Goal: Task Accomplishment & Management: Manage account settings

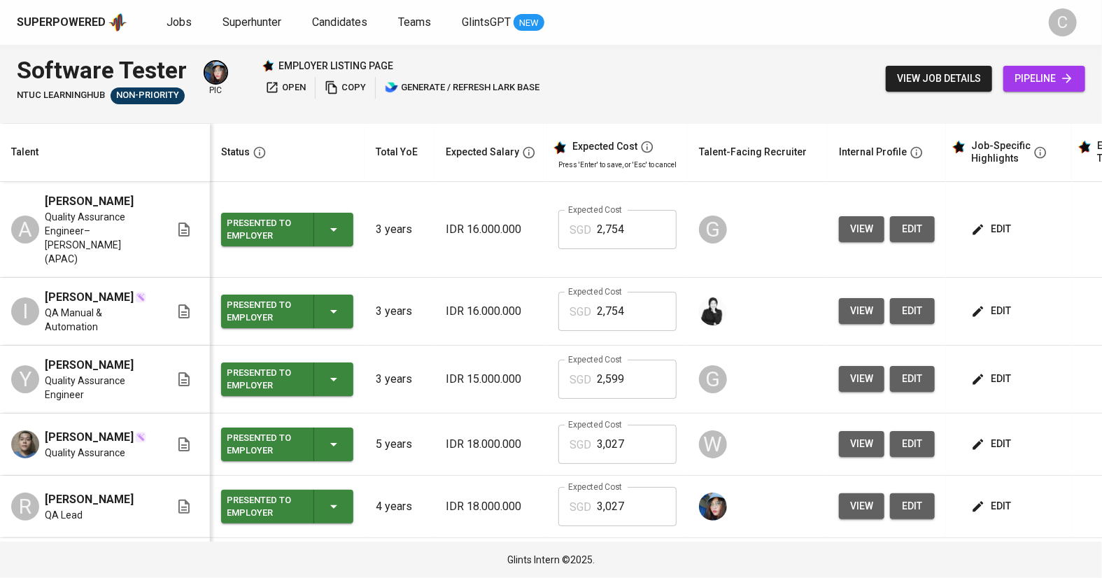
click at [295, 160] on div "Status" at bounding box center [284, 151] width 138 height 17
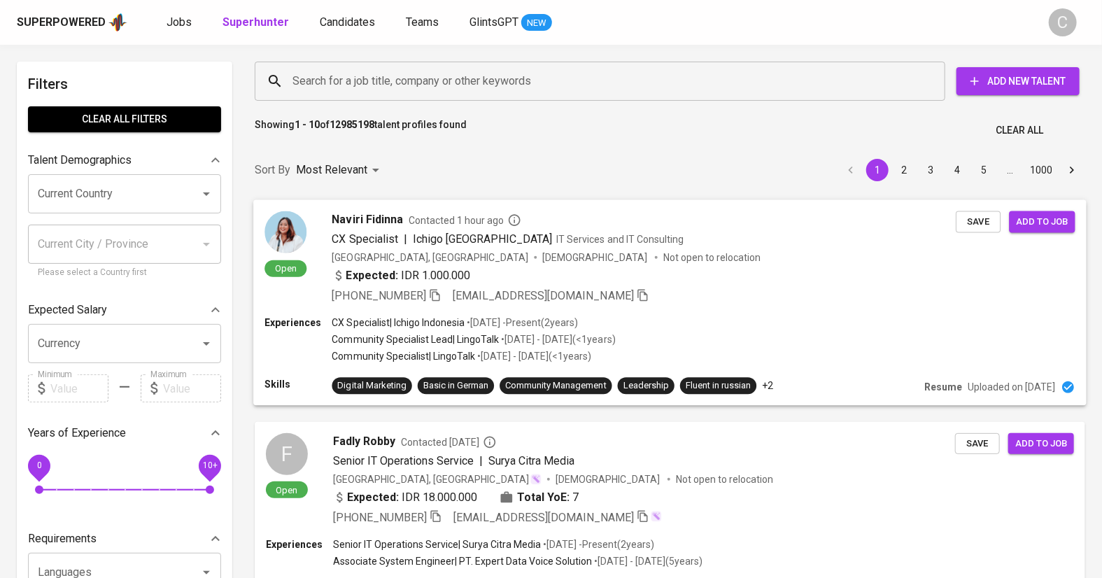
click at [707, 267] on div "Expected: IDR 1.000.000" at bounding box center [644, 277] width 624 height 20
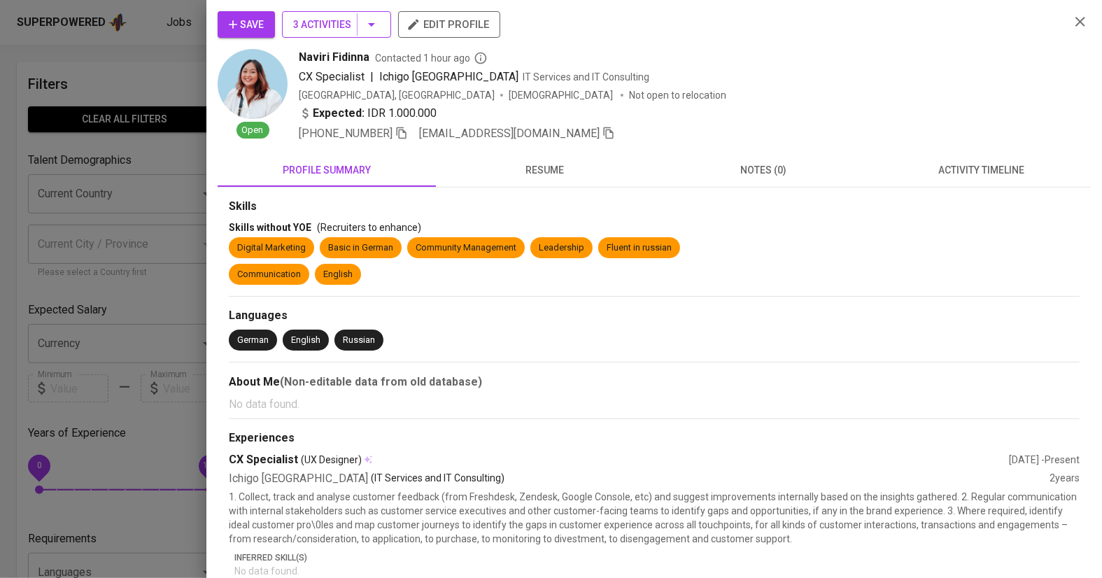
click at [383, 25] on button "3 Activities" at bounding box center [336, 24] width 109 height 27
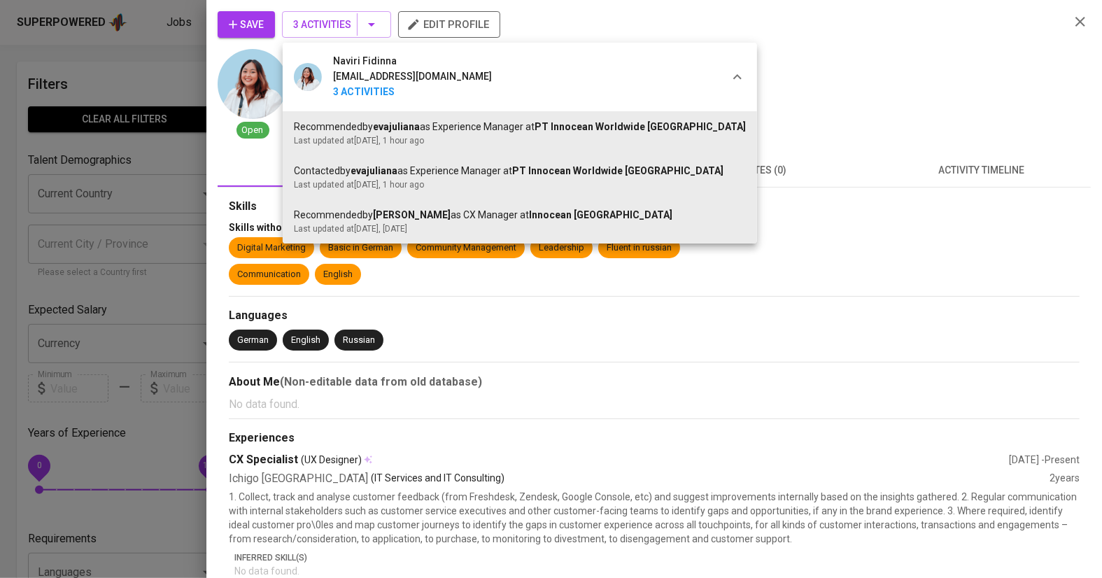
click at [162, 284] on div at bounding box center [551, 289] width 1102 height 578
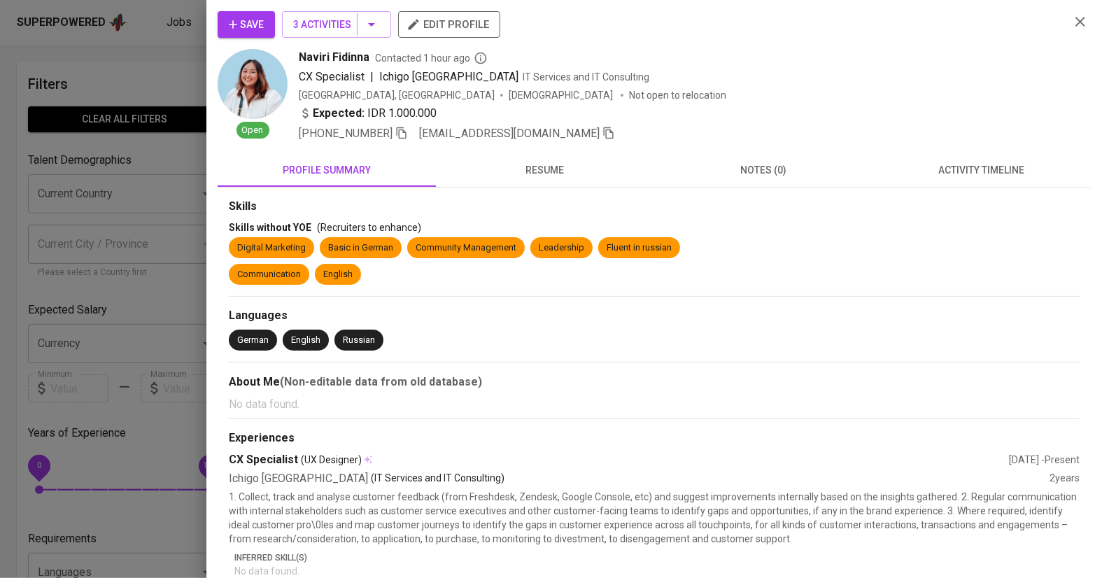
click at [162, 284] on div at bounding box center [551, 289] width 1102 height 578
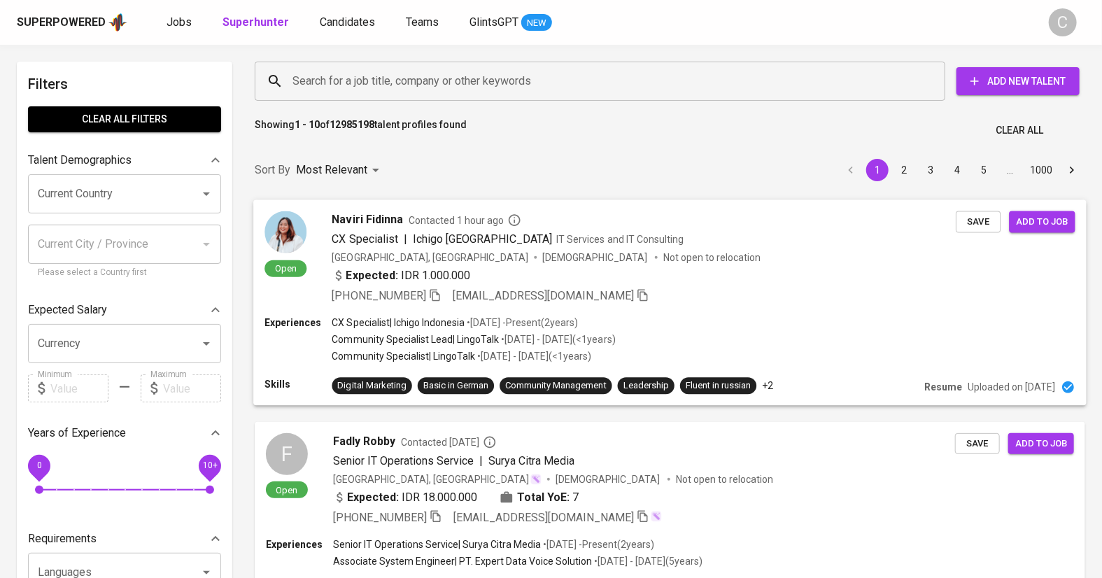
click at [702, 277] on div "Expected: IDR 1.000.000" at bounding box center [644, 277] width 624 height 20
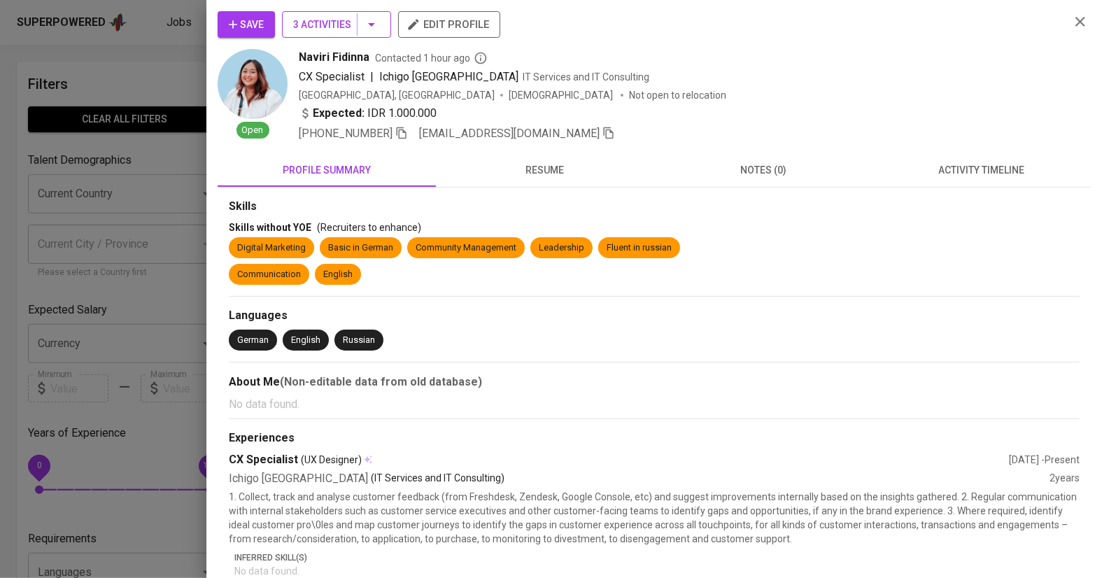
click at [344, 20] on span "3 Activities" at bounding box center [336, 24] width 87 height 17
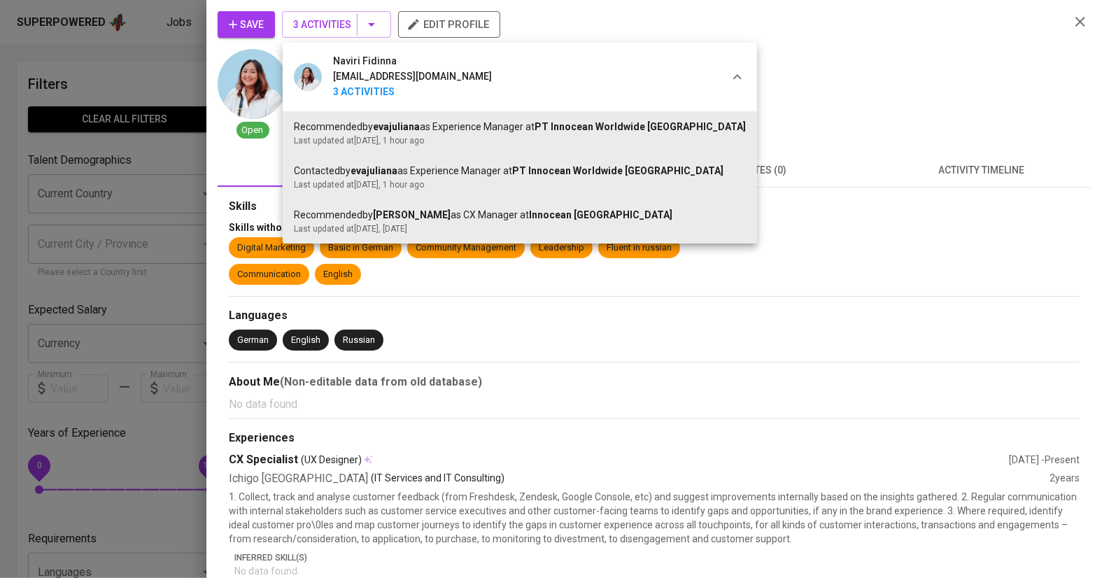
click at [171, 183] on div at bounding box center [551, 289] width 1102 height 578
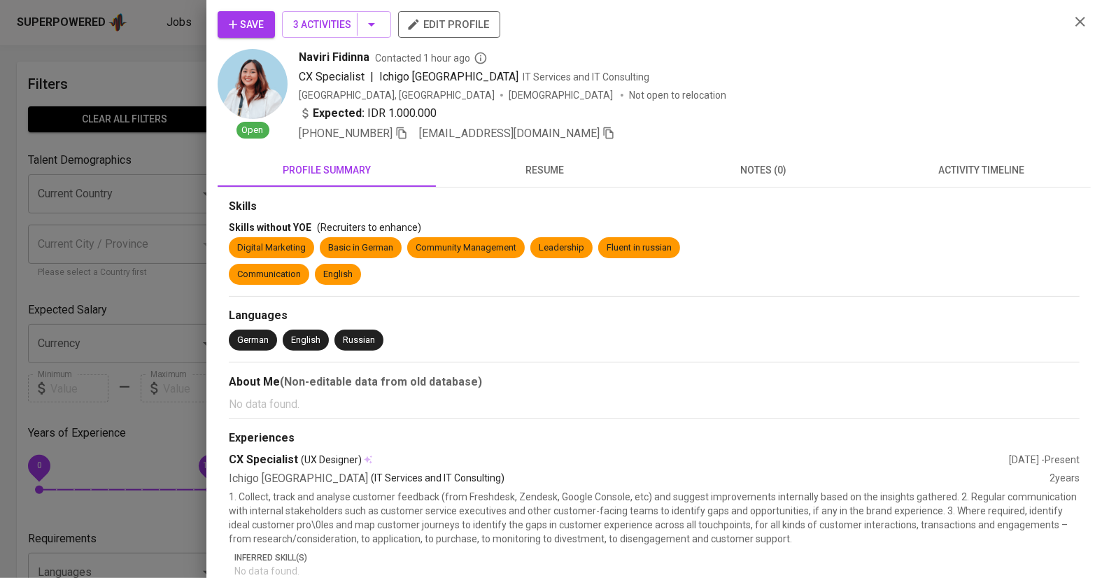
click at [181, 162] on div at bounding box center [551, 289] width 1102 height 578
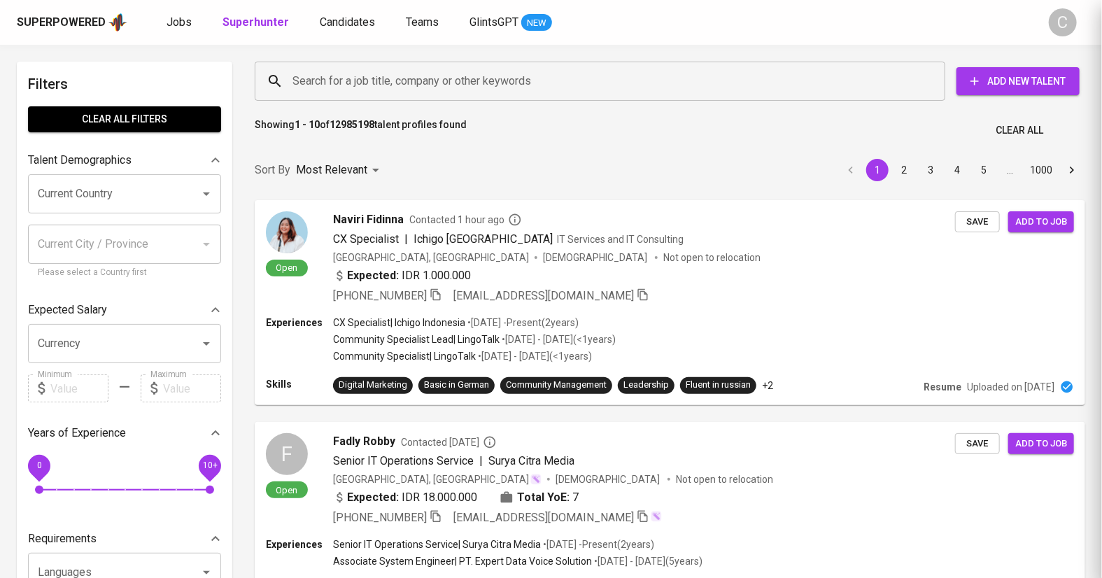
click at [211, 148] on div at bounding box center [216, 160] width 28 height 28
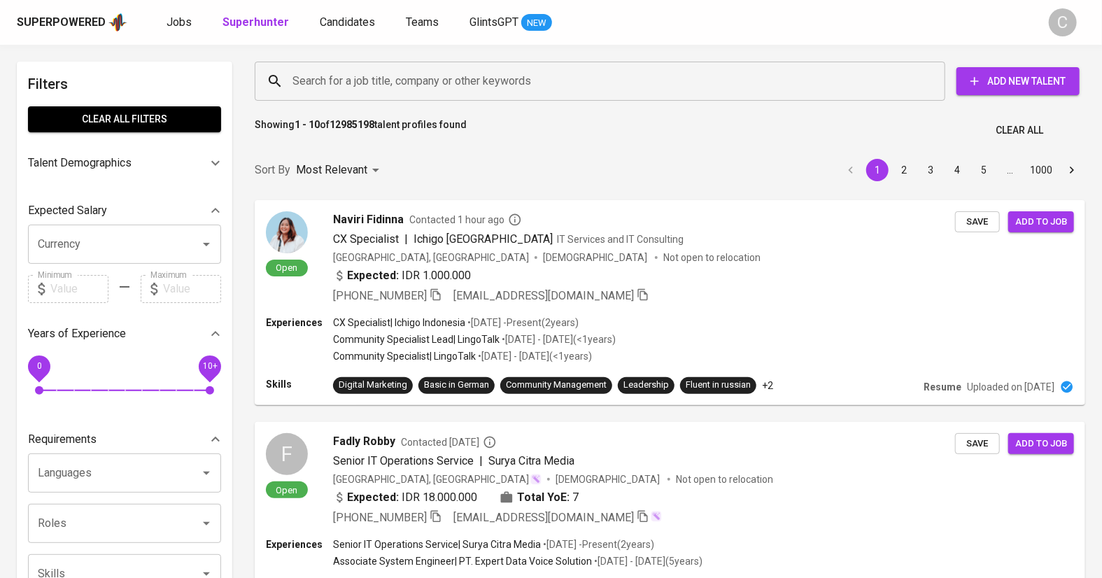
click at [208, 153] on div at bounding box center [216, 163] width 28 height 28
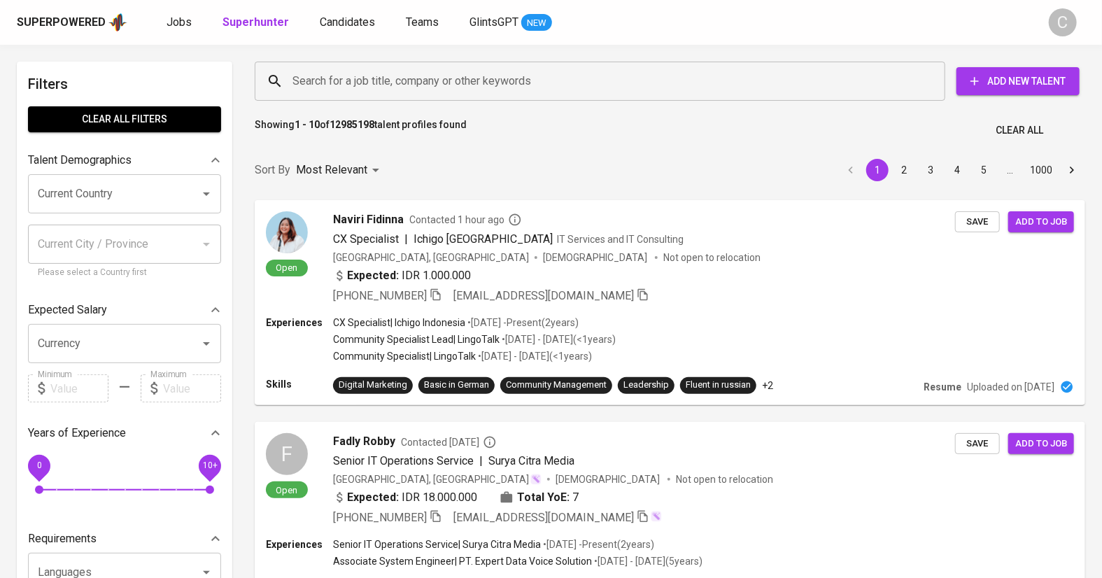
click at [344, 87] on input "Search for a job title, company or other keywords" at bounding box center [603, 81] width 629 height 27
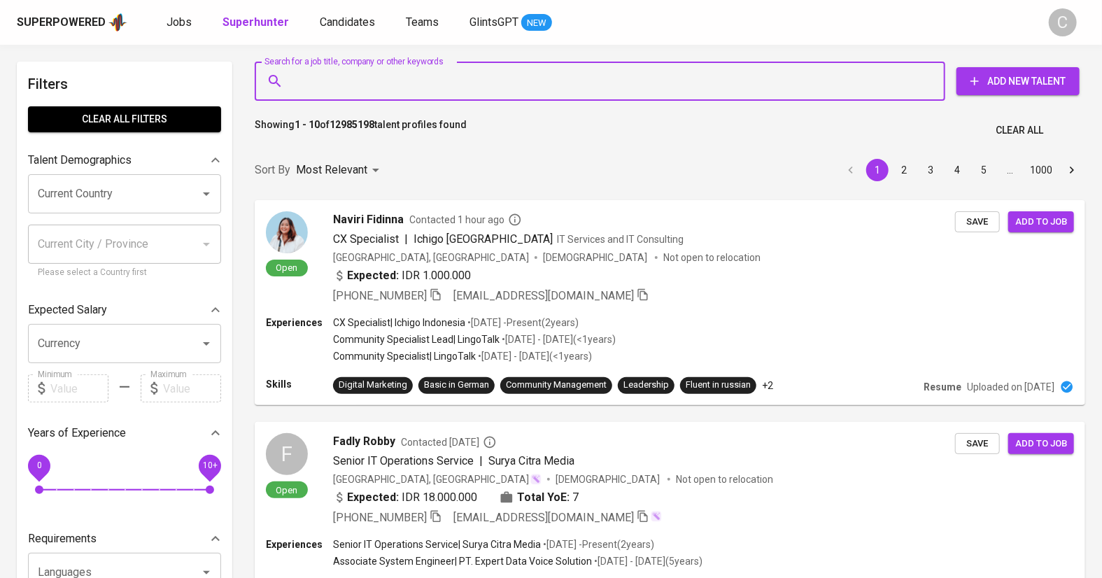
paste input "ahmadiburrahman21@gmail.com"
type input "ahmadiburrahman21@gmail.com"
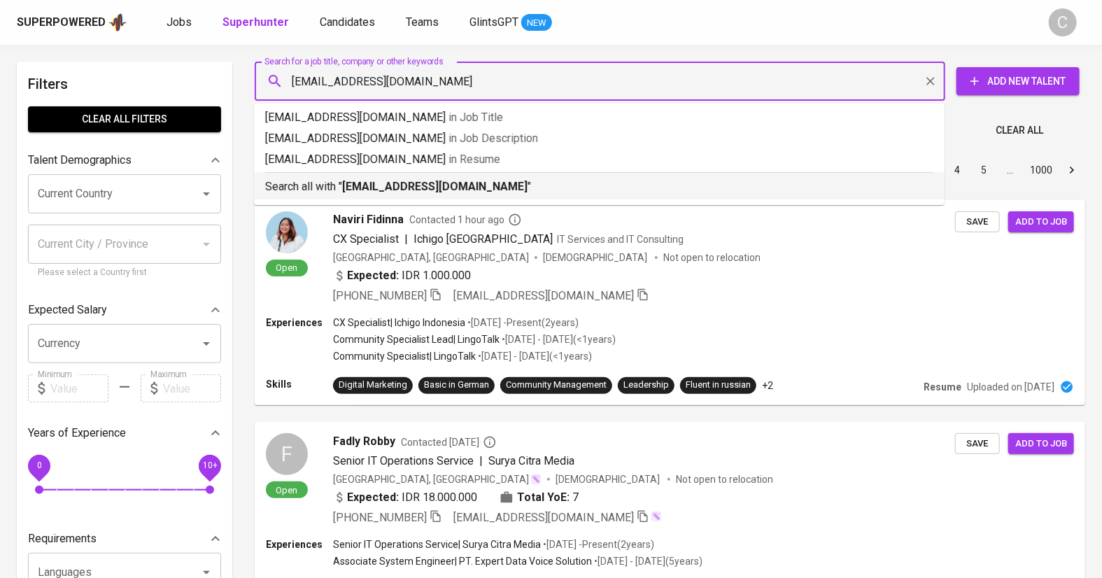
click at [376, 182] on b "[EMAIL_ADDRESS][DOMAIN_NAME]" at bounding box center [434, 186] width 185 height 13
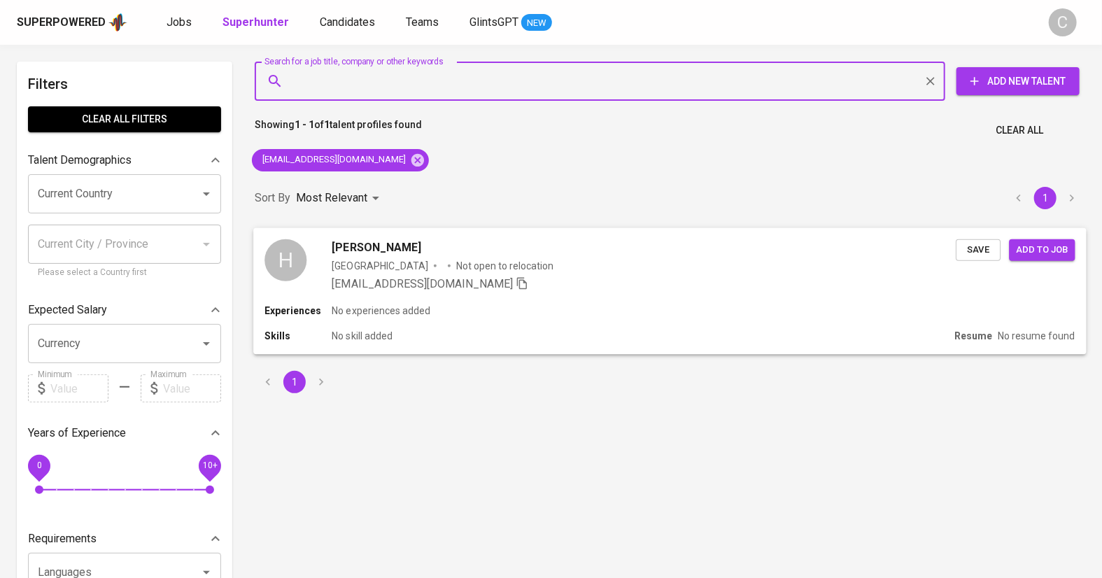
click at [961, 258] on button "Save" at bounding box center [978, 250] width 45 height 22
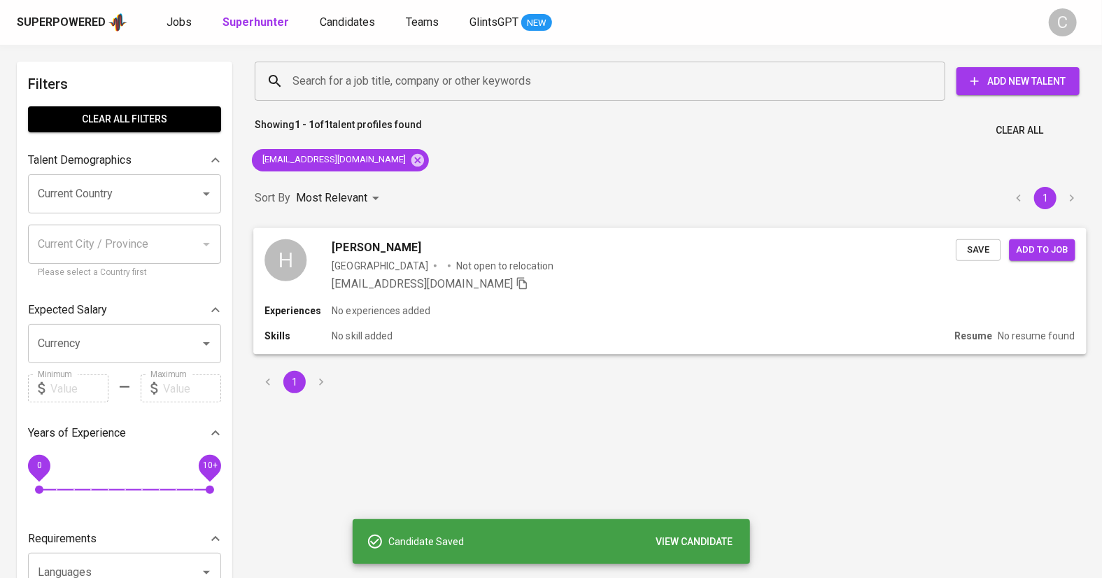
click at [1047, 259] on button "Add to job" at bounding box center [1042, 250] width 66 height 22
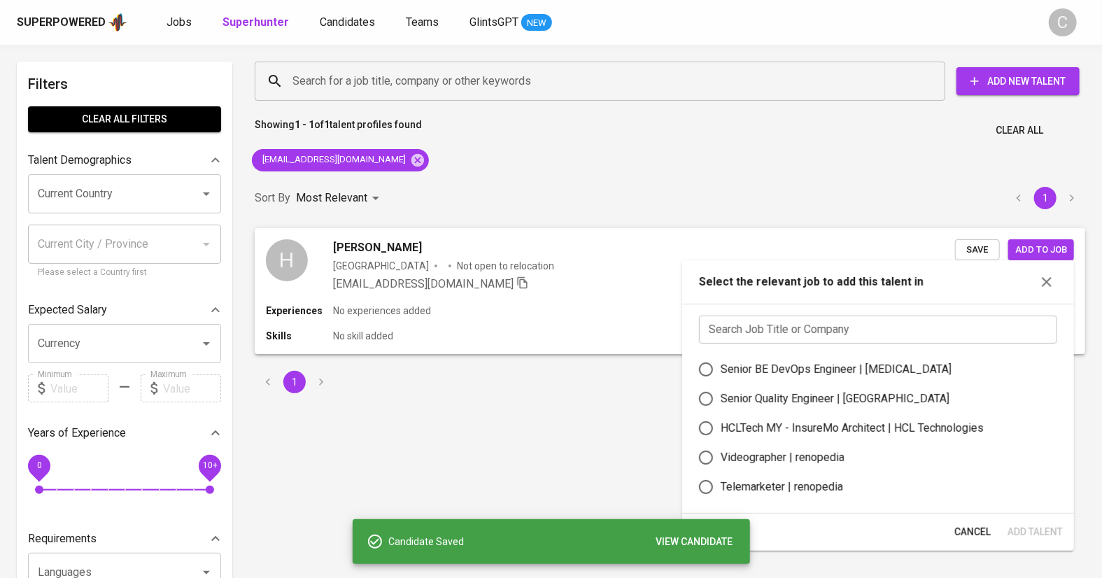
click at [905, 319] on input "text" at bounding box center [878, 330] width 358 height 28
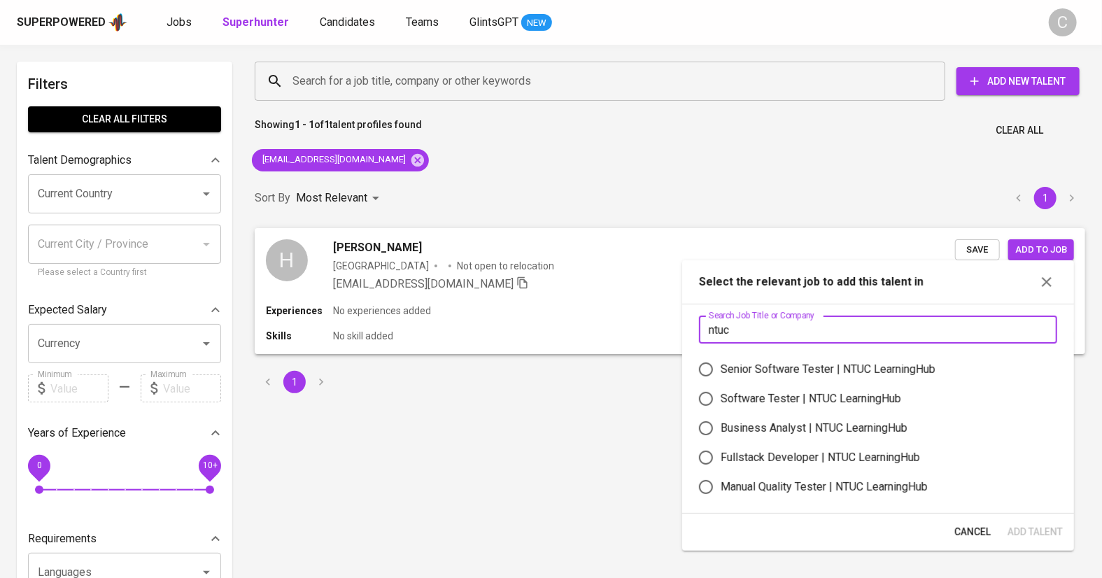
type input "ntuc"
click at [775, 400] on div "Software Tester | NTUC LearningHub" at bounding box center [811, 398] width 181 height 17
click at [721, 400] on input "Software Tester | NTUC LearningHub" at bounding box center [705, 398] width 29 height 29
radio input "true"
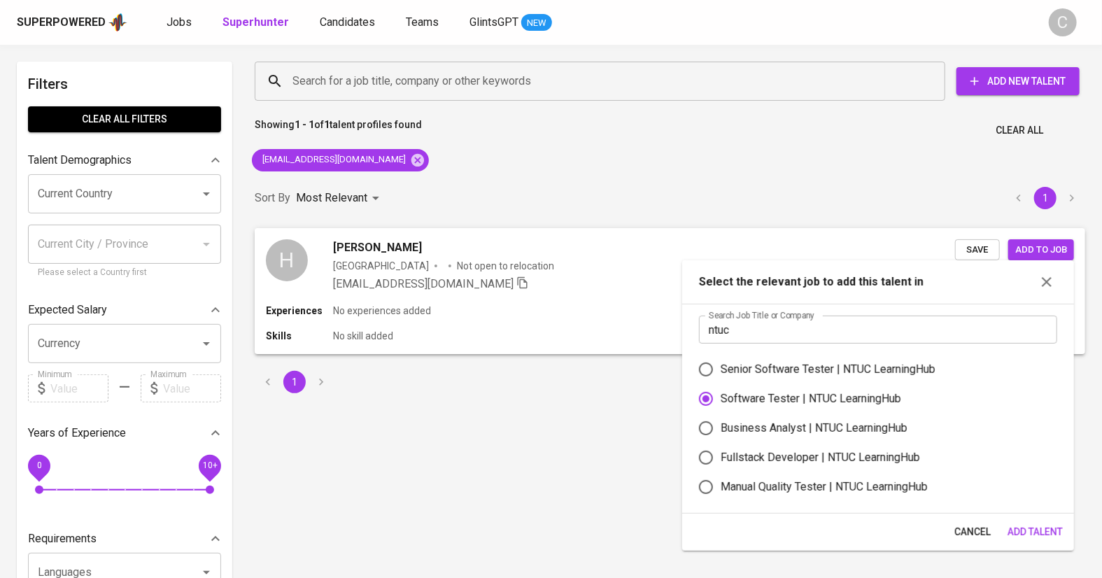
click at [1041, 535] on span "Add Talent" at bounding box center [1035, 531] width 55 height 17
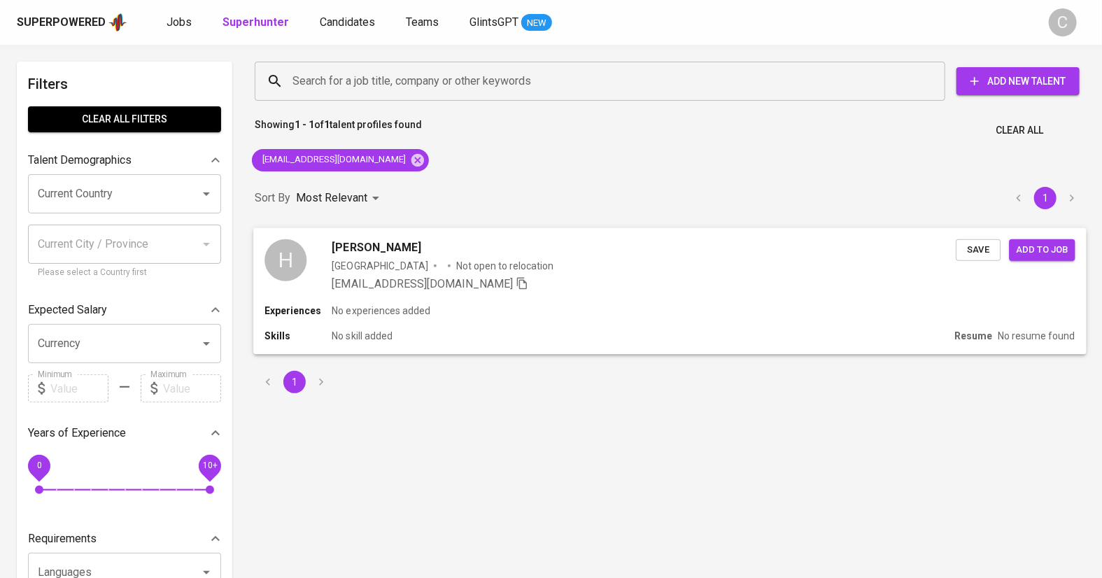
click at [1029, 258] on button "Add to job" at bounding box center [1042, 250] width 66 height 22
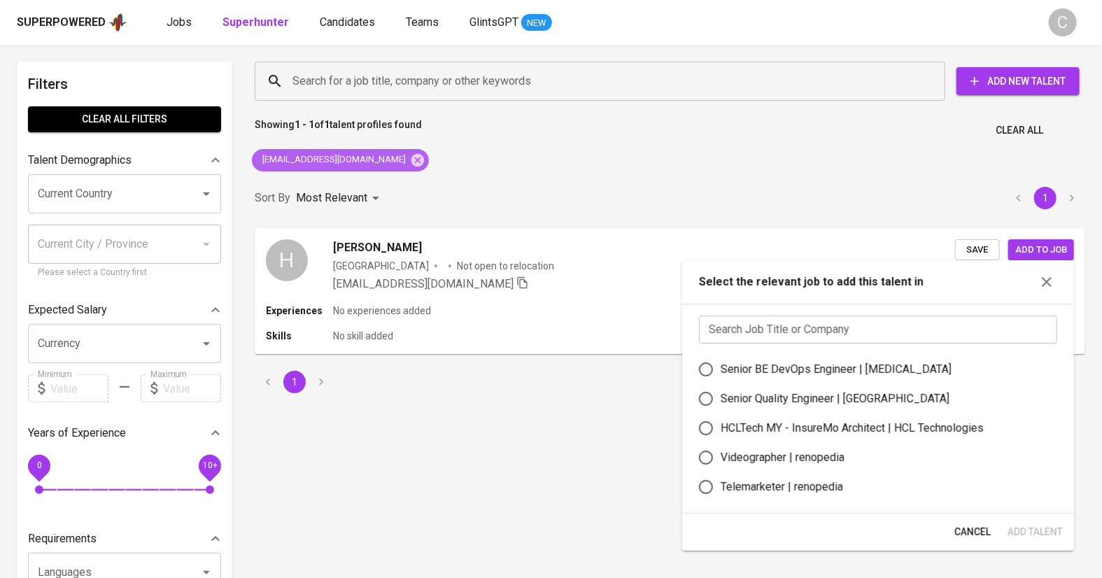
click at [411, 160] on icon at bounding box center [417, 160] width 15 height 15
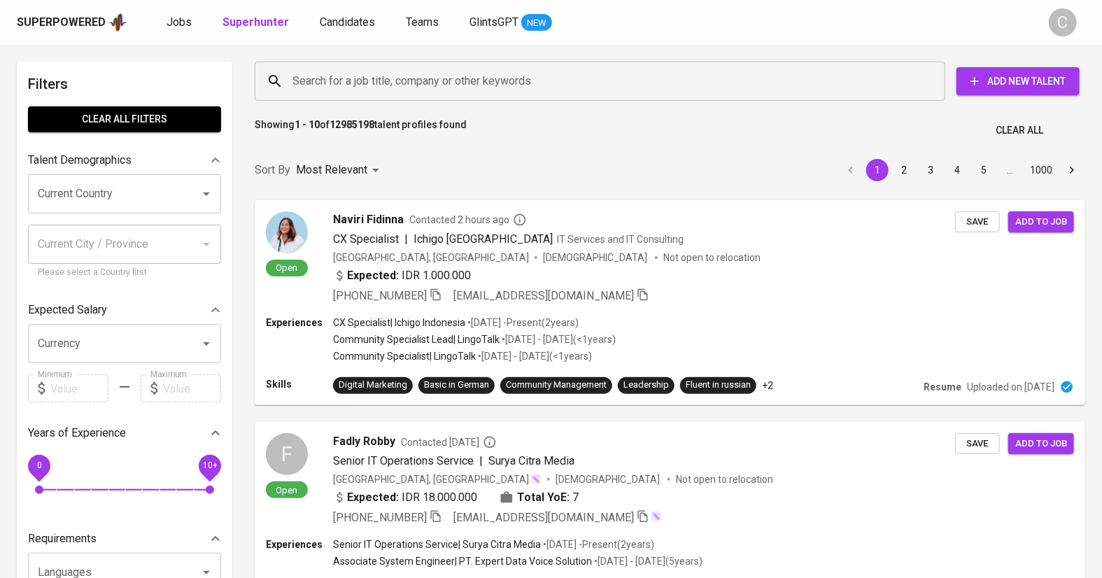
click at [386, 78] on input "Search for a job title, company or other keywords" at bounding box center [603, 81] width 629 height 27
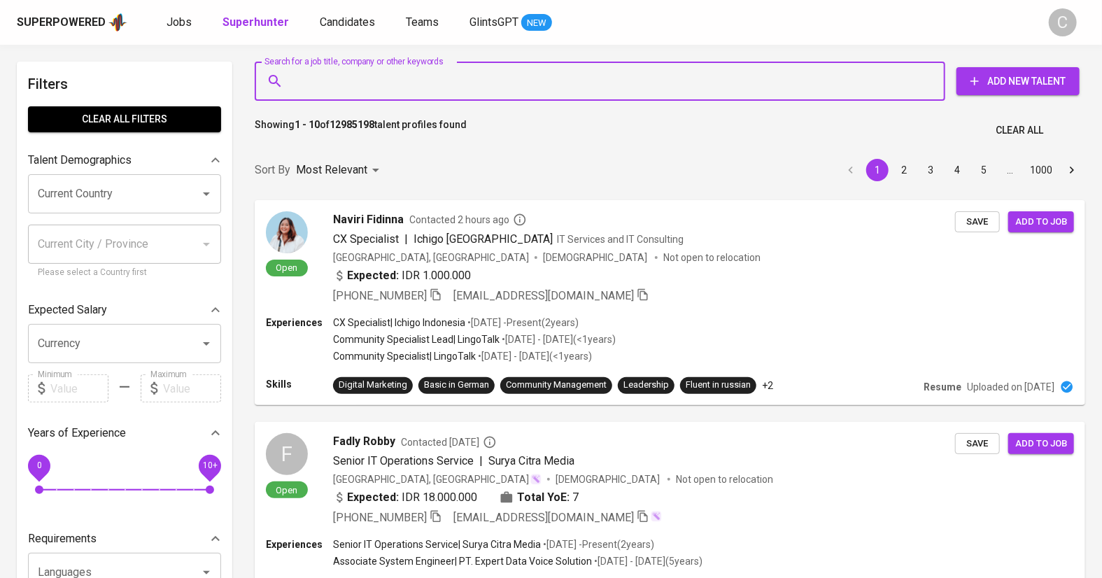
paste input "gagaspanduw@gmail.com"
type input "gagaspanduw@gmail.com"
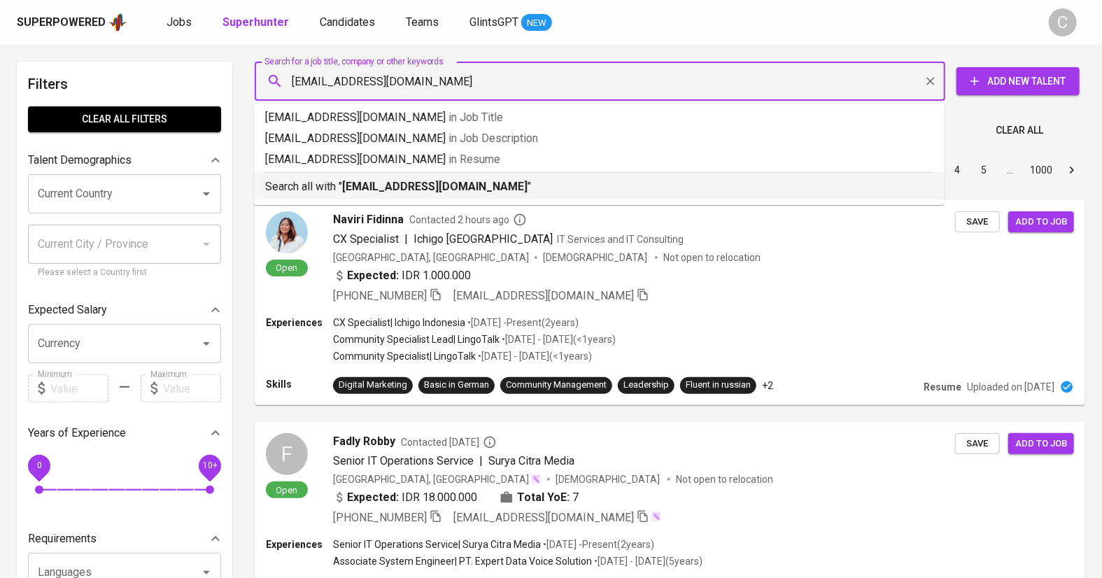
click at [390, 185] on b "gagaspanduw@gmail.com" at bounding box center [434, 186] width 185 height 13
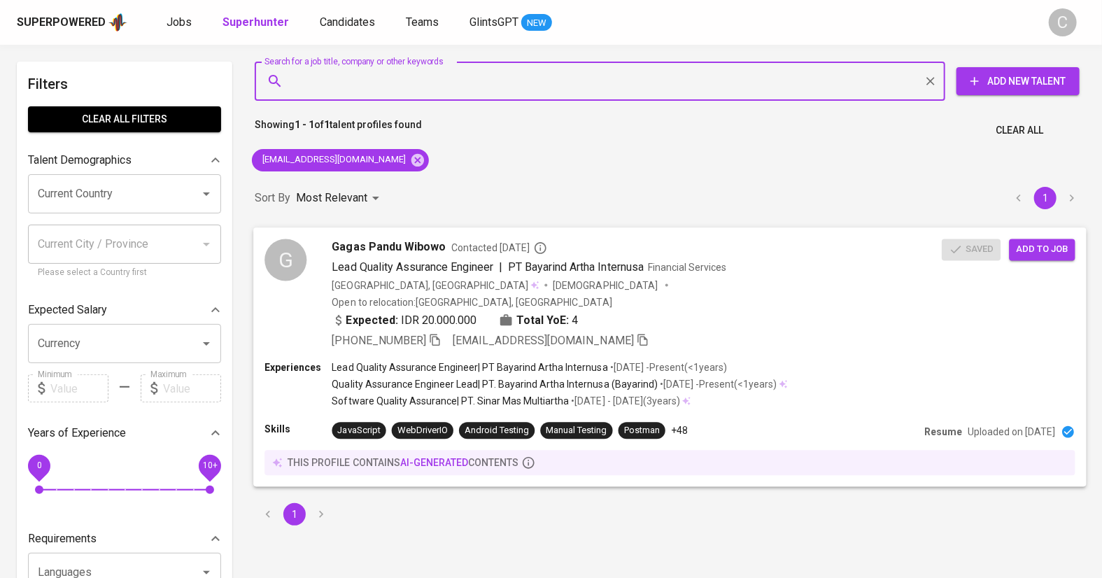
click at [1024, 246] on span "Add to job" at bounding box center [1042, 249] width 52 height 16
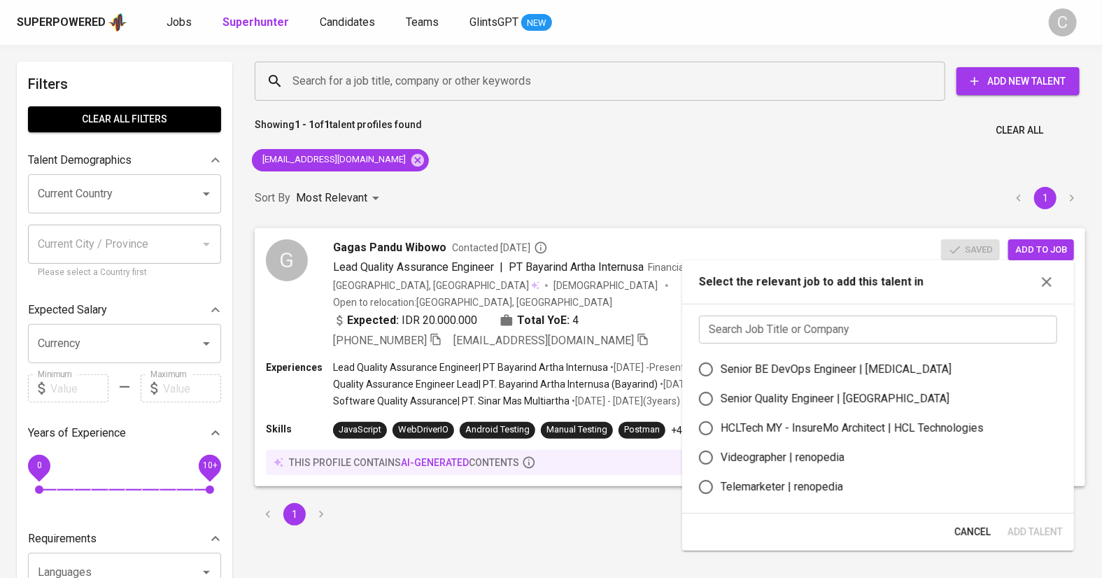
click at [784, 325] on input "text" at bounding box center [878, 330] width 358 height 28
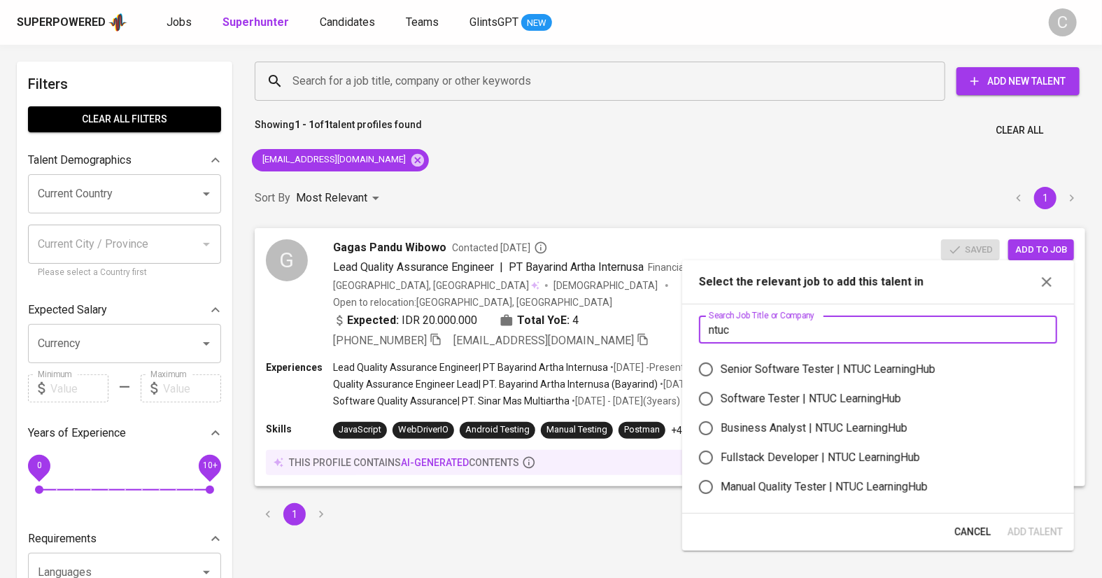
type input "ntuc"
click at [766, 391] on div "Software Tester | NTUC LearningHub" at bounding box center [811, 398] width 181 height 17
click at [721, 391] on input "Software Tester | NTUC LearningHub" at bounding box center [705, 398] width 29 height 29
radio input "true"
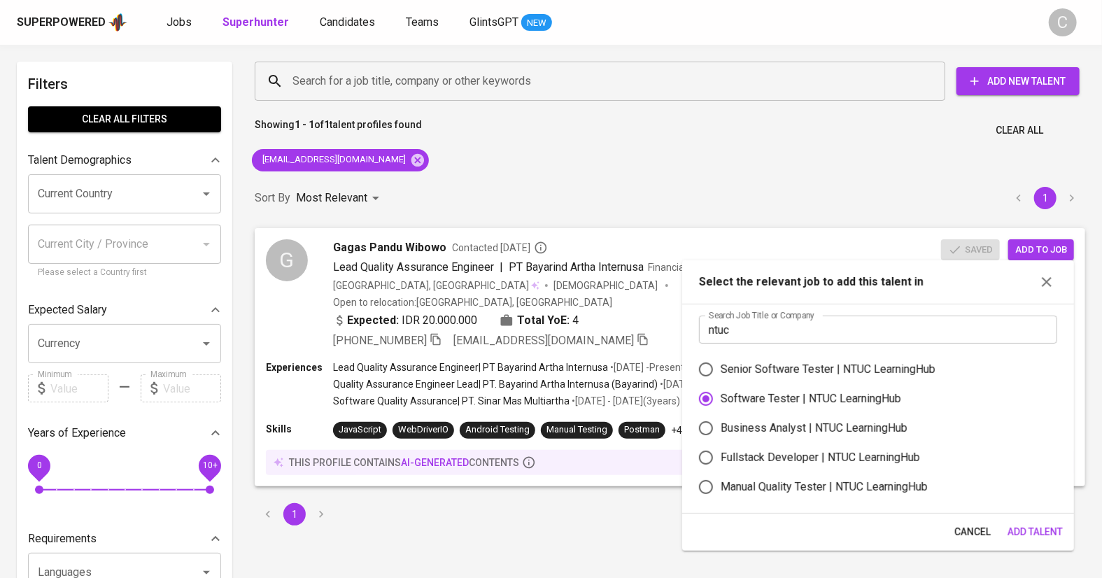
click at [1018, 530] on span "Add Talent" at bounding box center [1035, 531] width 55 height 17
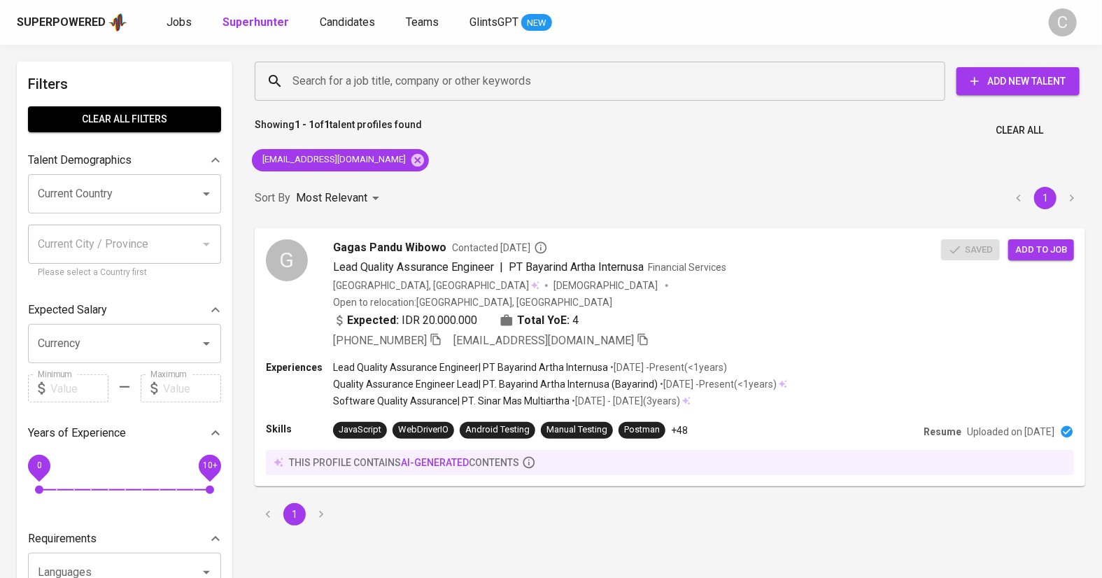
click at [455, 196] on div "Sort By Most Relevant MOST_RELEVANT 1" at bounding box center [669, 198] width 847 height 43
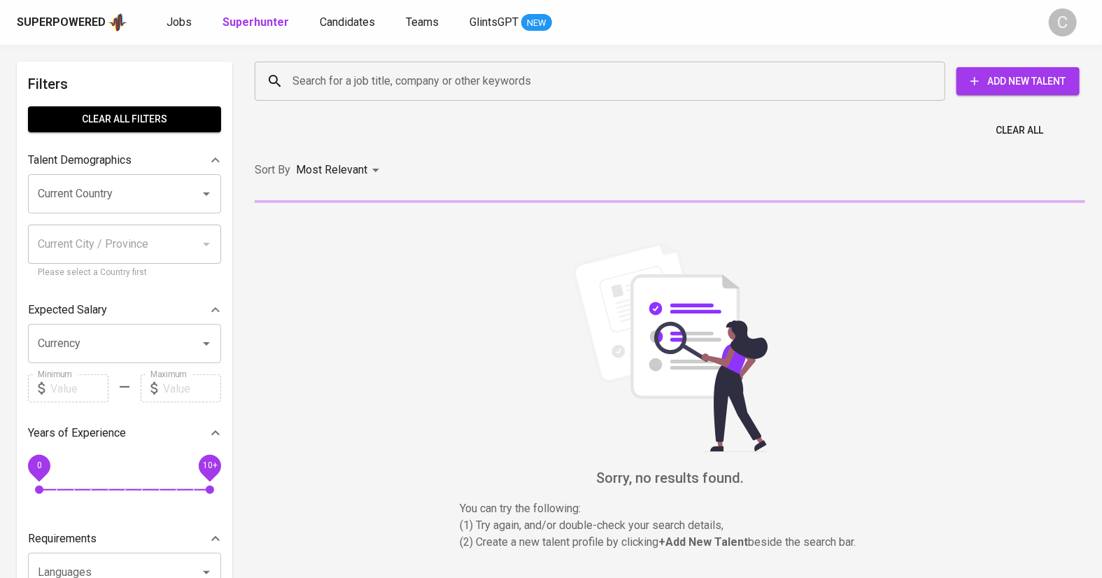
click at [172, 31] on div "Superpowered Jobs Superhunter Candidates Teams GlintsGPT NEW" at bounding box center [529, 22] width 1024 height 21
click at [176, 20] on span "Jobs" at bounding box center [179, 21] width 25 height 13
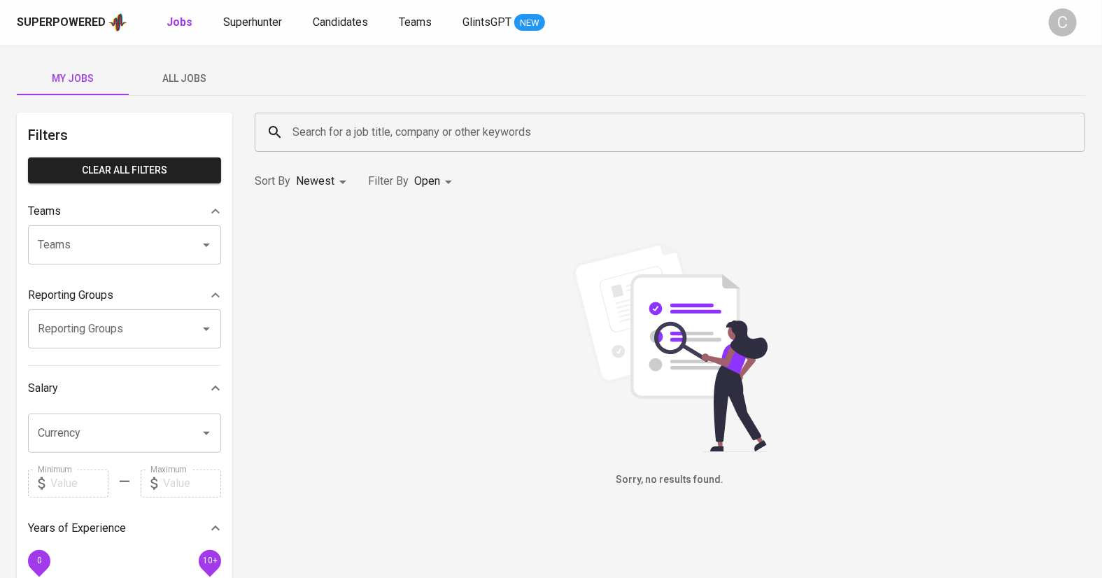
click at [198, 81] on span "All Jobs" at bounding box center [184, 78] width 95 height 17
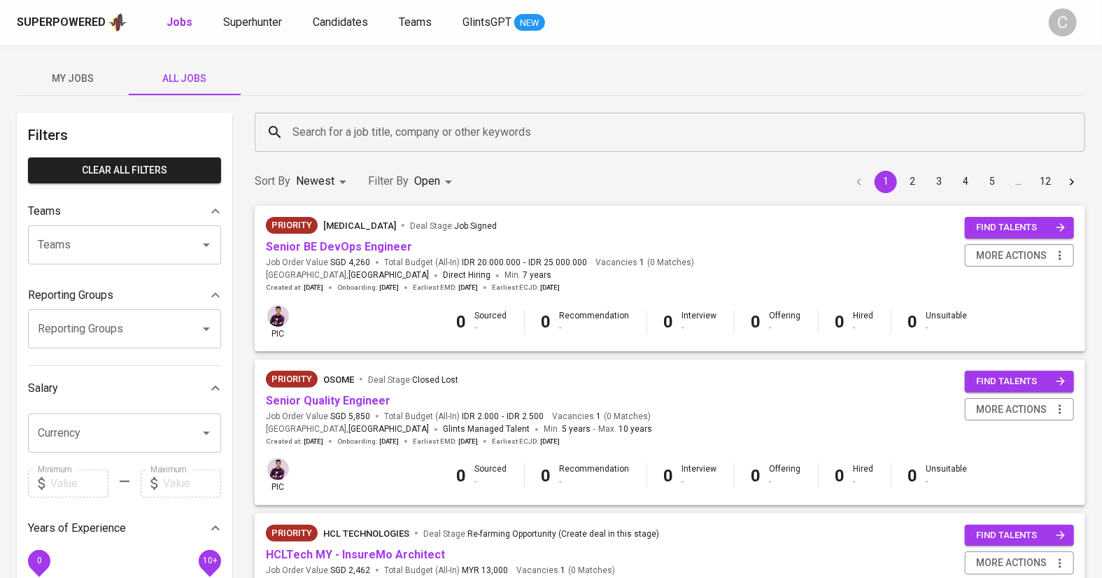
click at [331, 139] on input "Search for a job title, company or other keywords" at bounding box center [673, 132] width 769 height 27
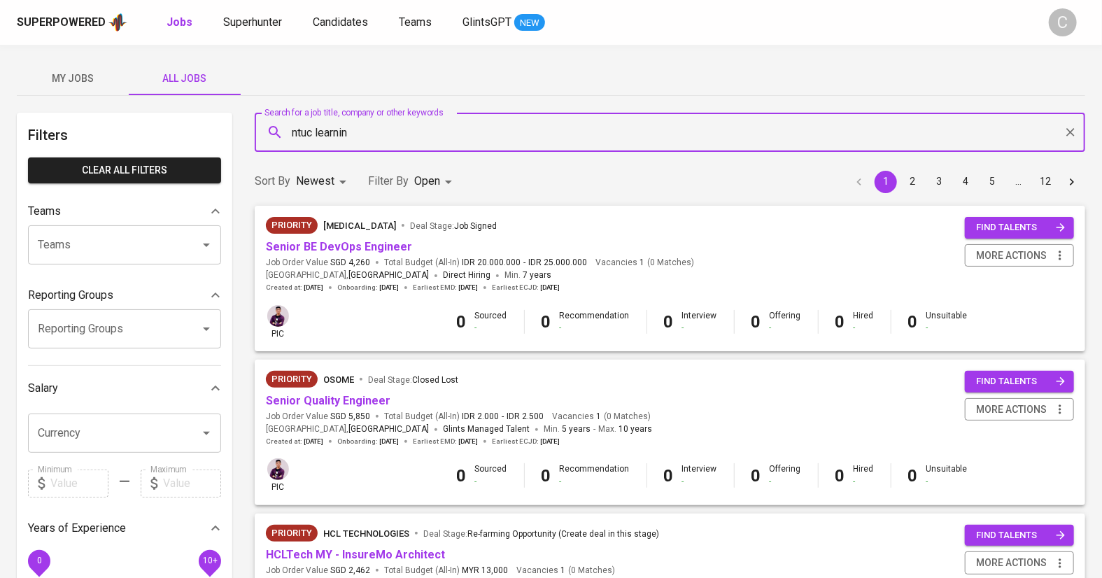
type input "ntuc learning"
click at [346, 176] on span "Companies" at bounding box center [368, 172] width 55 height 13
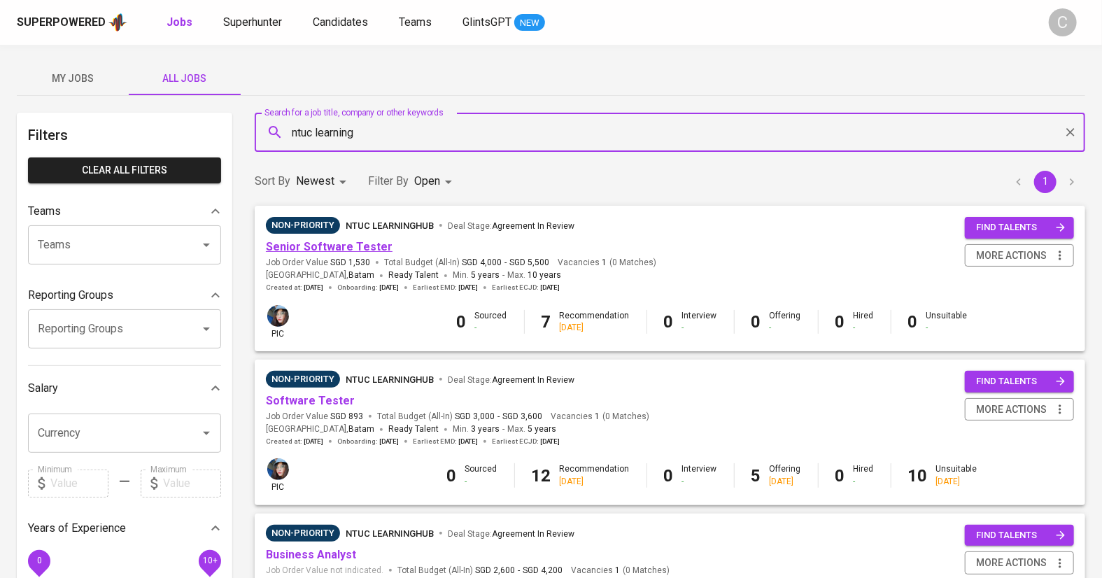
click at [327, 249] on link "Senior Software Tester" at bounding box center [329, 246] width 127 height 13
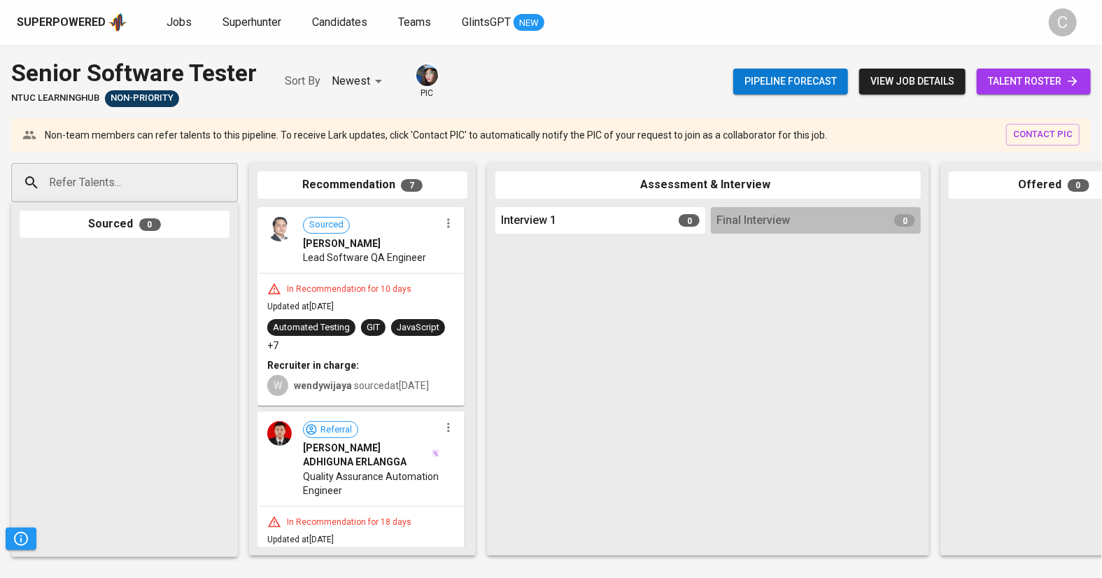
click at [1011, 83] on span "talent roster" at bounding box center [1034, 81] width 92 height 17
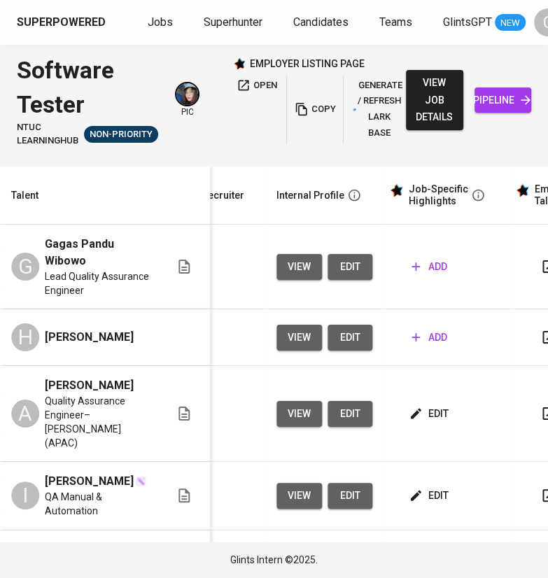
scroll to position [0, 631]
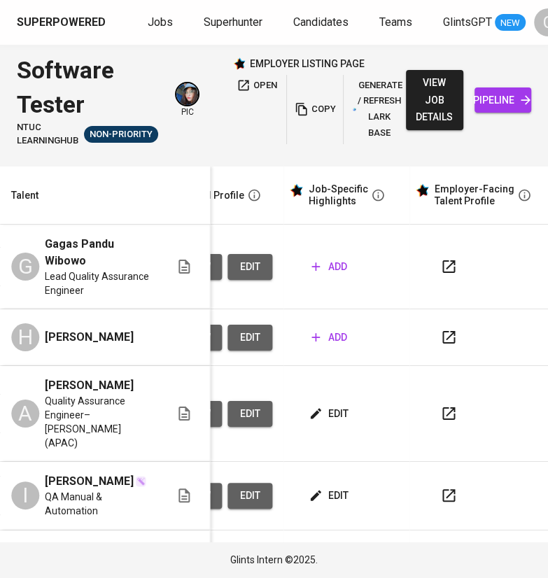
click at [504, 0] on html "Superpowered Jobs Superhunter Candidates Teams GlintsGPT NEW C Software Tester …" at bounding box center [274, 289] width 548 height 578
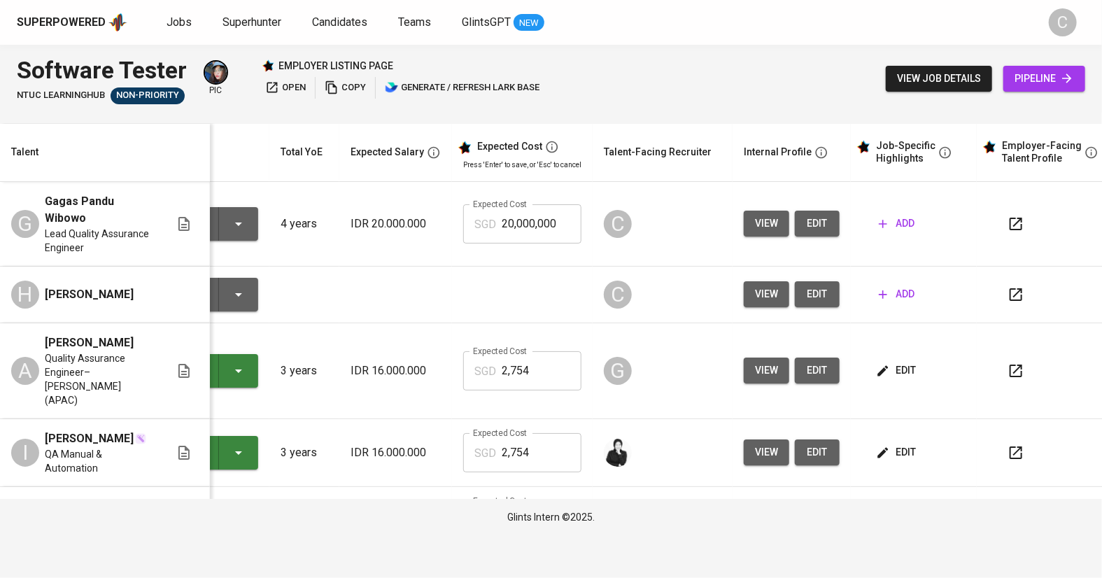
click at [547, 527] on div "G" at bounding box center [663, 521] width 118 height 34
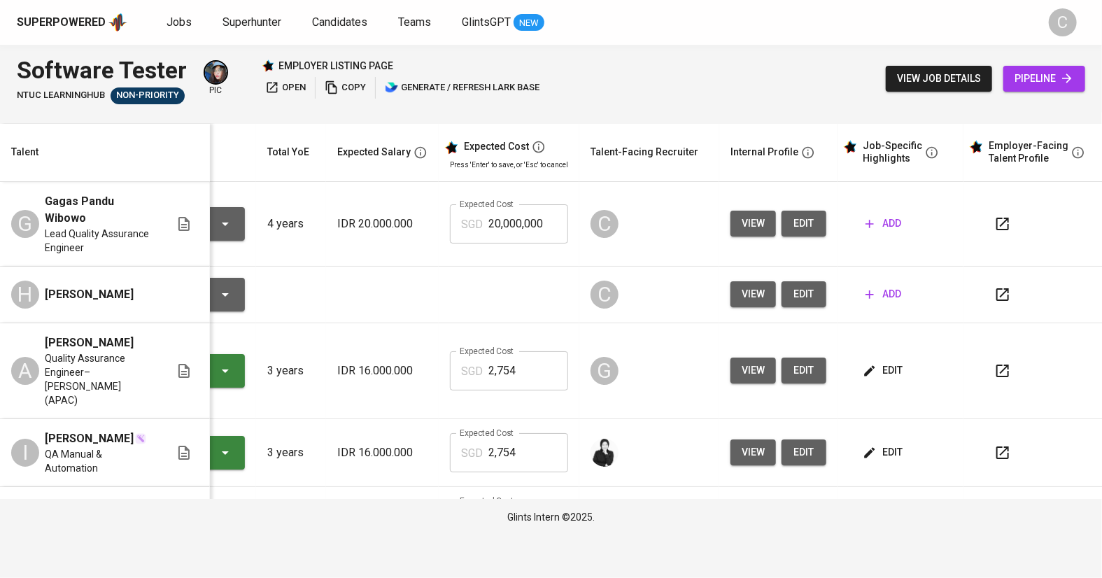
click at [326, 288] on td at bounding box center [382, 295] width 113 height 57
click at [1, 202] on html "Superpowered Jobs Superhunter Candidates Teams GlintsGPT NEW C Software Tester …" at bounding box center [551, 267] width 1102 height 535
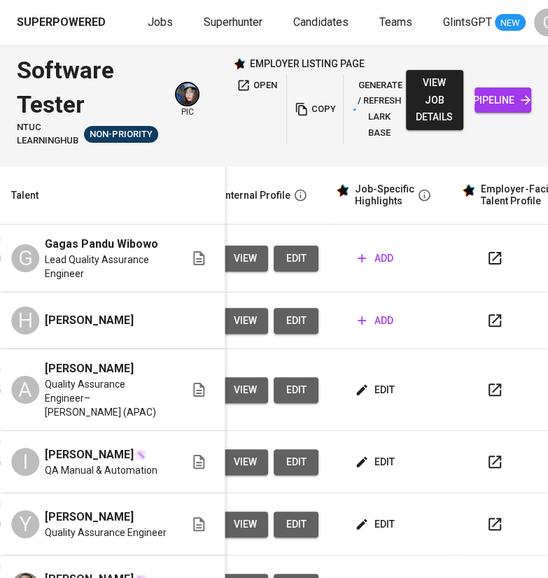
drag, startPoint x: 339, startPoint y: 293, endPoint x: 434, endPoint y: 297, distance: 95.2
click at [434, 292] on td "add" at bounding box center [393, 259] width 126 height 68
click at [290, 264] on button "edit" at bounding box center [296, 259] width 45 height 26
click at [369, 330] on span "add" at bounding box center [376, 320] width 36 height 17
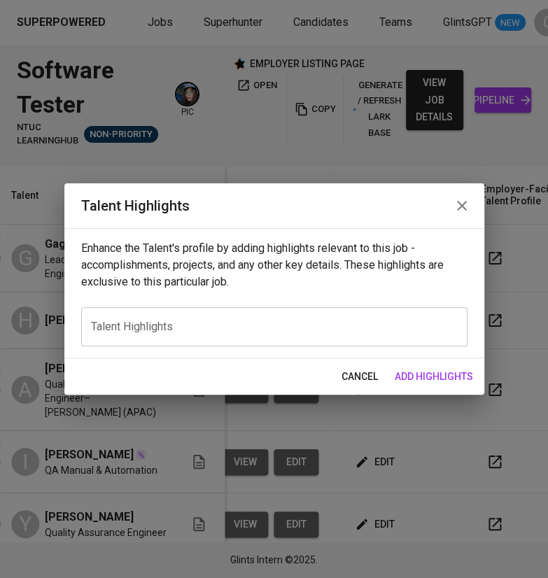
click at [367, 380] on span "cancel" at bounding box center [359, 376] width 36 height 17
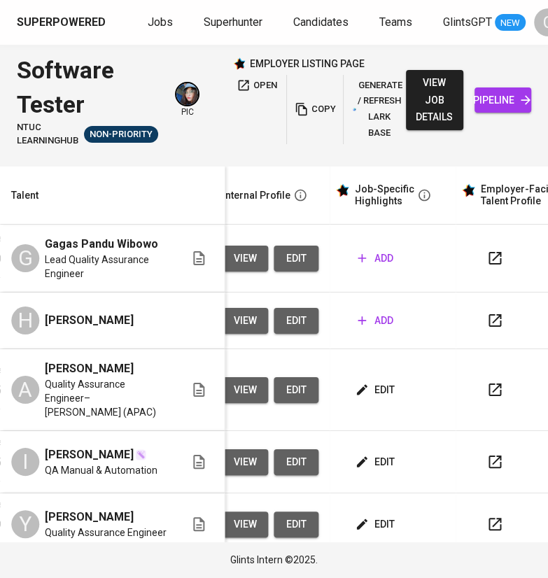
click at [285, 330] on span "edit" at bounding box center [296, 320] width 22 height 17
click at [263, 75] on button "open" at bounding box center [257, 86] width 48 height 22
click at [508, 0] on html "Superpowered Jobs Superhunter Candidates Teams GlintsGPT NEW C Software Tester …" at bounding box center [274, 289] width 548 height 578
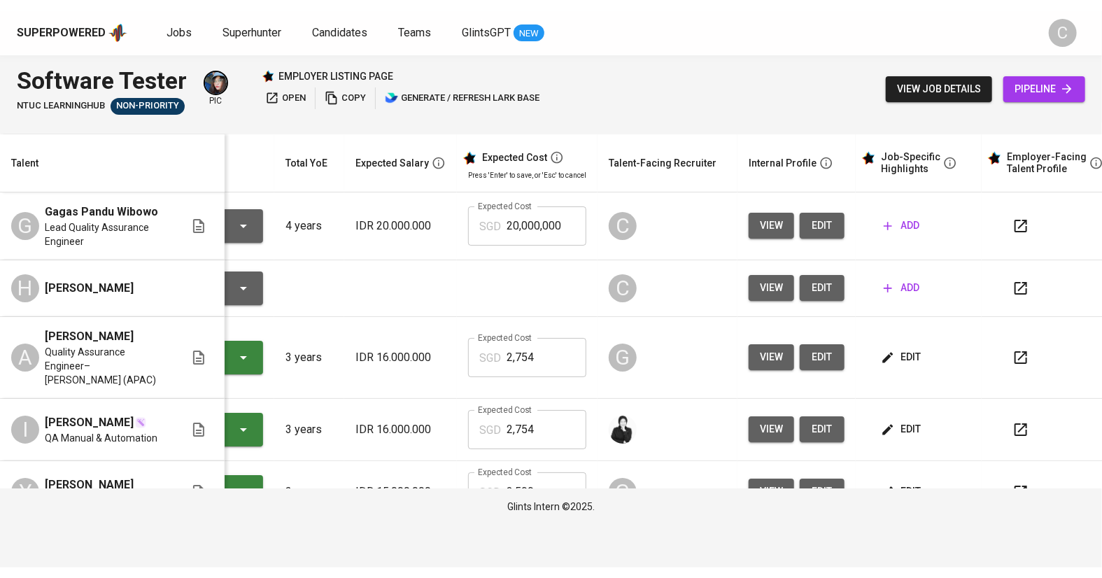
scroll to position [0, 105]
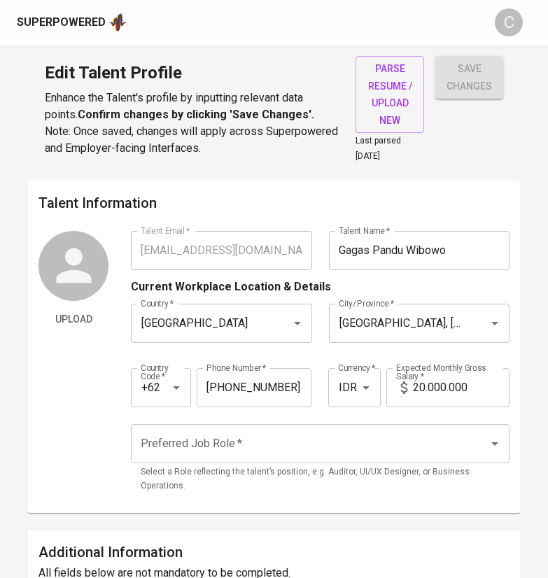
type input "gagaspanduw@gmail.com"
type input "Gagas Pandu Wibowo"
type input "Indonesia"
type input "Tangerang, Banten"
type input "+62"
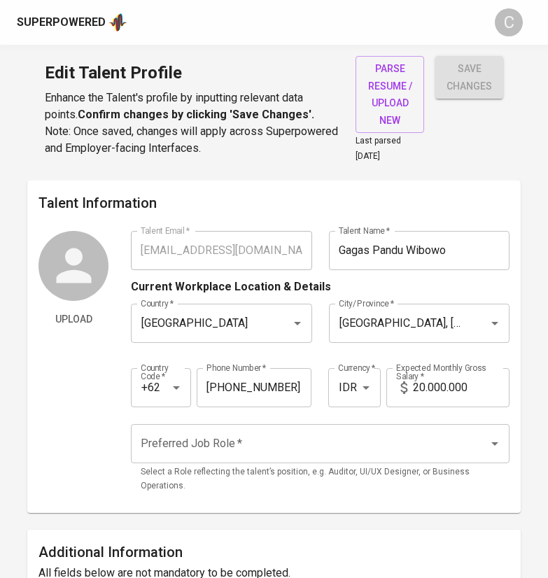
type input "858-1084-0979"
type input "IDR"
radio input "true"
type input "4"
type input "1 Month"
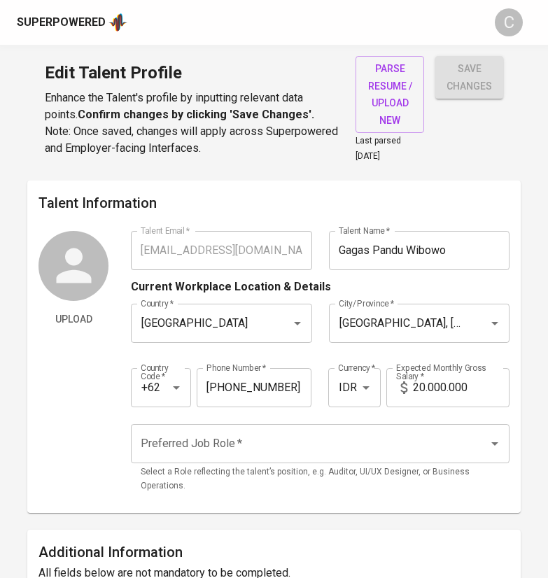
type input "https://linkedin.com/in/gagaspanduw"
type input "https://gagaspanduw.github.io"
click at [395, 108] on span "parse resume / upload new" at bounding box center [390, 94] width 46 height 69
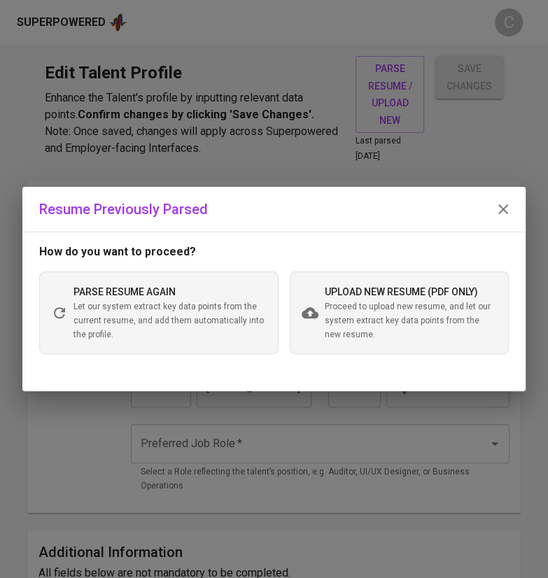
click at [360, 311] on span "Proceed to upload new resume, and let our system extract key data points from t…" at bounding box center [410, 321] width 173 height 42
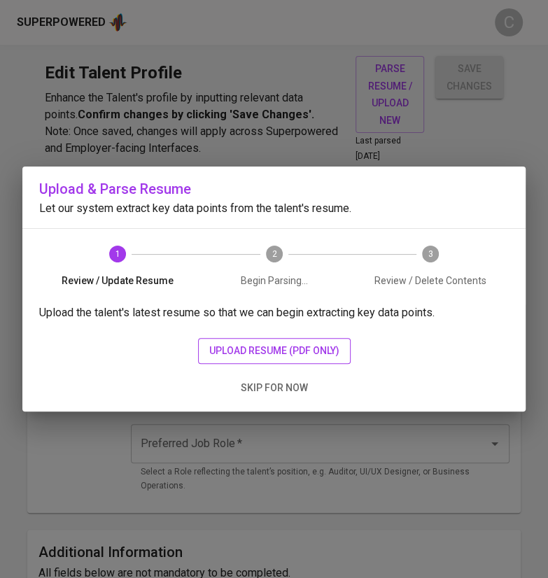
click at [278, 346] on span "upload resume (pdf only)" at bounding box center [274, 350] width 130 height 17
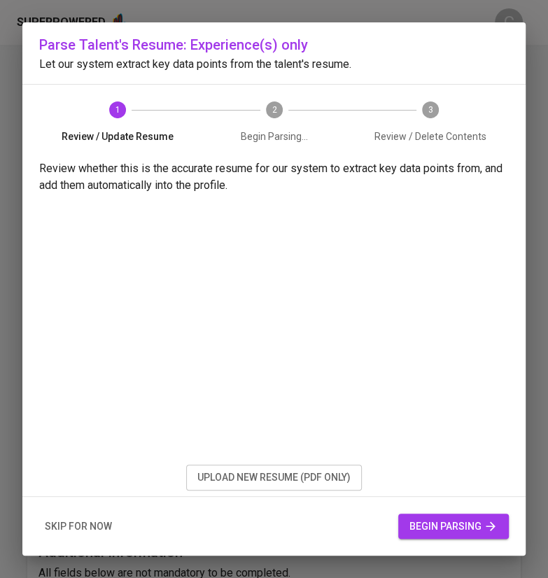
click at [427, 525] on span "begin parsing" at bounding box center [453, 526] width 88 height 17
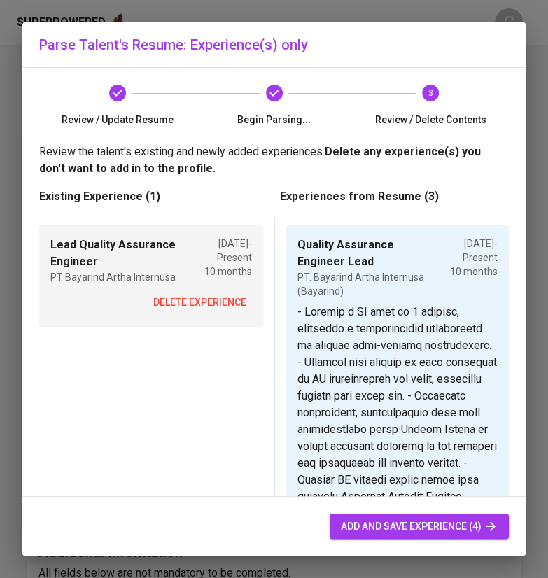
click at [203, 300] on span "delete experience" at bounding box center [199, 302] width 93 height 17
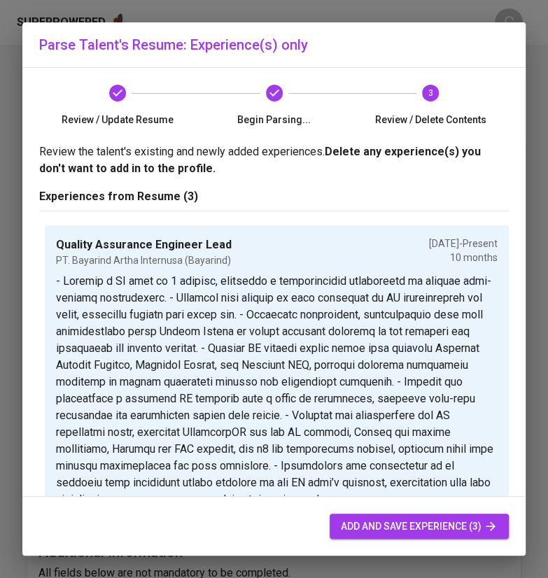
click at [396, 523] on span "add and save experience (3)" at bounding box center [419, 526] width 157 height 17
type input "Quality Assurance Engineer Lead"
type input "PT. Bayarind Artha Internusa (Bayarind)"
type textarea "- Managed a QA team of 7 members, fostering a collaborative environment to achi…"
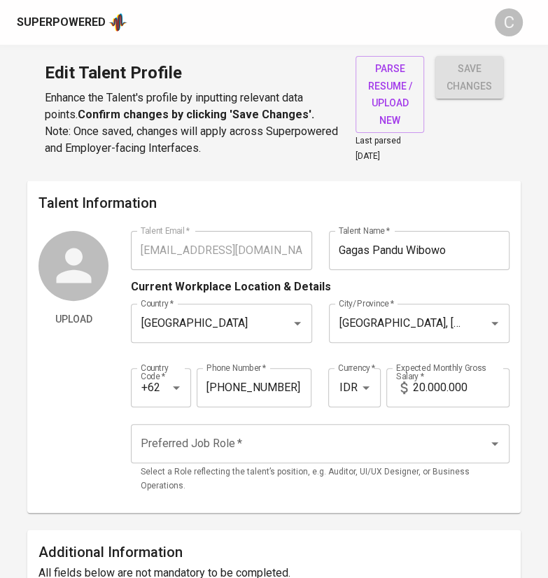
click at [427, 387] on input "20.000.000" at bounding box center [461, 387] width 97 height 39
type input "18.000.000"
click at [280, 452] on input "Preferred Job Role   *" at bounding box center [300, 443] width 327 height 27
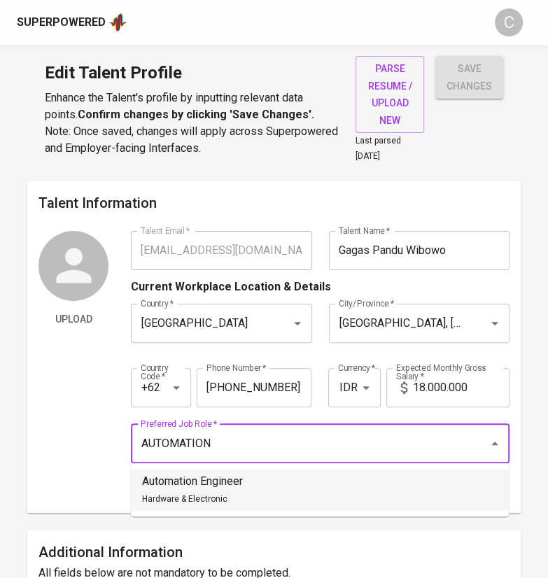
click at [195, 490] on div "Automation Engineer Hardware & Electronic" at bounding box center [192, 490] width 101 height 34
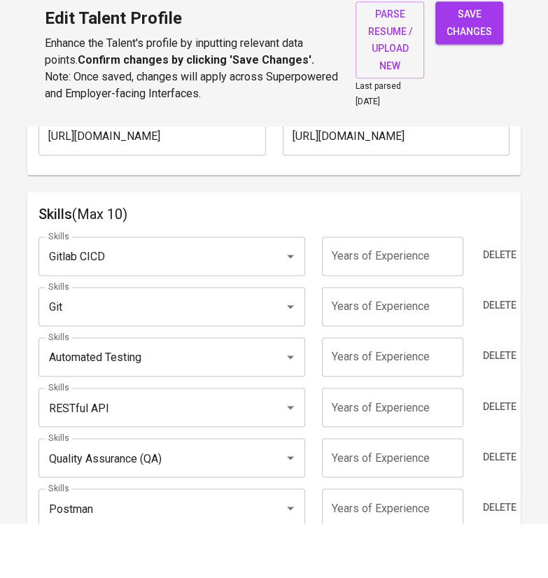
scroll to position [755, 0]
type input "Automation Engineer"
click at [488, 351] on span "Delete" at bounding box center [500, 359] width 34 height 17
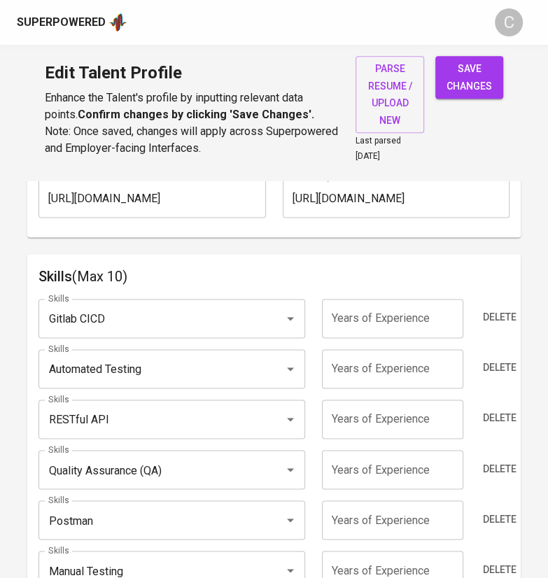
scroll to position [754, 0]
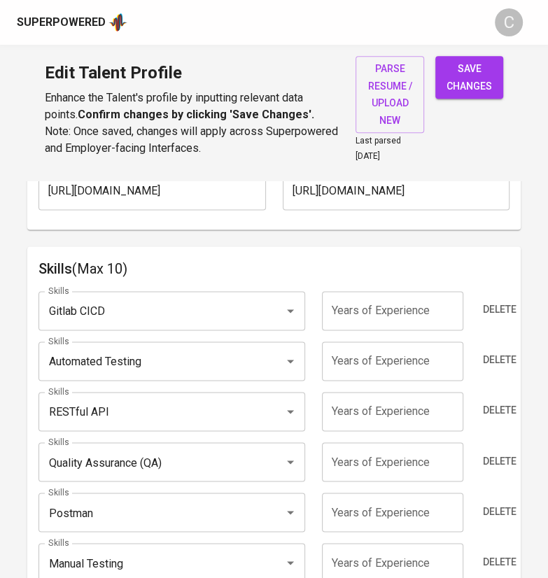
click at [160, 448] on input "Quality Assurance (QA)" at bounding box center [152, 461] width 214 height 27
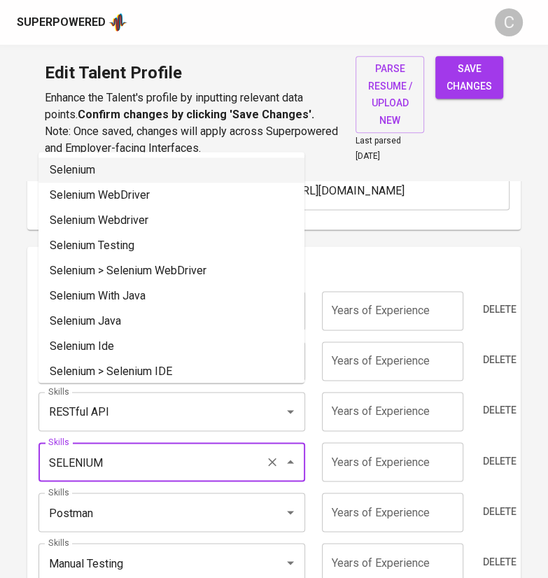
click at [83, 168] on li "Selenium" at bounding box center [171, 169] width 266 height 25
type input "Selenium"
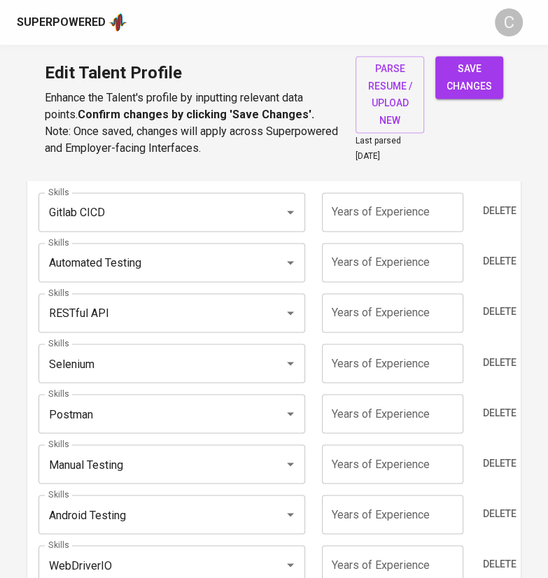
scroll to position [856, 0]
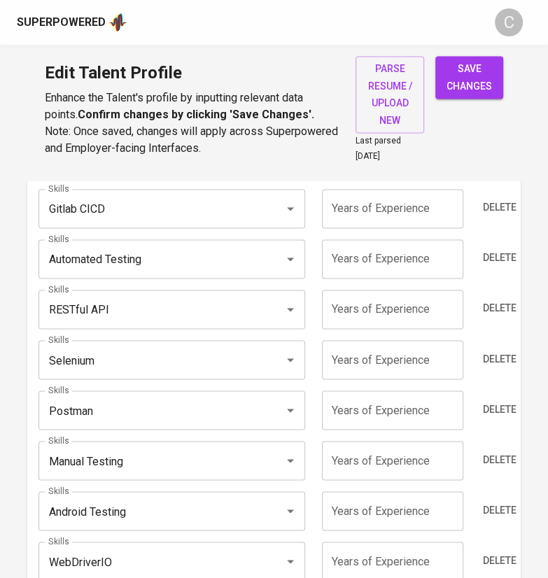
click at [127, 447] on input "Manual Testing" at bounding box center [152, 460] width 214 height 27
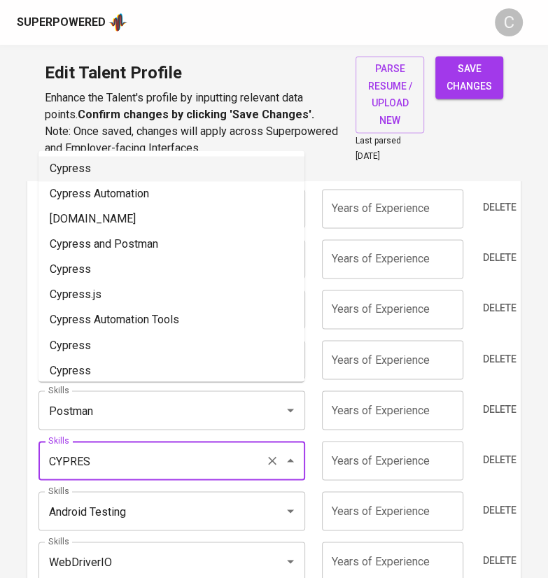
click at [95, 169] on li "Cypress" at bounding box center [171, 168] width 266 height 25
type input "Cypress"
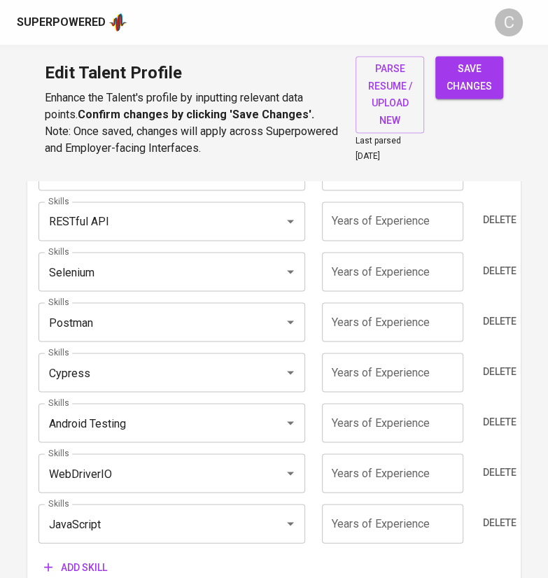
scroll to position [949, 0]
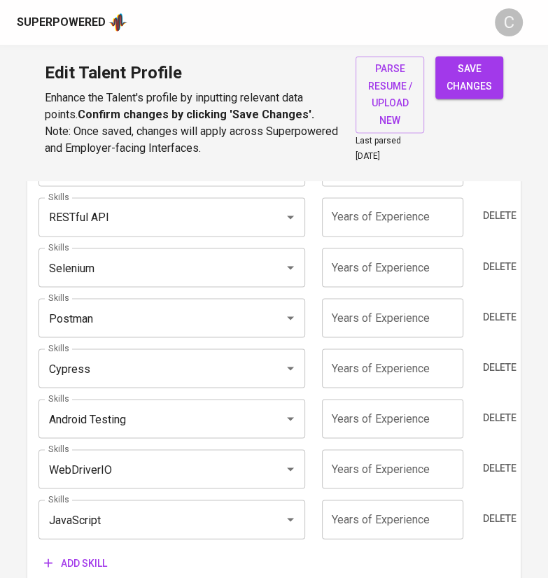
click at [85, 554] on span "Add skill" at bounding box center [75, 562] width 63 height 17
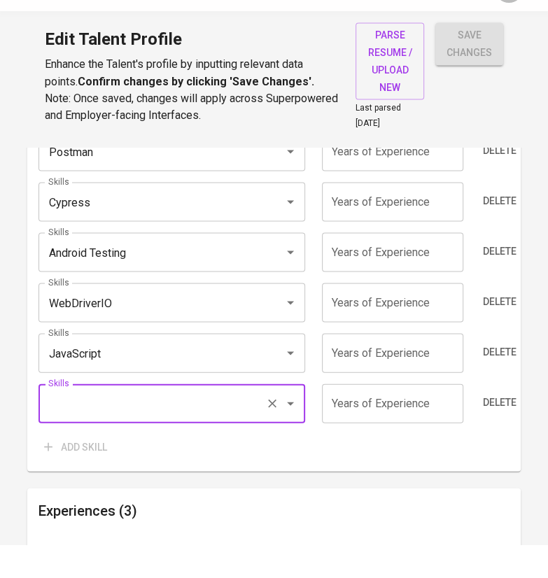
scroll to position [1183, 0]
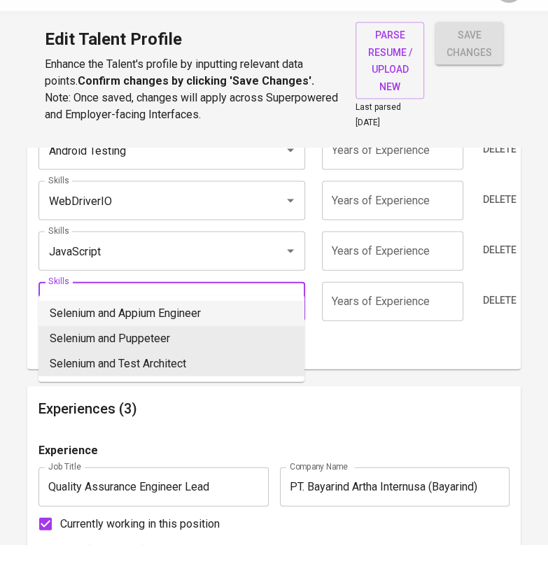
click at [143, 341] on li "Selenium and Appium Engineer" at bounding box center [171, 346] width 266 height 25
type input "Selenium and Appium Engineer"
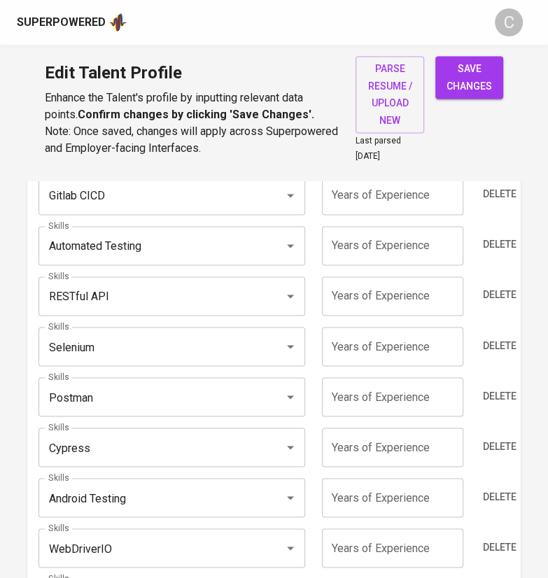
scroll to position [873, 0]
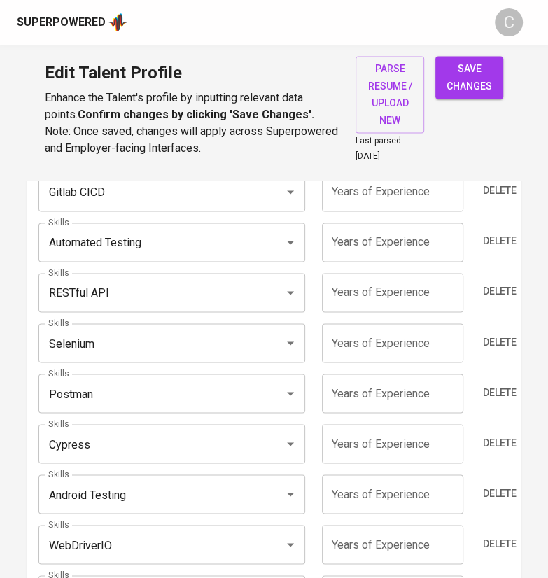
click at [151, 481] on input "Android Testing" at bounding box center [152, 494] width 214 height 27
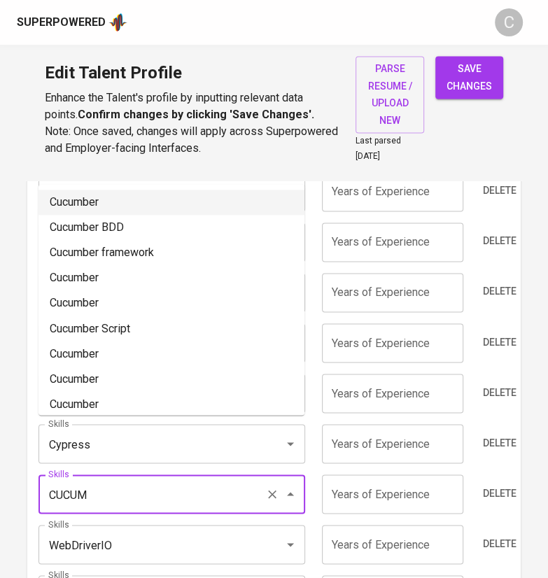
click at [71, 190] on li "Cucumber" at bounding box center [171, 202] width 266 height 25
type input "Cucumber"
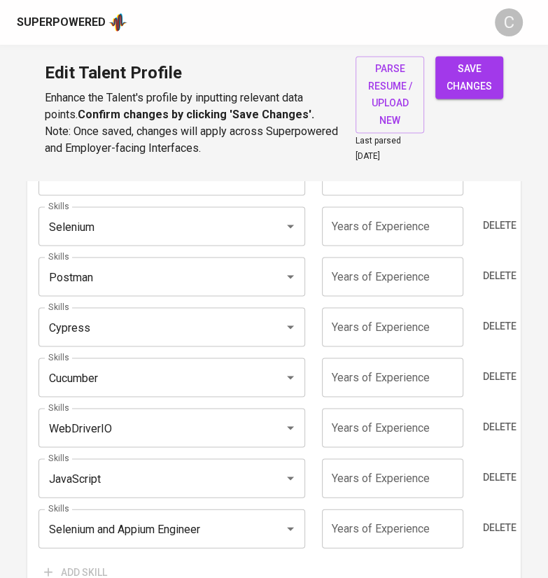
scroll to position [991, 0]
click at [110, 464] on input "JavaScript" at bounding box center [152, 477] width 214 height 27
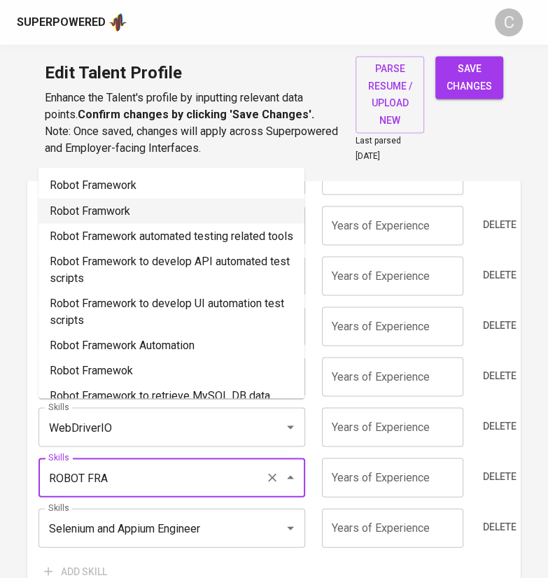
click at [120, 209] on li "Robot Framwork" at bounding box center [171, 210] width 266 height 25
type input "Robot Framwork"
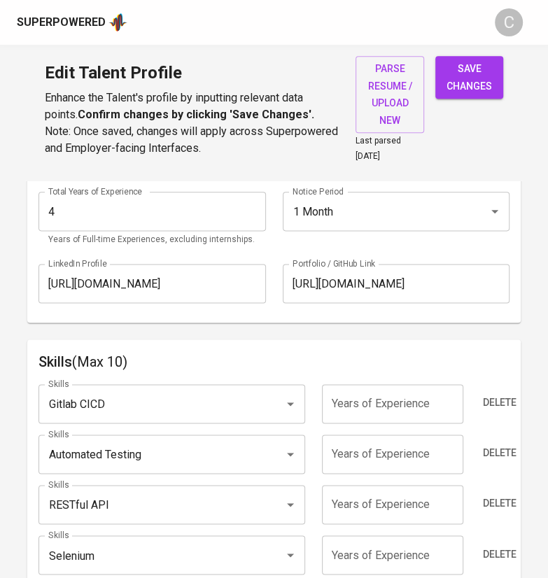
scroll to position [664, 0]
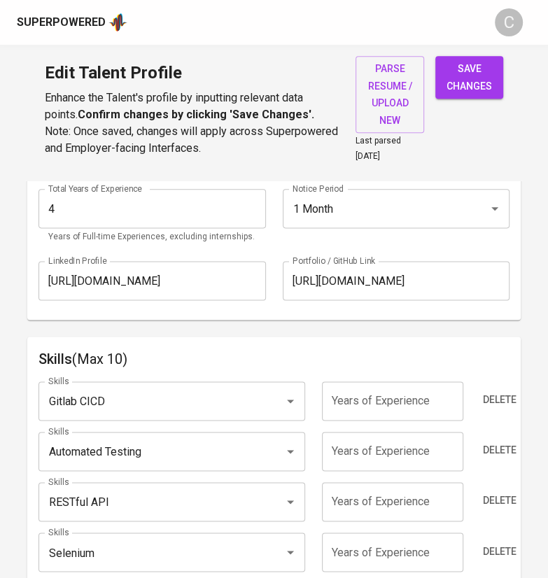
click at [355, 381] on input "number" at bounding box center [392, 400] width 141 height 39
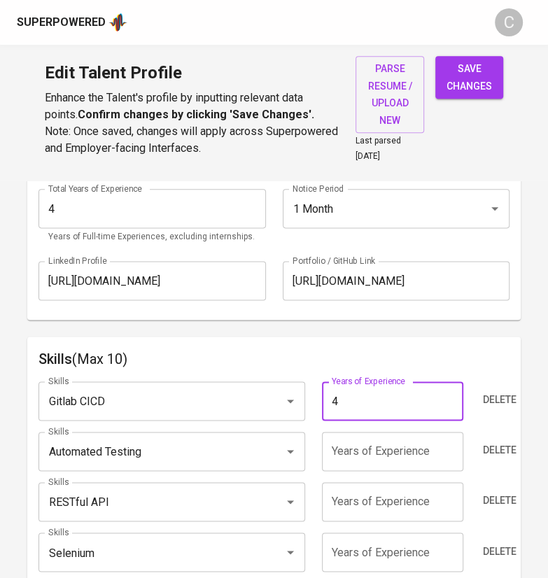
type input "4"
click at [417, 432] on input "number" at bounding box center [392, 451] width 141 height 39
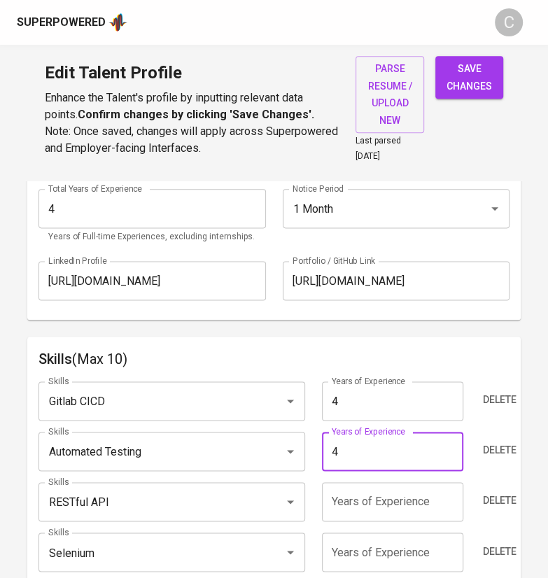
type input "4"
click at [436, 482] on input "number" at bounding box center [392, 501] width 141 height 39
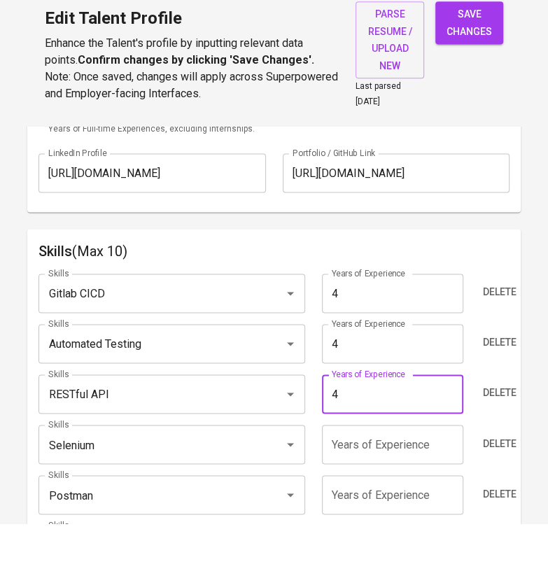
scroll to position [755, 0]
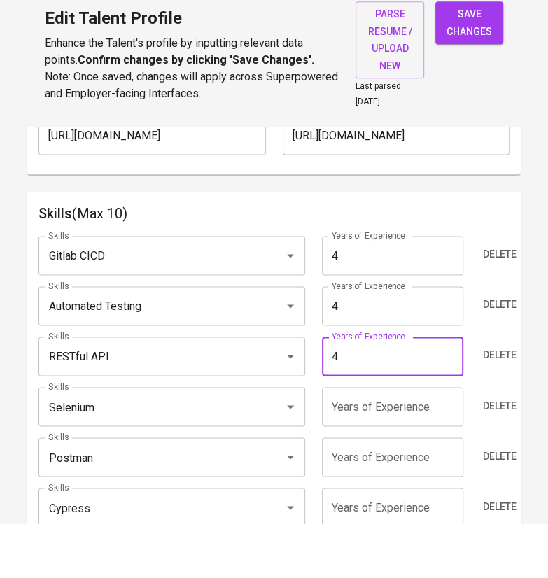
type input "4"
click at [418, 441] on input "number" at bounding box center [392, 460] width 141 height 39
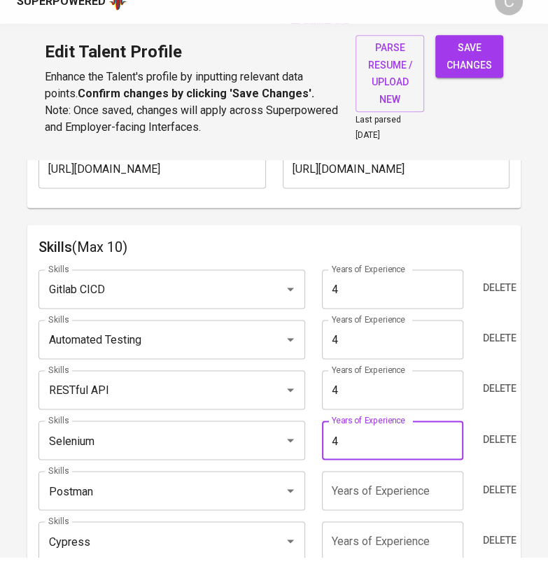
type input "4"
click at [429, 492] on input "number" at bounding box center [392, 511] width 141 height 39
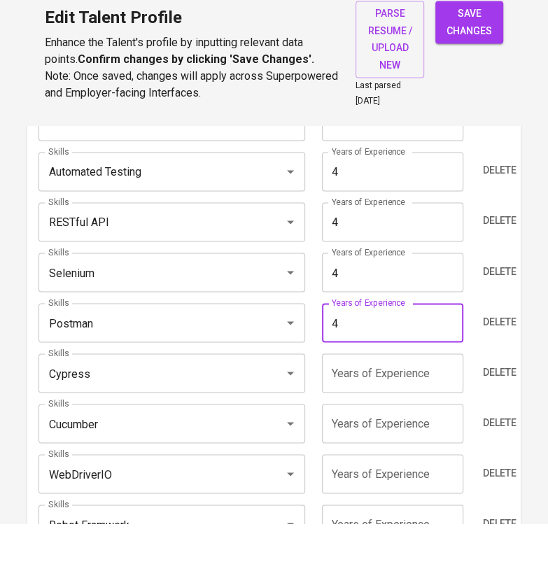
scroll to position [890, 0]
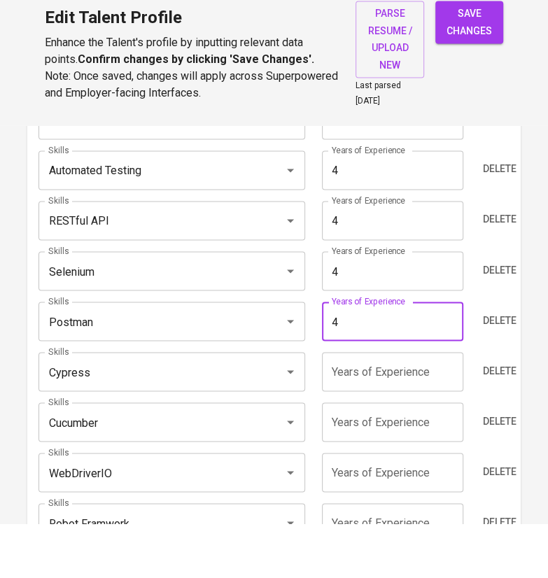
type input "4"
click at [421, 407] on input "number" at bounding box center [392, 426] width 141 height 39
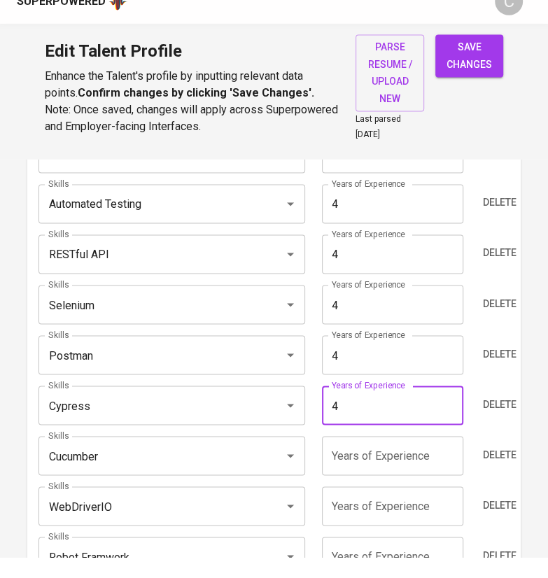
type input "4"
click at [426, 458] on input "number" at bounding box center [392, 477] width 141 height 39
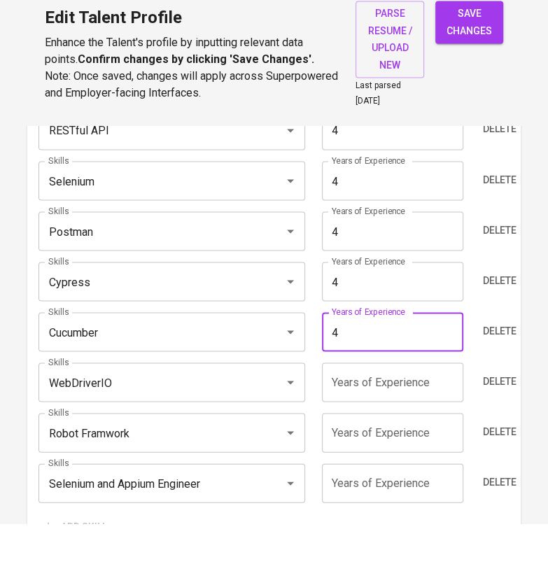
scroll to position [987, 0]
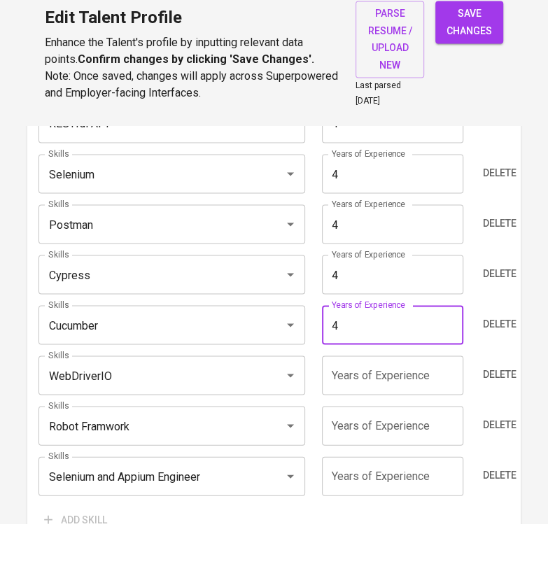
type input "4"
click at [419, 411] on input "number" at bounding box center [392, 430] width 141 height 39
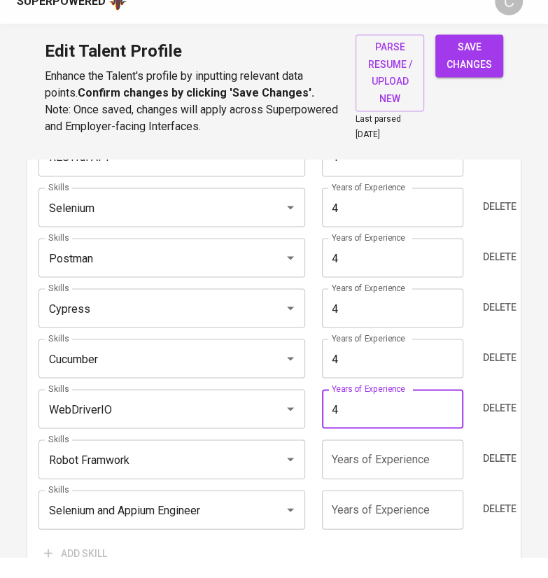
type input "4"
click at [414, 461] on input "number" at bounding box center [392, 480] width 141 height 39
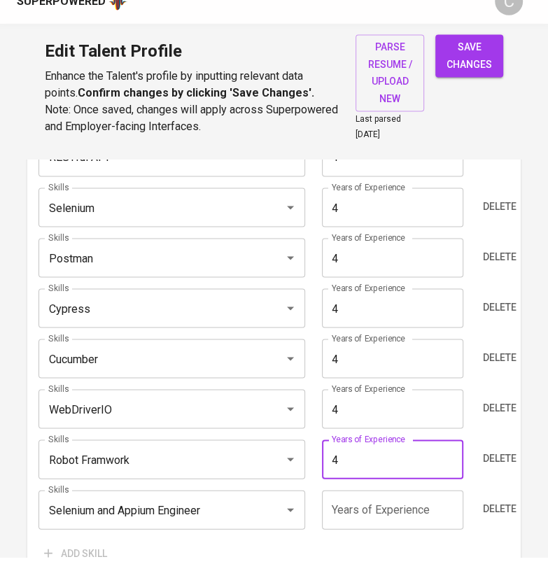
type input "4"
click at [448, 511] on input "number" at bounding box center [392, 530] width 141 height 39
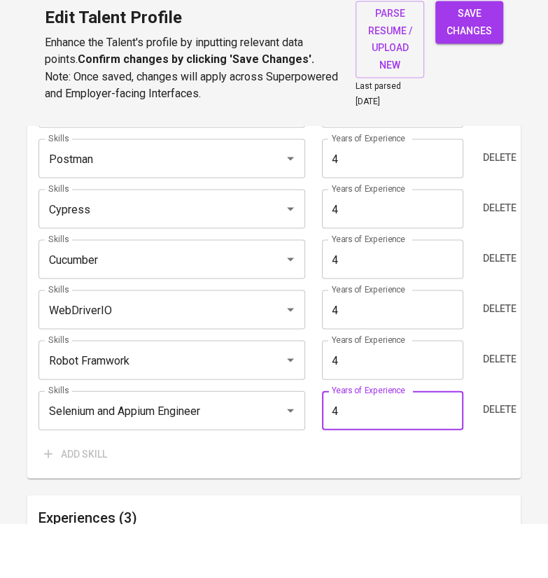
type input "4"
click at [452, 496] on div "Add skill" at bounding box center [273, 509] width 471 height 26
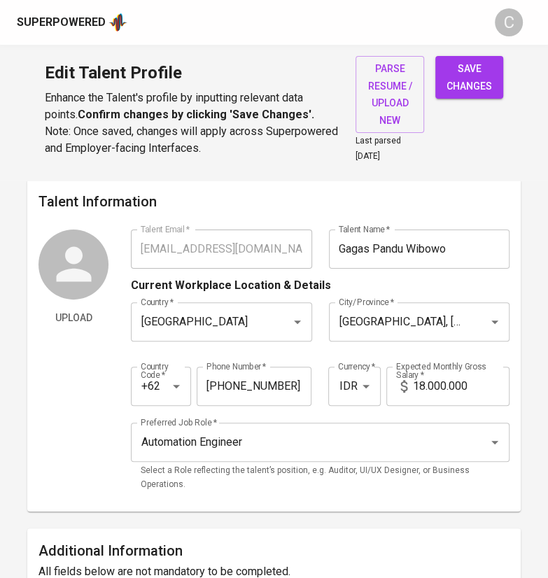
scroll to position [0, 0]
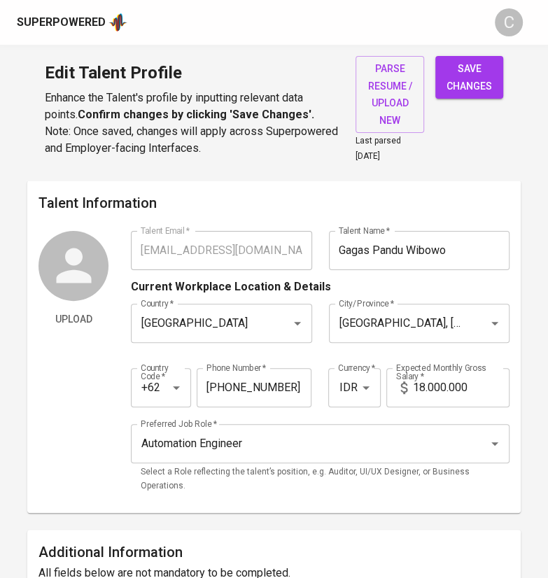
click at [481, 92] on span "save changes" at bounding box center [468, 77] width 45 height 34
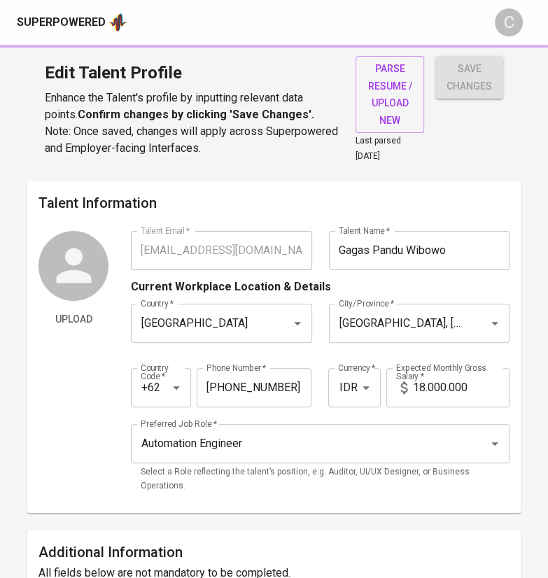
type input "Selenium and Appium Engineer"
type input "Robot Framwork"
type input "WebDriverIO"
type input "Cucumber"
type input "Cypress"
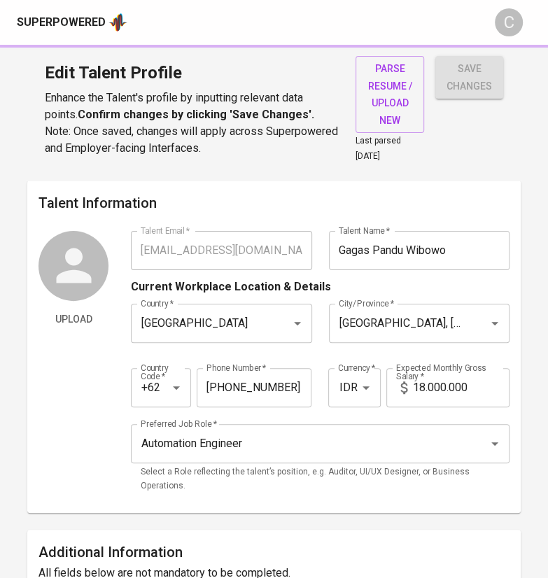
type input "Postman"
type input "Selenium"
type input "RESTful API"
type input "Automated Testing"
type input "Gitlab CICD"
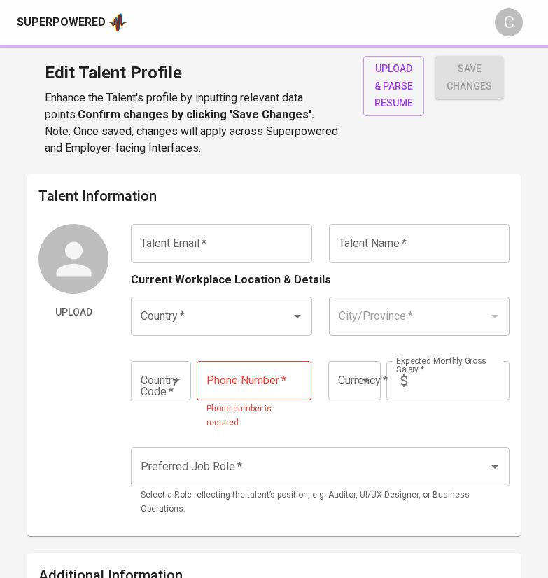
type input "[EMAIL_ADDRESS][DOMAIN_NAME]"
type input "[PERSON_NAME]"
type input "[GEOGRAPHIC_DATA]"
type input "+62"
type input "IDR"
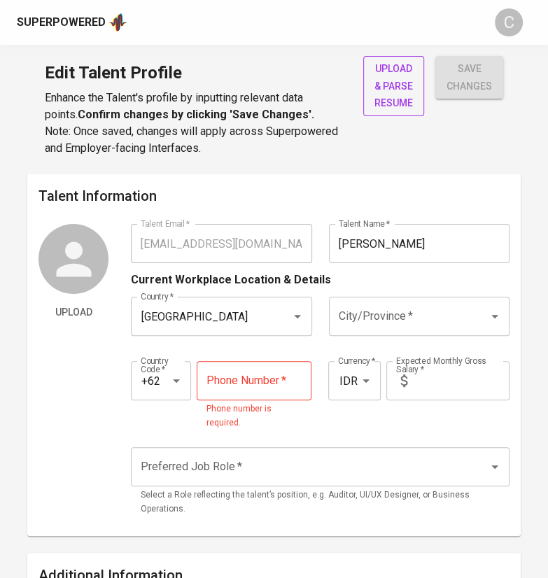
click at [395, 92] on span "upload & parse resume" at bounding box center [393, 86] width 38 height 52
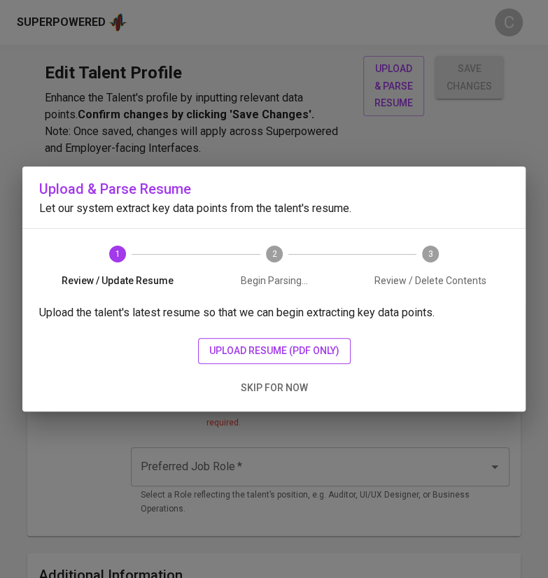
click at [272, 344] on span "upload resume (pdf only)" at bounding box center [274, 350] width 130 height 17
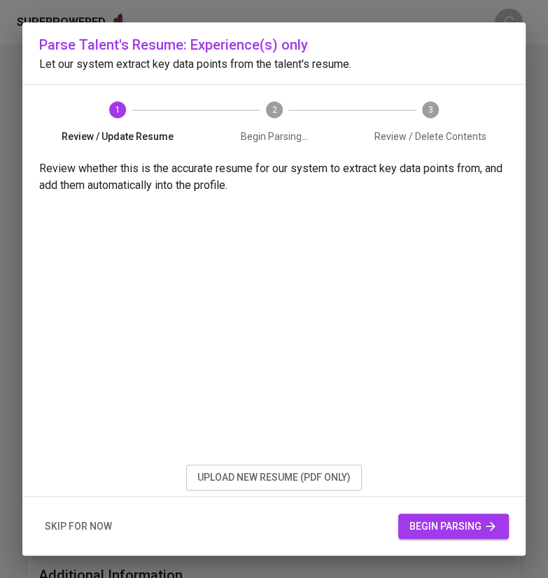
click at [438, 525] on span "begin parsing" at bounding box center [453, 526] width 88 height 17
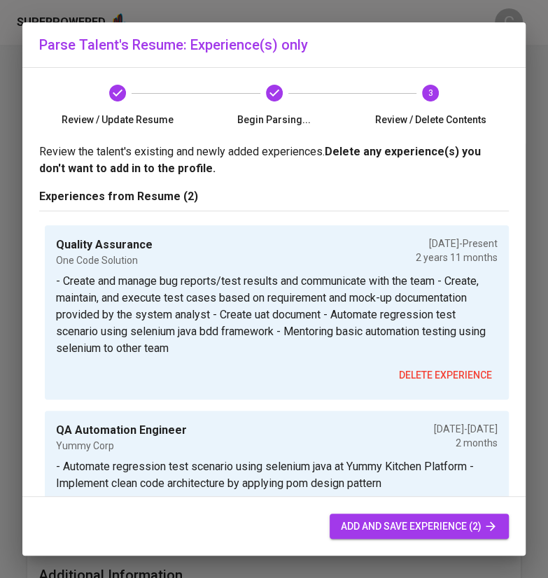
click at [397, 519] on span "add and save experience (2)" at bounding box center [419, 526] width 157 height 17
type input "+62"
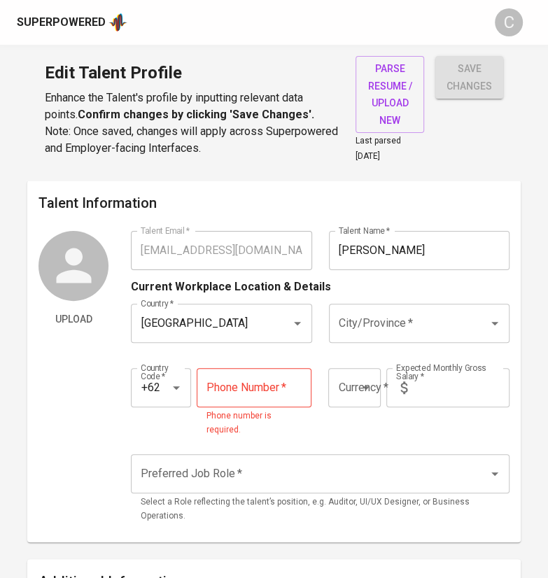
click at [432, 313] on input "City/Province   *" at bounding box center [399, 323] width 129 height 27
click at [432, 323] on input "City/Province   *" at bounding box center [399, 323] width 129 height 27
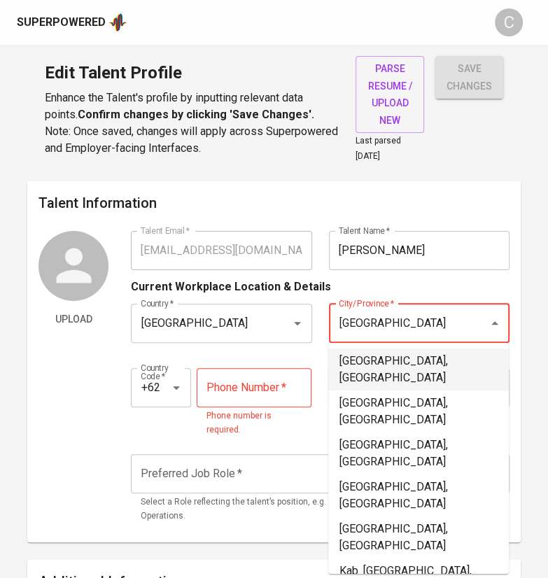
click at [415, 360] on li "[GEOGRAPHIC_DATA], [GEOGRAPHIC_DATA]" at bounding box center [418, 369] width 181 height 42
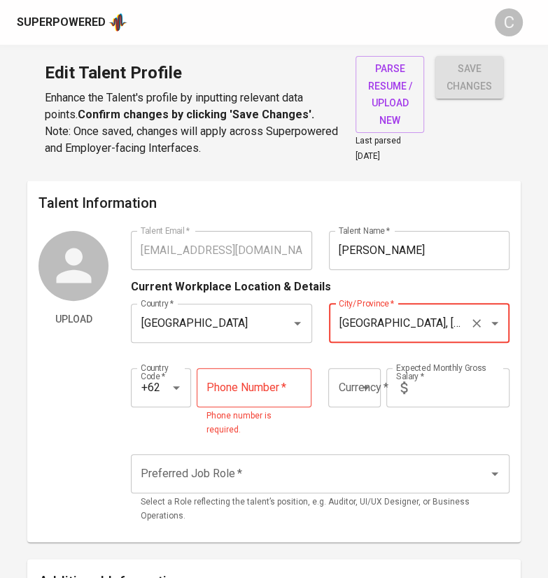
type input "[GEOGRAPHIC_DATA], [GEOGRAPHIC_DATA]"
click at [246, 392] on input "tel" at bounding box center [254, 387] width 115 height 39
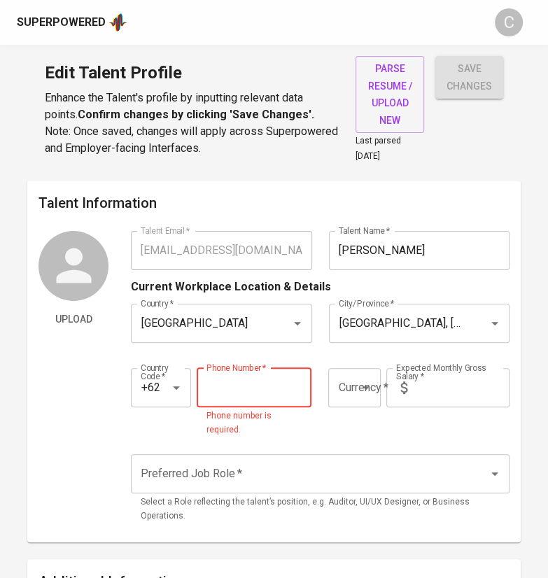
paste input "[PHONE_NUMBER]"
type input "[PHONE_NUMBER]"
click at [453, 385] on input "text" at bounding box center [461, 387] width 97 height 39
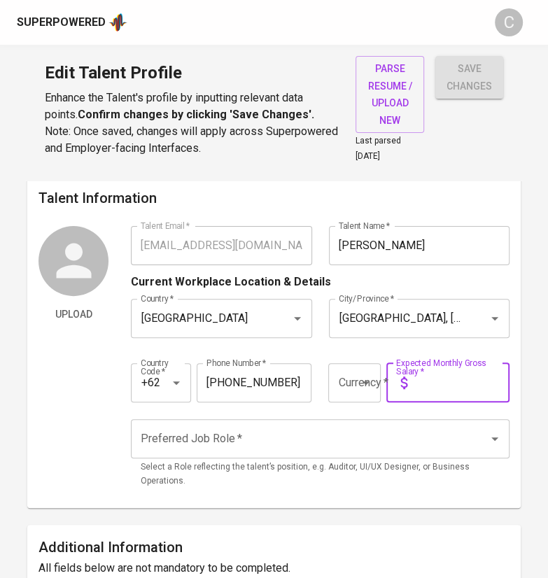
scroll to position [1, 0]
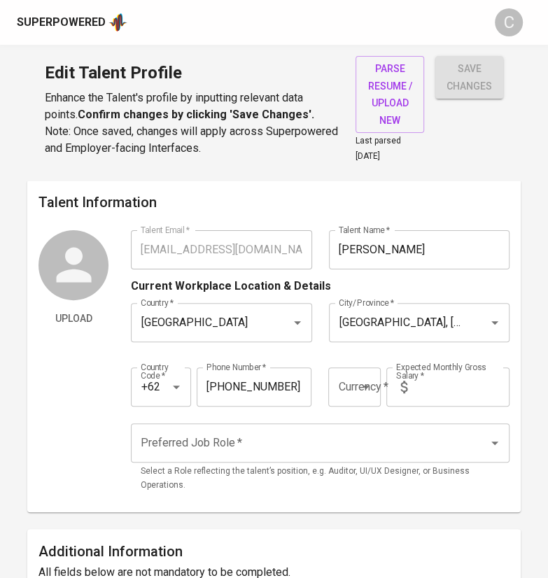
click at [371, 380] on icon "Open" at bounding box center [366, 387] width 17 height 17
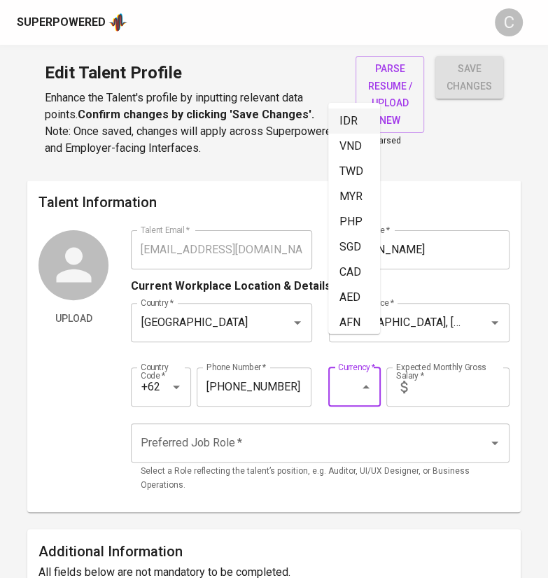
click at [348, 122] on li "IDR" at bounding box center [354, 120] width 52 height 25
type input "IDR"
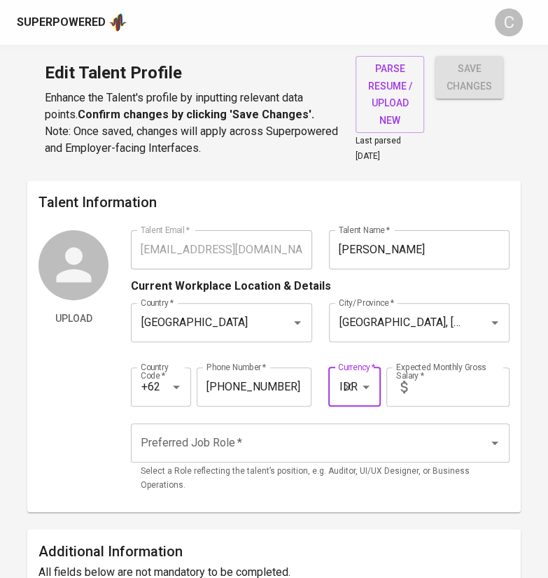
click at [441, 381] on input "text" at bounding box center [461, 386] width 97 height 39
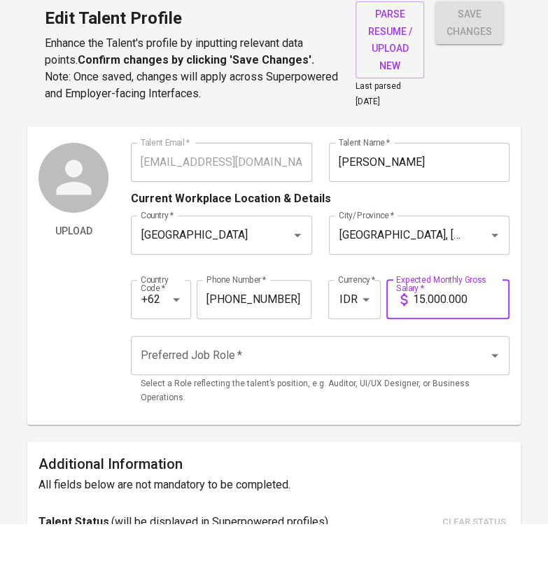
scroll to position [41, 0]
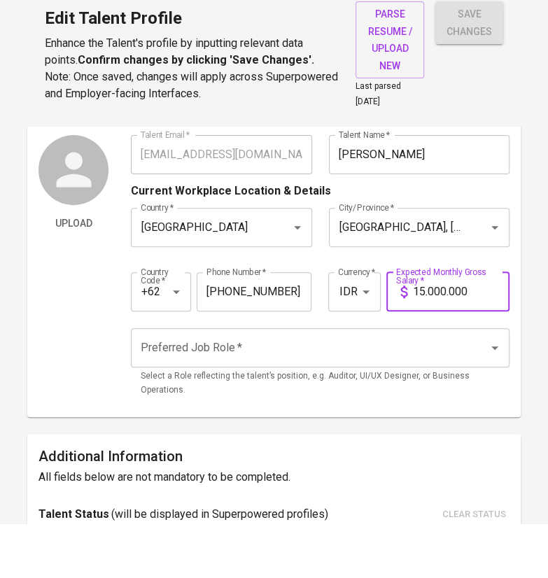
type input "15.000.000"
click at [226, 404] on input "Preferred Job Role   *" at bounding box center [300, 402] width 327 height 27
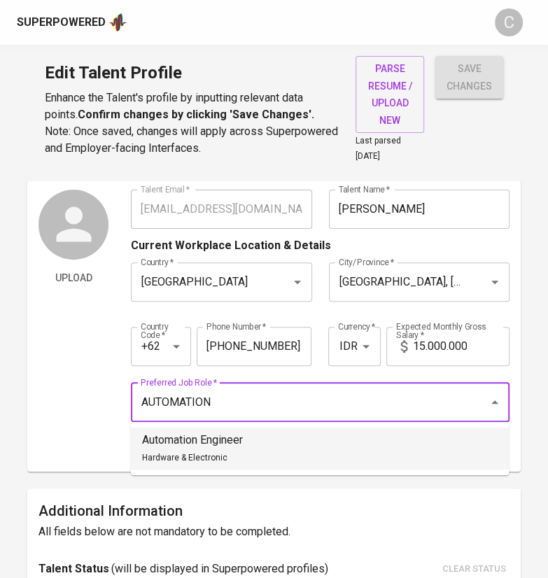
click at [322, 441] on li "Automation Engineer Hardware & Electronic" at bounding box center [320, 448] width 378 height 42
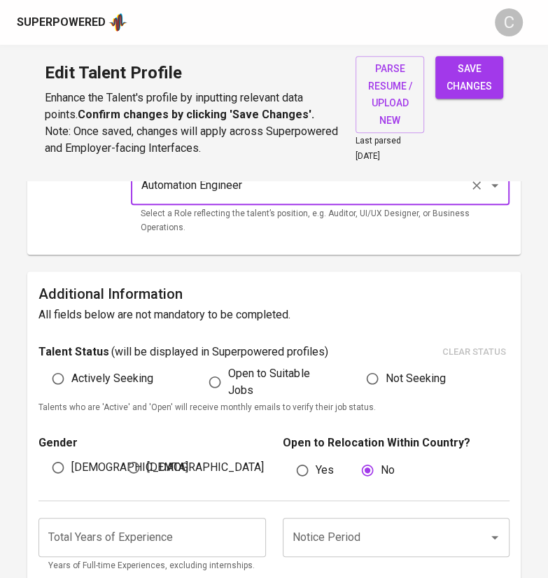
scroll to position [260, 0]
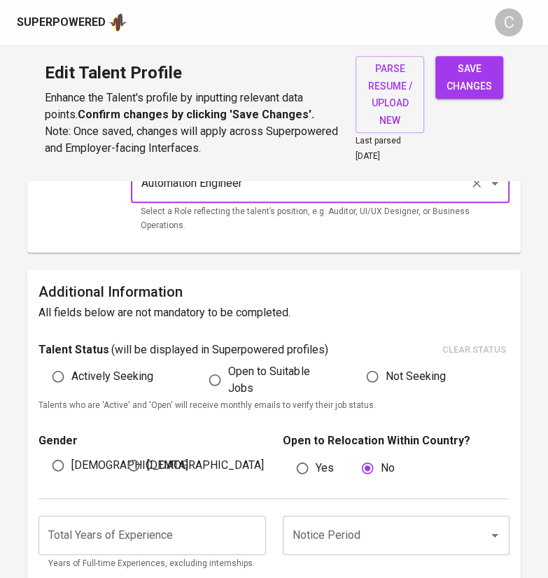
type input "Automation Engineer"
click at [234, 369] on span "Open to Suitable Jobs" at bounding box center [277, 380] width 99 height 34
click at [228, 369] on input "Open to Suitable Jobs" at bounding box center [215, 380] width 27 height 27
radio input "true"
click at [83, 463] on span "[DEMOGRAPHIC_DATA]" at bounding box center [129, 465] width 117 height 17
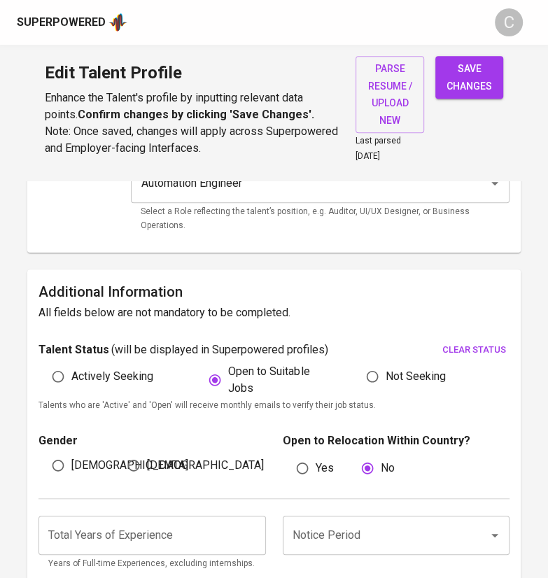
click at [71, 463] on input "[DEMOGRAPHIC_DATA]" at bounding box center [58, 465] width 27 height 27
radio input "true"
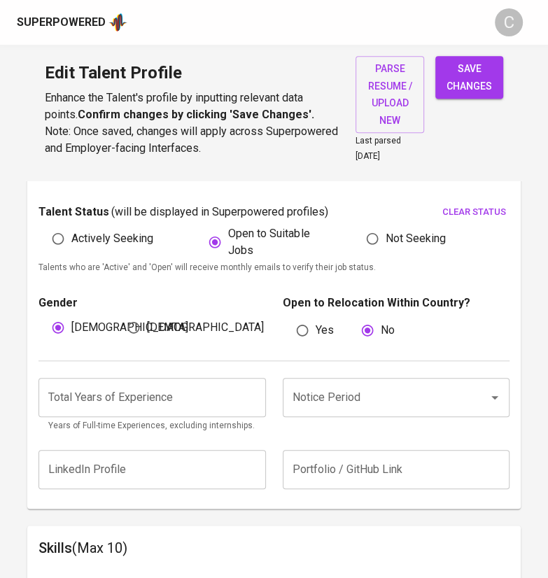
scroll to position [398, 0]
click at [335, 401] on input "Notice Period" at bounding box center [376, 397] width 175 height 27
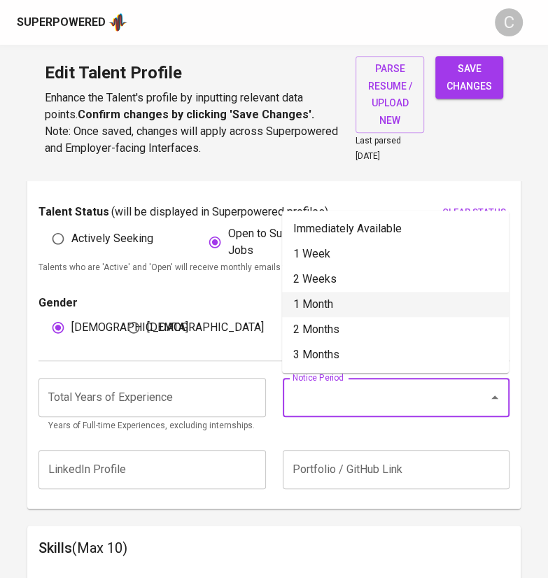
click at [384, 304] on li "1 Month" at bounding box center [395, 304] width 227 height 25
type input "1 Month"
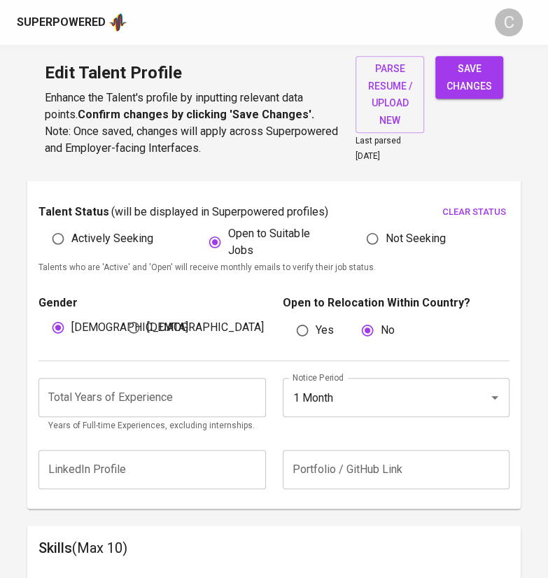
click at [214, 399] on input "number" at bounding box center [151, 397] width 227 height 39
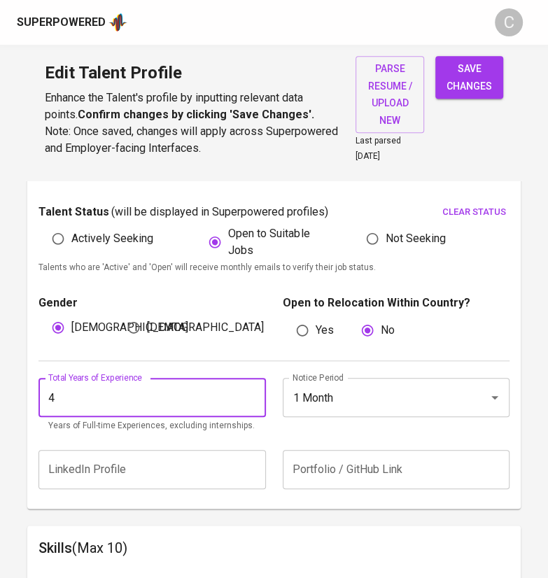
type input "4"
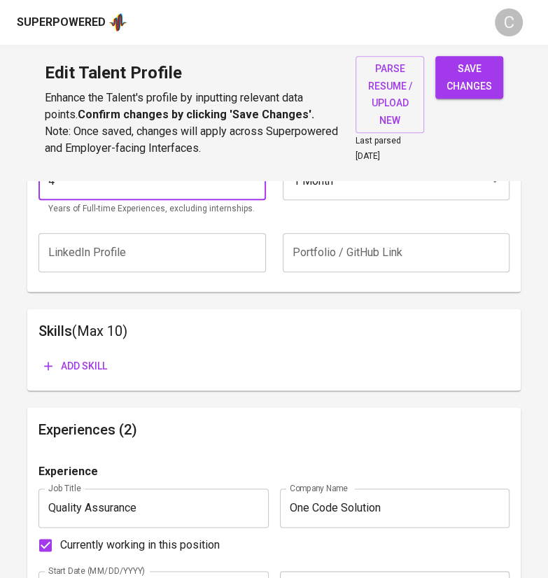
scroll to position [621, 0]
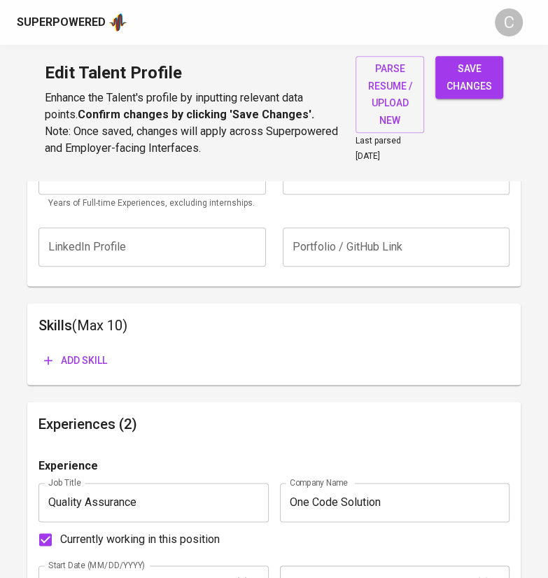
click at [78, 362] on span "Add skill" at bounding box center [75, 360] width 63 height 17
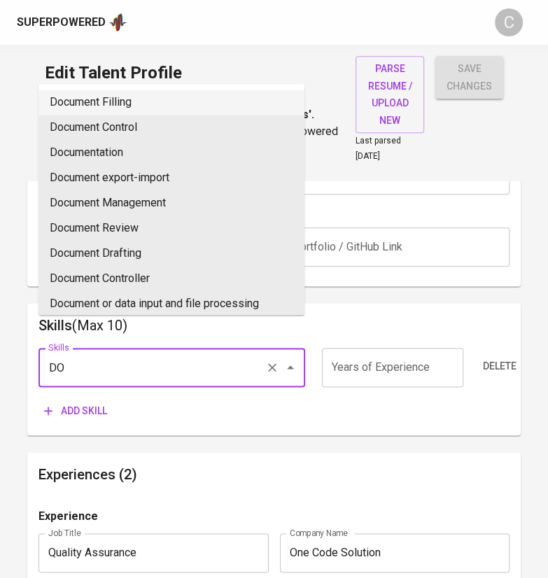
type input "D"
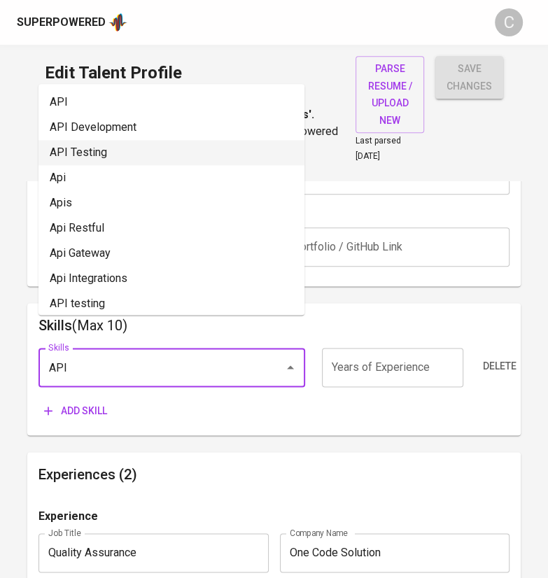
click at [132, 157] on li "API Testing" at bounding box center [171, 152] width 266 height 25
type input "API Testing"
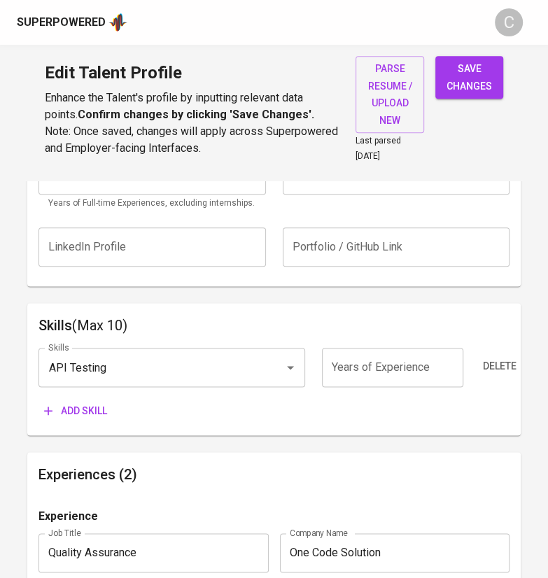
click at [80, 418] on button "Add skill" at bounding box center [75, 411] width 74 height 26
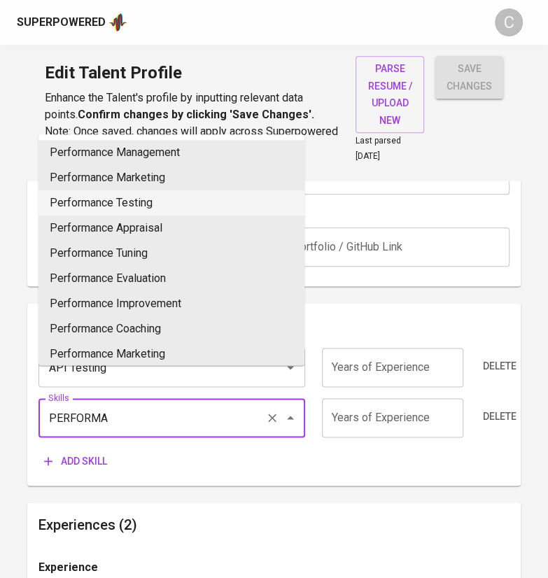
click at [113, 209] on li "Performance Testing" at bounding box center [171, 202] width 266 height 25
type input "Performance Testing"
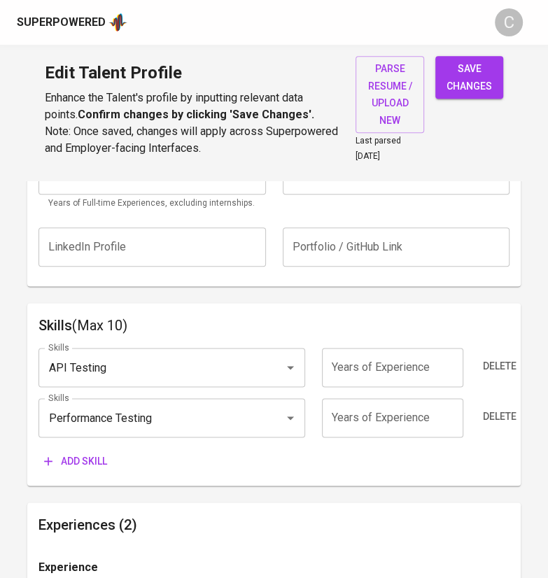
click at [68, 468] on button "Add skill" at bounding box center [75, 461] width 74 height 26
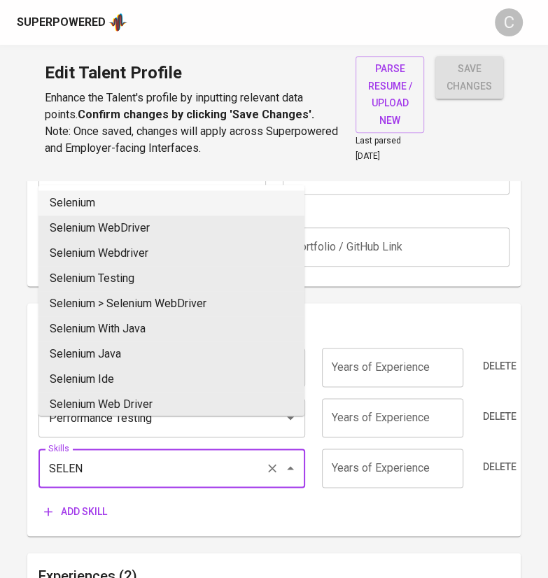
click at [92, 200] on li "Selenium" at bounding box center [171, 202] width 266 height 25
type input "Selenium"
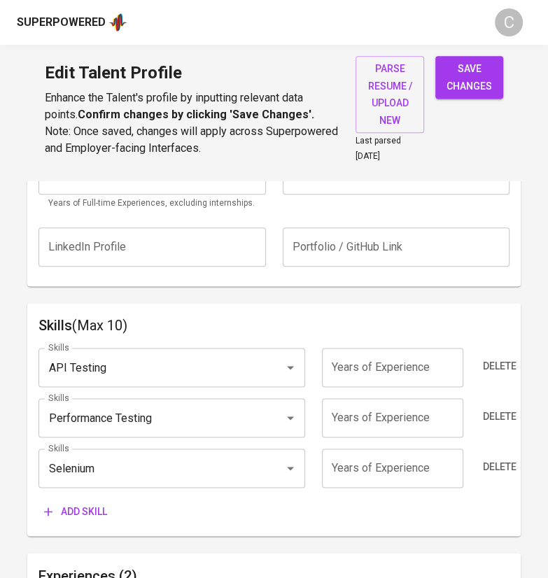
click at [83, 517] on span "Add skill" at bounding box center [75, 511] width 63 height 17
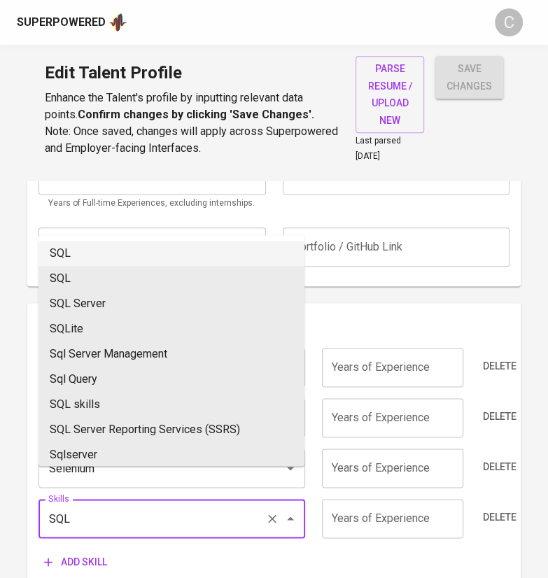
click at [108, 248] on li "SQL" at bounding box center [171, 253] width 266 height 25
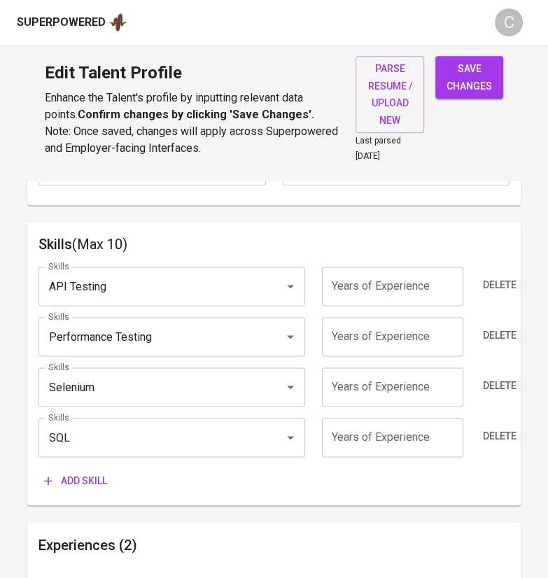
scroll to position [710, 0]
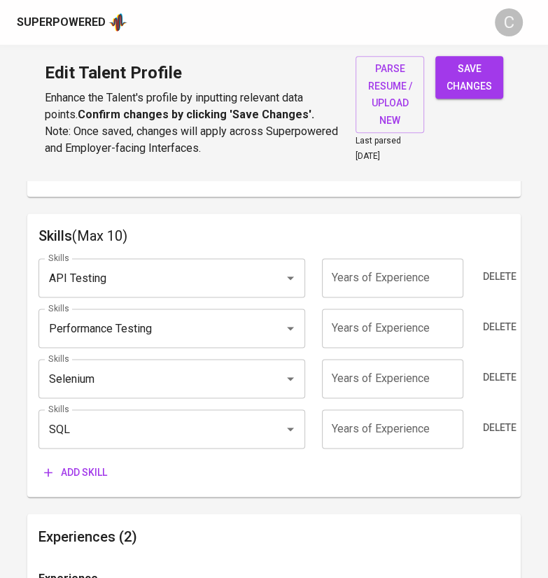
click at [156, 425] on input "SQL" at bounding box center [152, 429] width 214 height 27
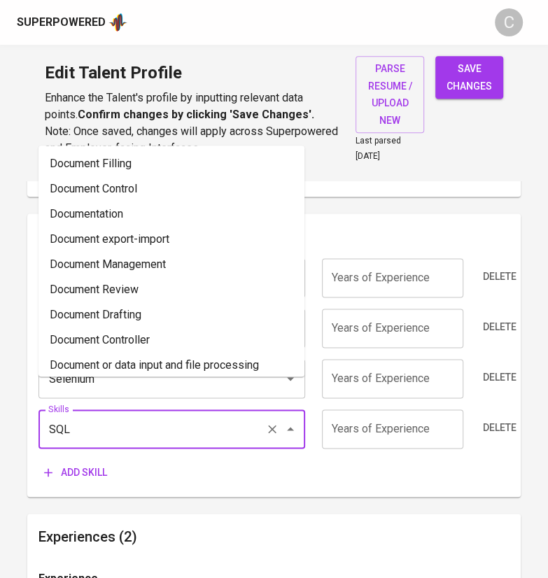
click at [156, 425] on input "SQL" at bounding box center [152, 429] width 214 height 27
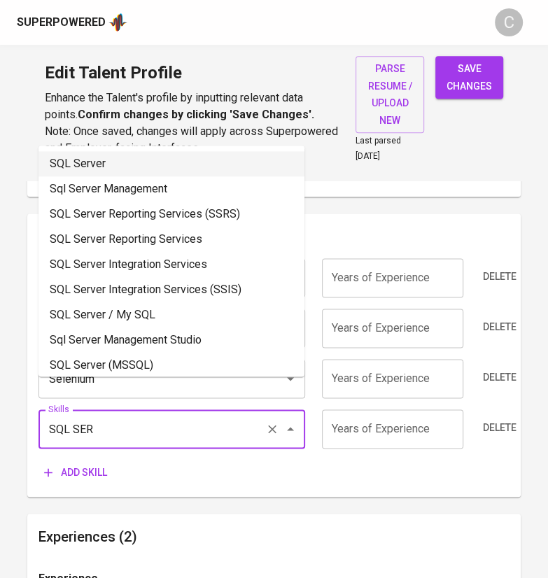
click at [109, 167] on li "SQL Server" at bounding box center [171, 163] width 266 height 25
type input "SQL Server"
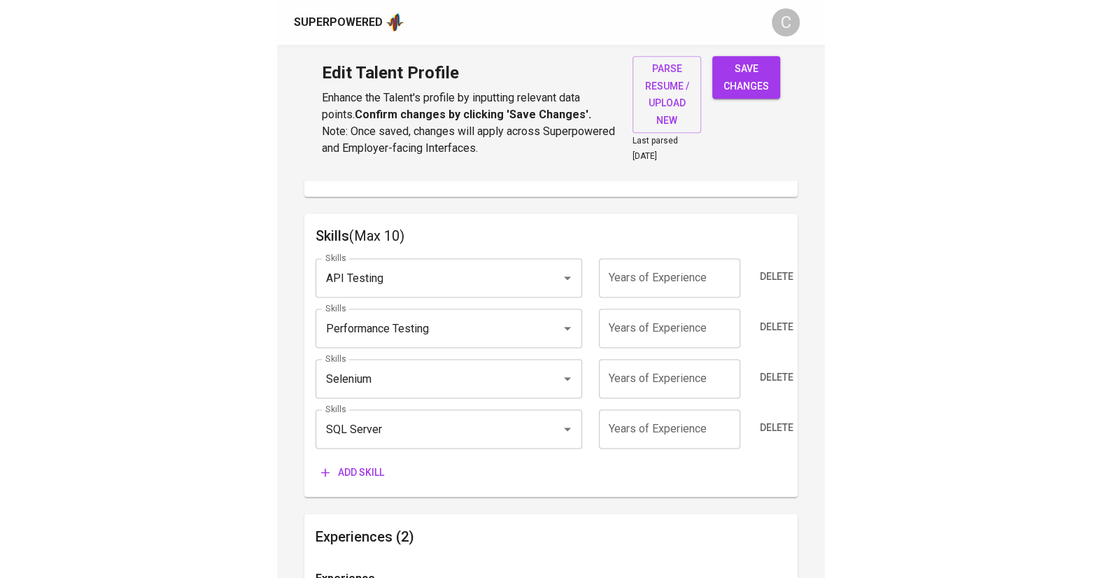
scroll to position [651, 0]
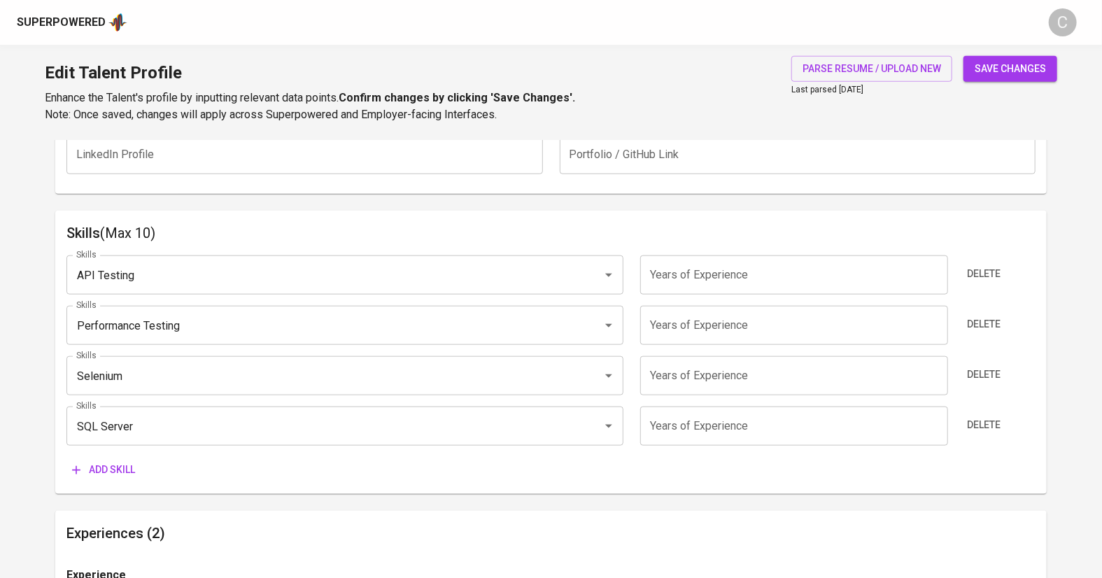
click at [108, 462] on span "Add skill" at bounding box center [103, 469] width 63 height 17
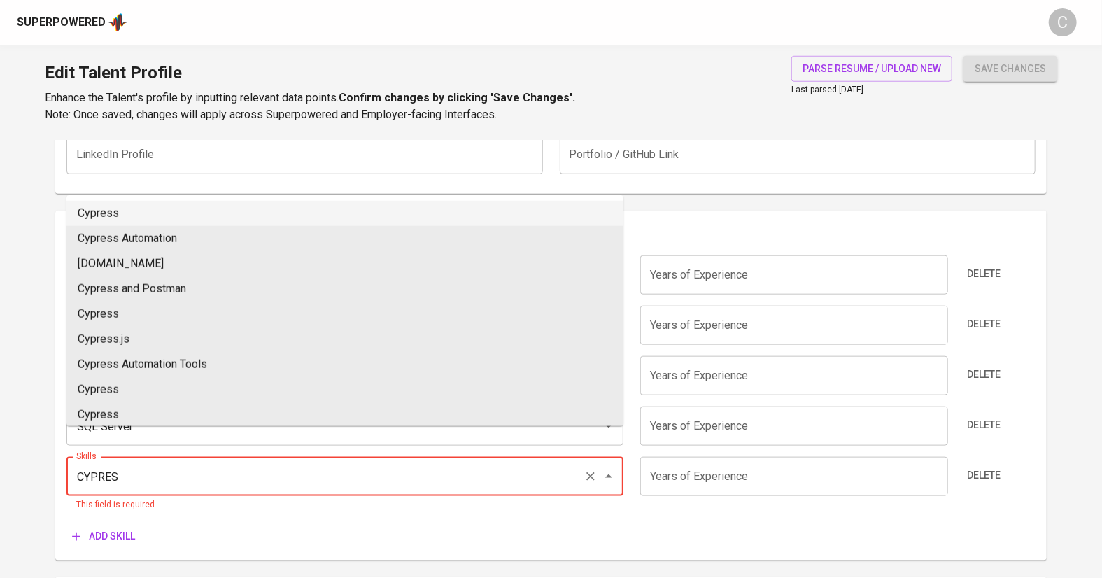
click at [106, 225] on li "Cypress" at bounding box center [344, 213] width 557 height 25
type input "Cypress"
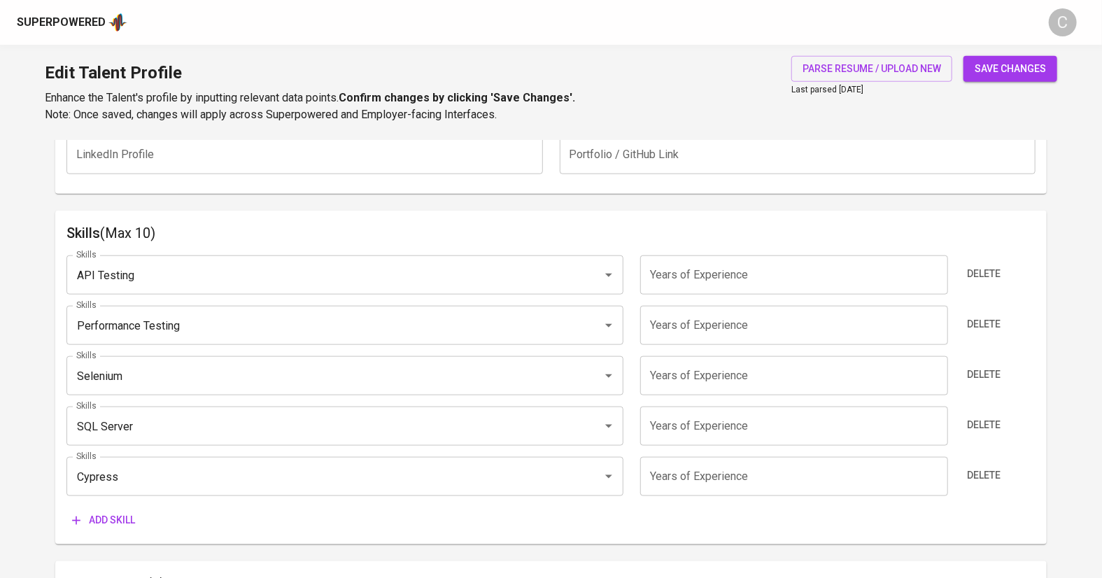
click at [113, 518] on span "Add skill" at bounding box center [103, 519] width 63 height 17
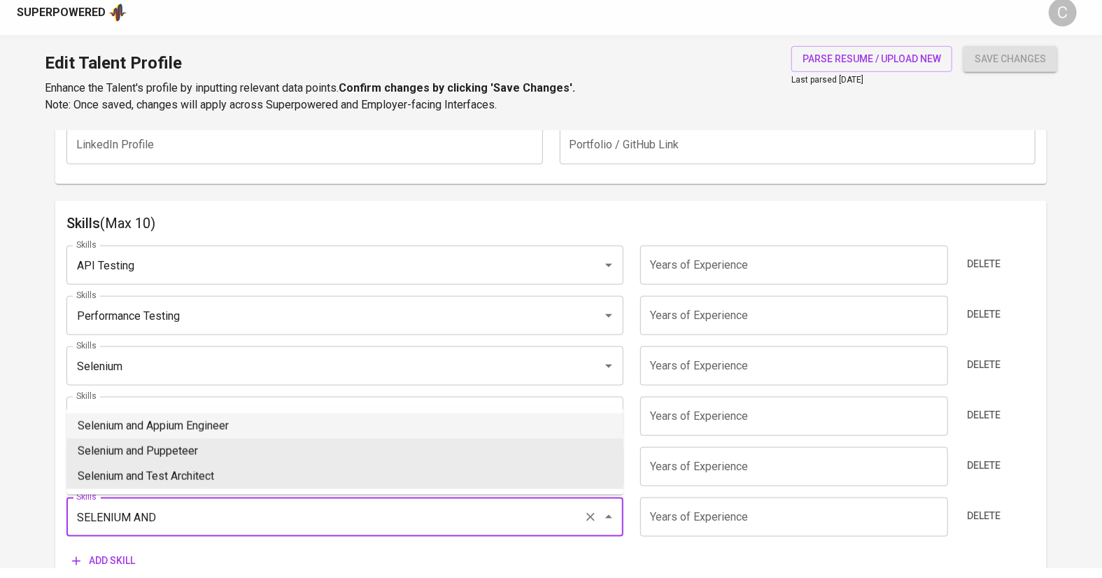
click at [174, 432] on li "Selenium and Appium Engineer" at bounding box center [344, 435] width 557 height 25
type input "Selenium and Appium Engineer"
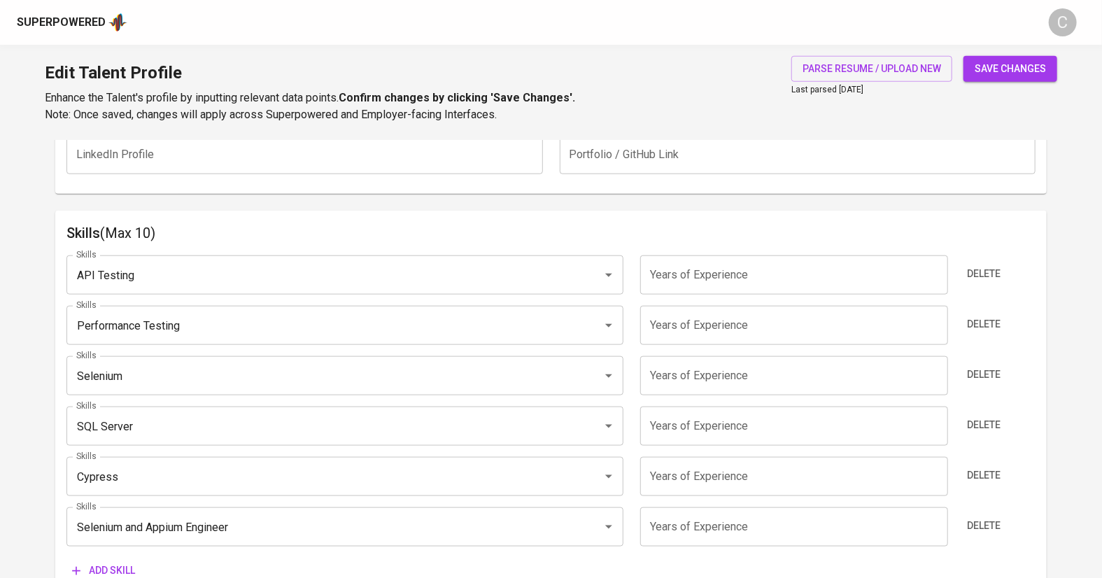
click at [0, 125] on html "Superpowered C Edit Talent Profile Enhance the Talent's profile by inputting re…" at bounding box center [551, 395] width 1102 height 2092
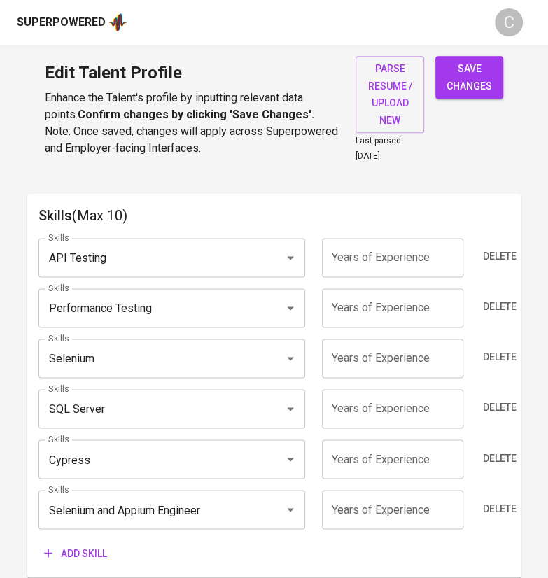
scroll to position [729, 0]
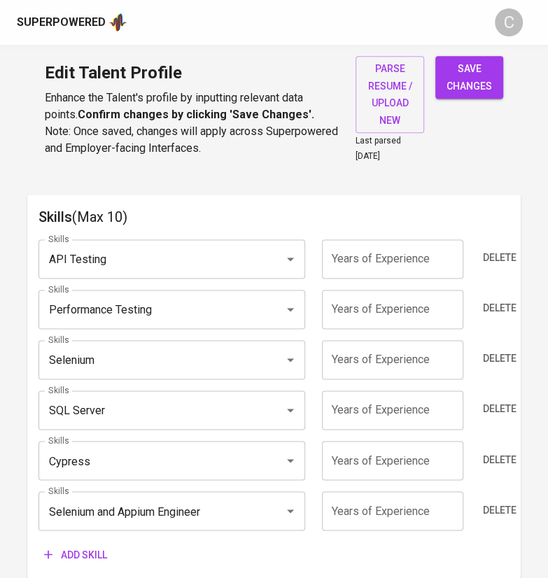
click at [379, 260] on input "number" at bounding box center [392, 258] width 141 height 39
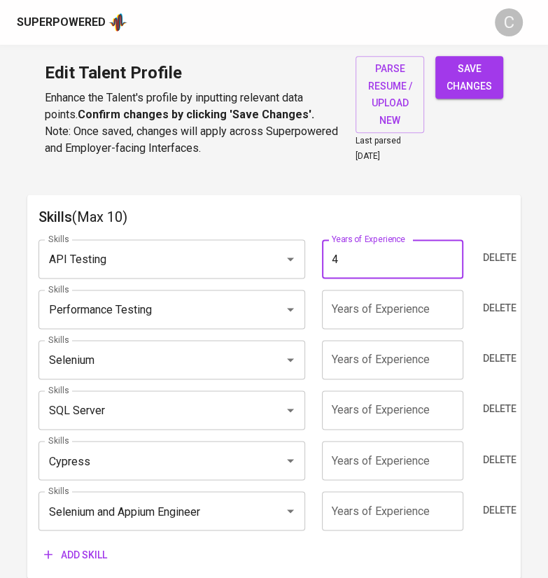
type input "4"
click at [374, 295] on input "number" at bounding box center [392, 309] width 141 height 39
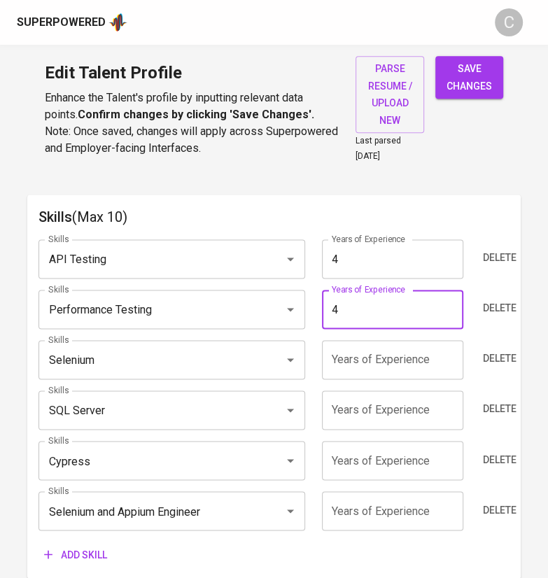
type input "4"
click at [374, 355] on input "number" at bounding box center [392, 359] width 141 height 39
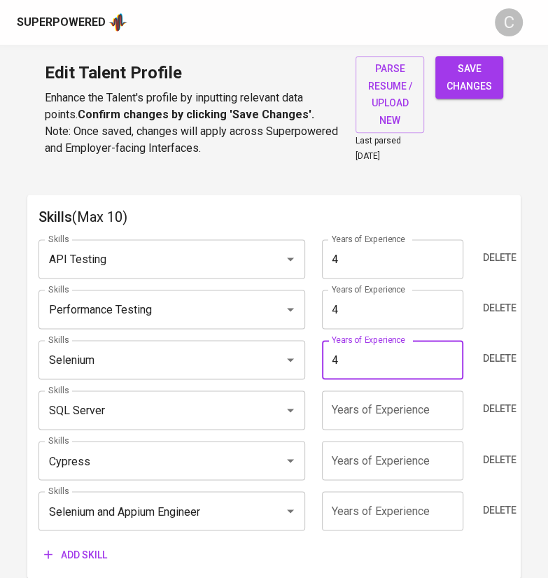
type input "4"
click at [368, 427] on div "Skills API Testing Skills Years of Experience 4 Years of Experience Delete Skil…" at bounding box center [273, 397] width 471 height 339
click at [363, 409] on input "number" at bounding box center [392, 409] width 141 height 39
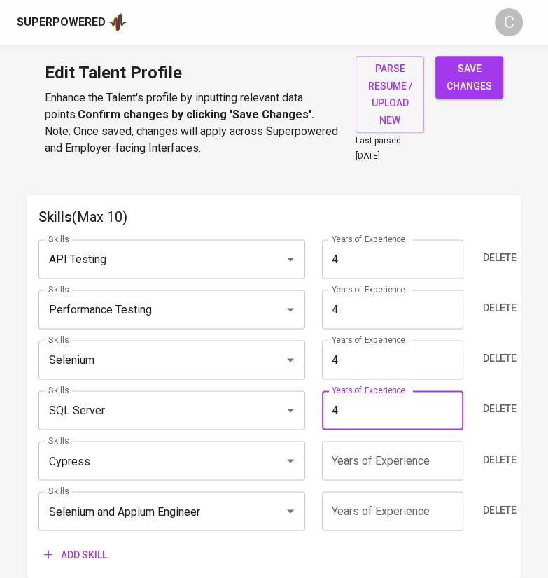
type input "4"
click at [365, 444] on input "number" at bounding box center [392, 460] width 141 height 39
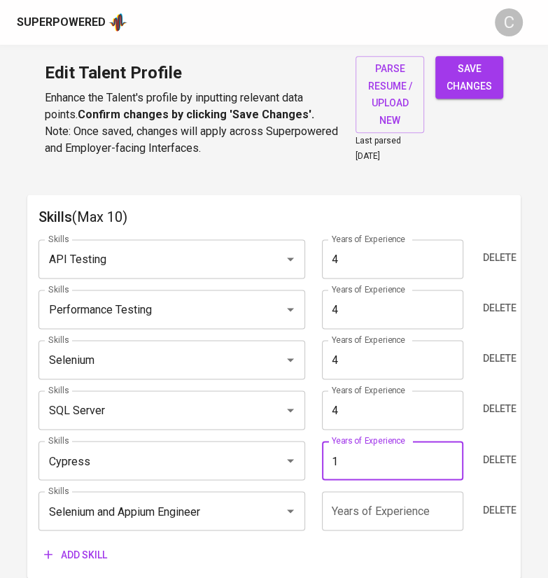
type input "1"
click at [361, 507] on input "number" at bounding box center [392, 510] width 141 height 39
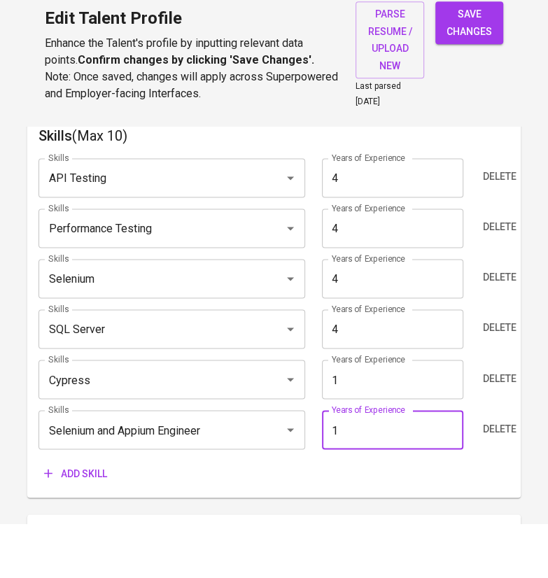
scroll to position [921, 0]
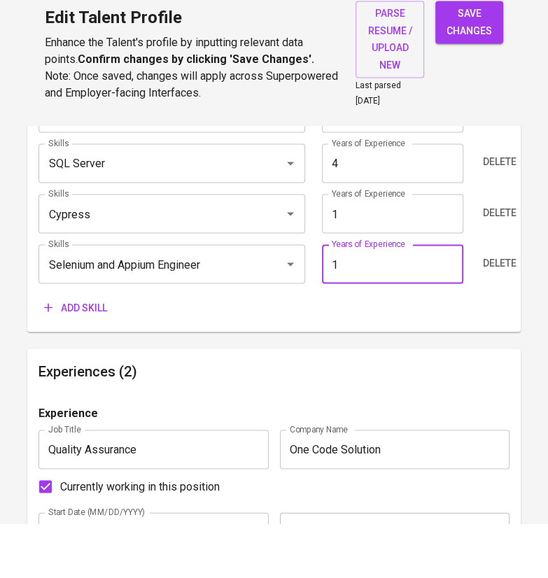
type input "1"
click at [370, 372] on div "Add skill" at bounding box center [273, 363] width 471 height 26
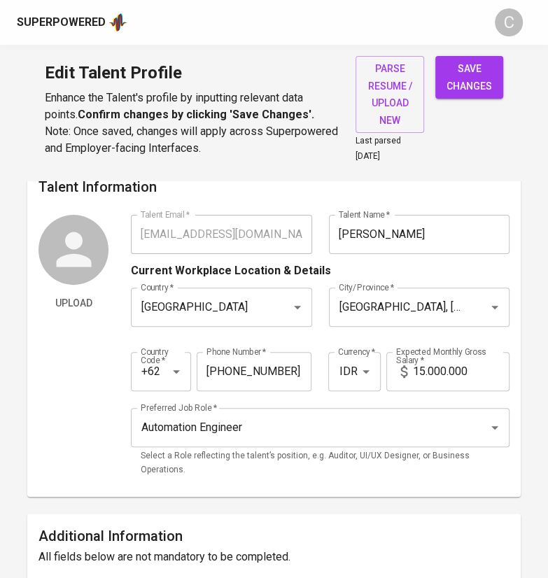
scroll to position [0, 0]
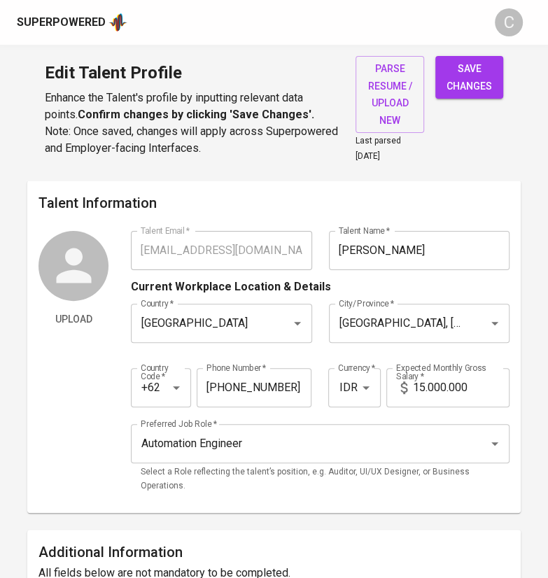
click at [462, 77] on span "save changes" at bounding box center [468, 77] width 45 height 34
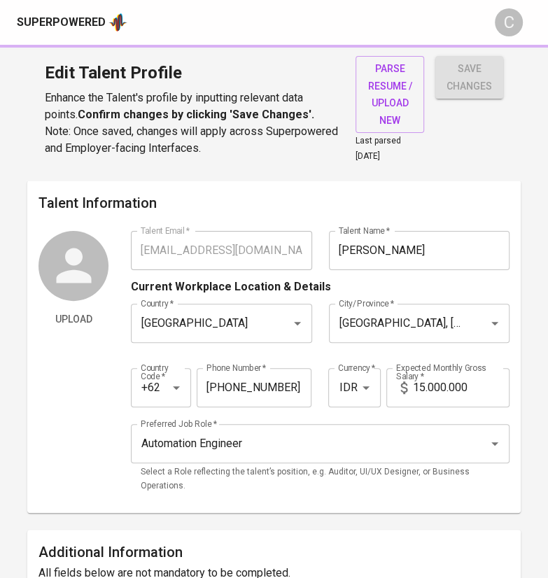
type input "SQL Server"
type input "Selenium"
type input "Performance Testing"
type input "API Testing"
type input "Selenium and Appium Engineer"
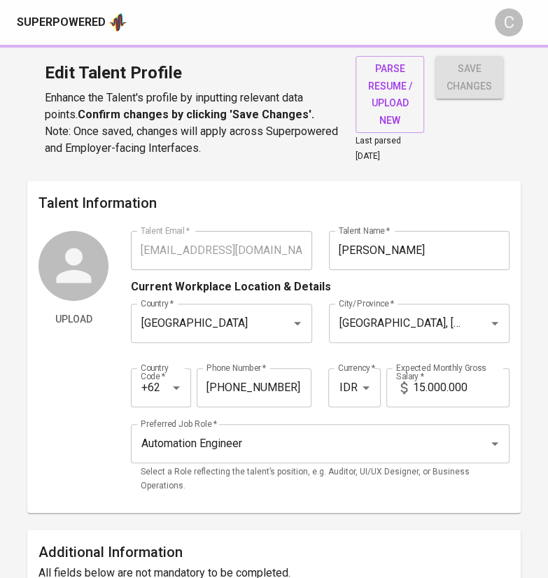
type input "Cypress"
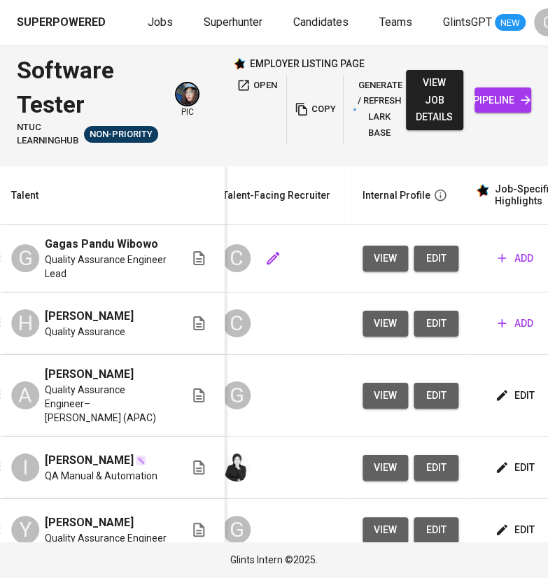
click at [271, 266] on div "C" at bounding box center [281, 258] width 118 height 34
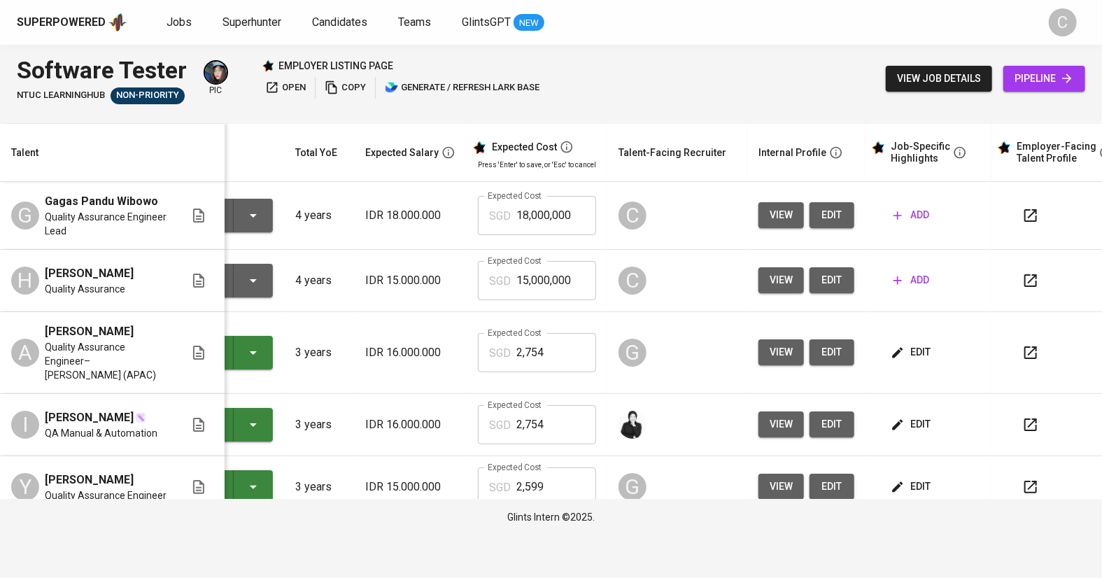
scroll to position [0, 95]
click at [547, 228] on button "add" at bounding box center [911, 215] width 47 height 26
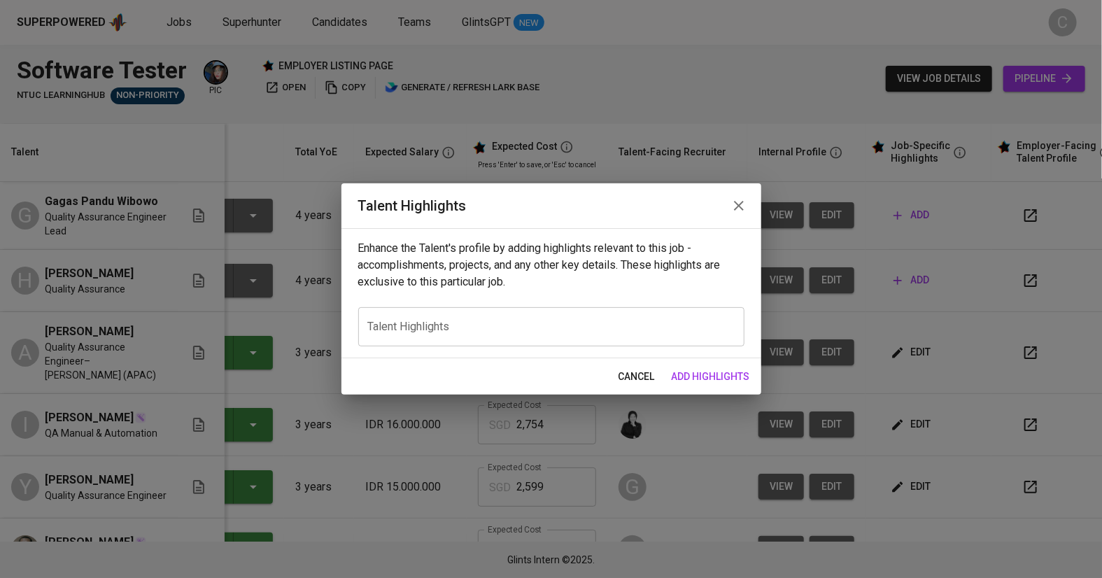
click at [462, 334] on div "x Talent Highlights" at bounding box center [551, 326] width 386 height 39
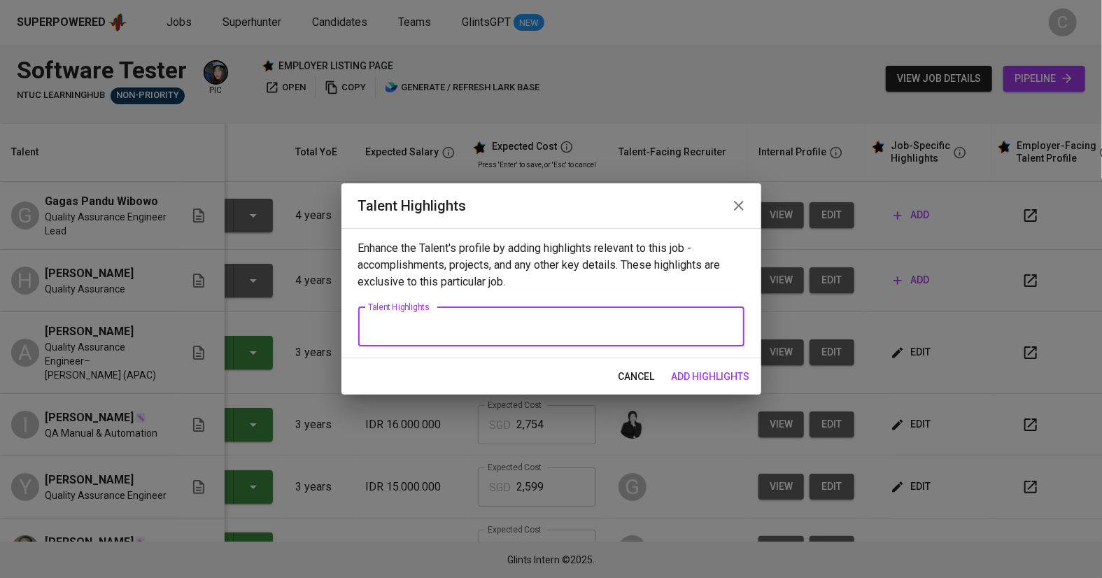
paste textarea "Here’s a polished career highlight for Gagas, aligning with the details you sha…"
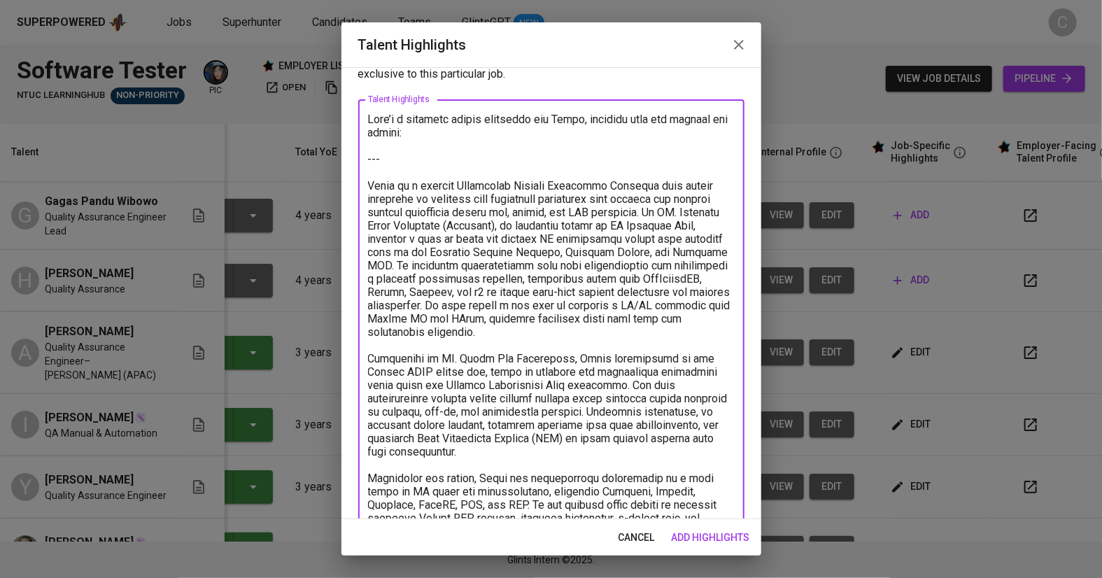
scroll to position [0, 0]
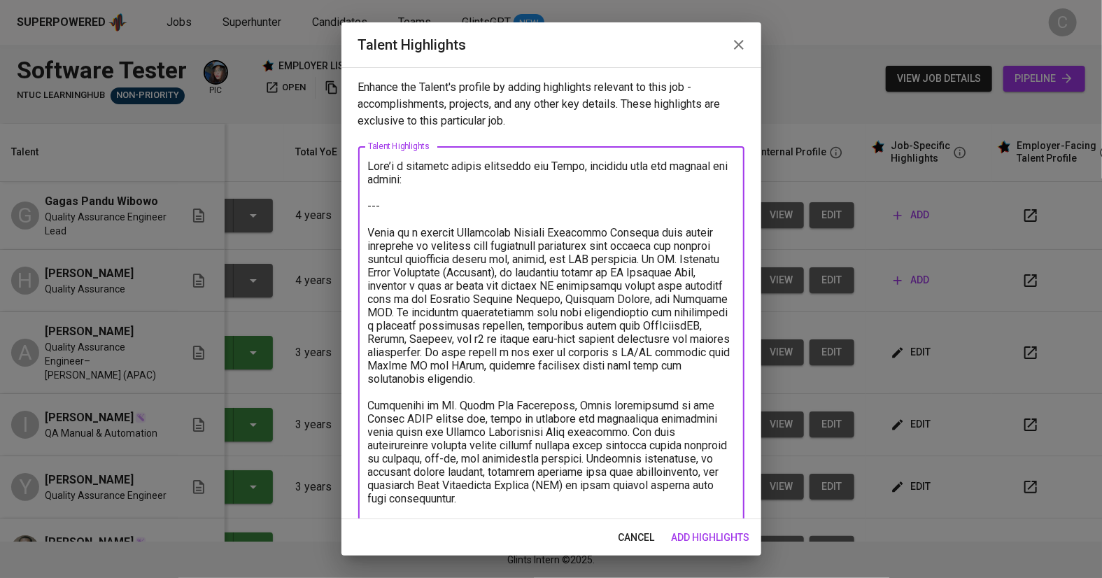
click at [404, 195] on textarea at bounding box center [551, 432] width 367 height 545
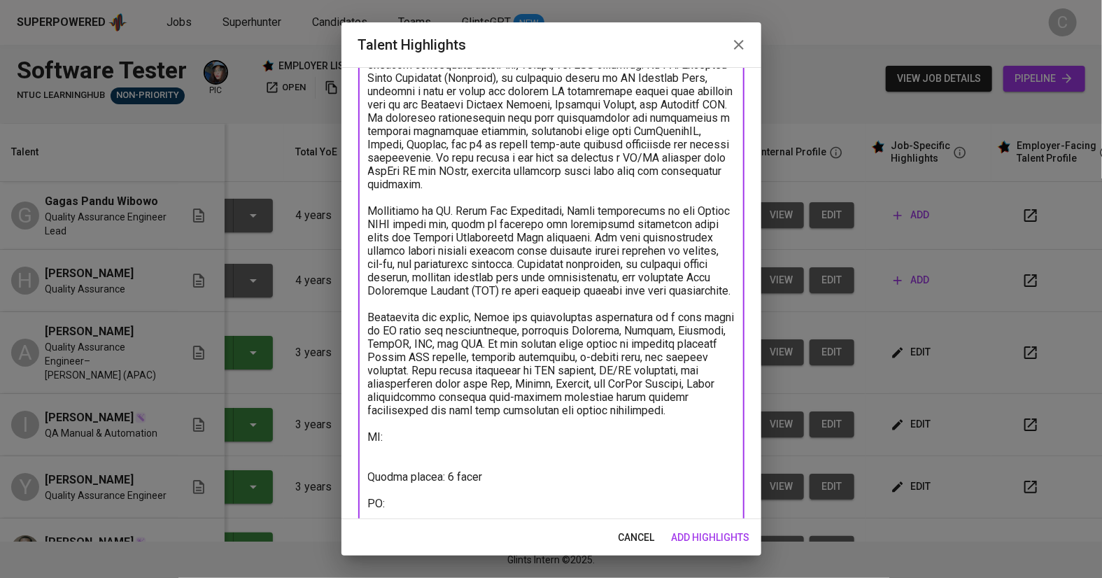
scroll to position [156, 0]
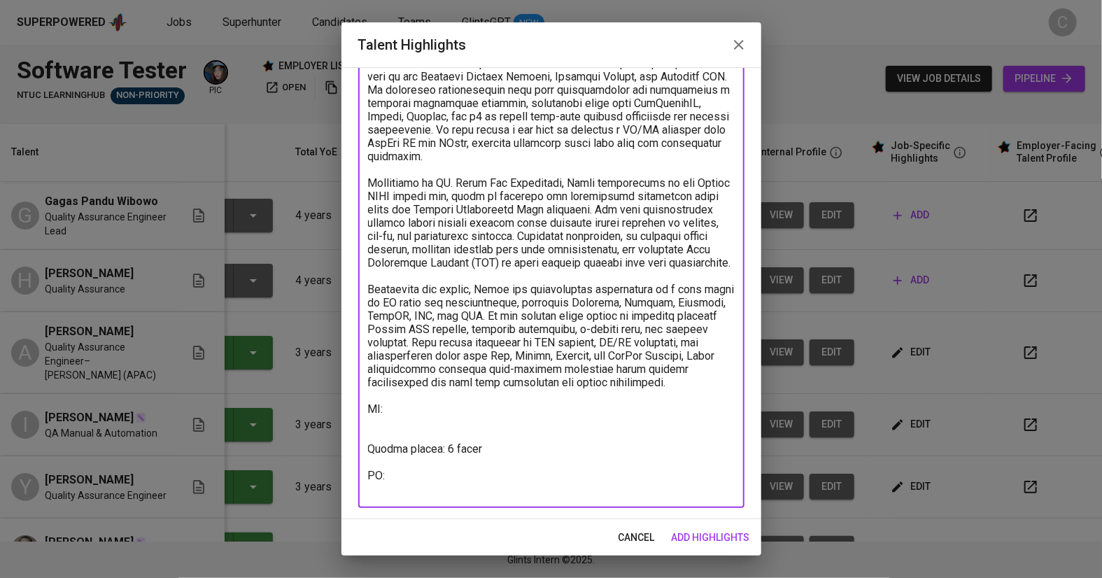
click at [547, 397] on textarea at bounding box center [551, 249] width 367 height 492
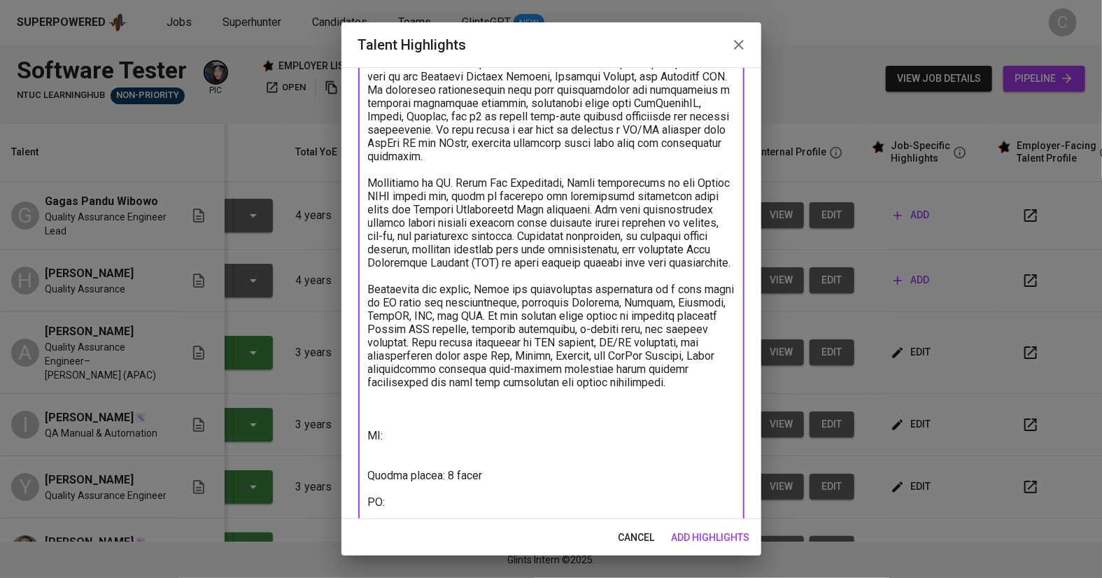
paste textarea "Skillset: Selenium, Python, WebDriverIO, Cypress, SQL, API, Postman, Cucumber, …"
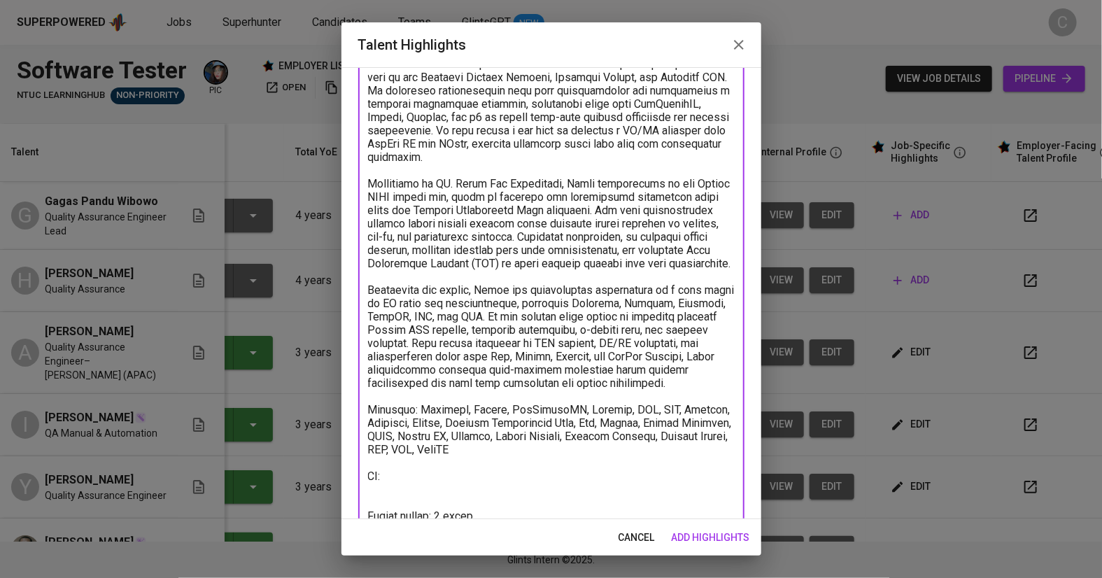
scroll to position [222, 0]
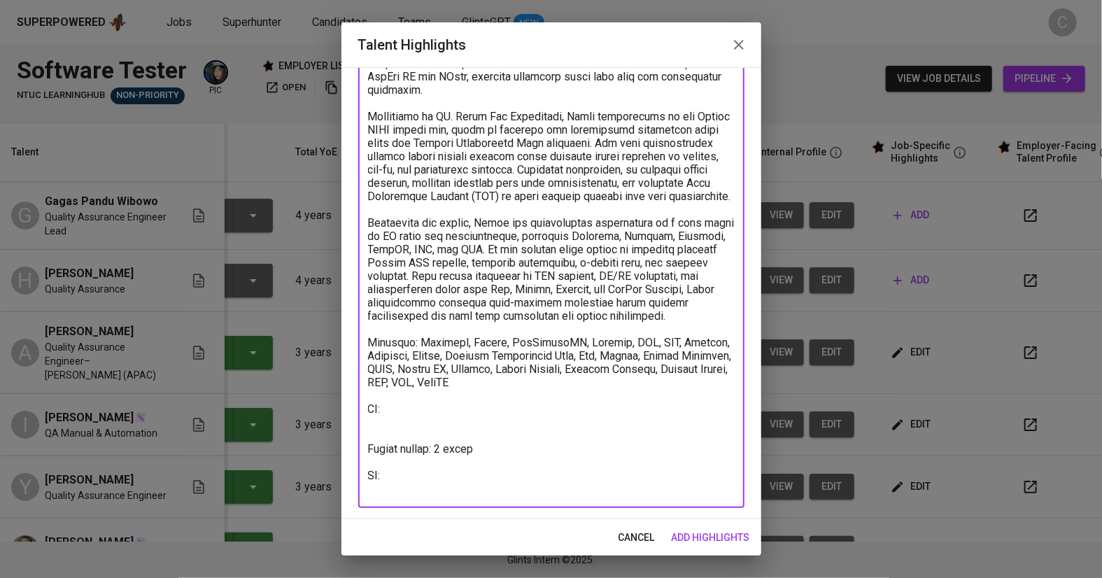
click at [416, 485] on textarea at bounding box center [551, 216] width 367 height 558
paste textarea "https://glints.sg.larksuite.com/file/YhNdbRs1noWlpuxvtFYlHgYcgwe?from=from_copy…"
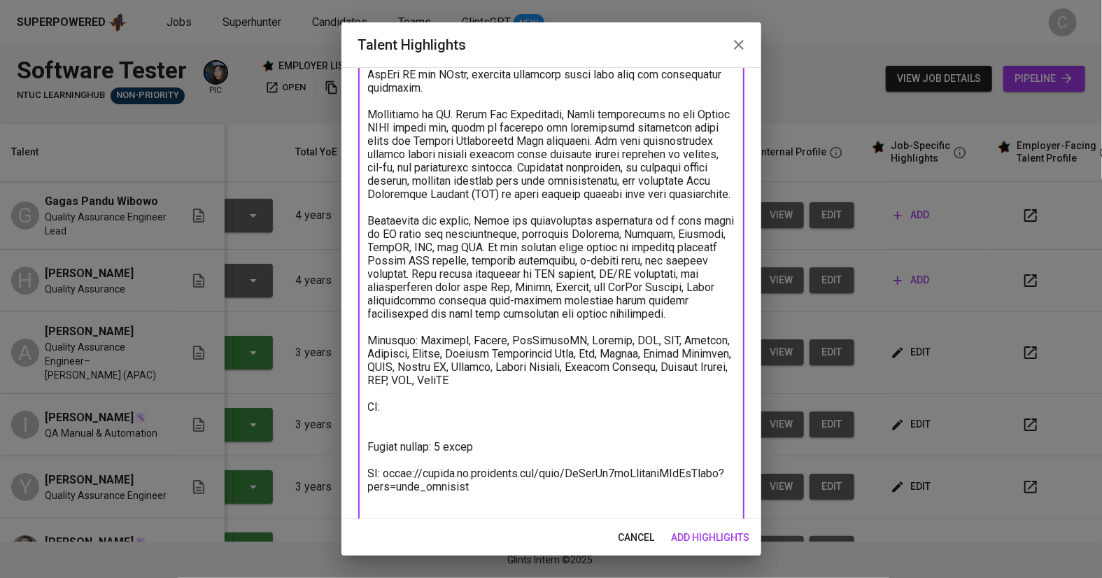
click at [403, 416] on textarea at bounding box center [551, 227] width 367 height 585
paste textarea "https://glints.sg.larksuite.com/wiki/IYYYwxi8qi83M4keij8l3hbGgN5?from=from_copy…"
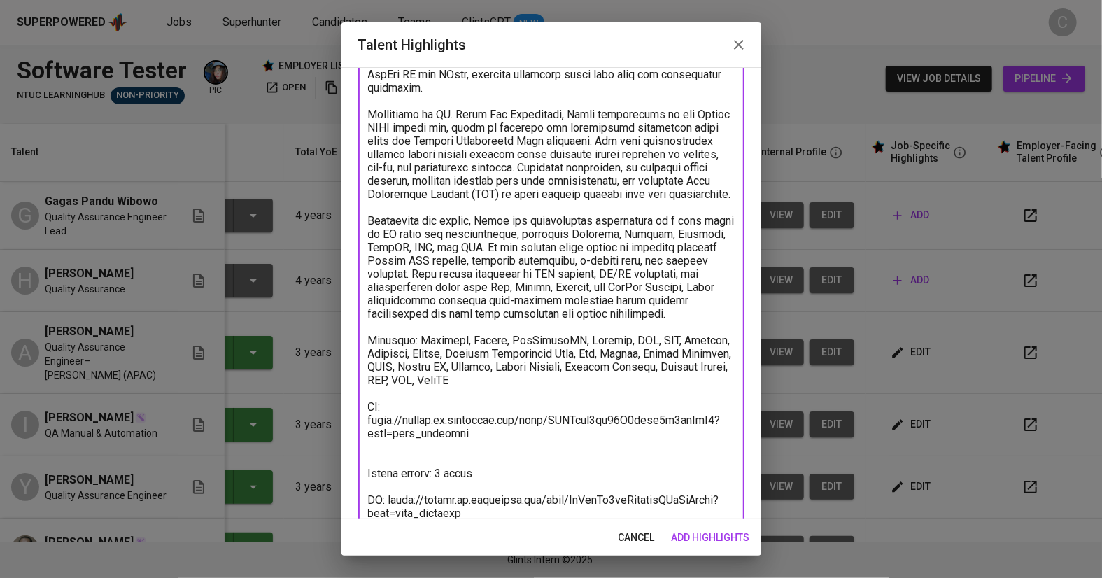
scroll to position [262, 0]
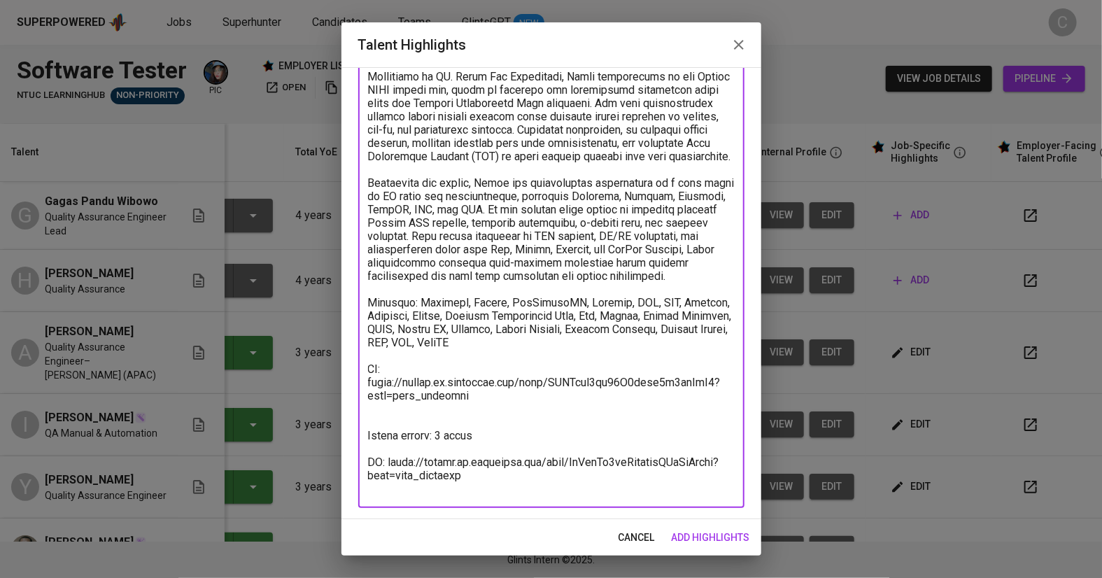
type textarea "Gagas is a skilled Automation Quality Assurance Engineer with strong expertise …"
click at [547, 538] on span "add highlights" at bounding box center [711, 537] width 78 height 17
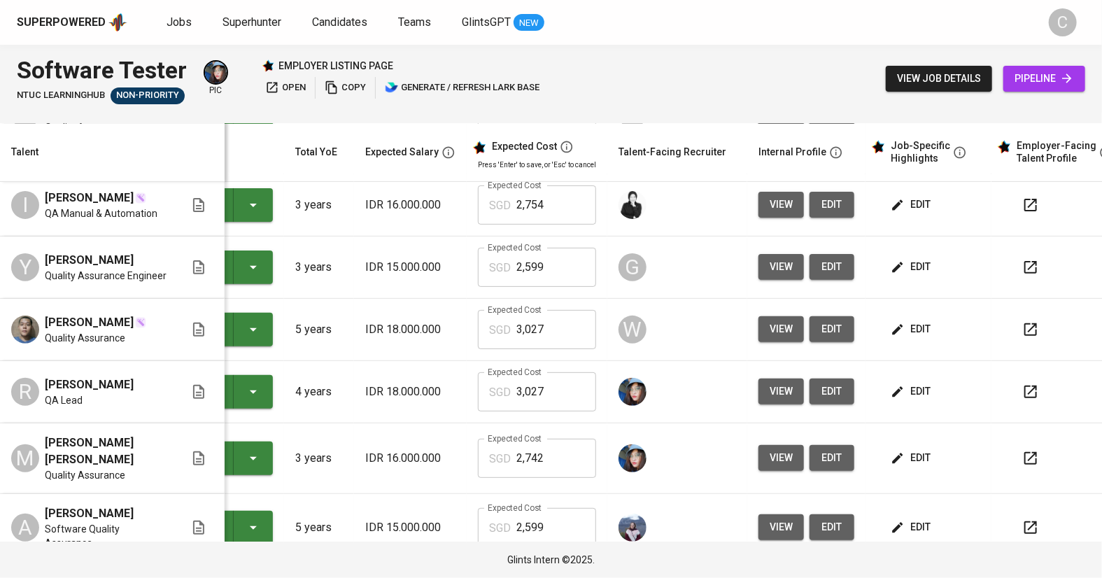
scroll to position [227, 95]
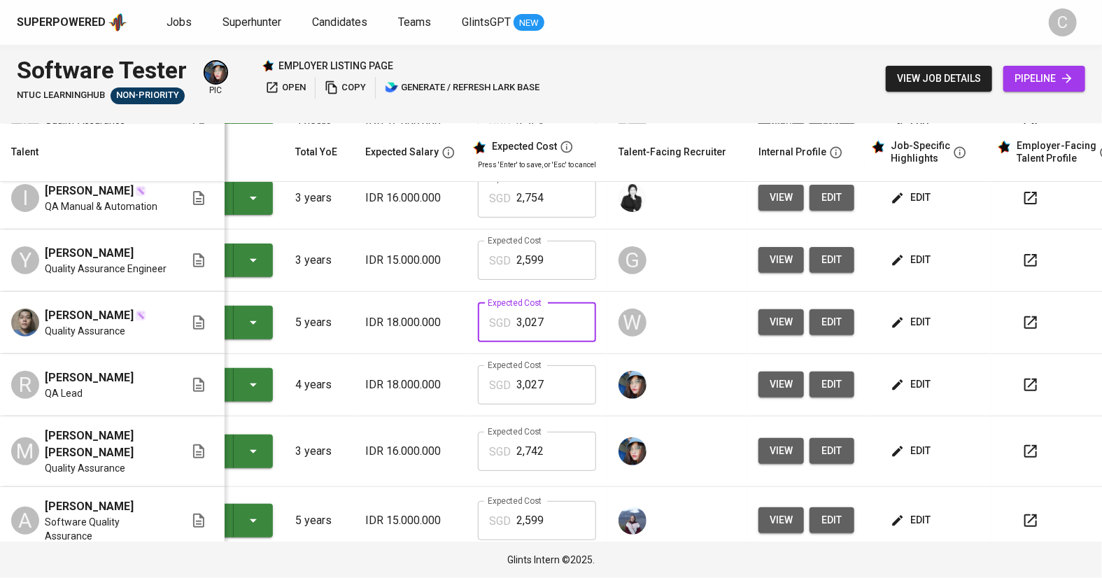
drag, startPoint x: 552, startPoint y: 365, endPoint x: 438, endPoint y: 359, distance: 114.2
click at [438, 354] on tr "Mehdi Mursalat Quality Assurance Presented to Employer 5 years IDR 18.000.000 E…" at bounding box center [518, 323] width 1227 height 62
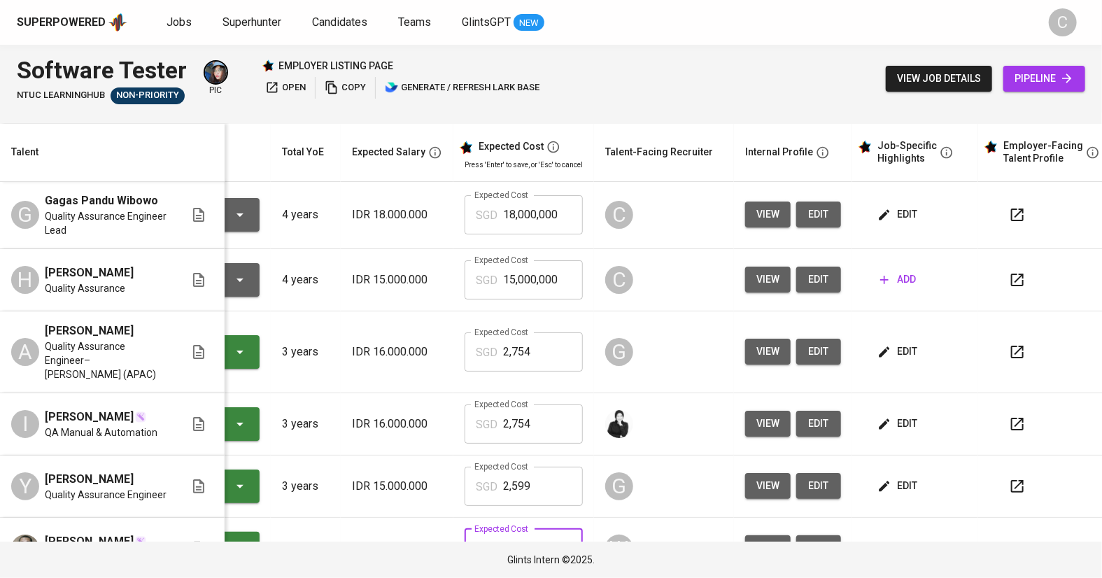
scroll to position [0, 108]
click at [547, 222] on input "18,000,000" at bounding box center [543, 215] width 80 height 39
type input "1"
paste input "3,027"
type input "3,027"
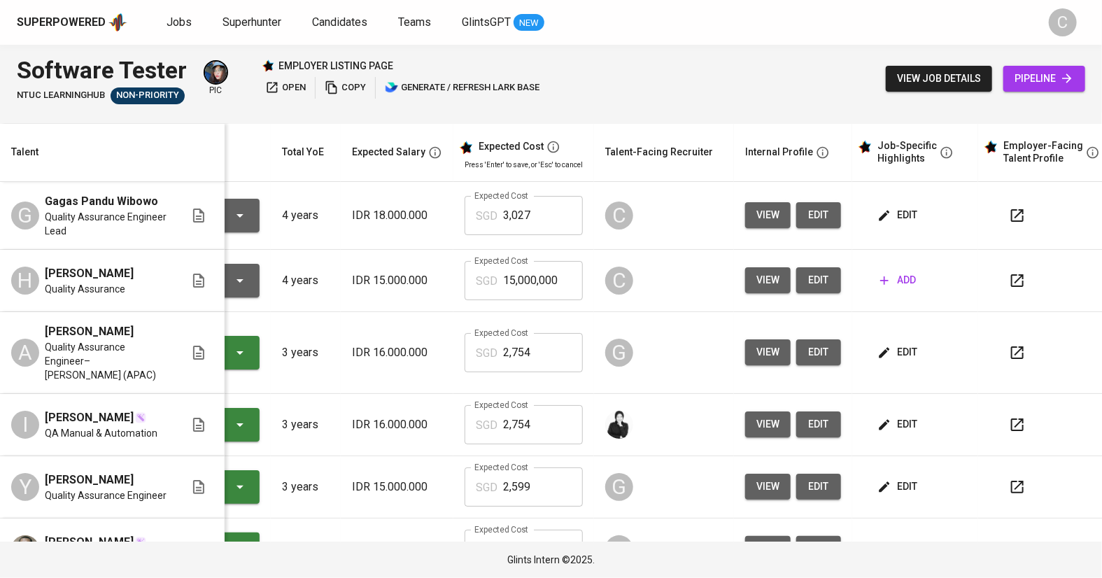
click at [547, 518] on td "edit" at bounding box center [915, 549] width 126 height 62
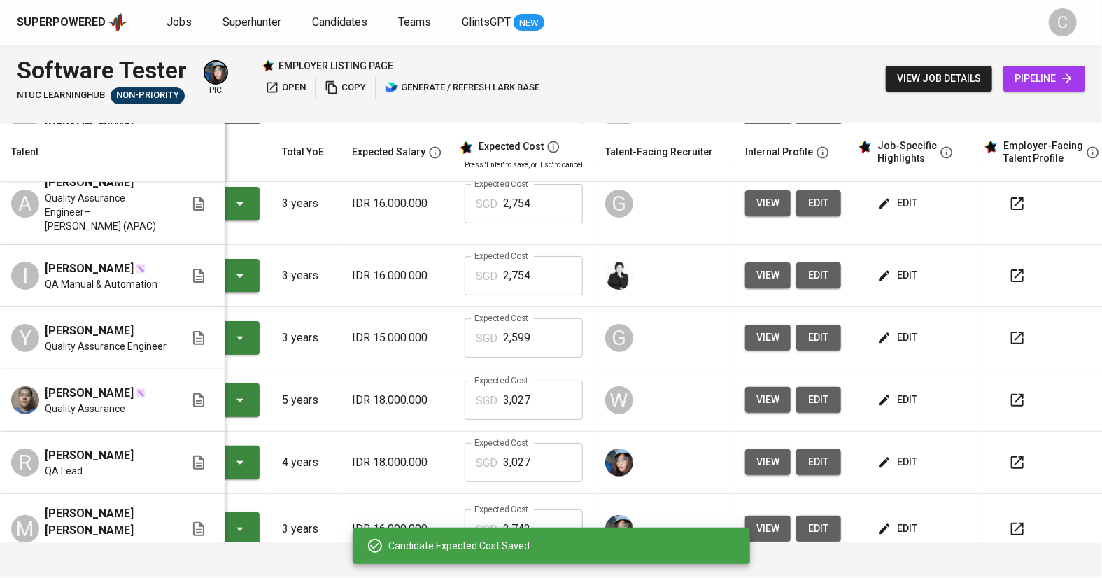
scroll to position [163, 108]
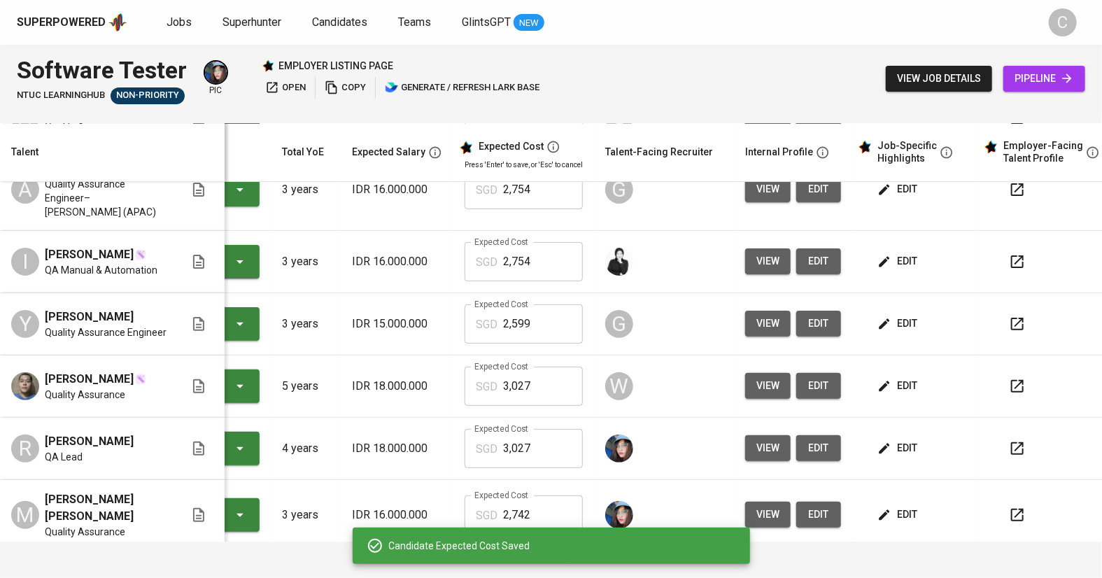
click at [547, 395] on span "edit" at bounding box center [898, 385] width 37 height 17
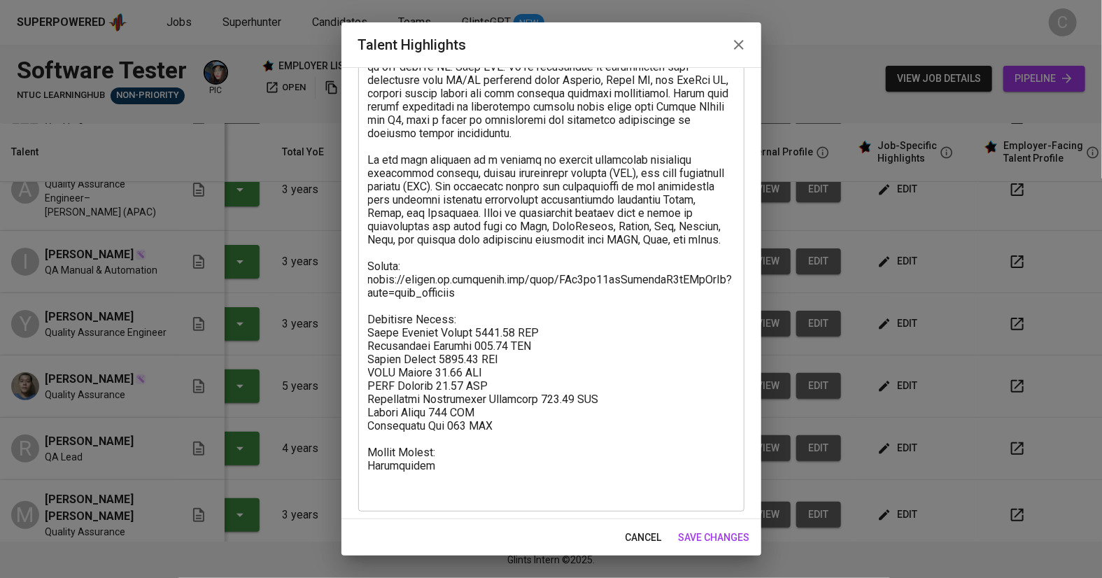
scroll to position [236, 0]
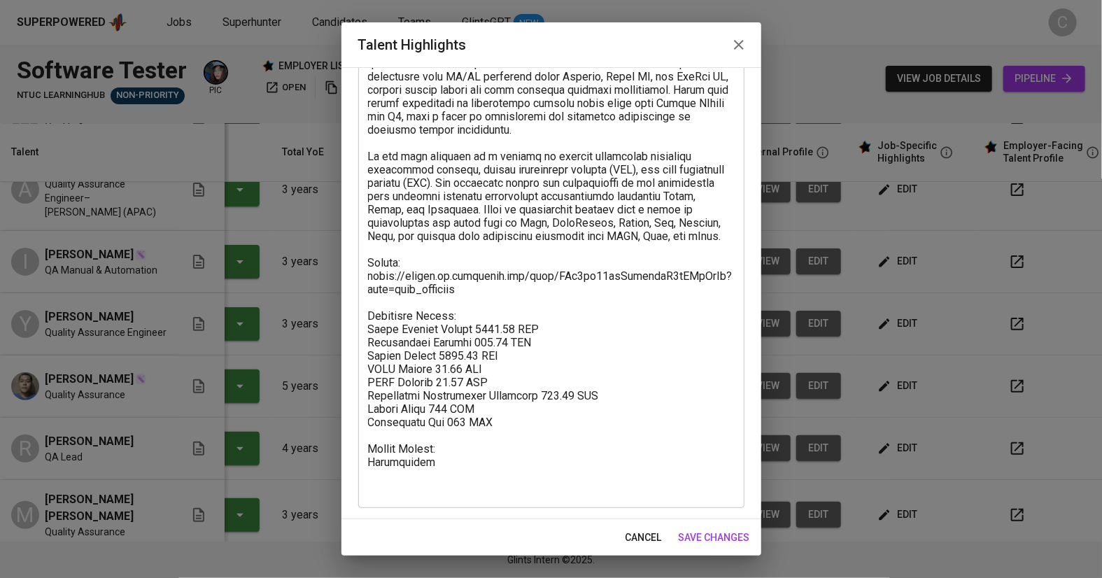
click at [513, 439] on textarea at bounding box center [551, 210] width 367 height 572
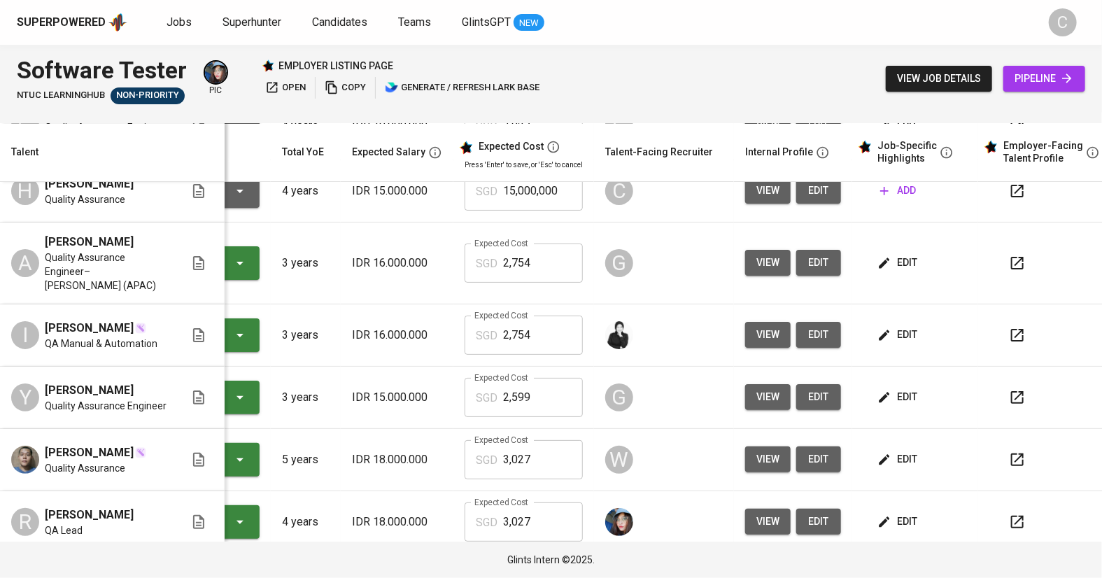
scroll to position [0, 108]
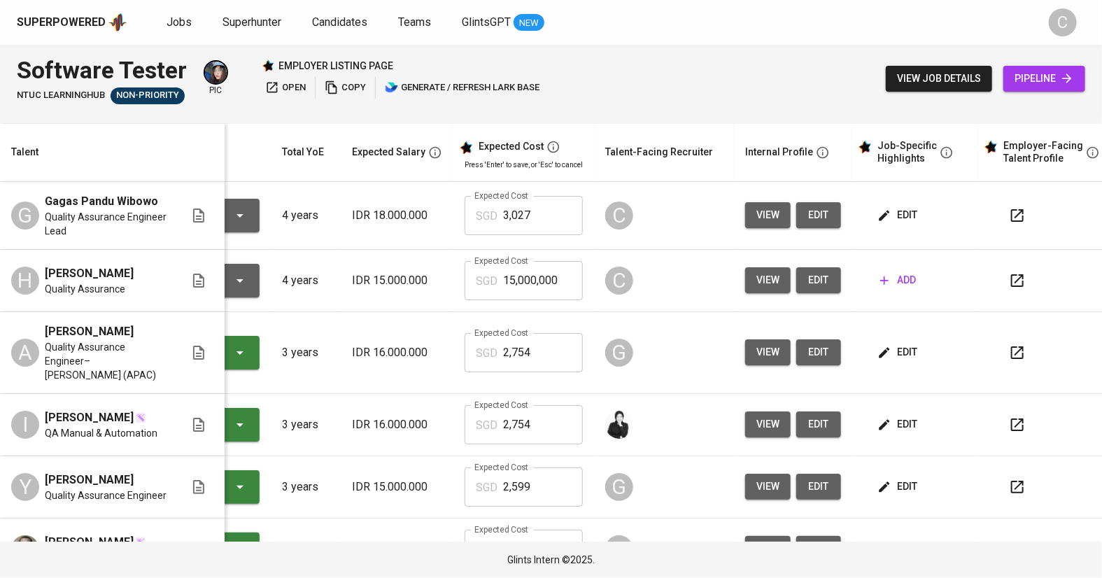
click at [547, 224] on span "edit" at bounding box center [898, 214] width 37 height 17
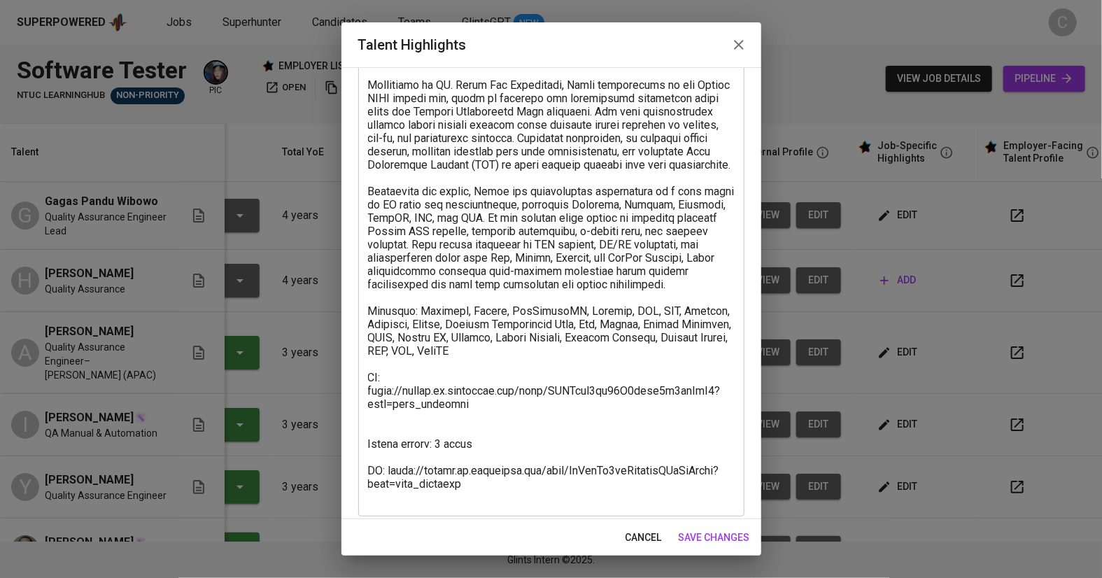
scroll to position [262, 0]
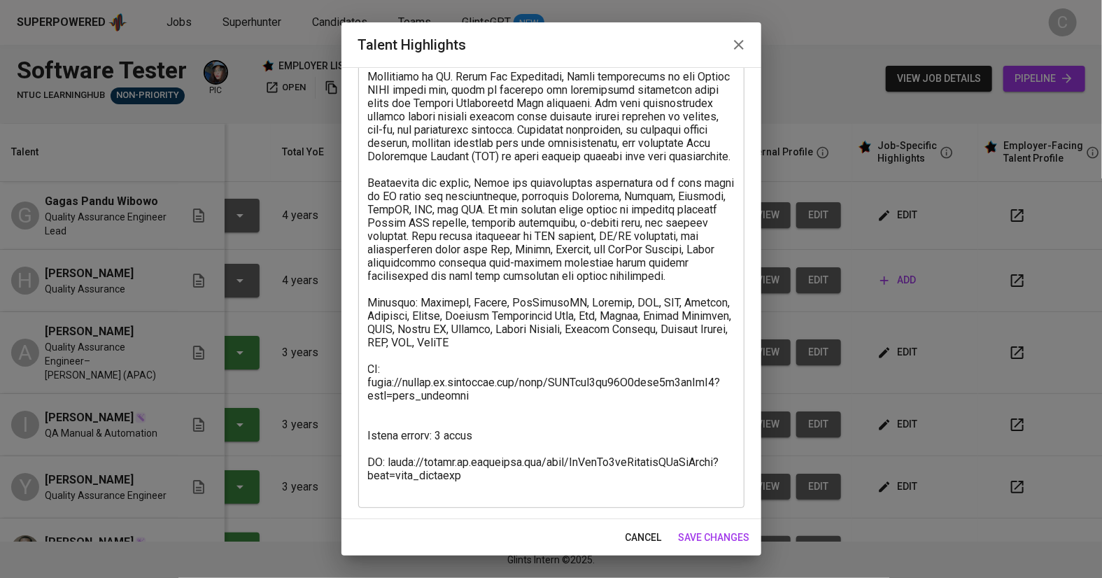
click at [383, 414] on textarea at bounding box center [551, 196] width 367 height 598
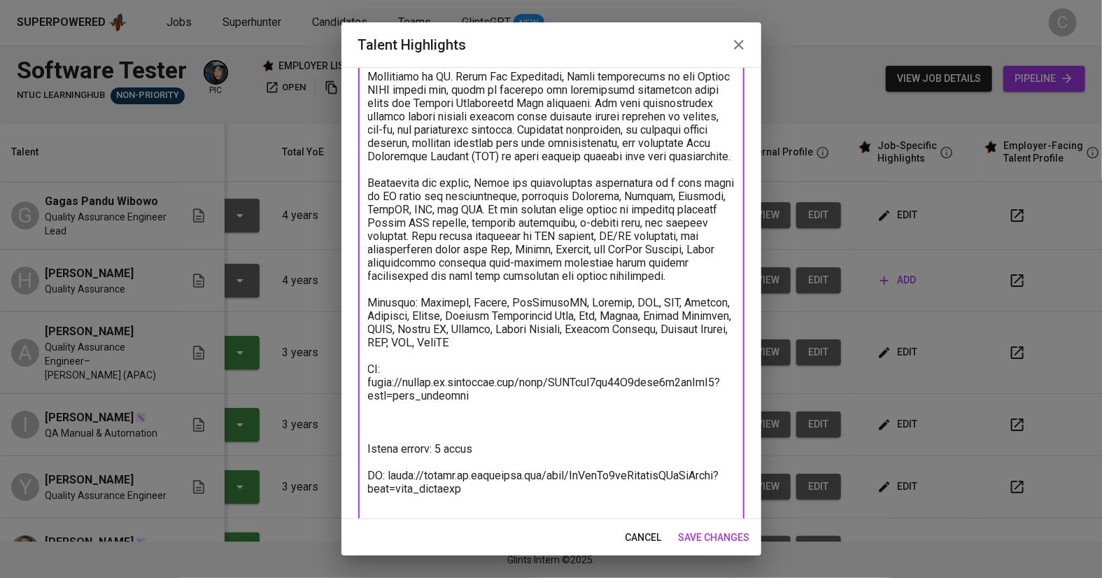
paste textarea "Breakdown Salary: Total Monthly Salary 3027.14 SGD Recruitment Service 337.26 S…"
type textarea "Gagas is a skilled Automation Quality Assurance Engineer with strong expertise …"
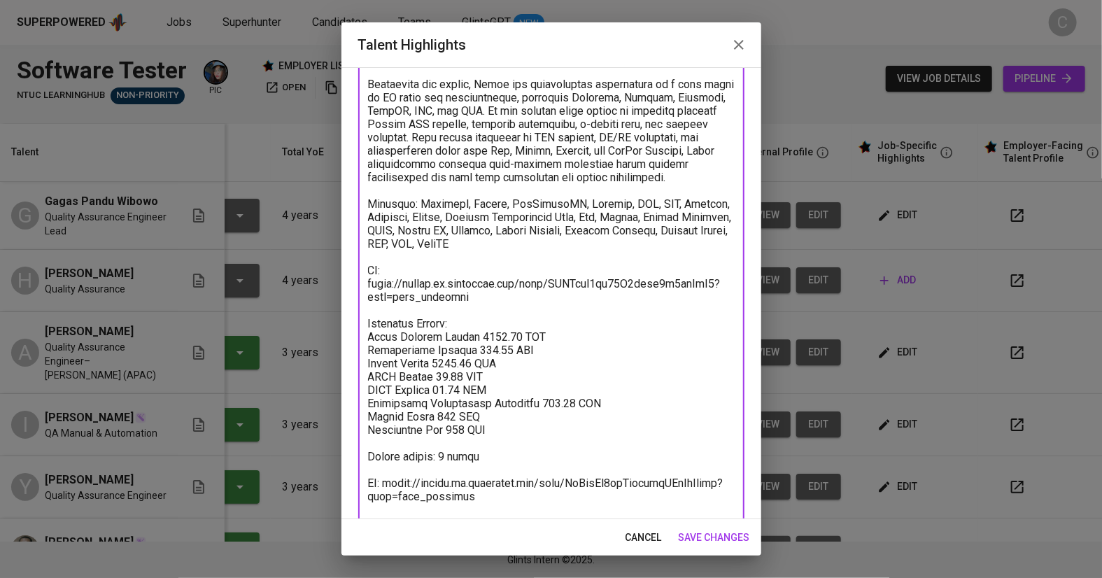
scroll to position [381, 0]
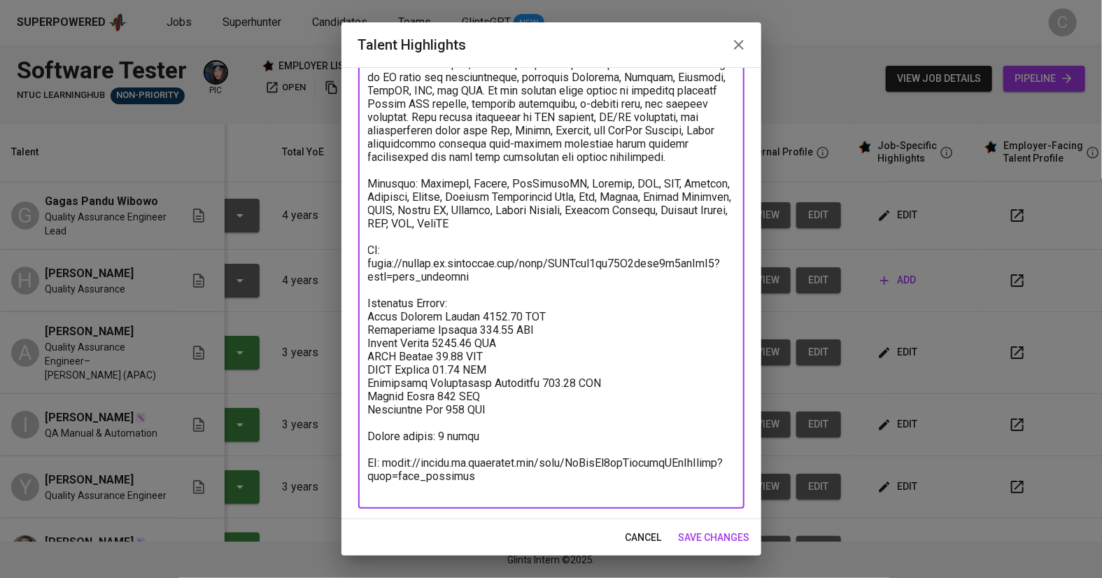
click at [547, 527] on button "save changes" at bounding box center [714, 538] width 83 height 26
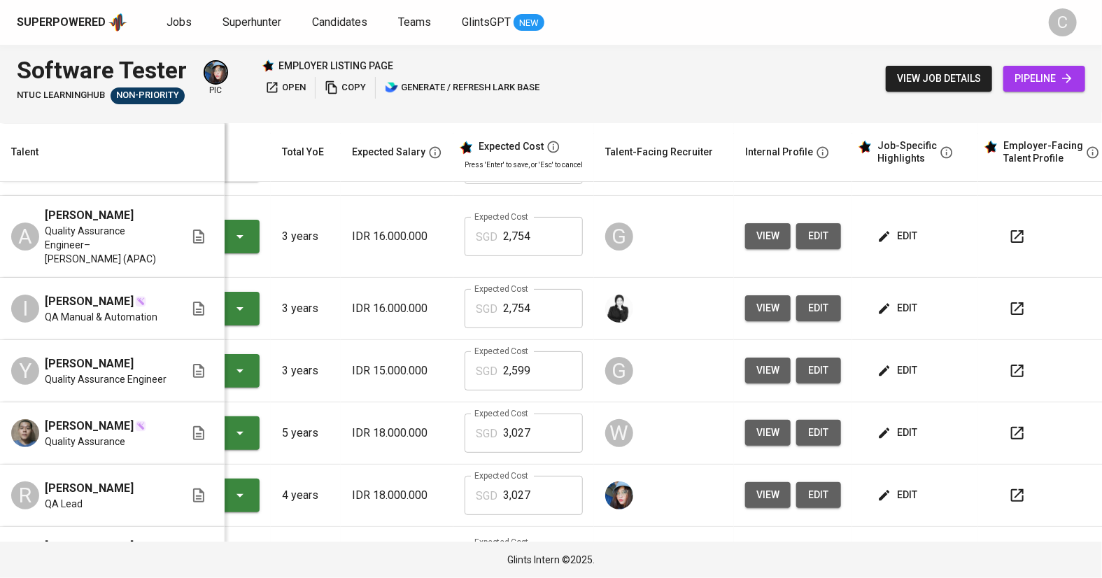
scroll to position [118, 108]
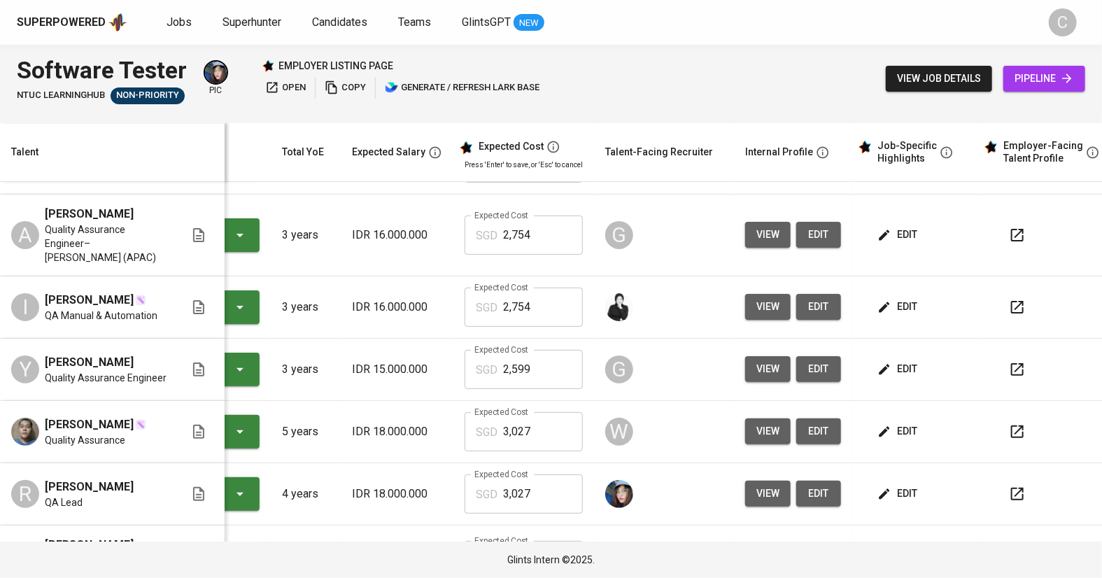
click at [530, 389] on input "2,599" at bounding box center [543, 369] width 80 height 39
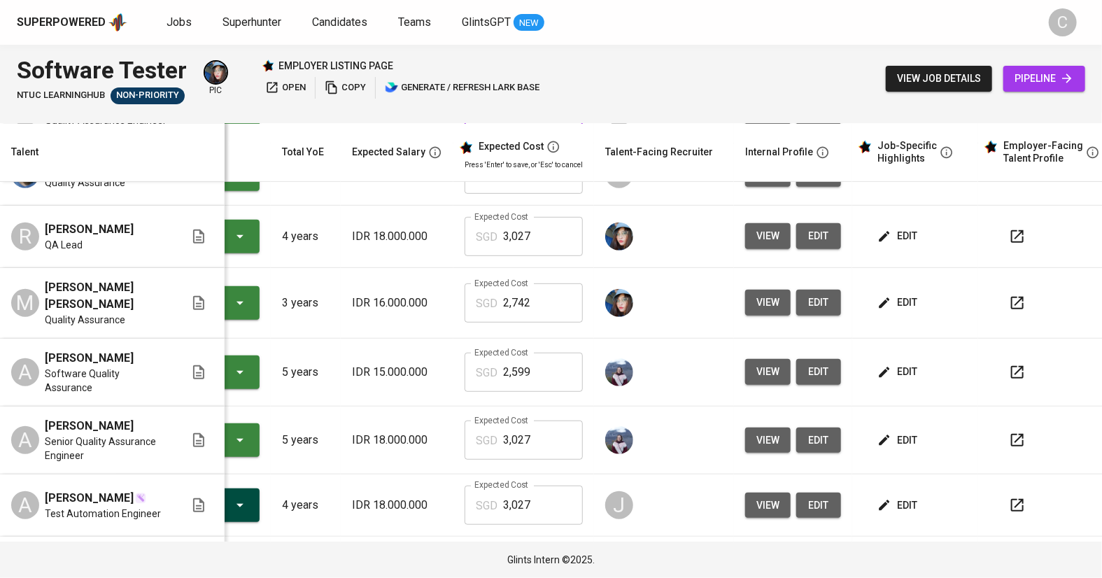
scroll to position [0, 108]
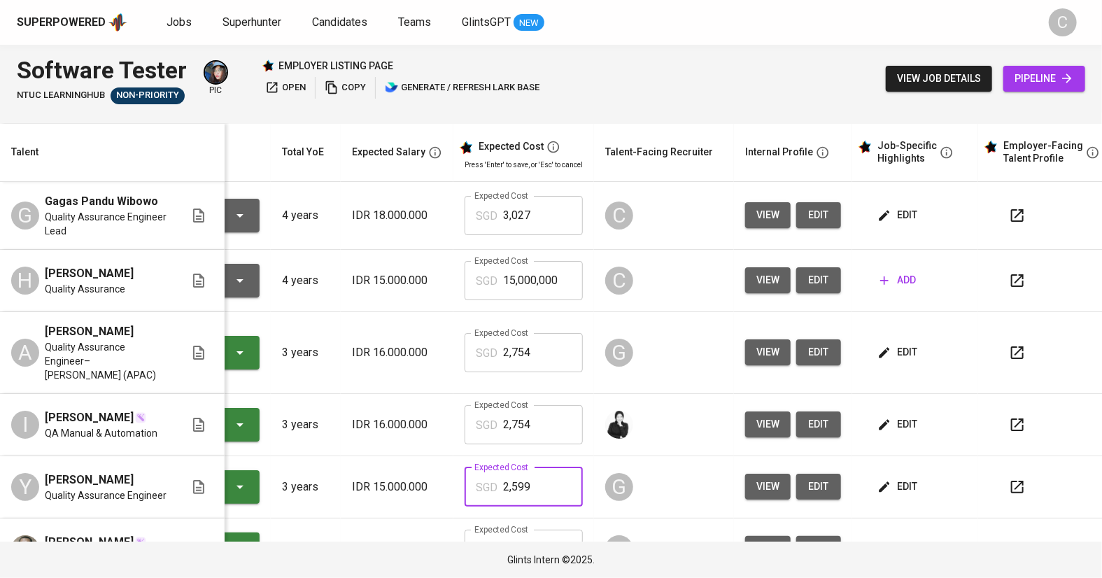
click at [547, 299] on input "15,000,000" at bounding box center [543, 280] width 80 height 39
type input "1"
paste input "2,599"
type input "2,599"
click at [547, 288] on icon "button" at bounding box center [884, 281] width 14 height 14
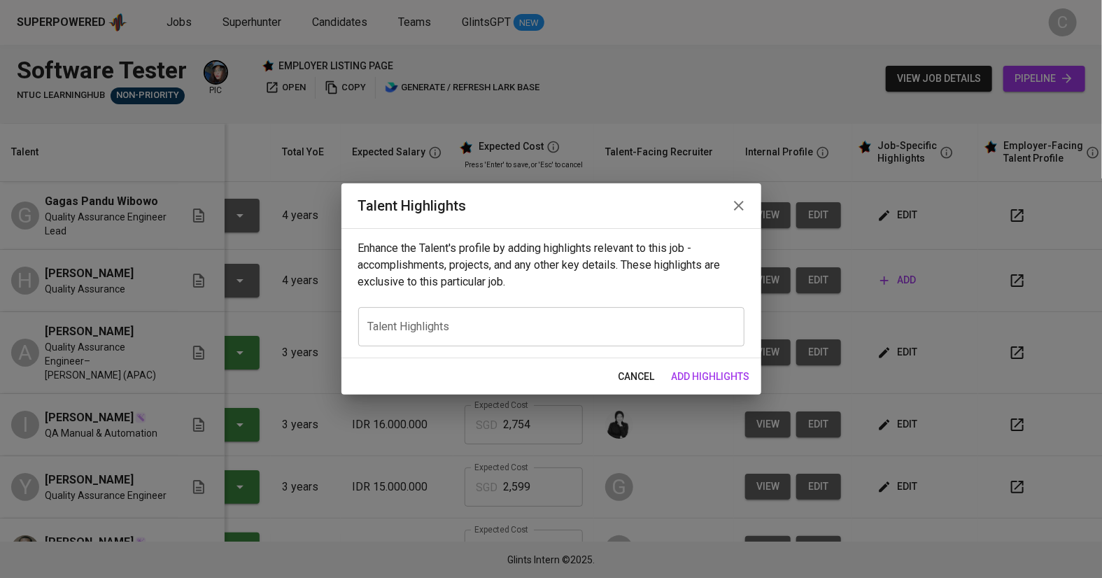
click at [547, 290] on div "add" at bounding box center [921, 280] width 92 height 26
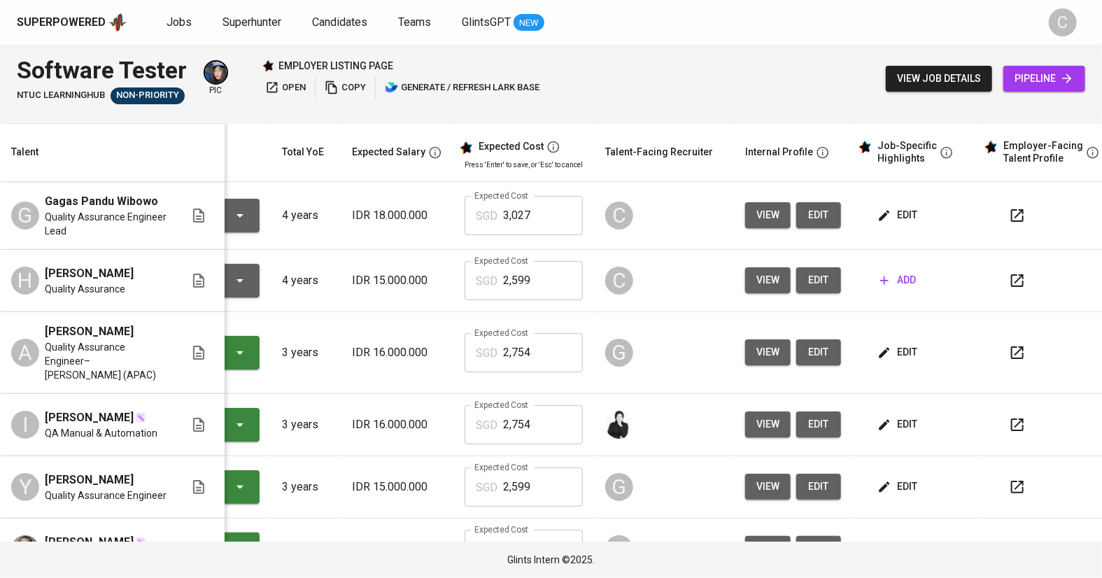
click at [232, 289] on icon "button" at bounding box center [240, 280] width 17 height 17
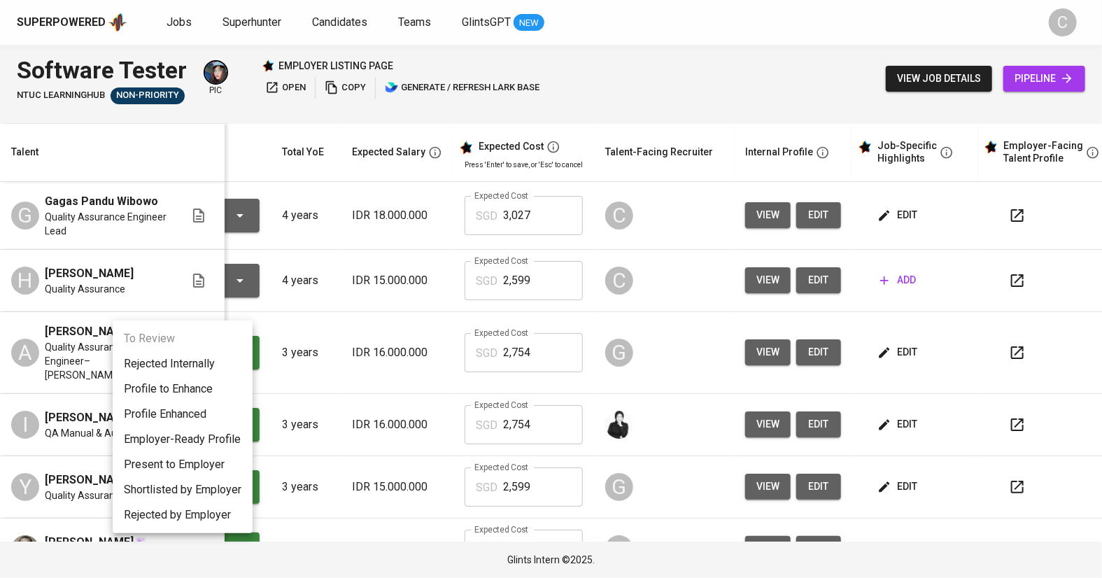
click at [176, 360] on li "Rejected Internally" at bounding box center [183, 363] width 140 height 25
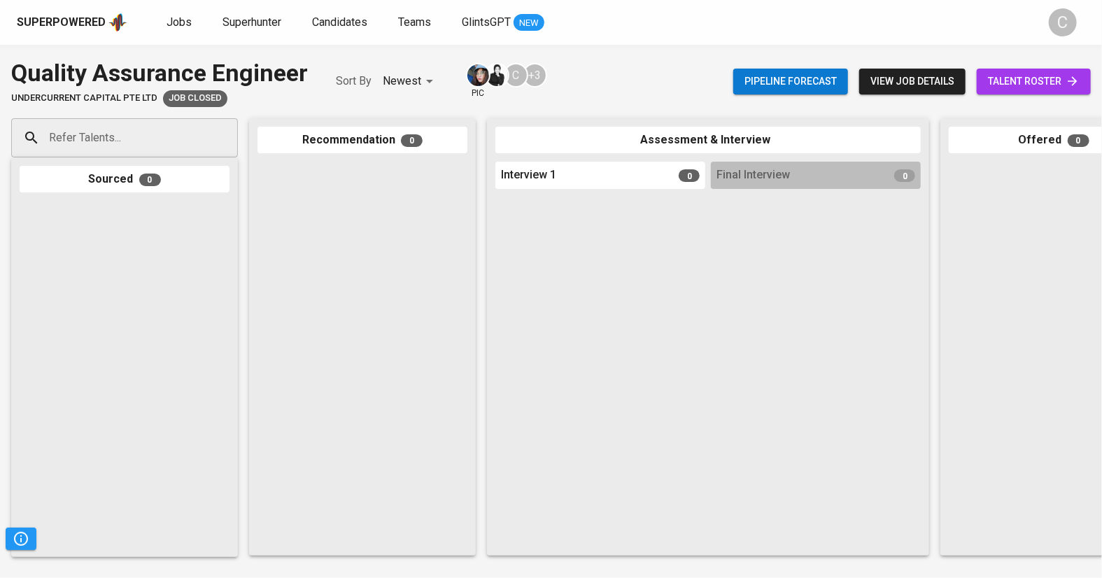
click at [1026, 90] on span "talent roster" at bounding box center [1034, 81] width 92 height 17
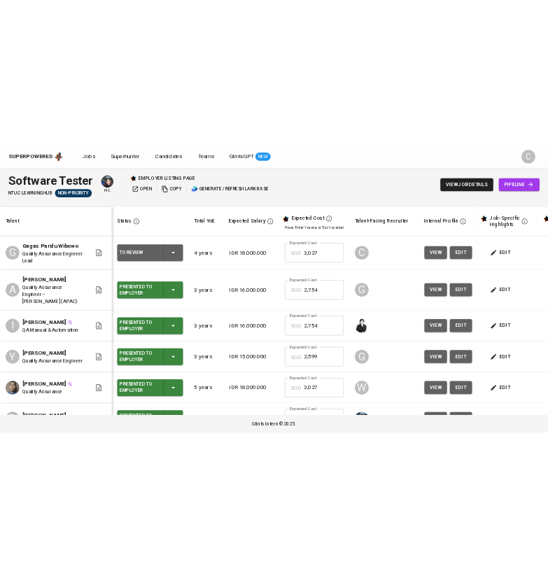
scroll to position [0, 95]
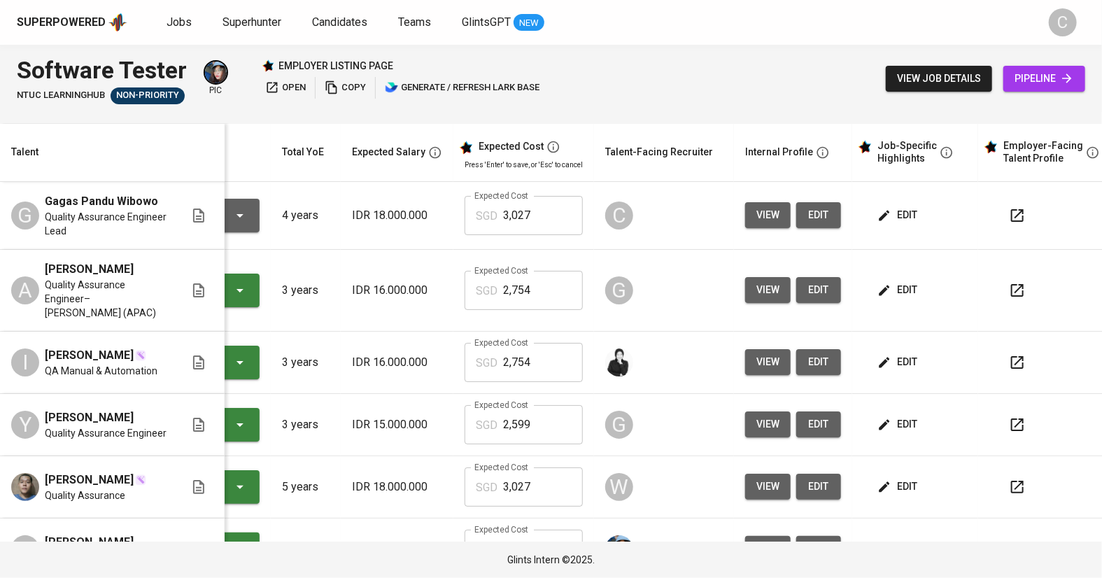
click at [50, 199] on span "Gagas Pandu Wibowo" at bounding box center [101, 201] width 113 height 17
click at [183, 18] on span "Jobs" at bounding box center [179, 21] width 25 height 13
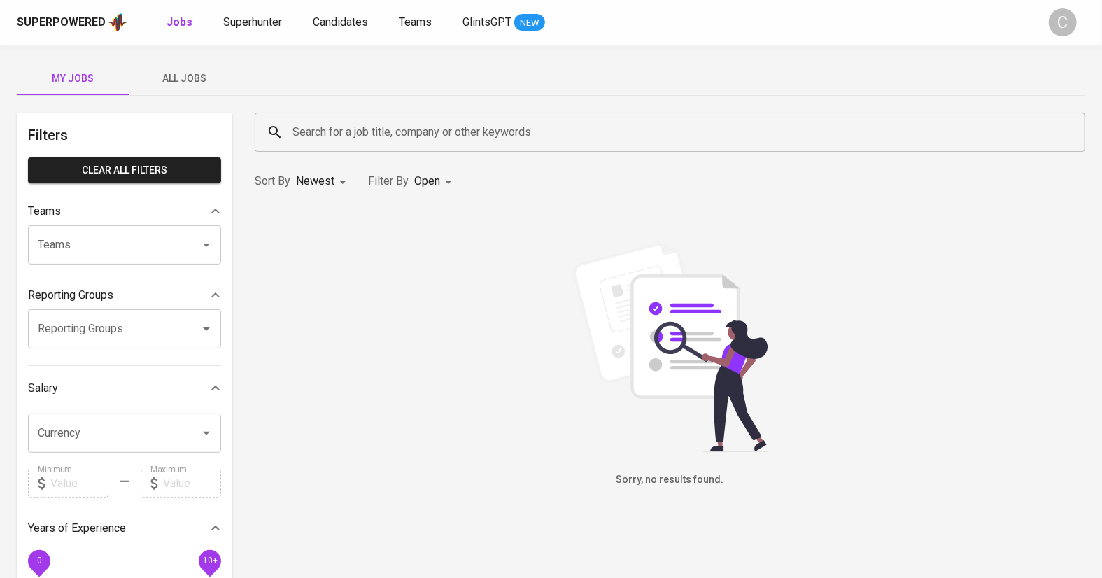
click at [183, 78] on span "All Jobs" at bounding box center [184, 78] width 95 height 17
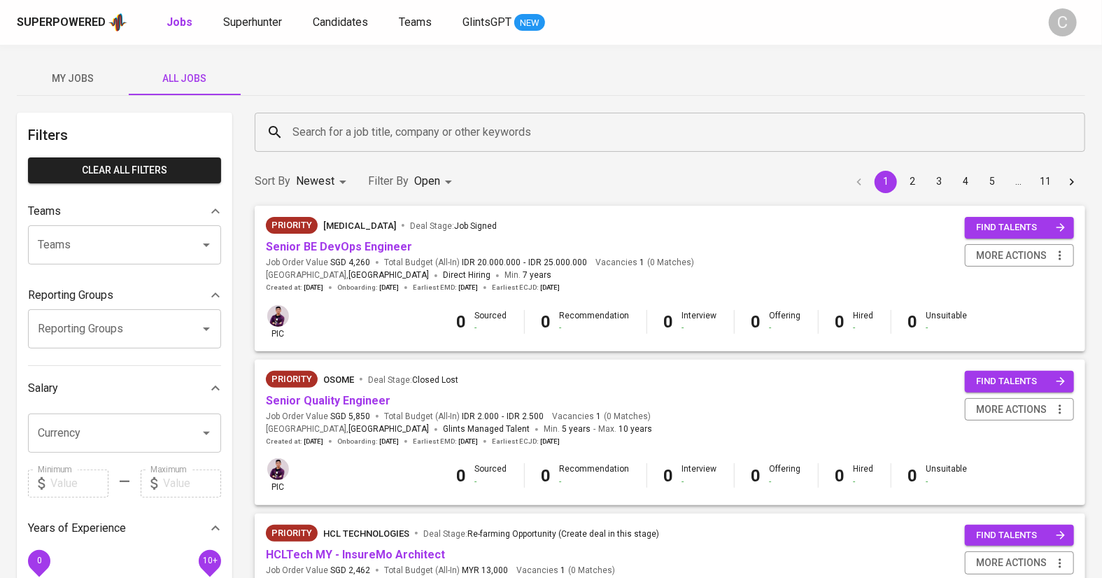
click at [307, 124] on input "Search for a job title, company or other keywords" at bounding box center [673, 132] width 769 height 27
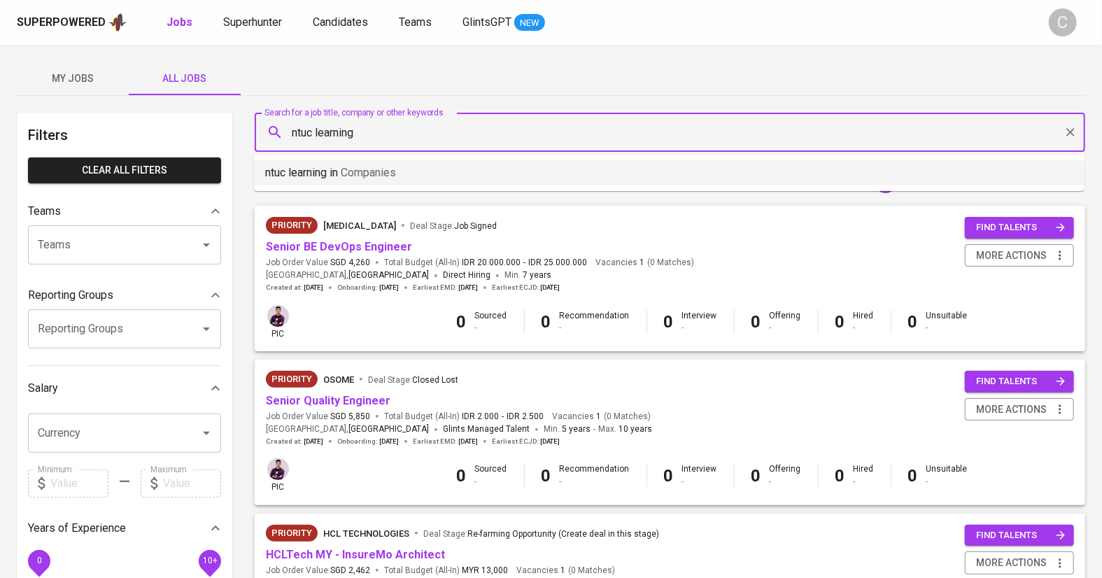
click at [339, 177] on p "ntuc learning in Companies" at bounding box center [330, 172] width 131 height 17
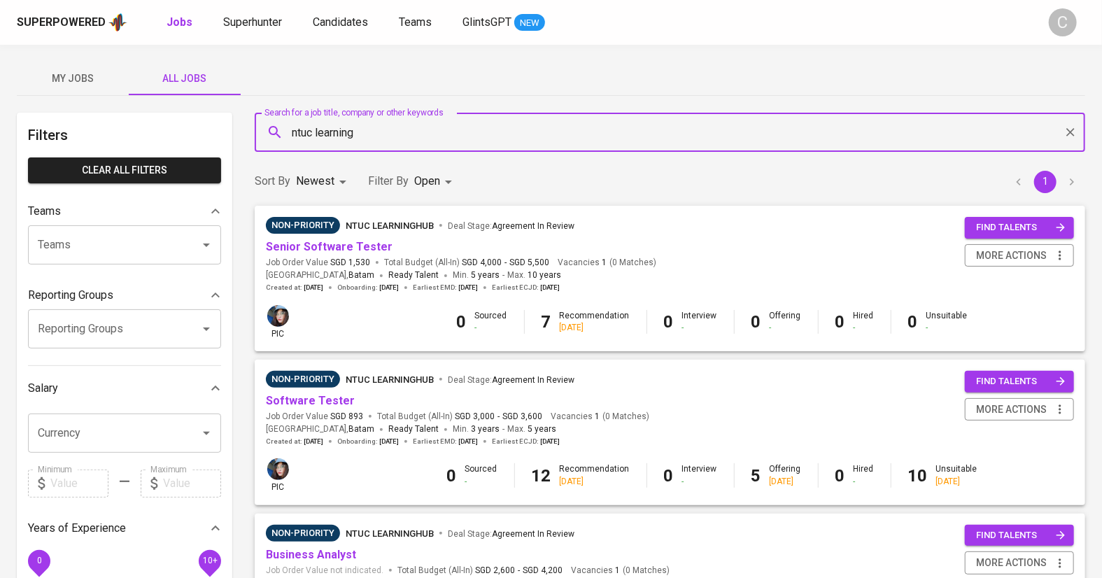
type input "ntuc learning"
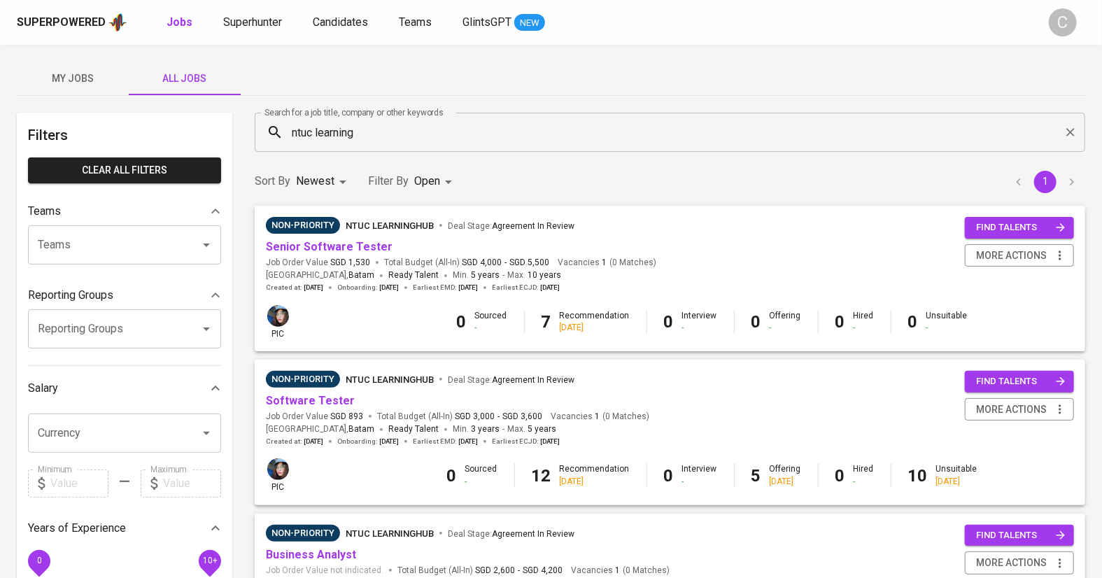
click at [373, 127] on input "ntuc learning" at bounding box center [673, 132] width 769 height 27
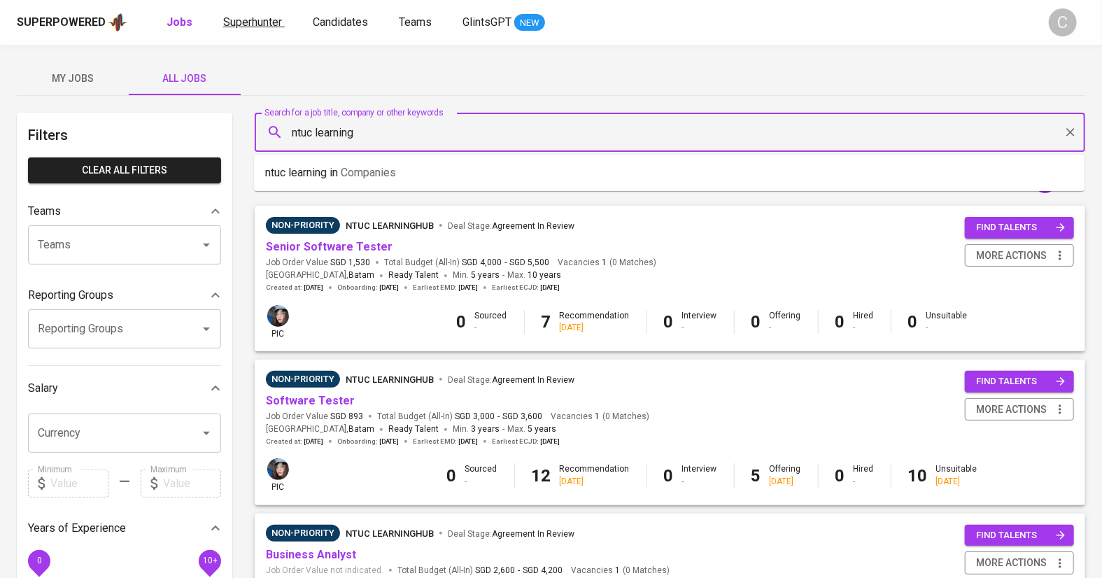
click at [254, 25] on span "Superhunter" at bounding box center [252, 21] width 59 height 13
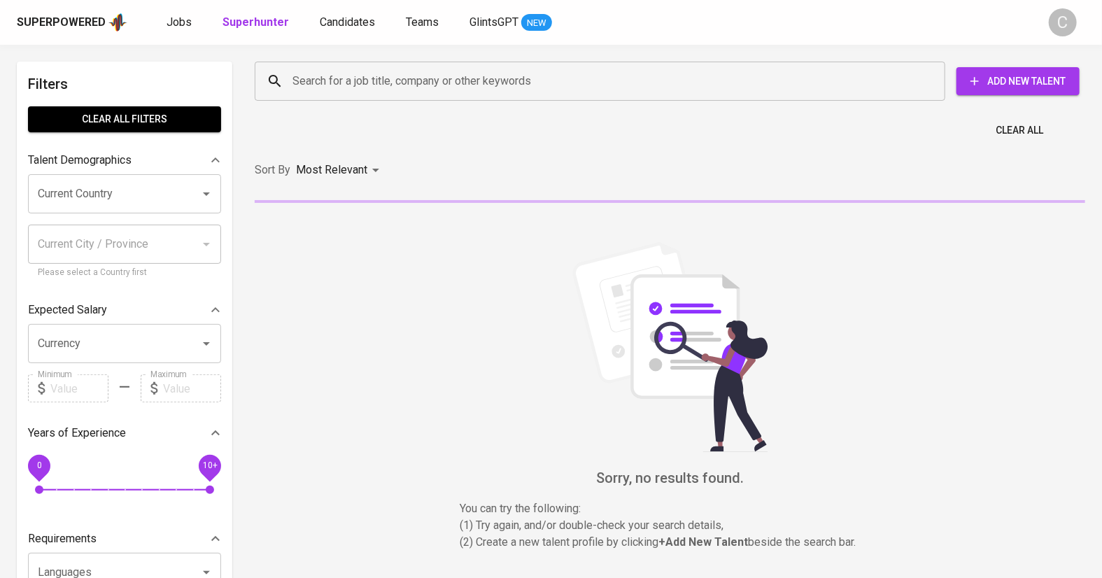
click at [319, 87] on input "Search for a job title, company or other keywords" at bounding box center [603, 81] width 629 height 27
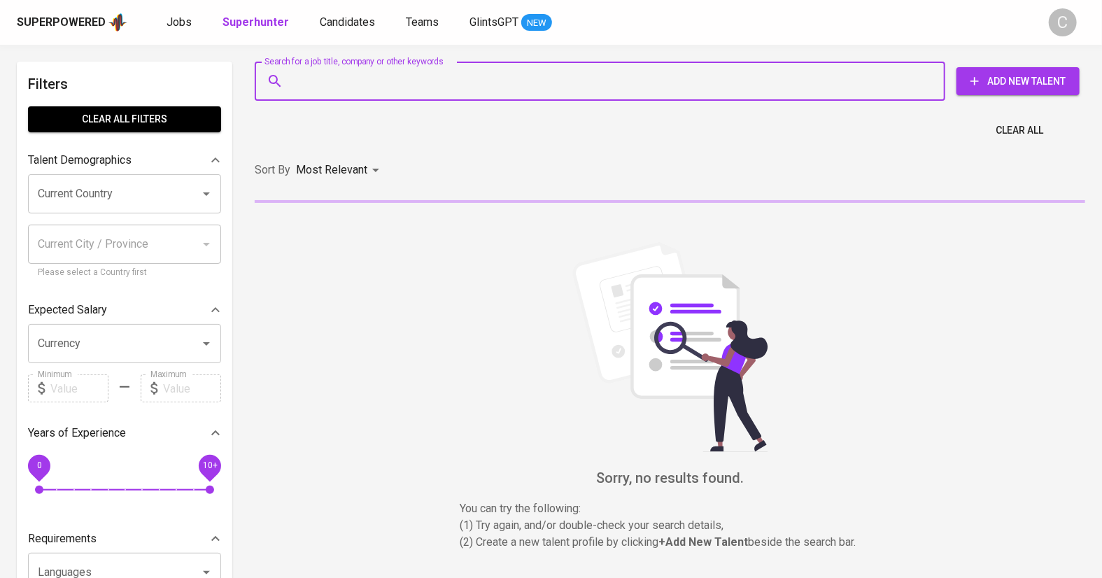
paste input "[EMAIL_ADDRESS][DOMAIN_NAME]"
type input "[EMAIL_ADDRESS][DOMAIN_NAME]"
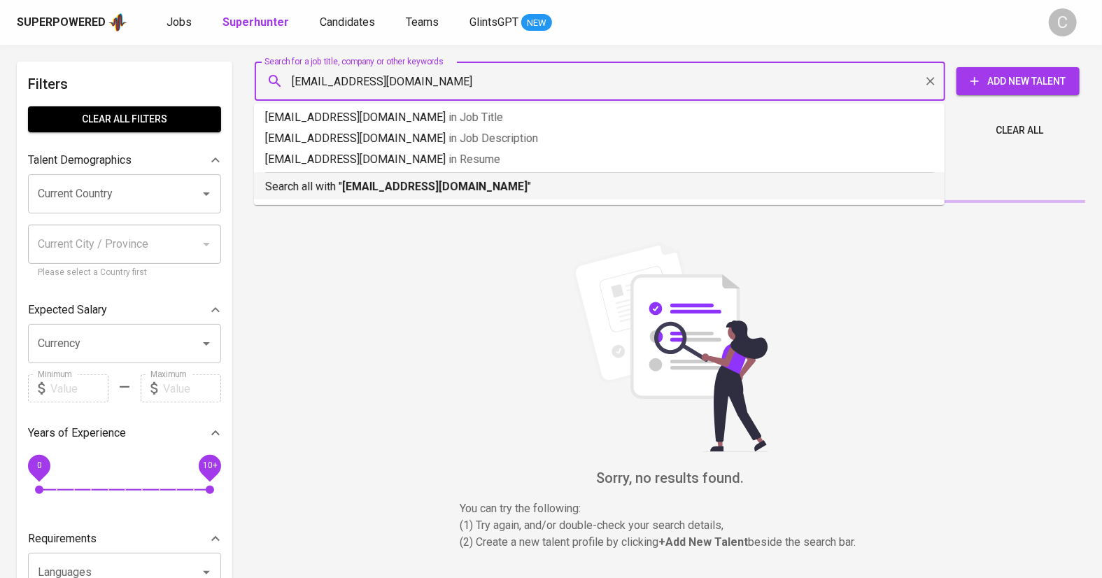
click at [359, 184] on b "[EMAIL_ADDRESS][DOMAIN_NAME]" at bounding box center [434, 186] width 185 height 13
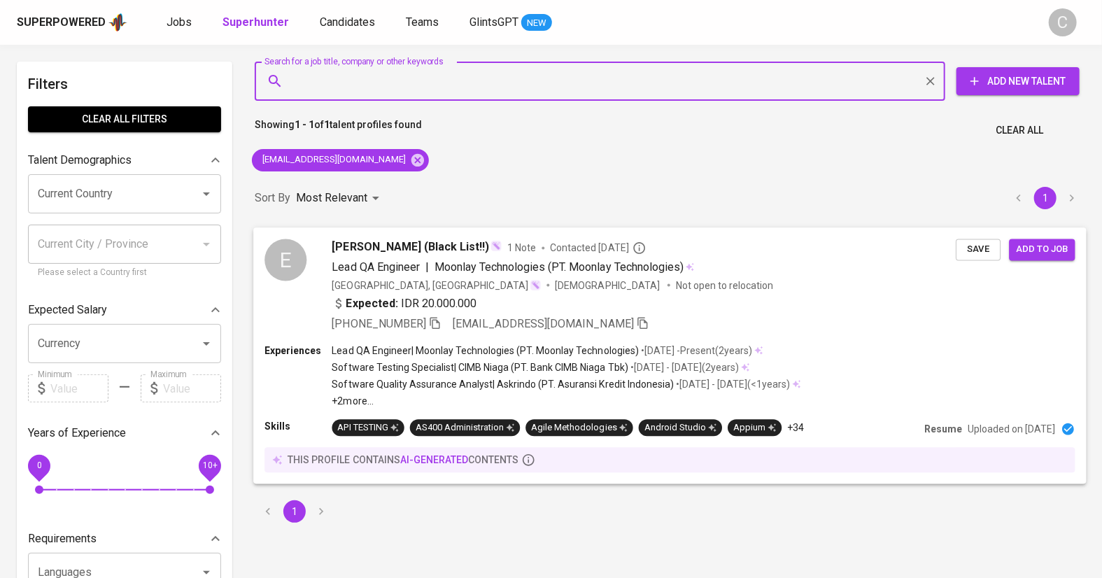
click at [973, 251] on span "Save" at bounding box center [978, 249] width 31 height 16
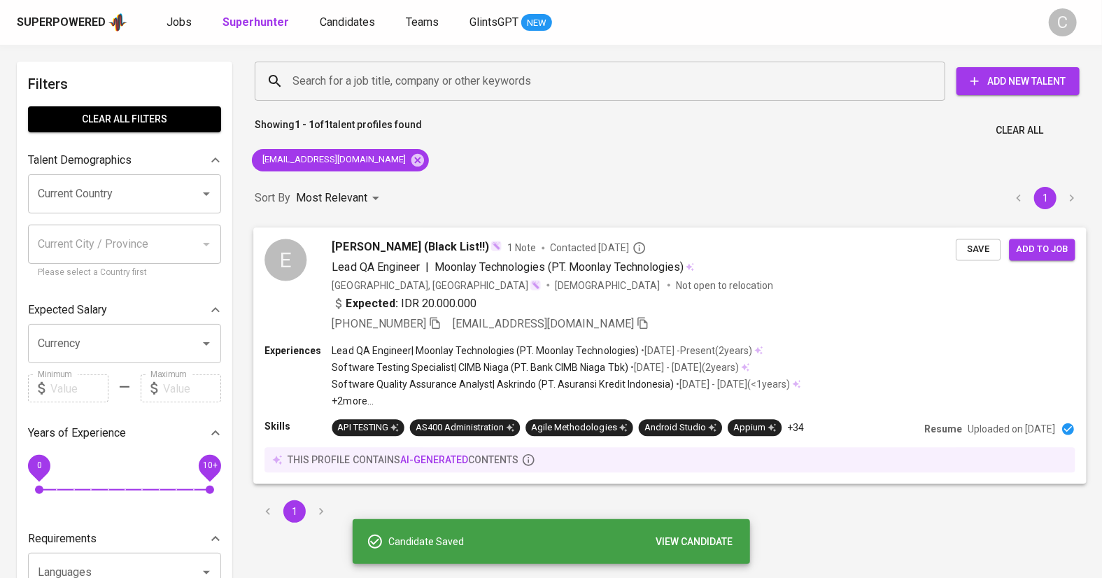
click at [840, 263] on div "Lead QA Engineer | Moonlay Technologies (PT. Moonlay Technologies)" at bounding box center [644, 266] width 624 height 17
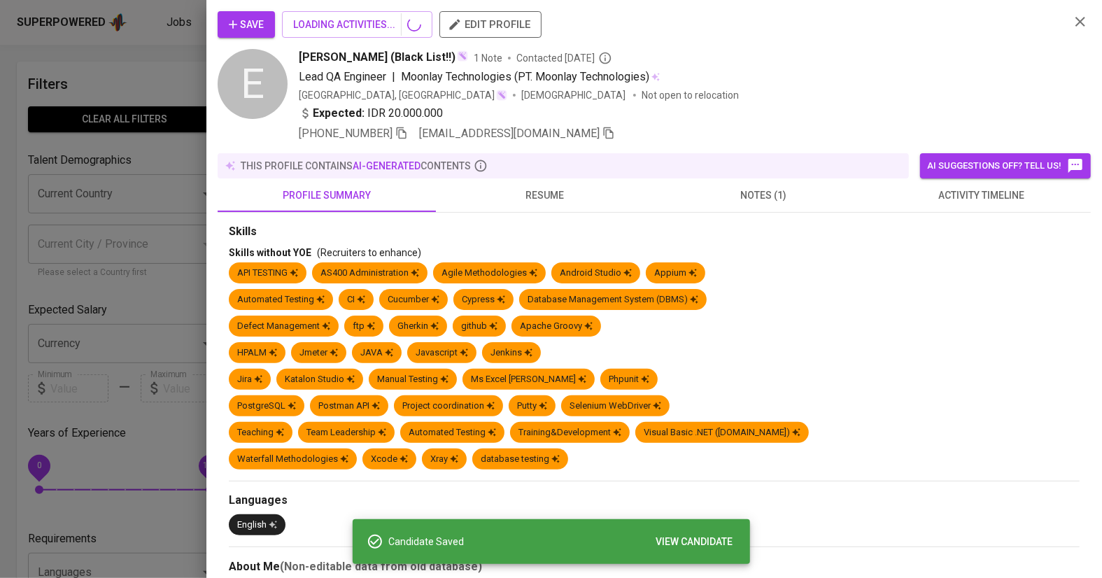
click at [770, 204] on button "notes (1)" at bounding box center [763, 195] width 218 height 34
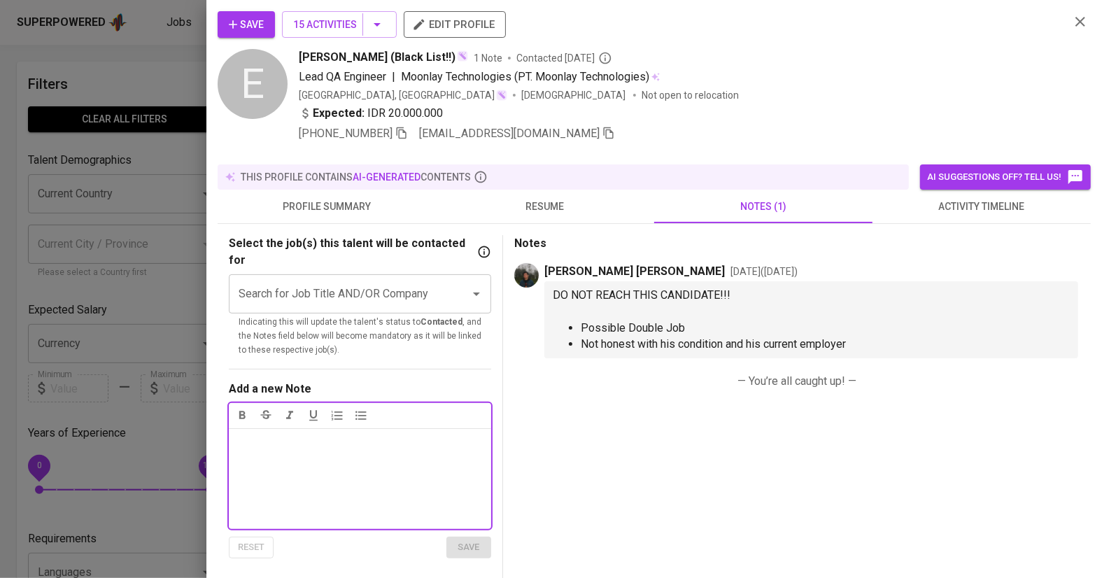
click at [160, 271] on div at bounding box center [551, 289] width 1102 height 578
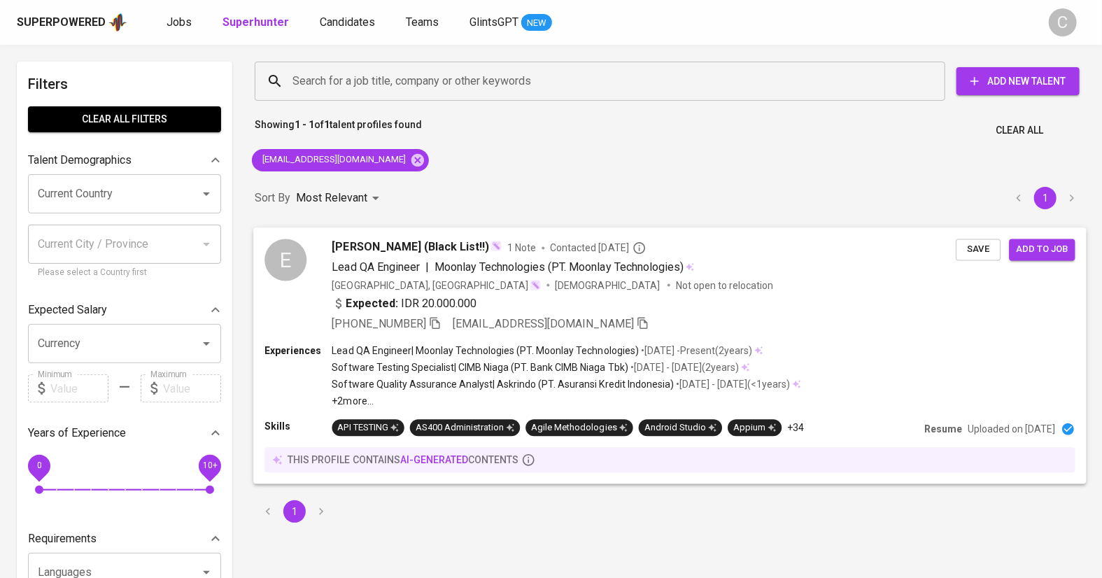
click at [848, 313] on div "Expected: IDR 20.000.000" at bounding box center [644, 305] width 624 height 20
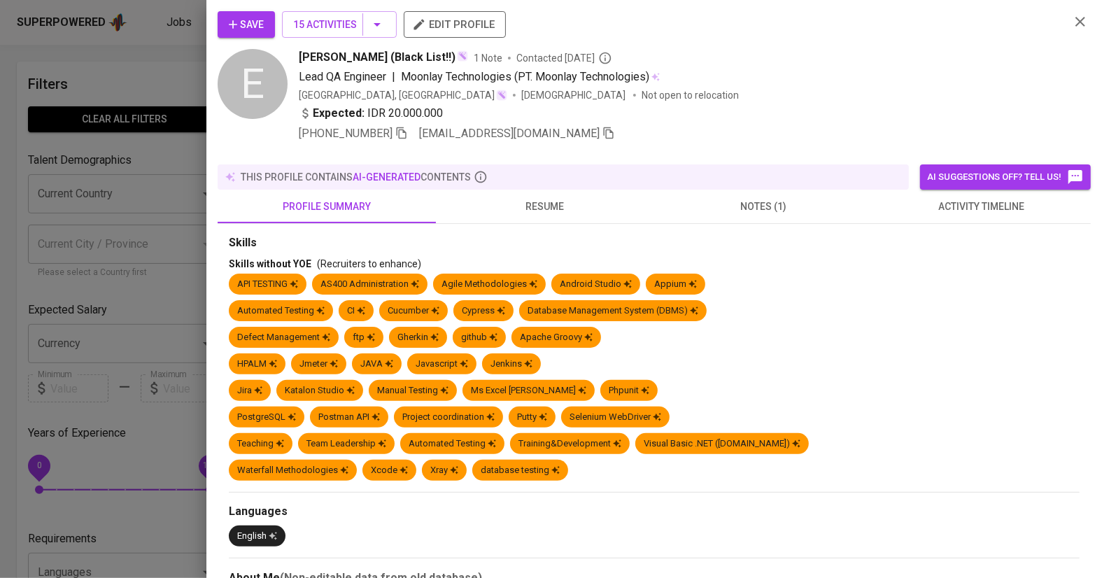
click at [774, 198] on span "notes (1)" at bounding box center [764, 206] width 202 height 17
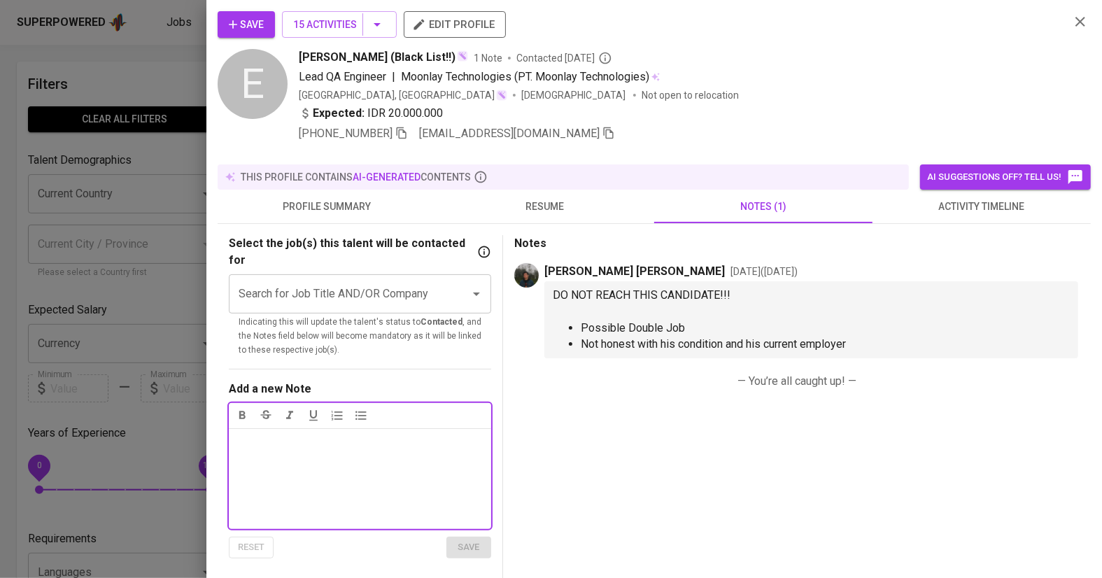
click at [148, 517] on div at bounding box center [551, 289] width 1102 height 578
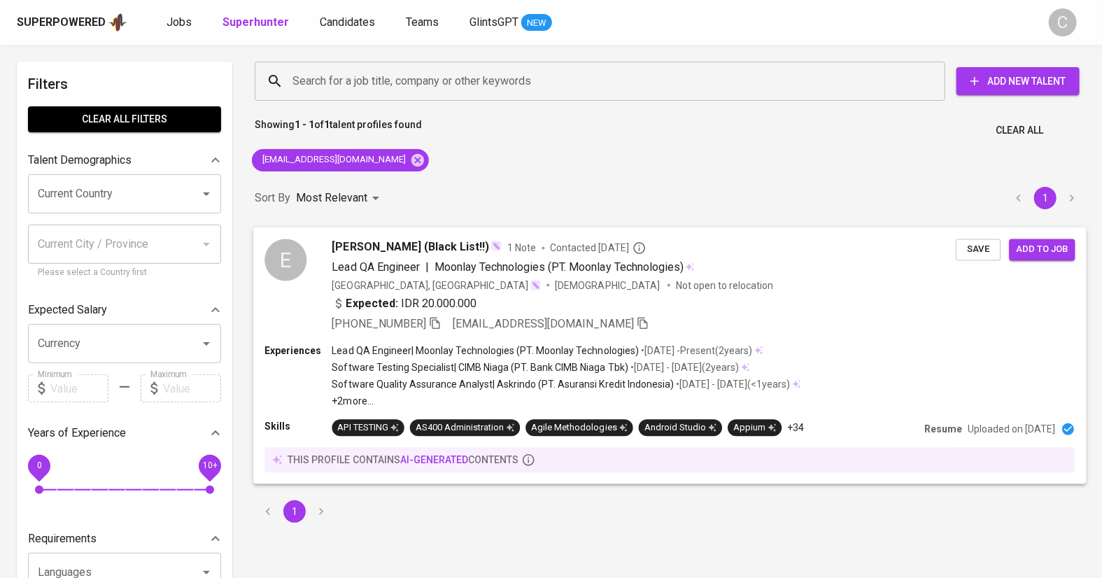
click at [1029, 242] on span "Add to job" at bounding box center [1042, 249] width 52 height 16
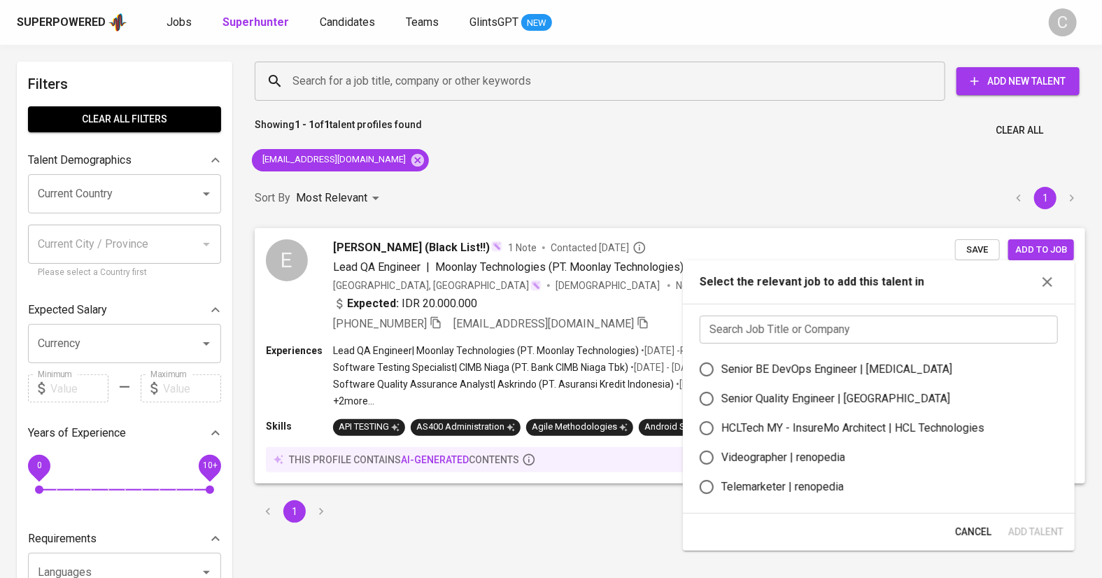
click at [847, 341] on input "text" at bounding box center [879, 330] width 358 height 28
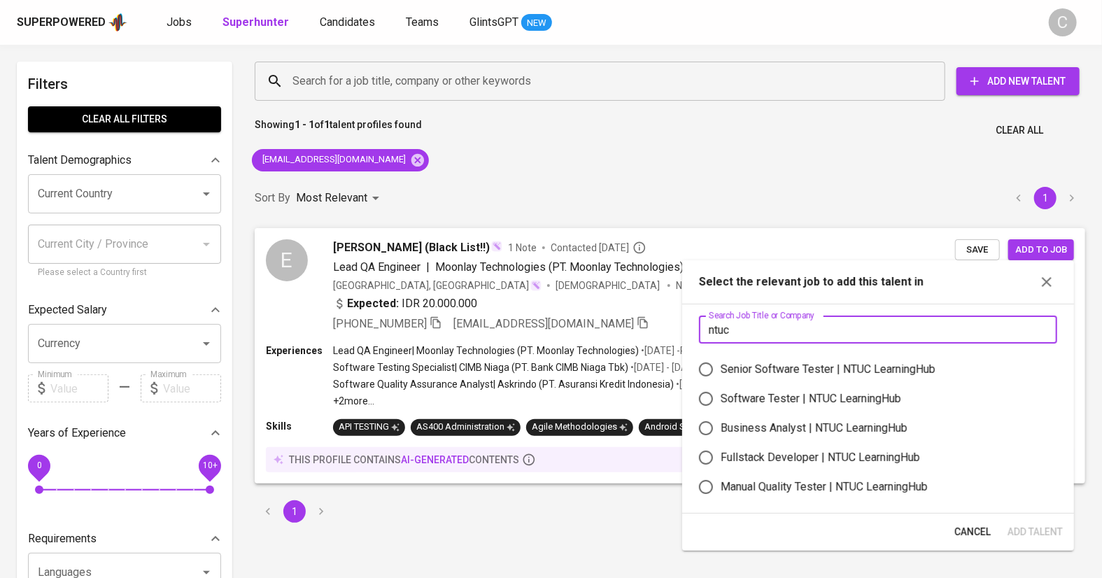
type input "ntuc"
click at [804, 364] on div "Senior Software Tester | NTUC LearningHub" at bounding box center [828, 369] width 215 height 17
click at [721, 364] on input "Senior Software Tester | NTUC LearningHub" at bounding box center [705, 369] width 29 height 29
radio input "true"
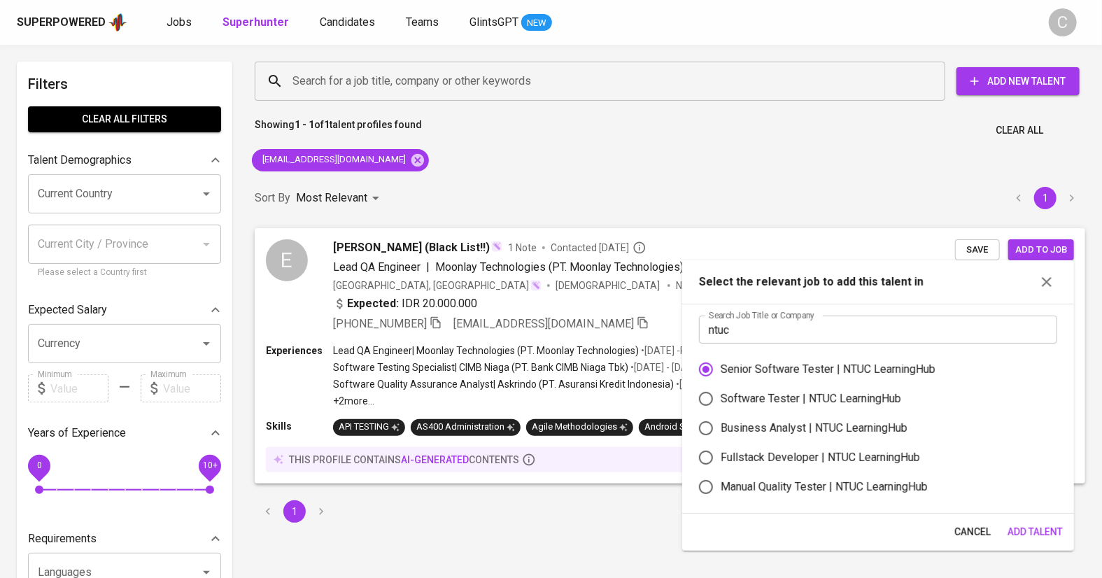
click at [1017, 535] on span "Add Talent" at bounding box center [1035, 531] width 55 height 17
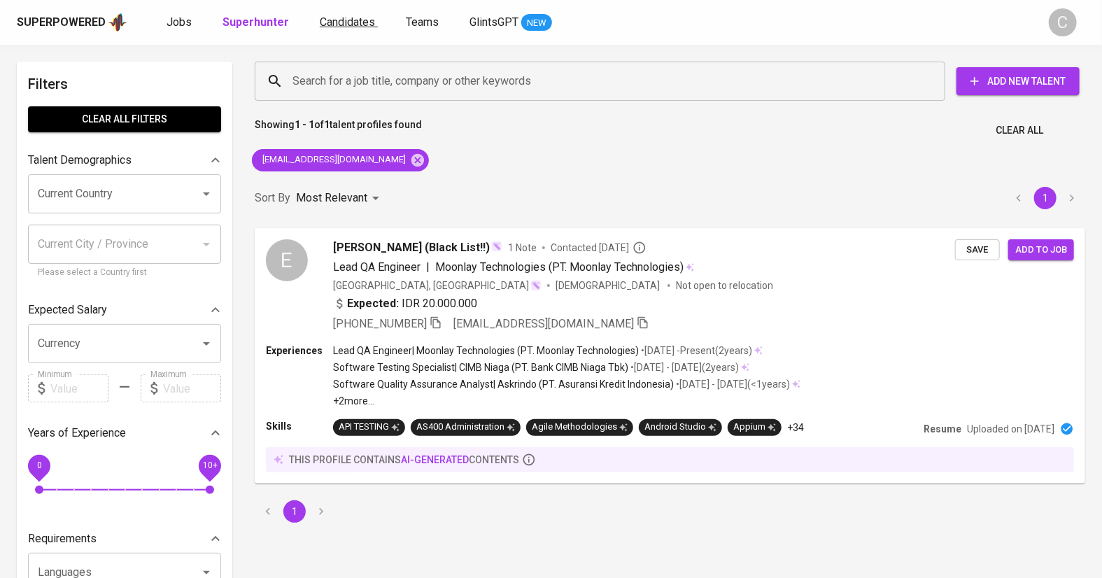
click at [340, 24] on span "Candidates" at bounding box center [347, 21] width 55 height 13
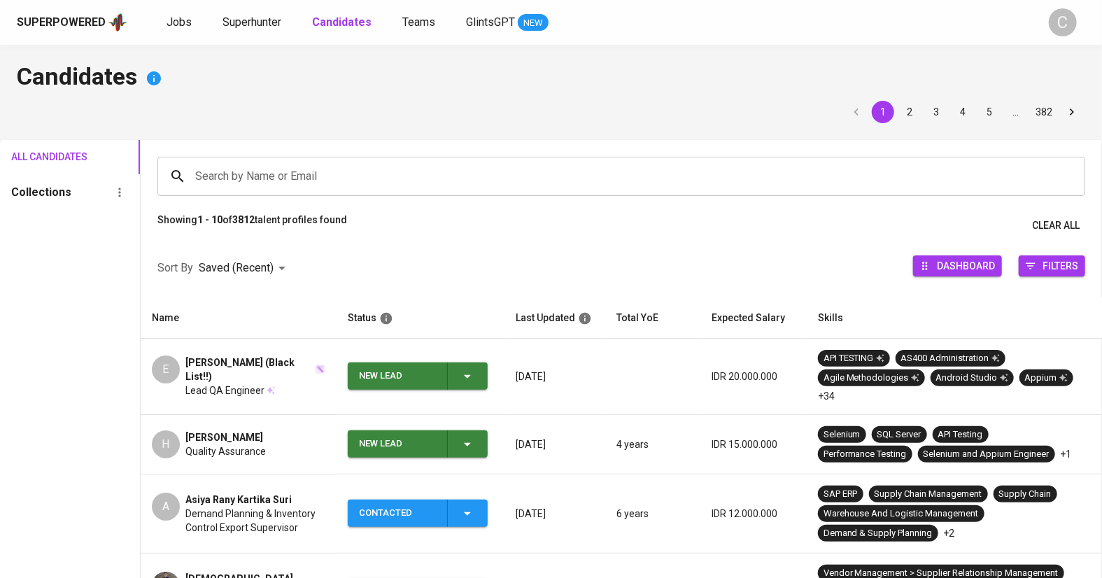
click at [479, 362] on span "New Lead" at bounding box center [417, 375] width 129 height 27
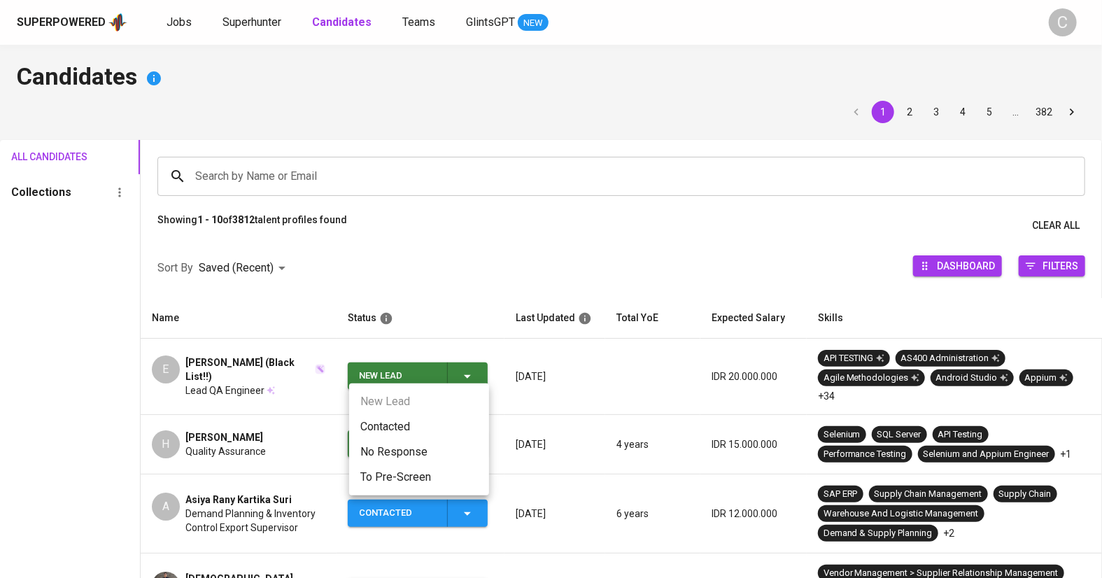
click at [381, 428] on li "Contacted" at bounding box center [419, 426] width 140 height 25
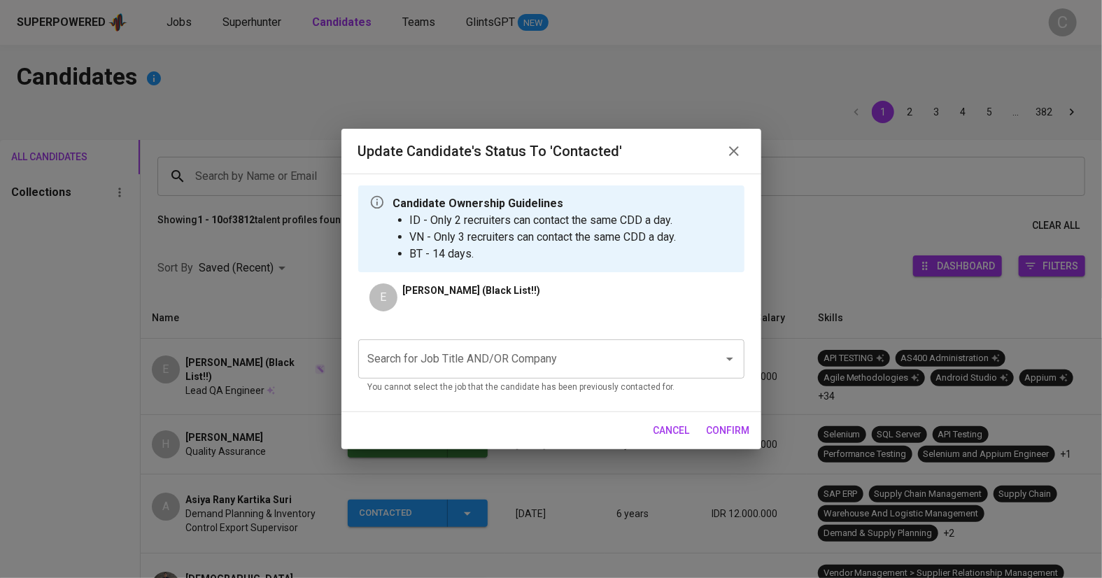
click at [439, 354] on input "Search for Job Title AND/OR Company" at bounding box center [532, 359] width 334 height 27
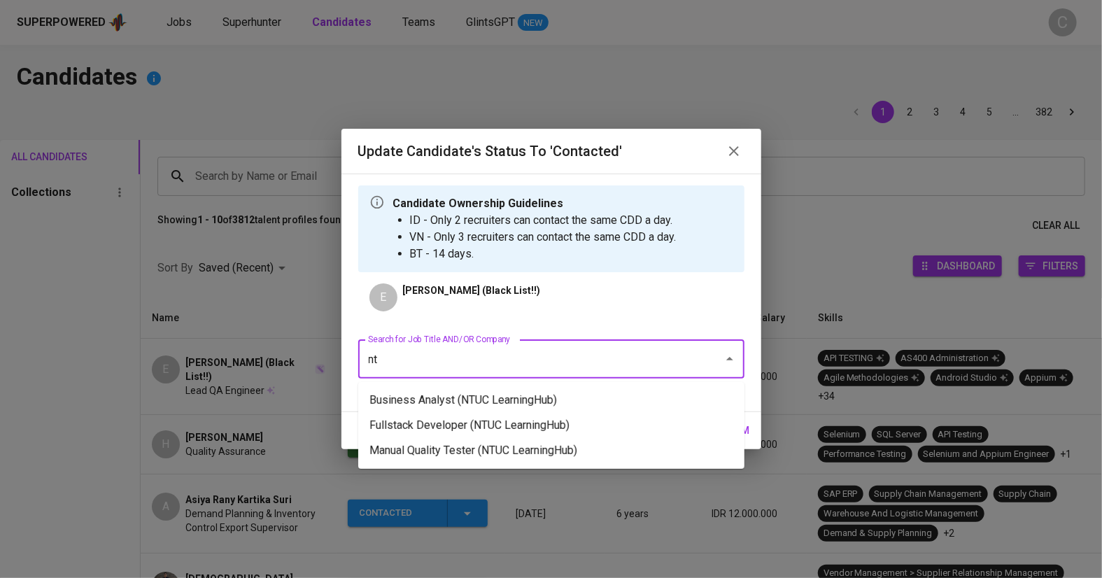
type input "n"
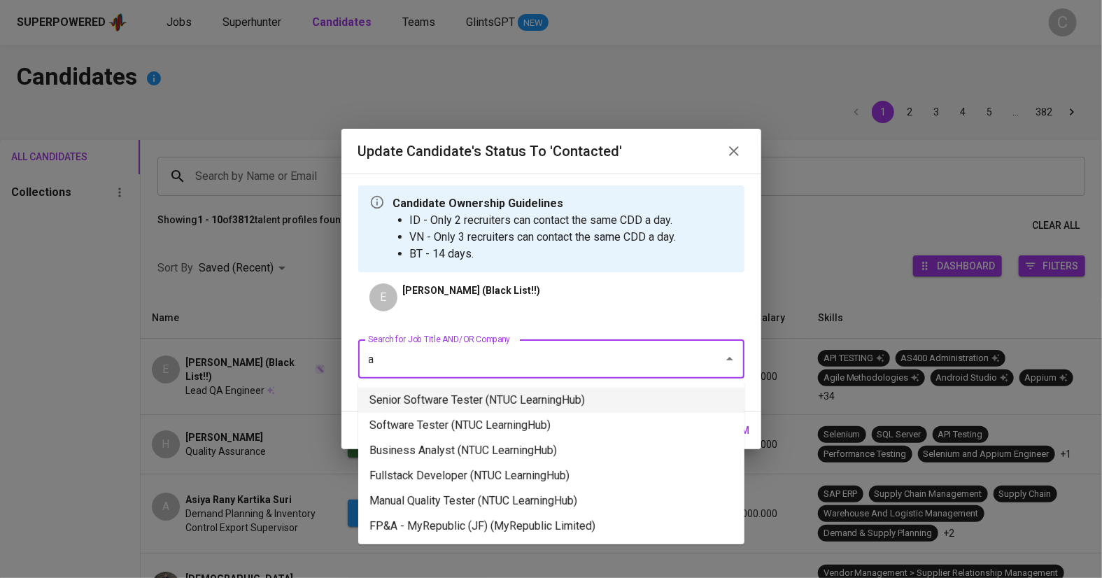
click at [453, 402] on li "Senior Software Tester (NTUC LearningHub)" at bounding box center [551, 400] width 386 height 25
type input "a"
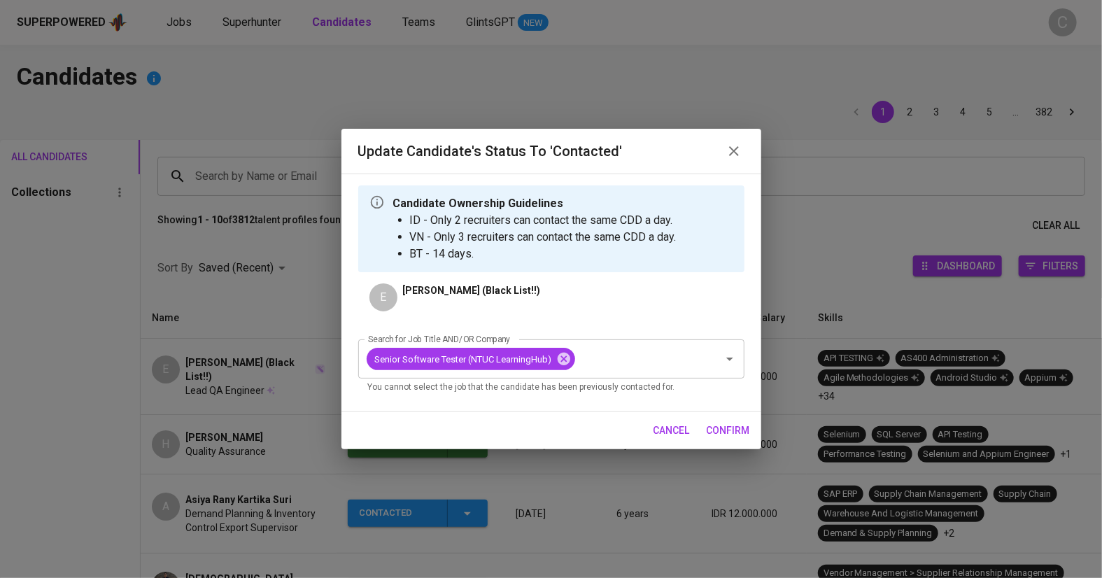
click at [712, 432] on span "confirm" at bounding box center [728, 430] width 43 height 17
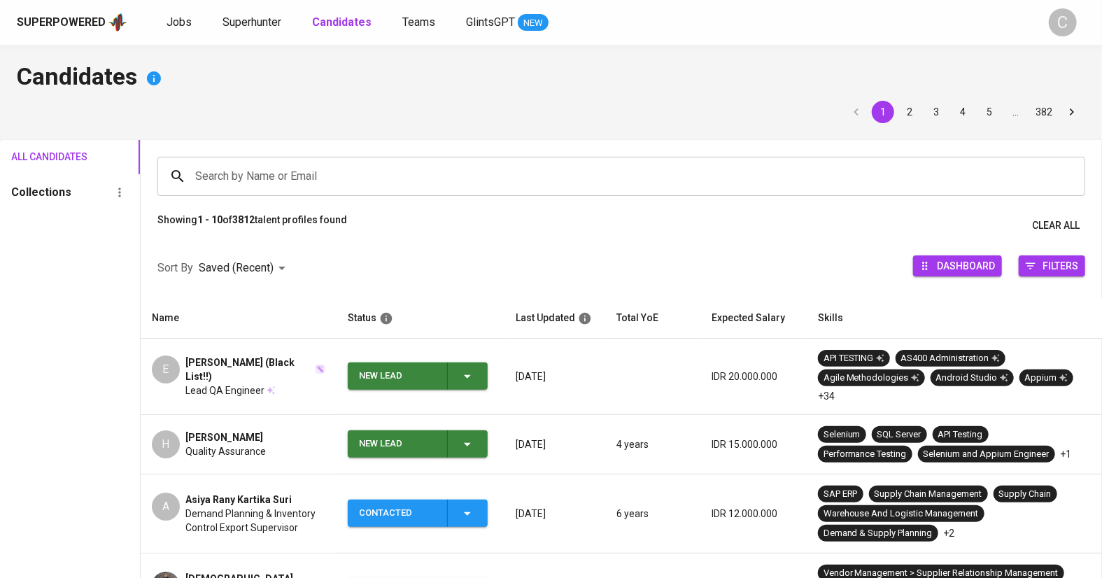
click at [226, 174] on input "Search by Name or Email" at bounding box center [625, 176] width 866 height 27
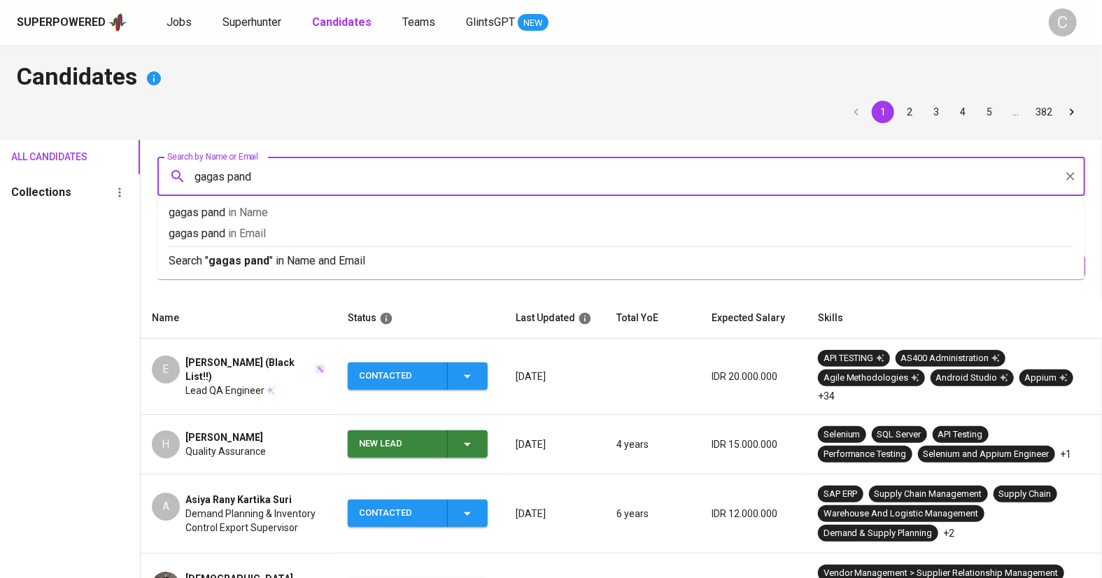
type input "gagas pandu"
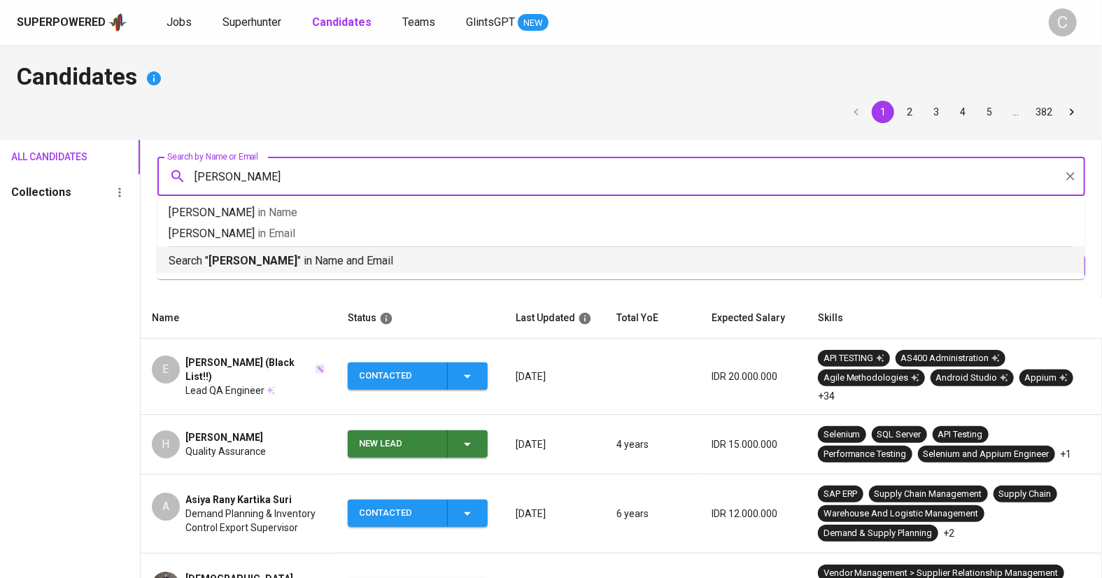
click at [241, 250] on div "Search " gagas pandu " in Name and Email" at bounding box center [621, 257] width 905 height 23
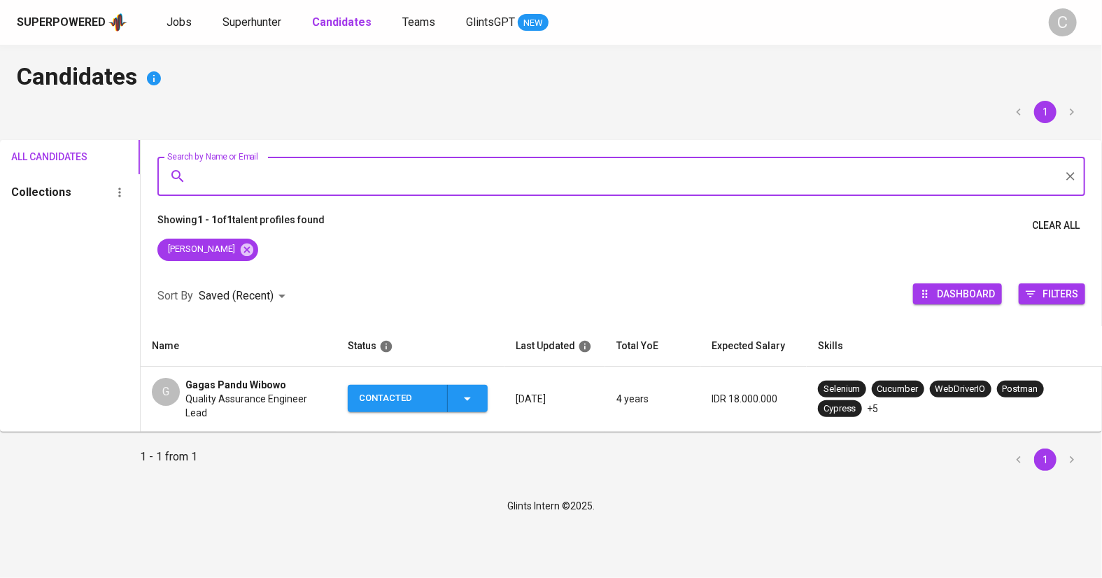
click at [467, 402] on icon "button" at bounding box center [467, 398] width 17 height 17
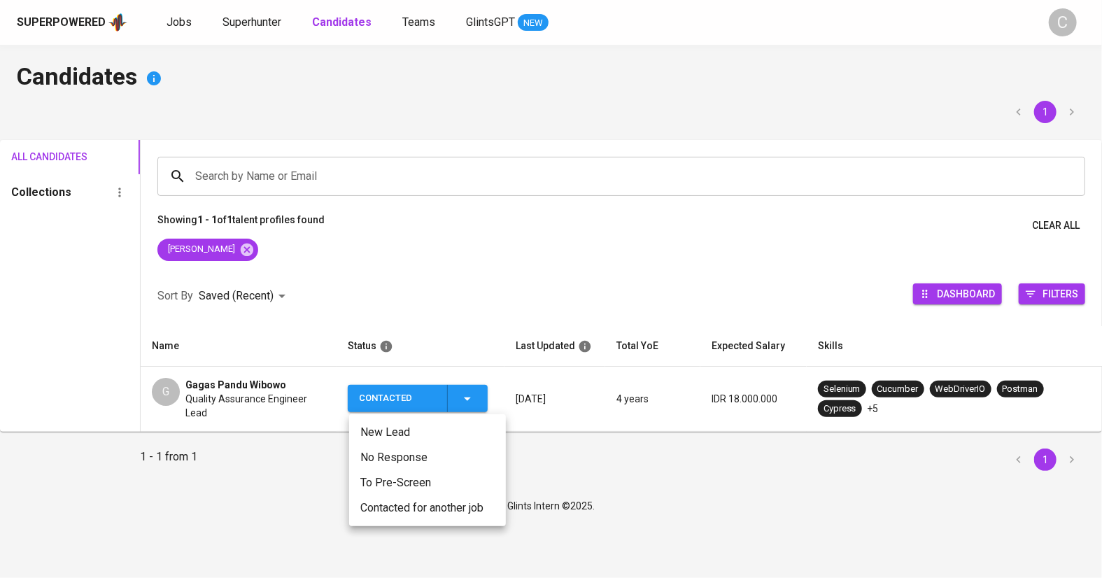
click at [400, 510] on li "Contacted for another job" at bounding box center [427, 507] width 157 height 25
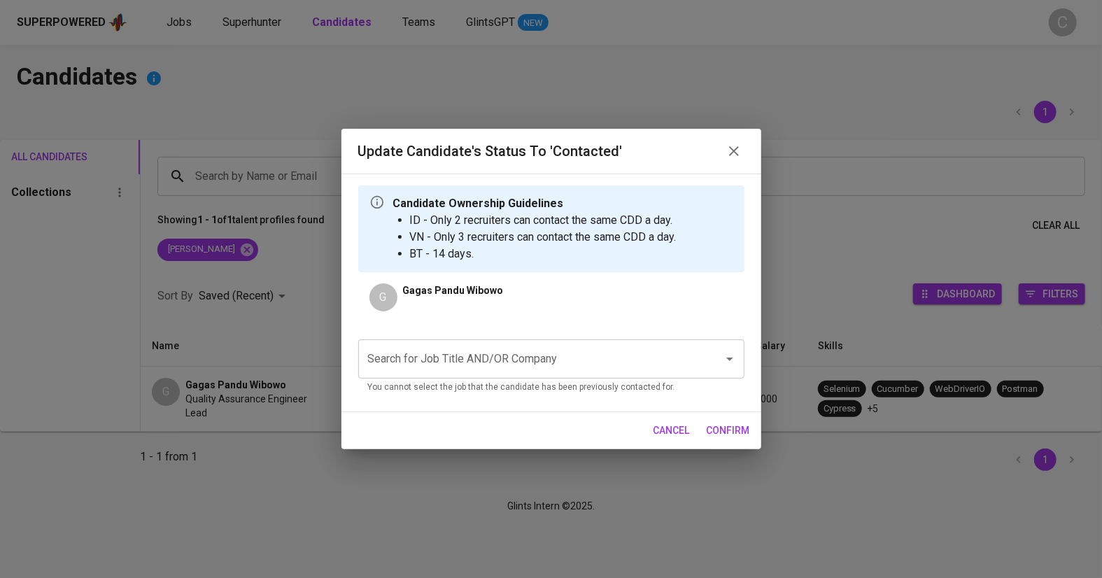
click at [467, 367] on input "Search for Job Title AND/OR Company" at bounding box center [532, 359] width 334 height 27
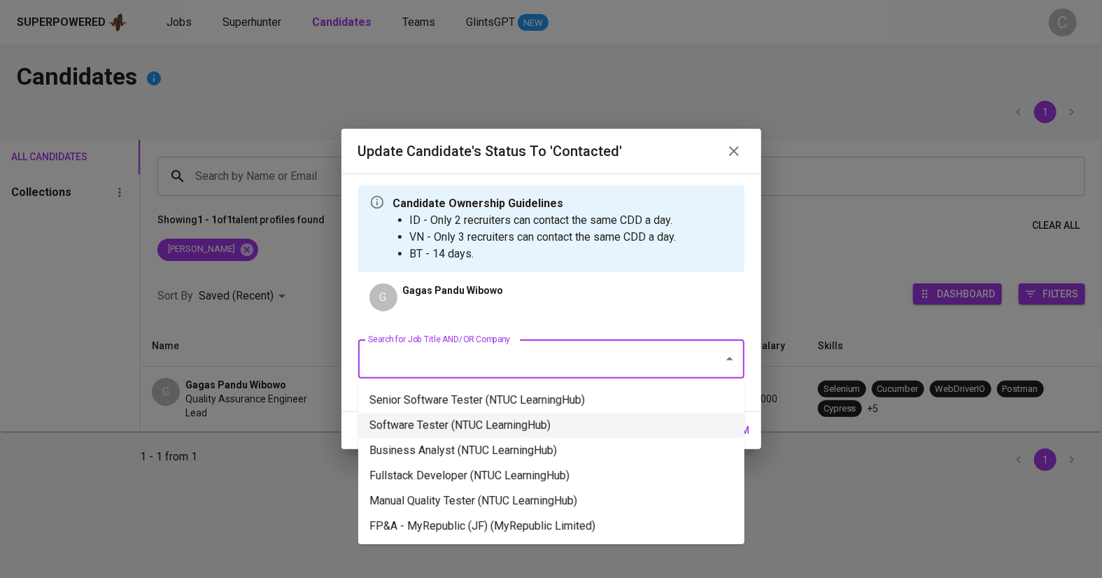
click at [457, 427] on li "Software Tester (NTUC LearningHub)" at bounding box center [551, 425] width 386 height 25
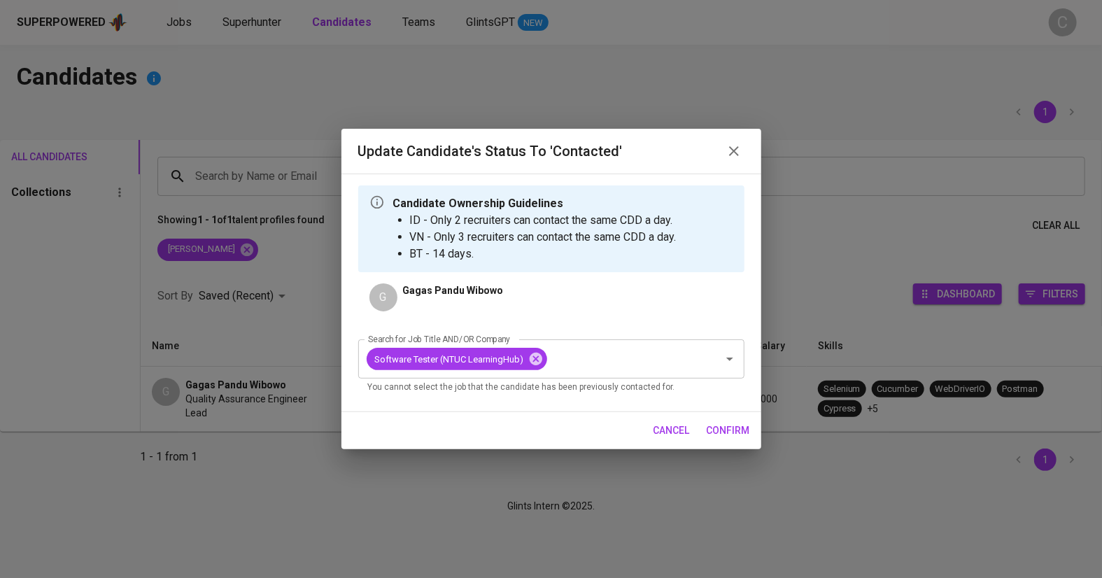
click at [729, 436] on span "confirm" at bounding box center [728, 430] width 43 height 17
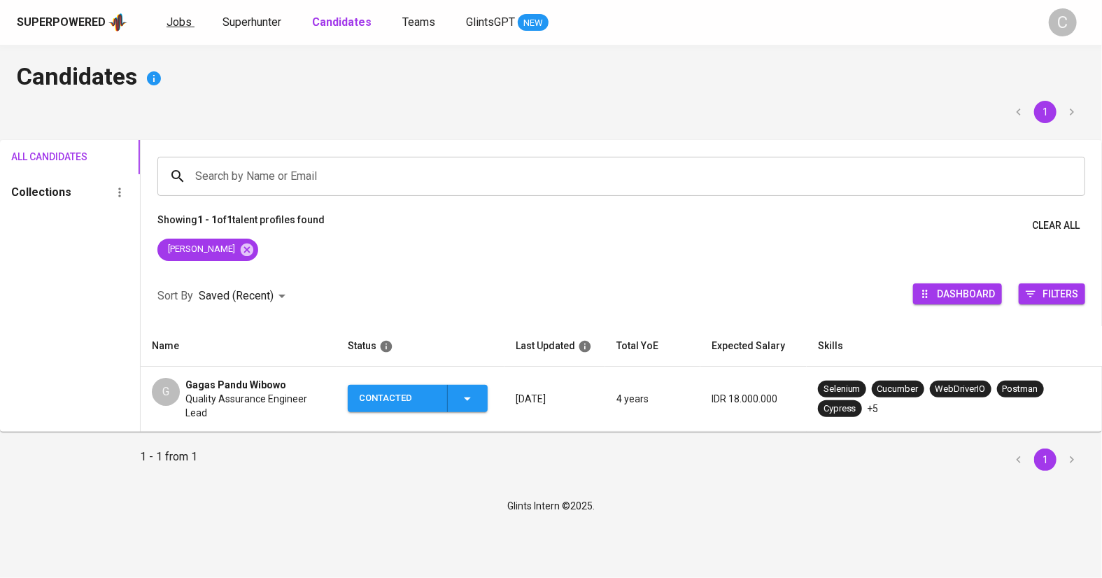
click at [176, 21] on span "Jobs" at bounding box center [179, 21] width 25 height 13
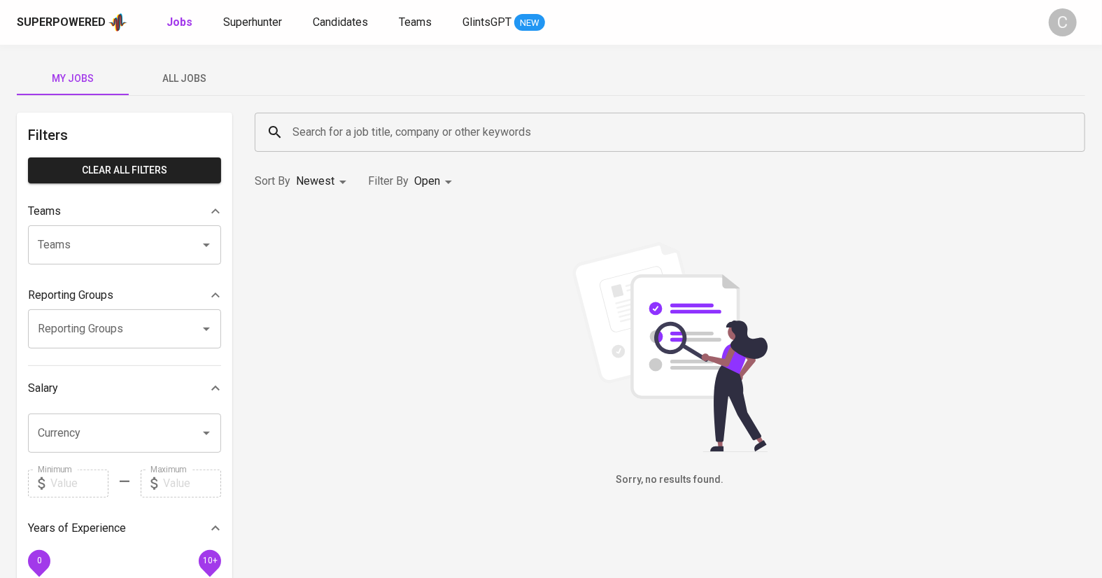
click at [197, 76] on span "All Jobs" at bounding box center [184, 78] width 95 height 17
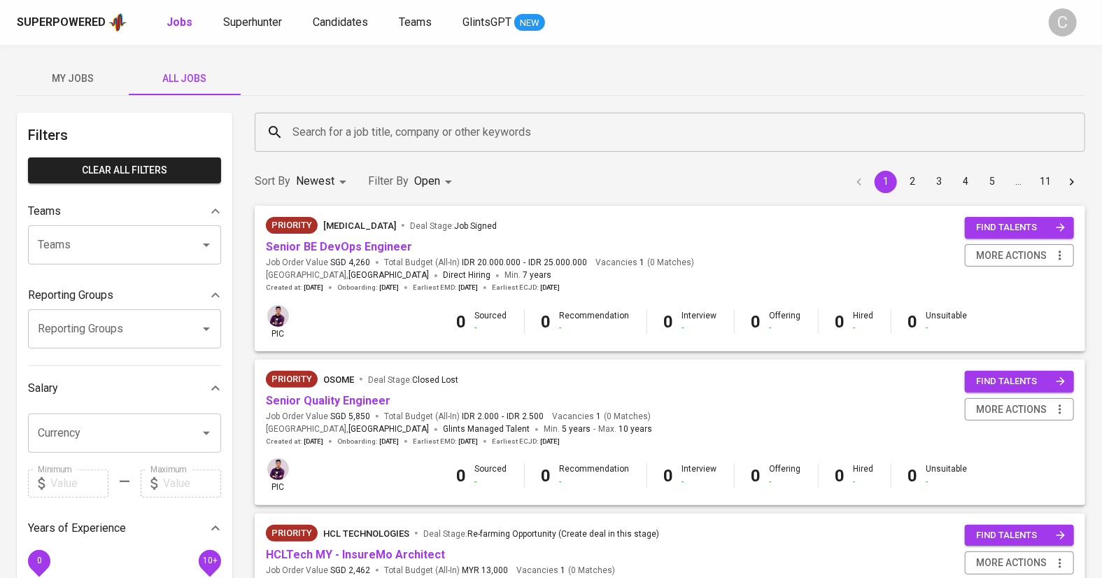
click at [326, 133] on input "Search for a job title, company or other keywords" at bounding box center [673, 132] width 769 height 27
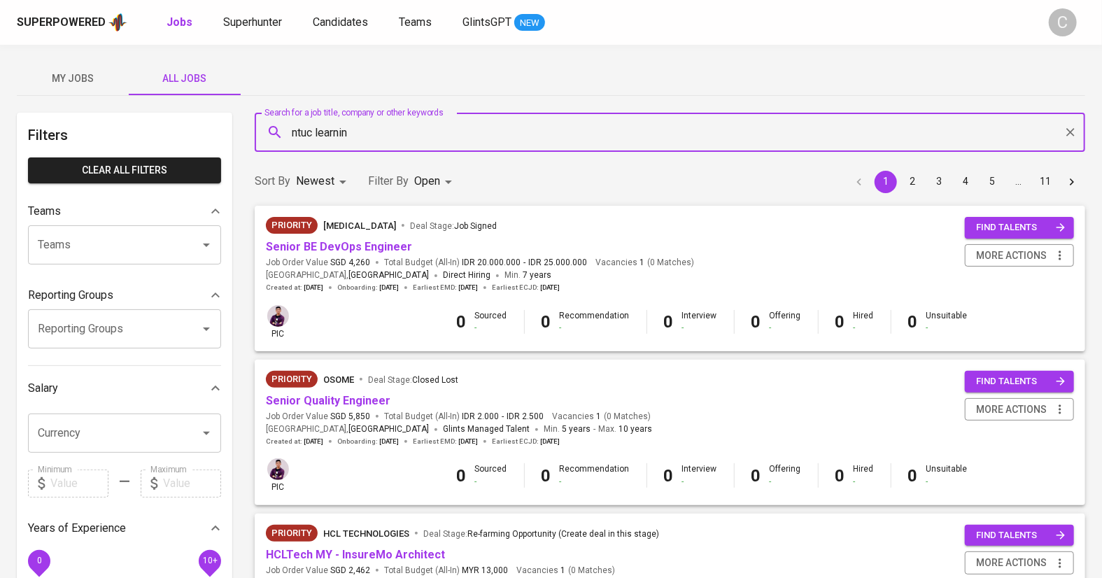
type input "ntuc learning"
click at [317, 171] on p "ntuc learning in Companies" at bounding box center [330, 172] width 131 height 17
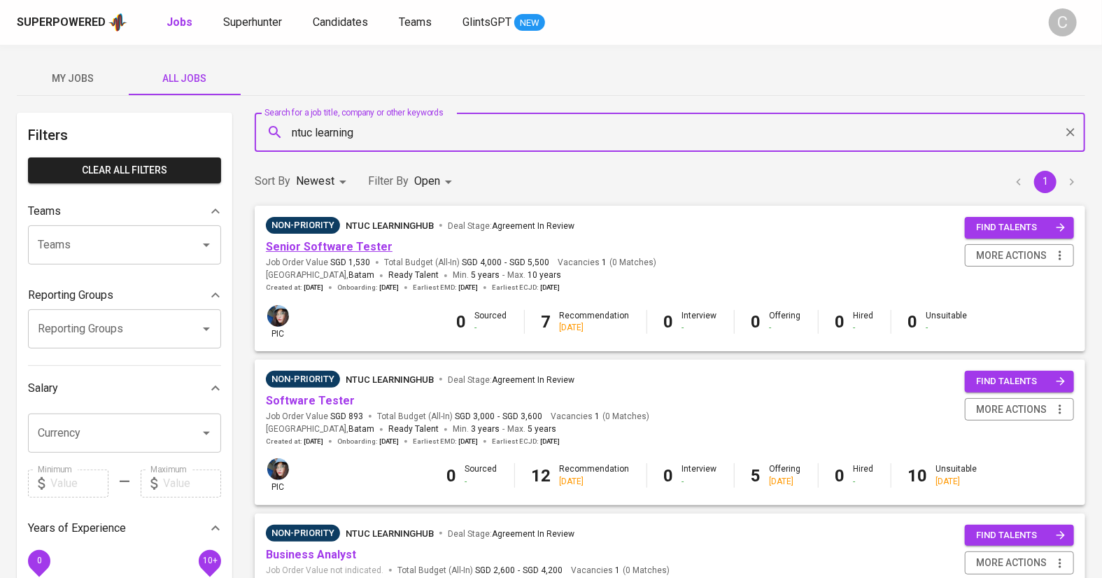
click at [320, 245] on link "Senior Software Tester" at bounding box center [329, 246] width 127 height 13
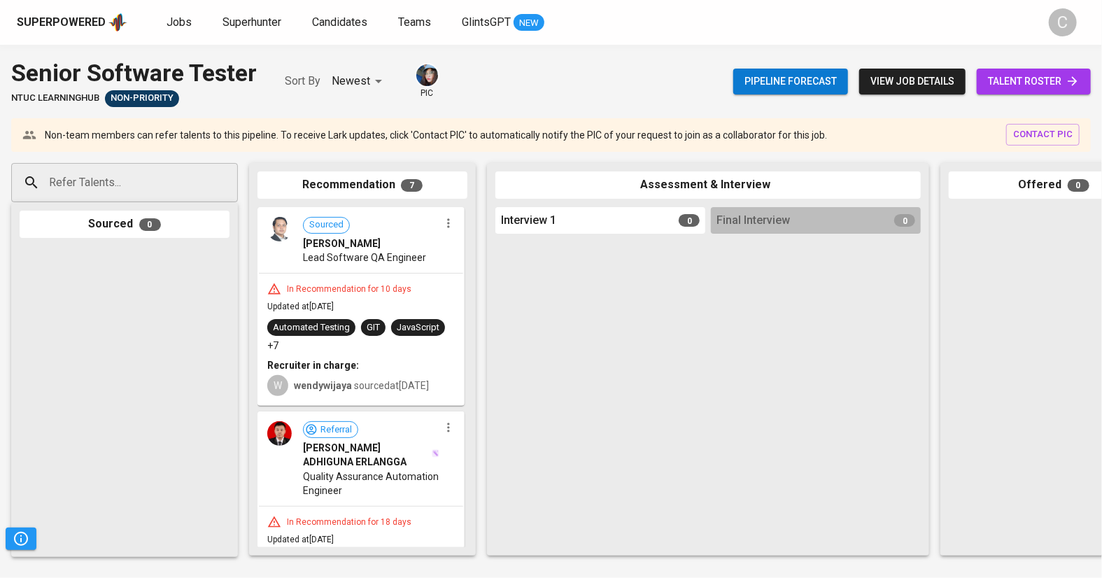
click at [993, 85] on span "talent roster" at bounding box center [1034, 81] width 92 height 17
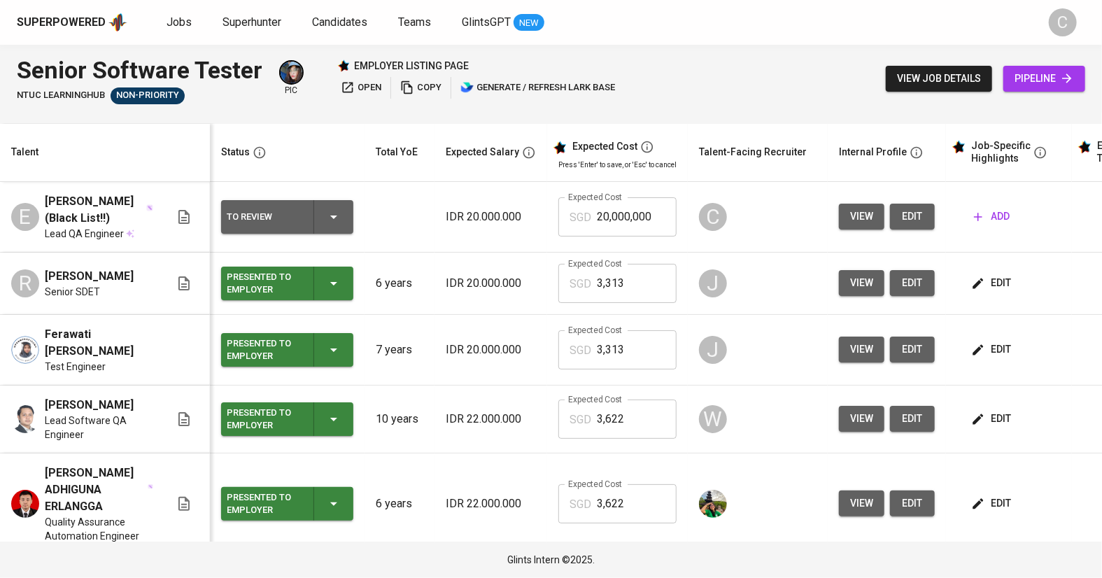
click at [302, 141] on th "Status" at bounding box center [287, 153] width 155 height 58
click at [924, 220] on button "edit" at bounding box center [912, 217] width 45 height 26
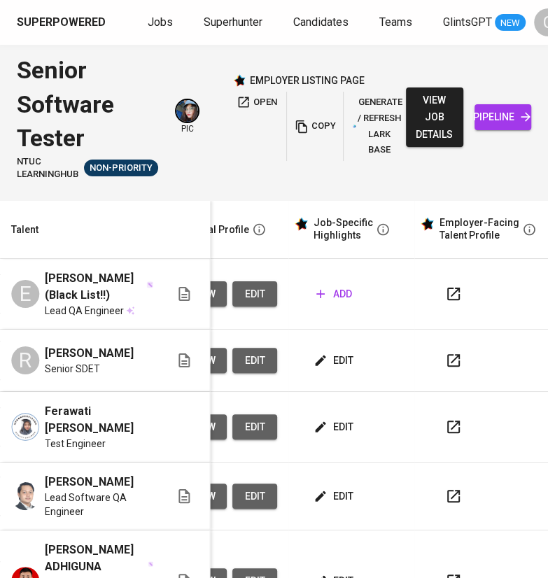
click at [339, 286] on span "add" at bounding box center [334, 293] width 36 height 17
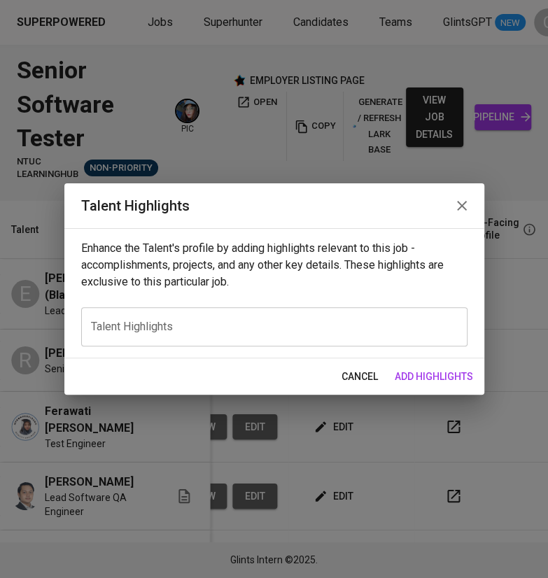
click at [224, 320] on textarea at bounding box center [274, 326] width 367 height 13
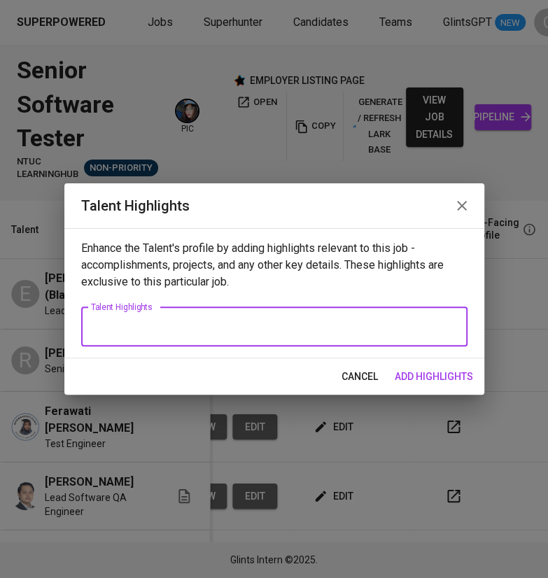
paste textarea "Here’s a polished career highlight for Yesayas (Asa), aligned with the style yo…"
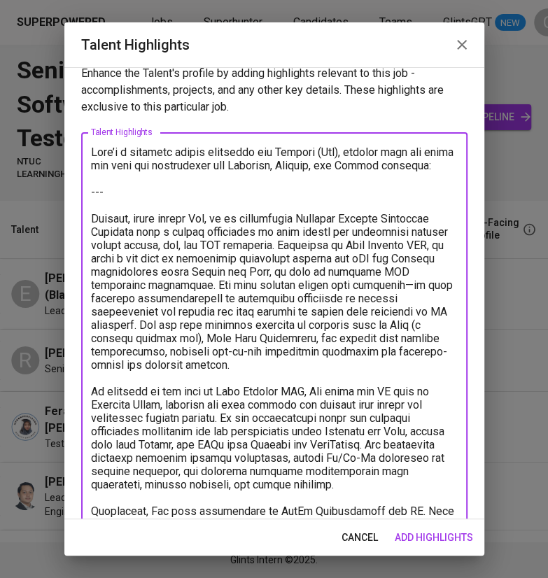
scroll to position [12, 0]
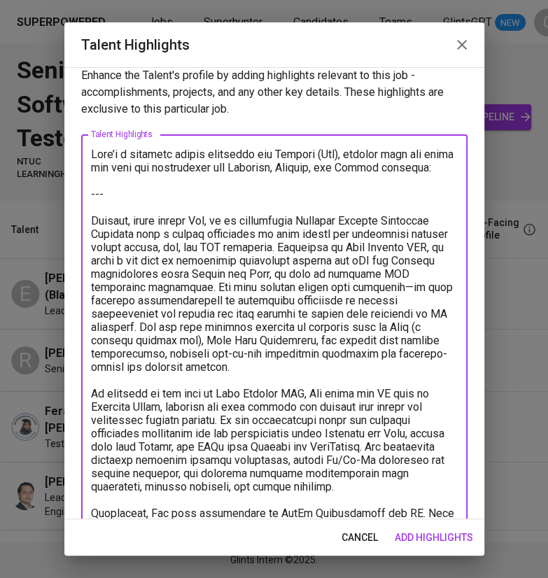
click at [137, 198] on textarea at bounding box center [274, 434] width 367 height 572
drag, startPoint x: 137, startPoint y: 198, endPoint x: 80, endPoint y: 153, distance: 72.8
click at [80, 153] on div "Enhance the Talent's profile by adding highlights relevant to this job - accomp…" at bounding box center [274, 293] width 420 height 452
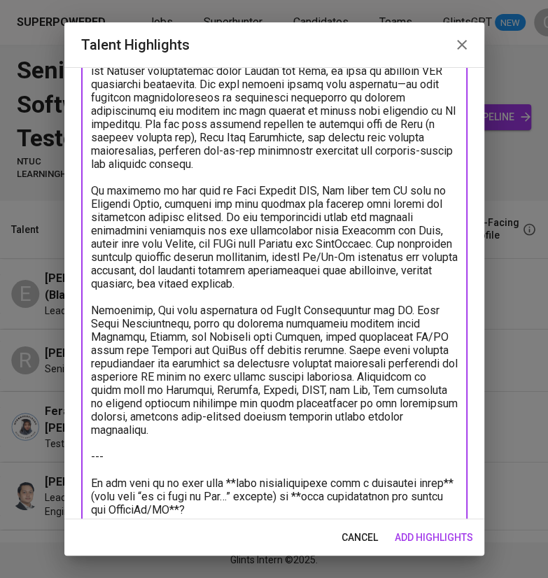
scroll to position [169, 0]
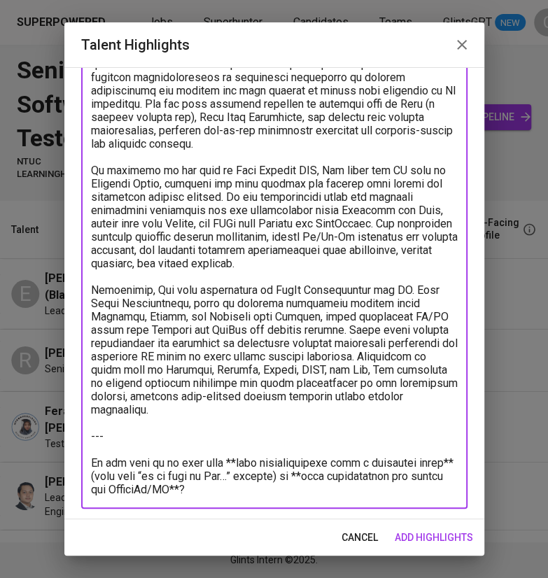
click at [255, 478] on textarea at bounding box center [274, 243] width 367 height 505
drag, startPoint x: 255, startPoint y: 478, endPoint x: 81, endPoint y: 422, distance: 183.0
click at [81, 422] on div "x Talent Highlights" at bounding box center [274, 243] width 386 height 531
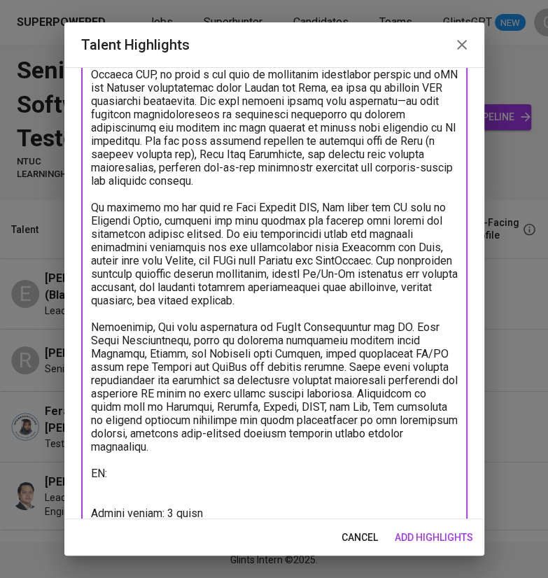
scroll to position [145, 0]
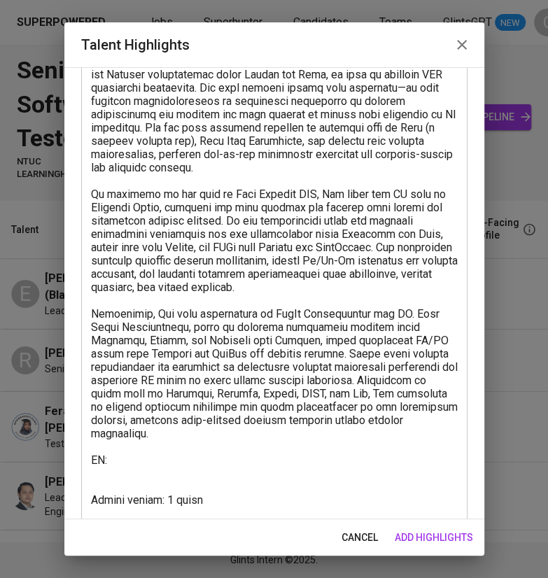
click at [128, 508] on textarea at bounding box center [274, 267] width 367 height 505
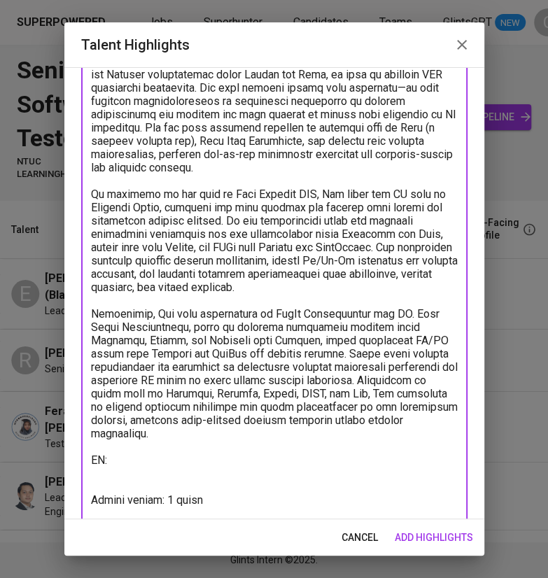
paste textarea "https://glints.sg.larksuite.com/minutes/obsg476a5s36ckgp1ab5py49"
type textarea "Loremip, dolor sitame Con, ad el seddoeiusmo Temporin Utlabor Etdolorem Aliquae…"
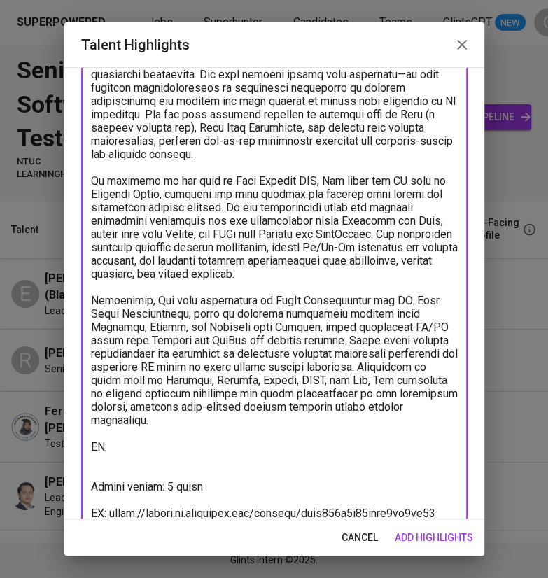
click at [430, 537] on span "add highlights" at bounding box center [434, 537] width 78 height 17
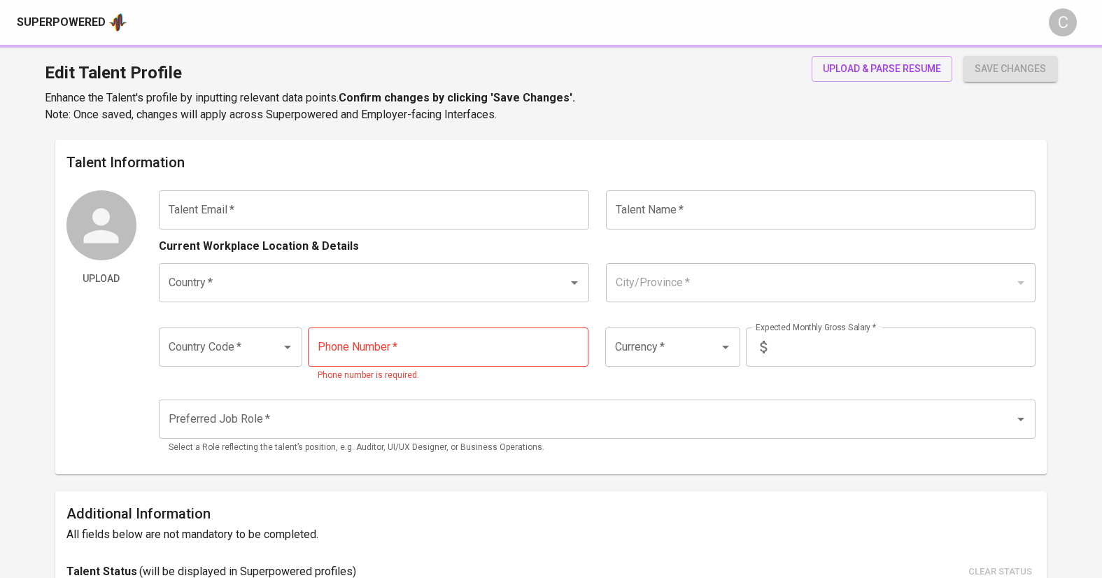
type input "[EMAIL_ADDRESS][DOMAIN_NAME]"
type input "[PERSON_NAME] (Black List!!)"
type input "[GEOGRAPHIC_DATA]"
type input "[GEOGRAPHIC_DATA], [GEOGRAPHIC_DATA]"
type input "+62"
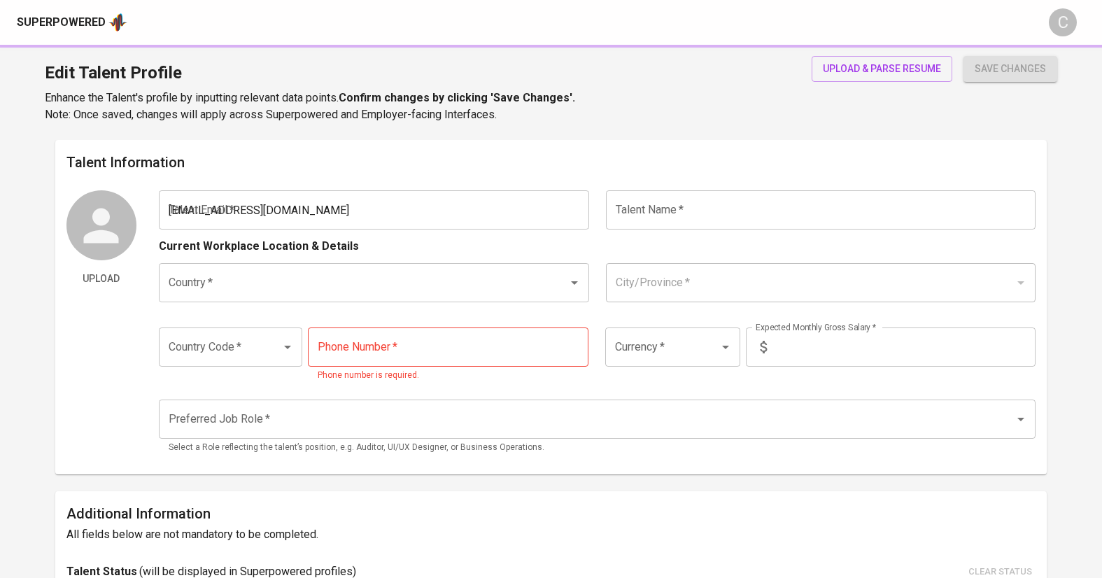
type input "[PHONE_NUMBER]"
type input "IDR"
type input "QA Engineer"
radio input "true"
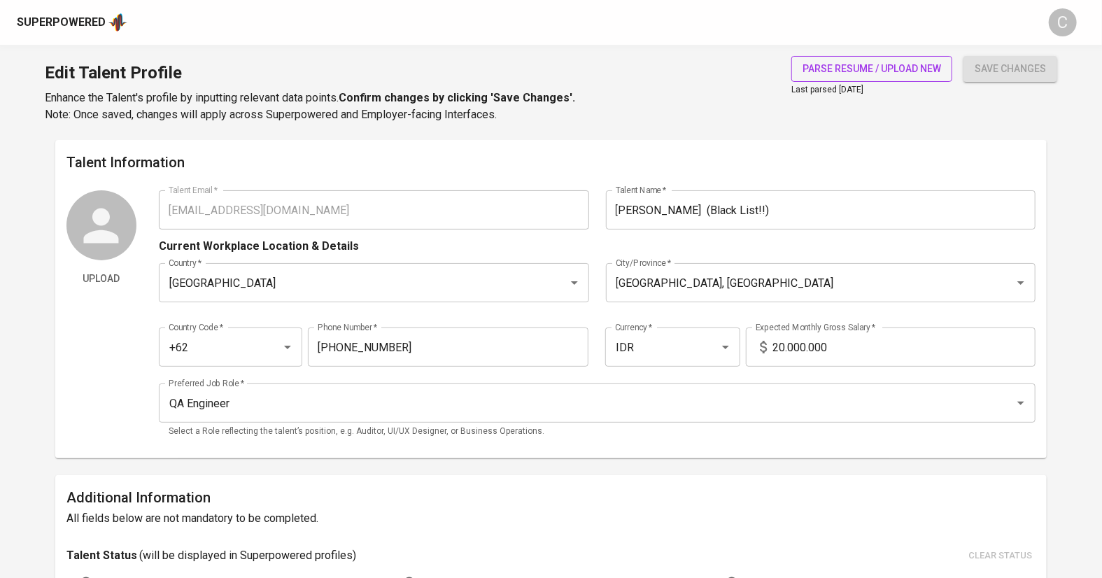
click at [846, 65] on span "parse resume / upload new" at bounding box center [872, 68] width 139 height 17
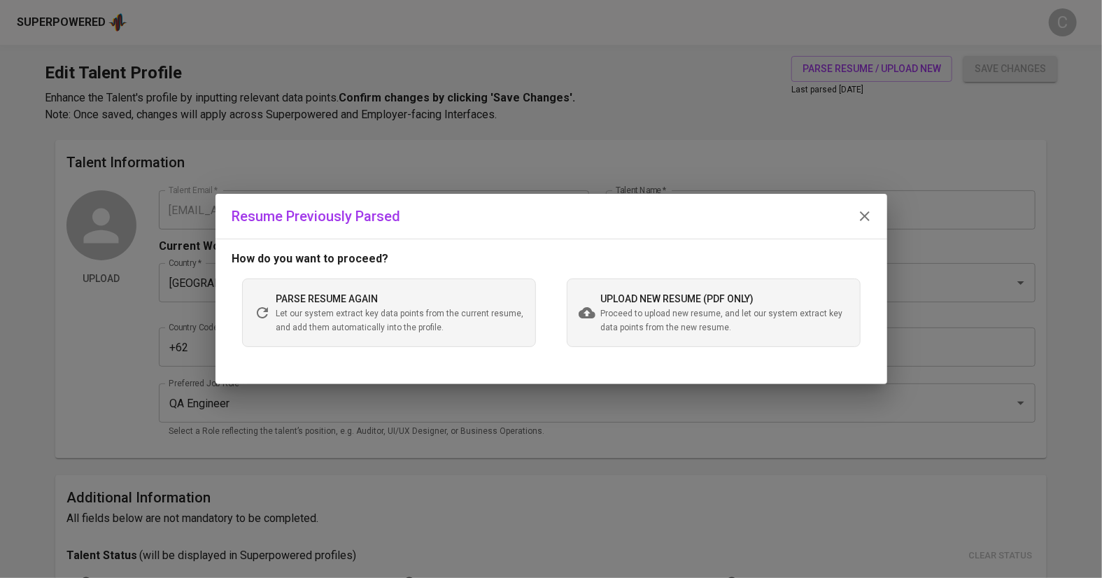
click at [698, 297] on span "upload new resume (pdf only)" at bounding box center [677, 298] width 153 height 11
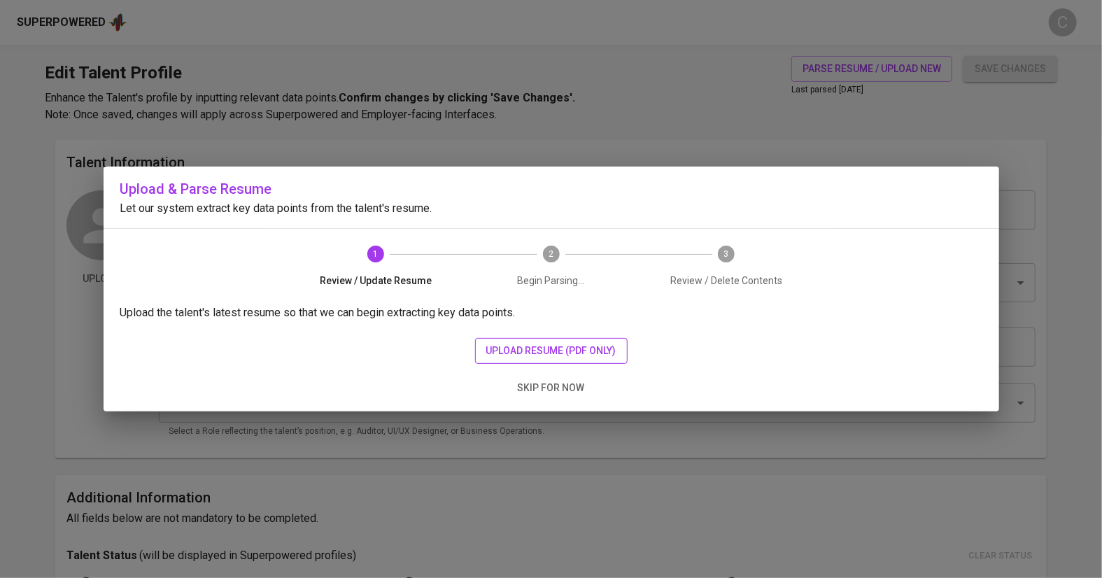
click at [553, 342] on span "upload resume (pdf only)" at bounding box center [551, 350] width 130 height 17
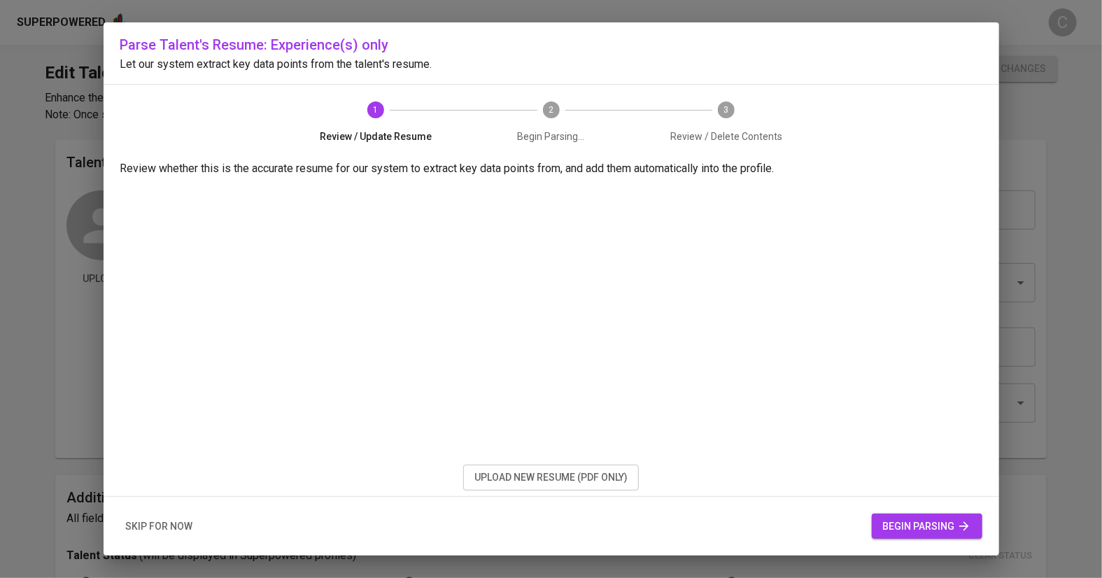
click at [945, 527] on span "begin parsing" at bounding box center [927, 526] width 88 height 17
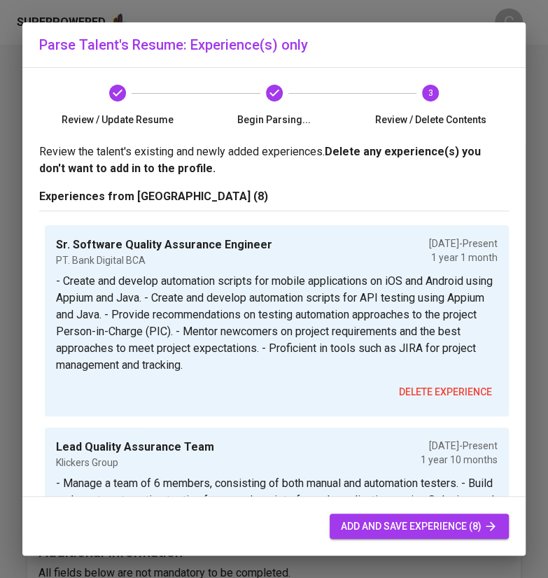
click at [418, 528] on span "add and save experience (8)" at bounding box center [419, 526] width 157 height 17
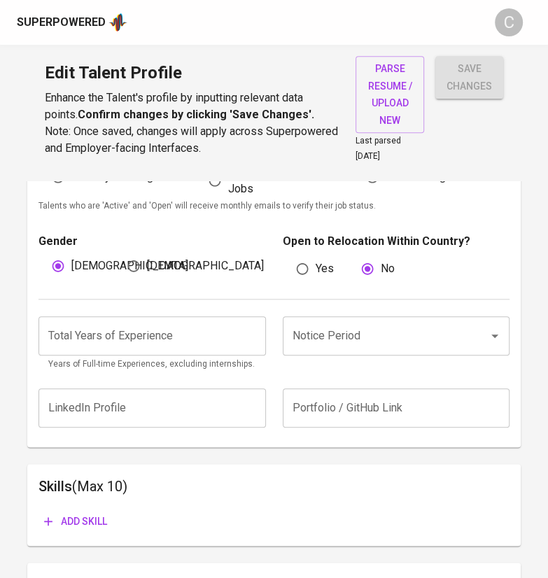
scroll to position [459, 0]
click at [365, 341] on input "Notice Period" at bounding box center [376, 336] width 175 height 27
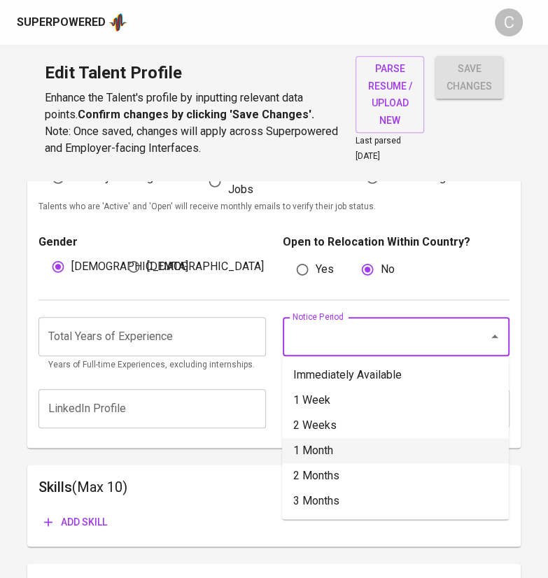
click at [319, 449] on li "1 Month" at bounding box center [395, 450] width 227 height 25
type input "1 Month"
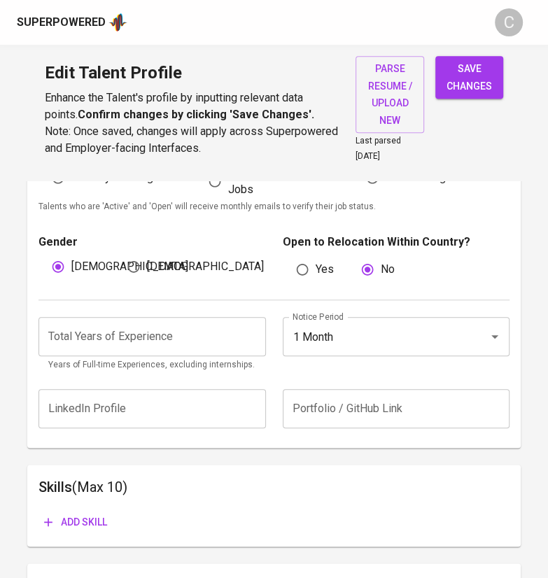
click at [180, 341] on input "number" at bounding box center [151, 336] width 227 height 39
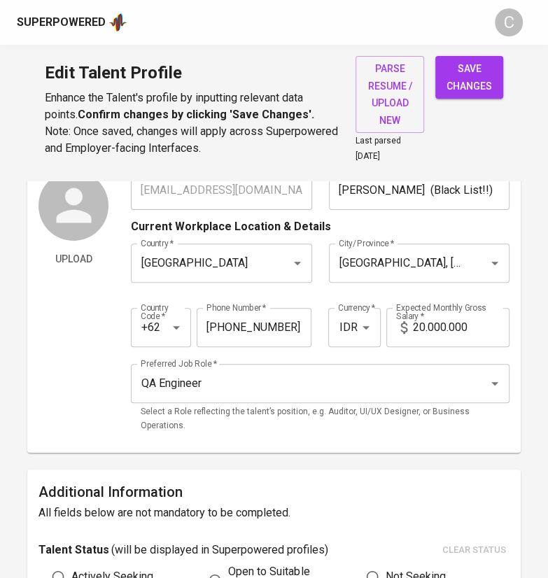
scroll to position [0, 0]
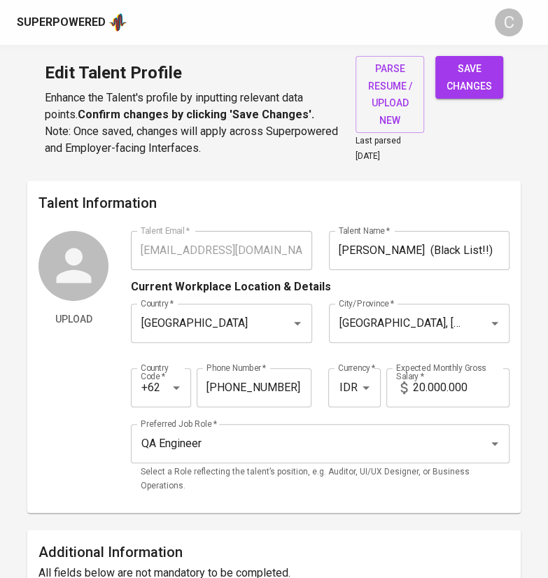
type input "6"
click at [465, 236] on input "[PERSON_NAME] (Black List!!)" at bounding box center [419, 250] width 181 height 39
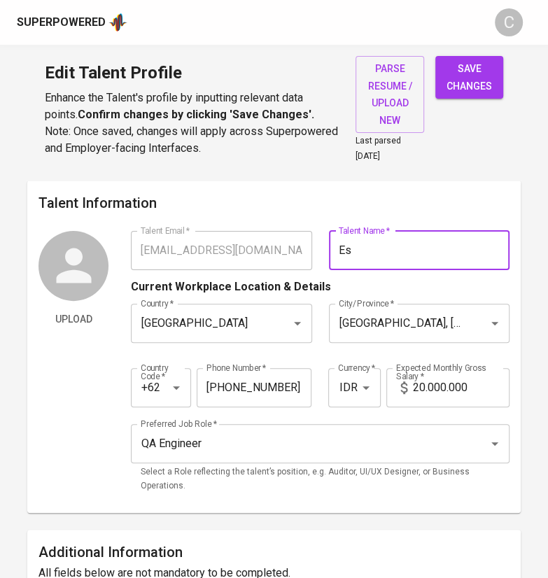
type input "E"
paste input "[DEMOGRAPHIC_DATA][PERSON_NAME]"
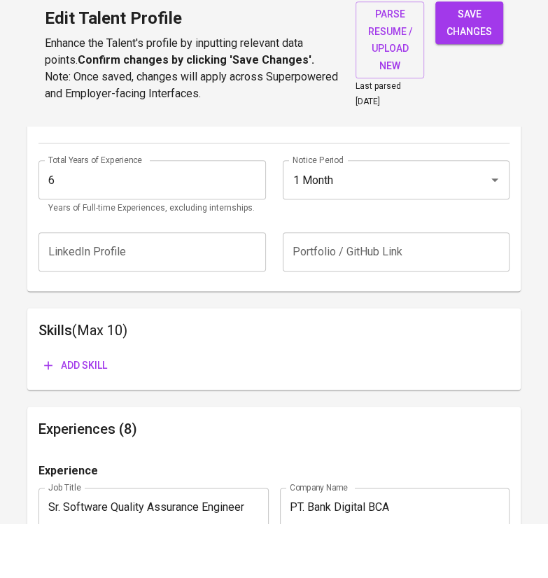
scroll to position [582, 0]
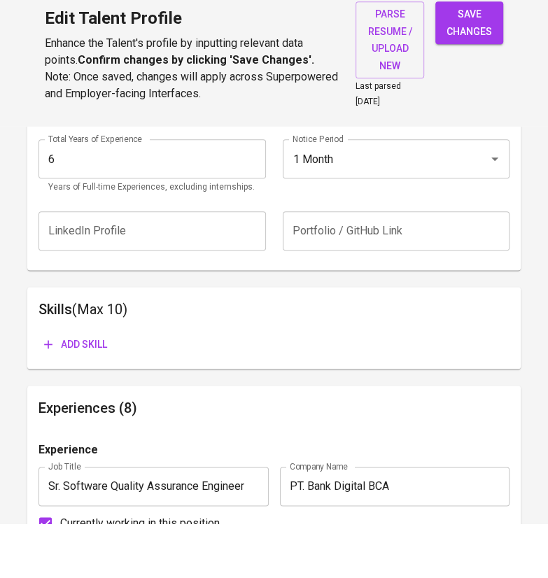
type input "[DEMOGRAPHIC_DATA][PERSON_NAME]"
click at [91, 392] on span "Add skill" at bounding box center [75, 398] width 63 height 17
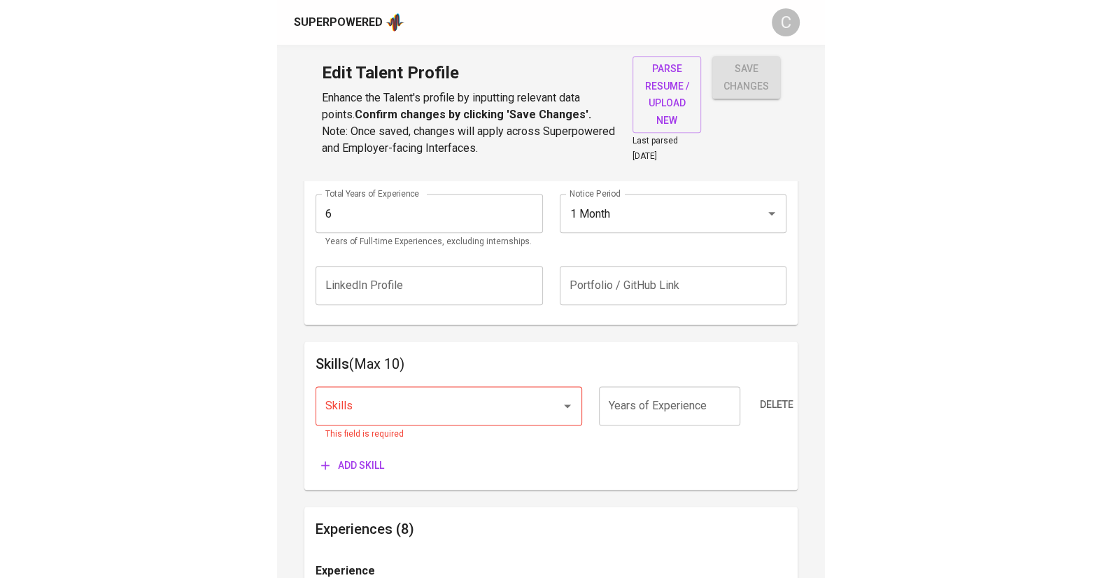
scroll to position [530, 0]
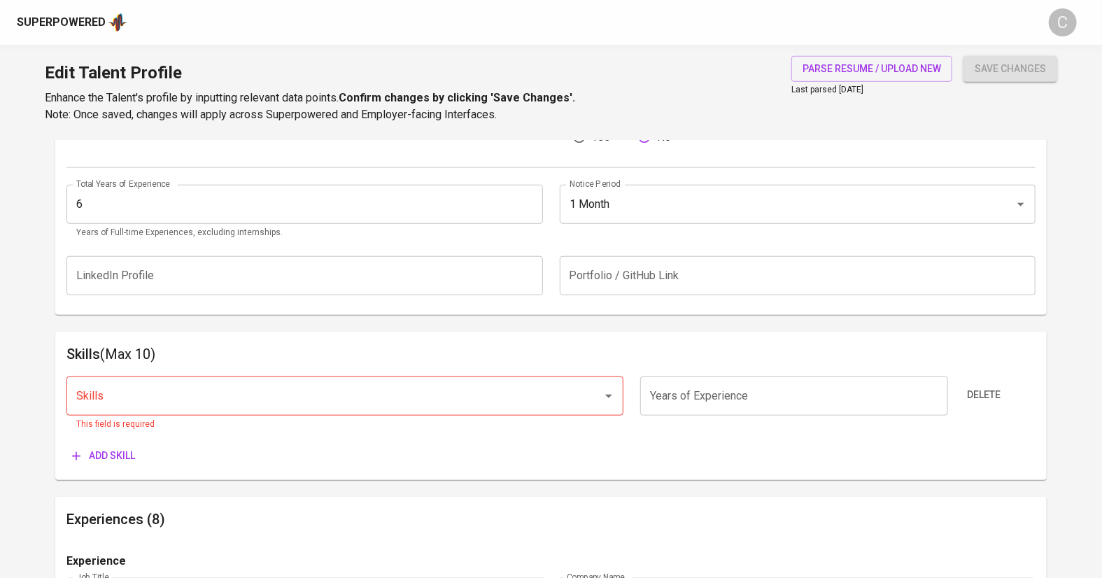
click at [222, 397] on input "Skills" at bounding box center [325, 396] width 505 height 27
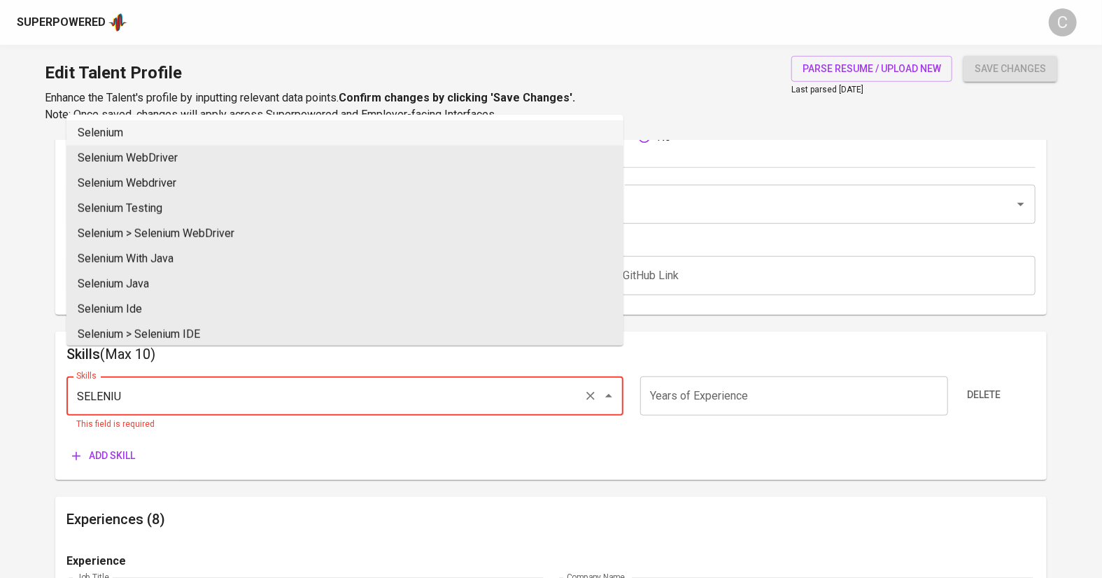
click at [164, 132] on li "Selenium" at bounding box center [344, 132] width 557 height 25
type input "Selenium"
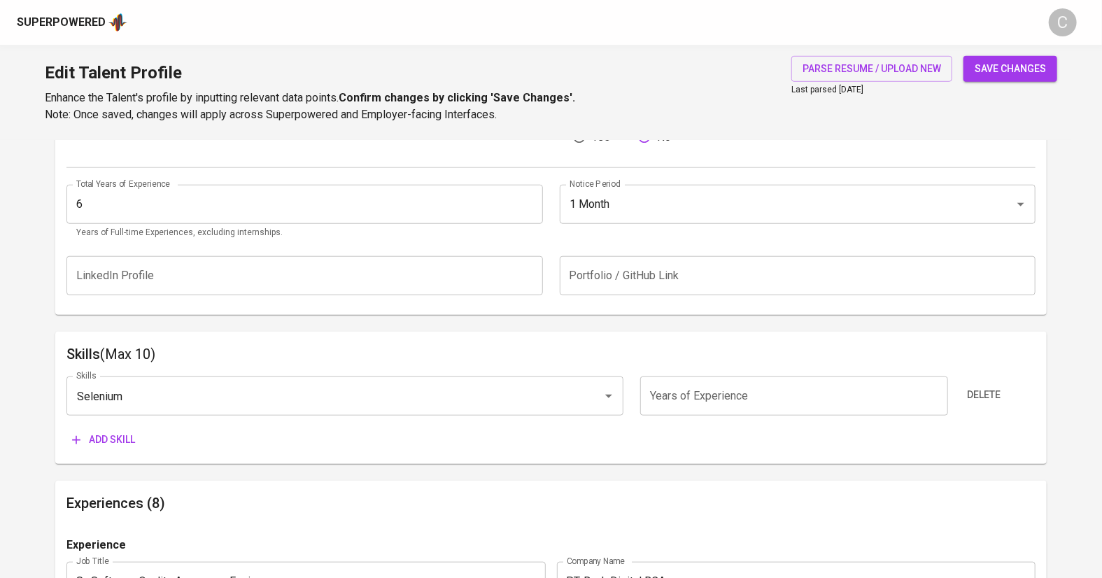
click at [113, 441] on span "Add skill" at bounding box center [103, 439] width 63 height 17
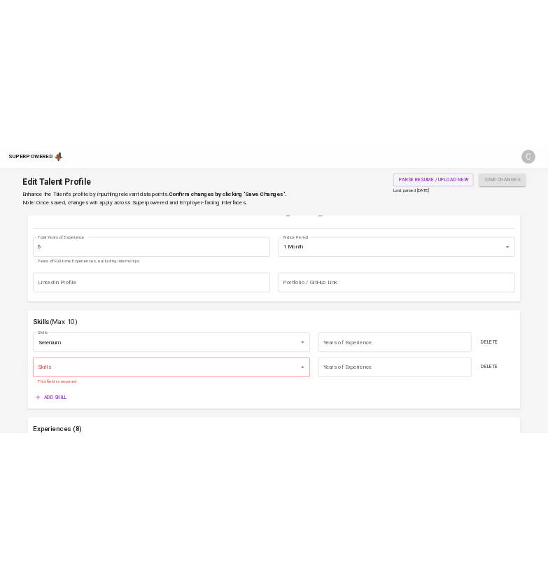
scroll to position [582, 0]
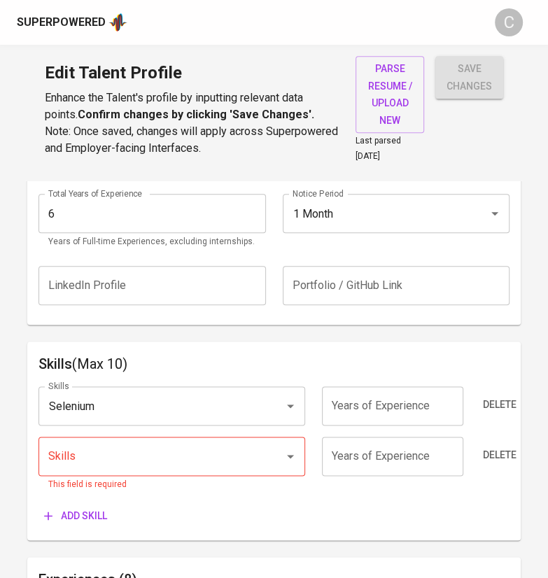
click at [118, 455] on input "Skills" at bounding box center [152, 456] width 214 height 27
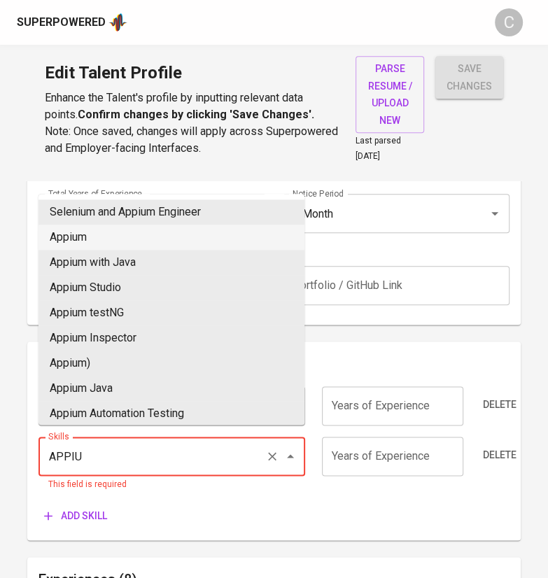
click at [90, 236] on li "Appium" at bounding box center [171, 237] width 266 height 25
type input "Appium"
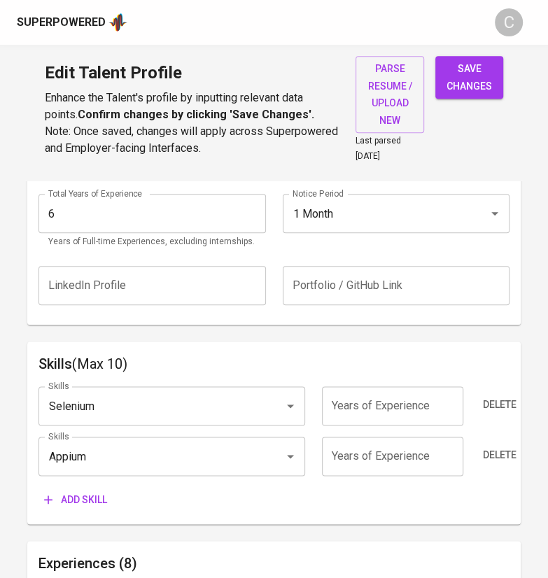
click at [83, 491] on span "Add skill" at bounding box center [75, 499] width 63 height 17
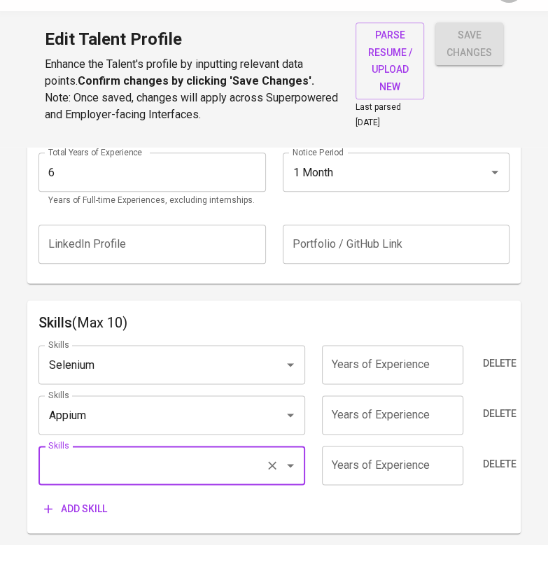
scroll to position [591, 0]
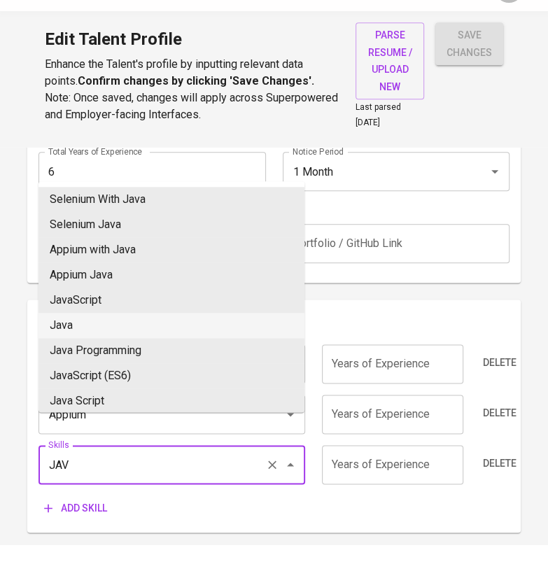
click at [90, 365] on li "Java" at bounding box center [171, 358] width 266 height 25
type input "Java"
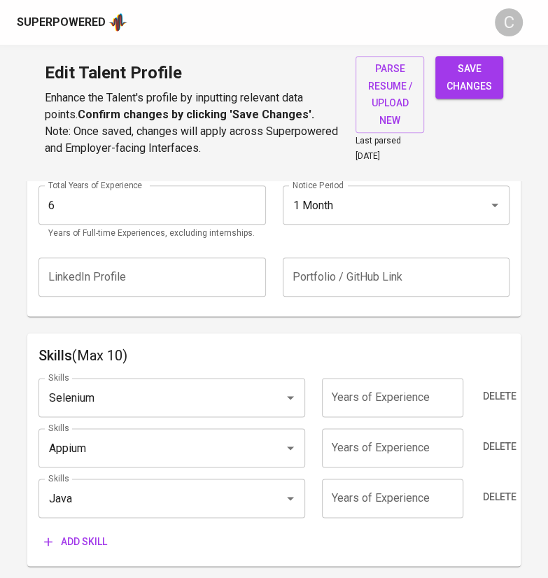
click at [89, 538] on span "Add skill" at bounding box center [75, 541] width 63 height 17
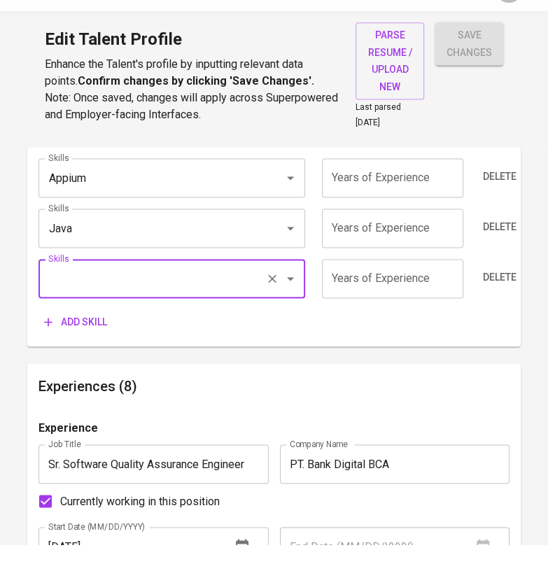
scroll to position [831, 0]
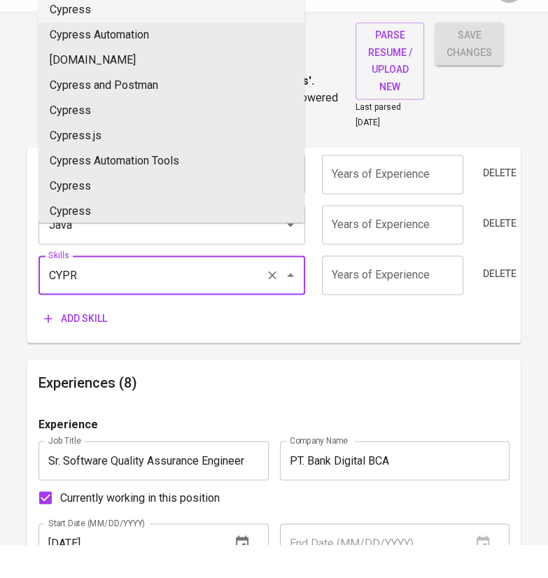
click at [80, 47] on li "Cypress" at bounding box center [171, 43] width 266 height 25
type input "Cypress"
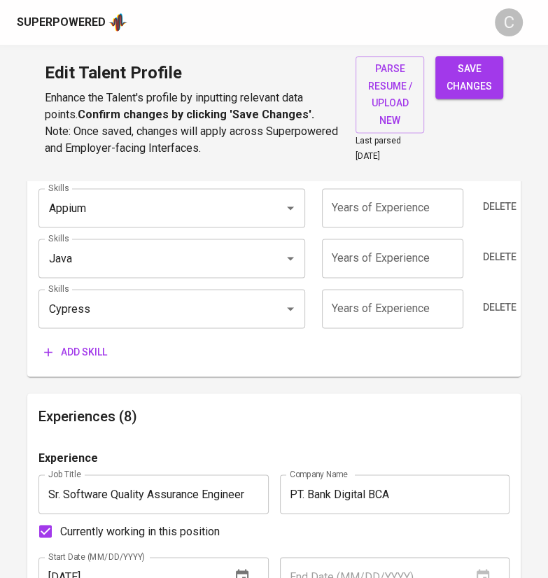
click at [73, 339] on button "Add skill" at bounding box center [75, 352] width 74 height 26
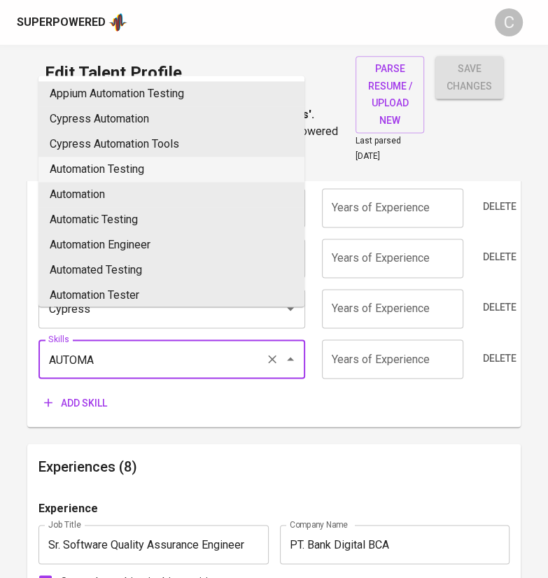
click at [107, 174] on li "Automation Testing" at bounding box center [171, 169] width 266 height 25
type input "Automation Testing"
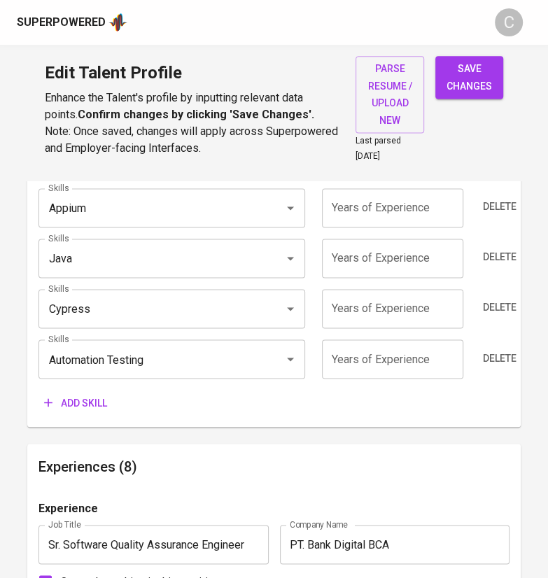
click at [89, 417] on div "Skills (Max 10) Skills Selenium Skills Years of Experience Years of Experience …" at bounding box center [273, 260] width 493 height 334
click at [85, 404] on span "Add skill" at bounding box center [75, 402] width 63 height 17
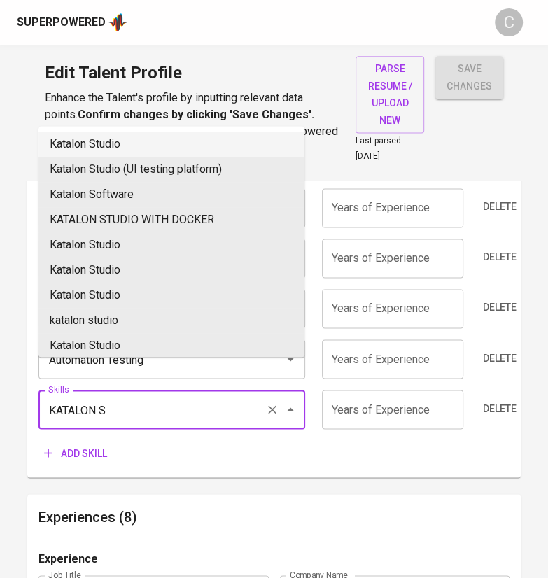
click at [120, 146] on li "Katalon Studio" at bounding box center [171, 144] width 266 height 25
type input "Katalon Studio"
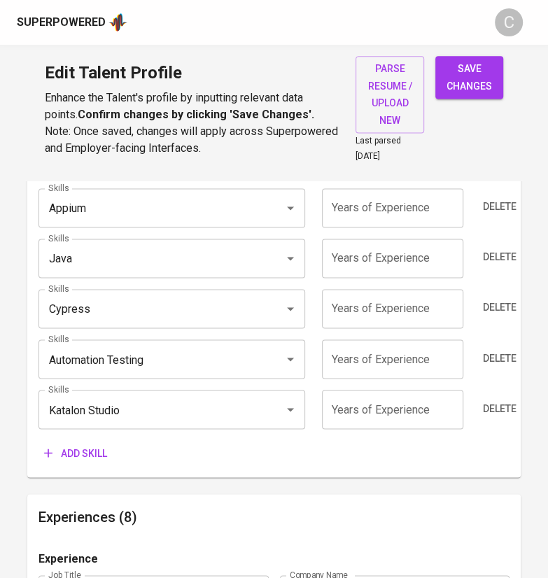
click at [76, 453] on span "Add skill" at bounding box center [75, 452] width 63 height 17
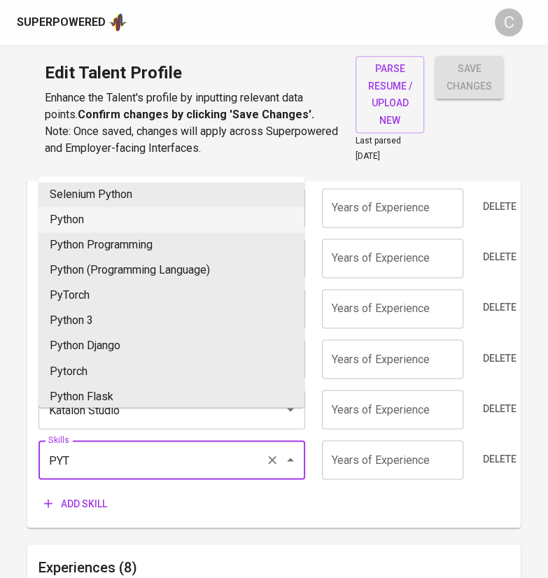
click at [66, 225] on li "Python" at bounding box center [171, 219] width 266 height 25
type input "Python"
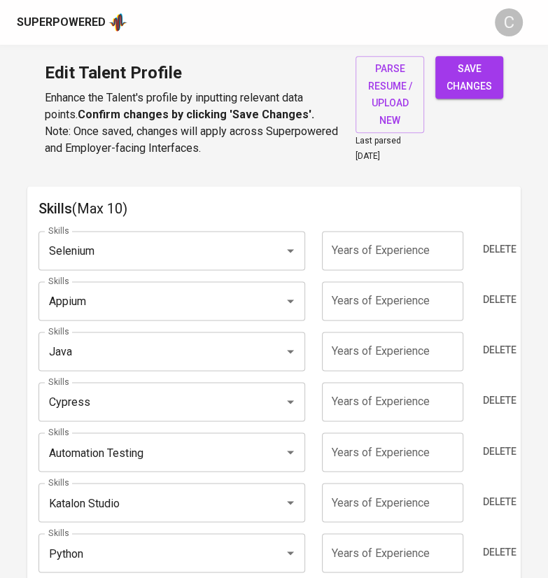
scroll to position [738, 0]
click at [381, 248] on input "number" at bounding box center [392, 249] width 141 height 39
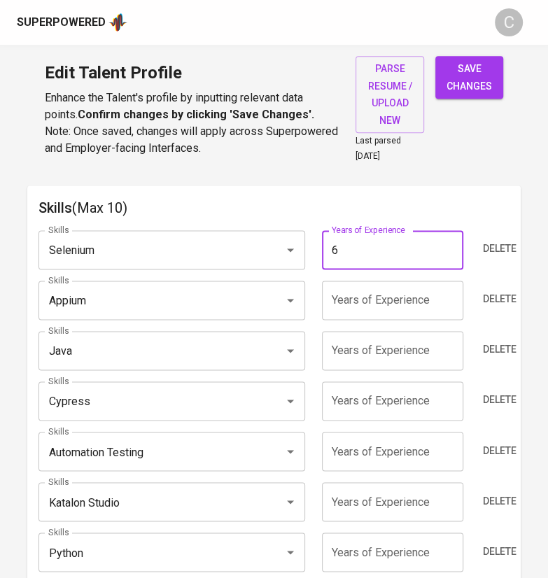
type input "6"
click at [374, 284] on input "number" at bounding box center [392, 300] width 141 height 39
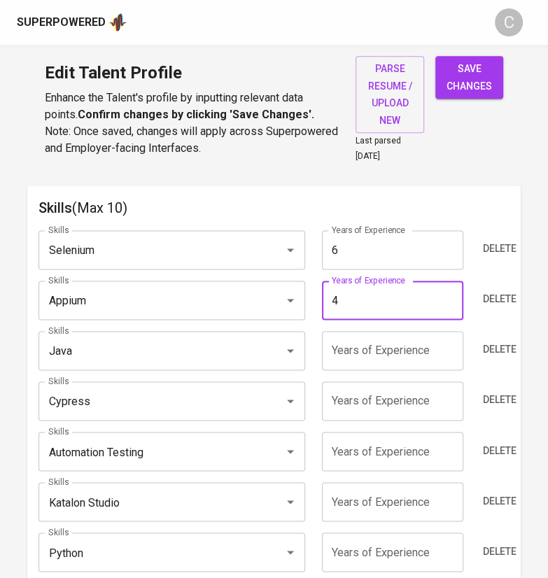
type input "4"
click at [367, 346] on input "number" at bounding box center [392, 350] width 141 height 39
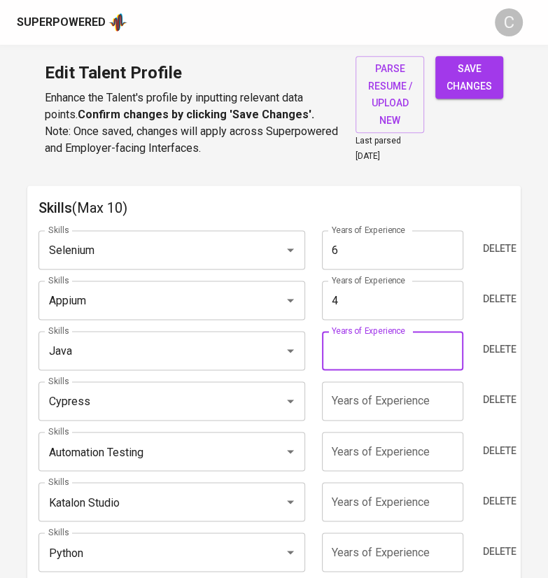
type input "5"
click at [351, 364] on input "5" at bounding box center [392, 350] width 141 height 39
type input "6"
click at [367, 389] on input "number" at bounding box center [392, 400] width 141 height 39
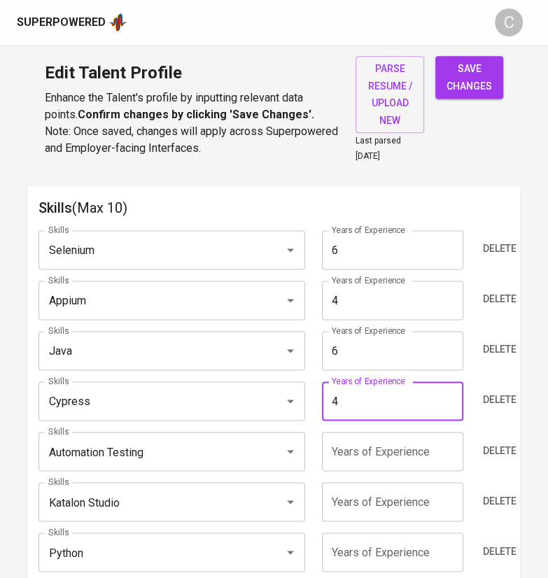
type input "4"
click at [370, 455] on input "number" at bounding box center [392, 451] width 141 height 39
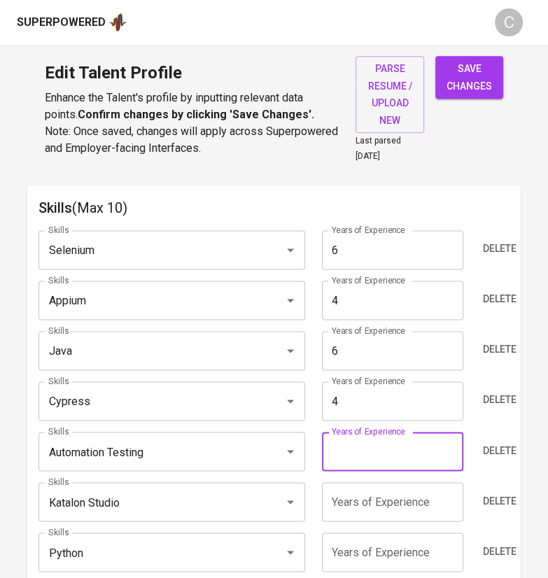
type input "5"
type input "6"
click at [365, 482] on input "number" at bounding box center [392, 501] width 141 height 39
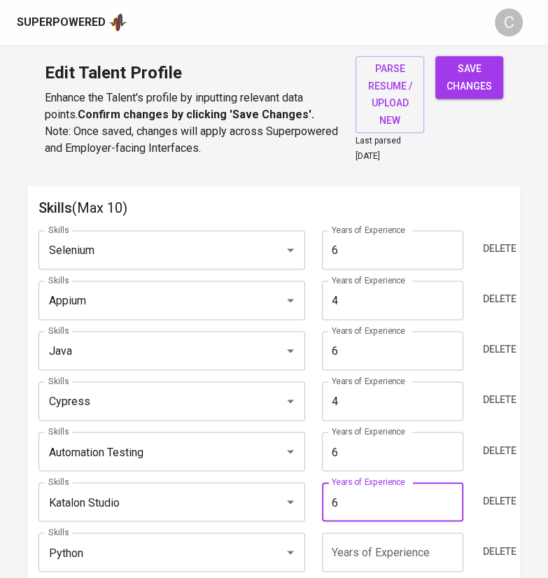
type input "6"
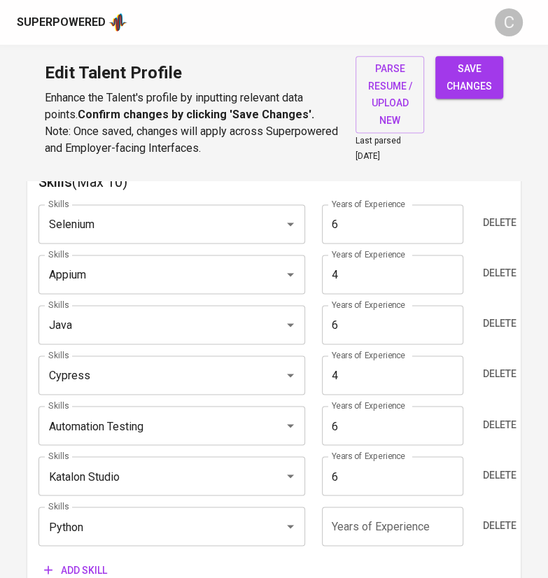
scroll to position [789, 0]
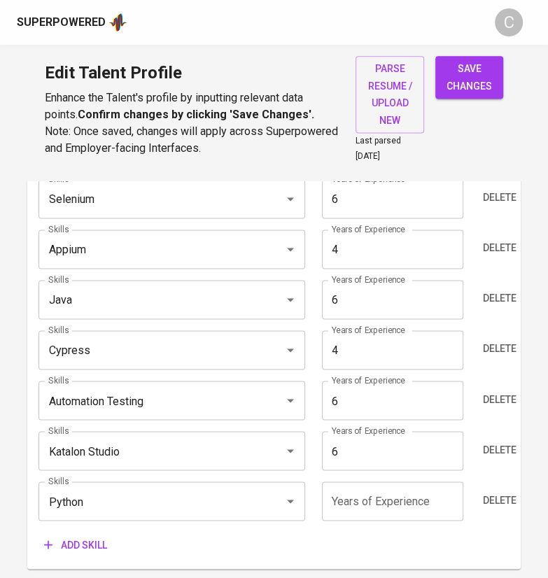
click at [364, 499] on input "number" at bounding box center [392, 500] width 141 height 39
type input "5"
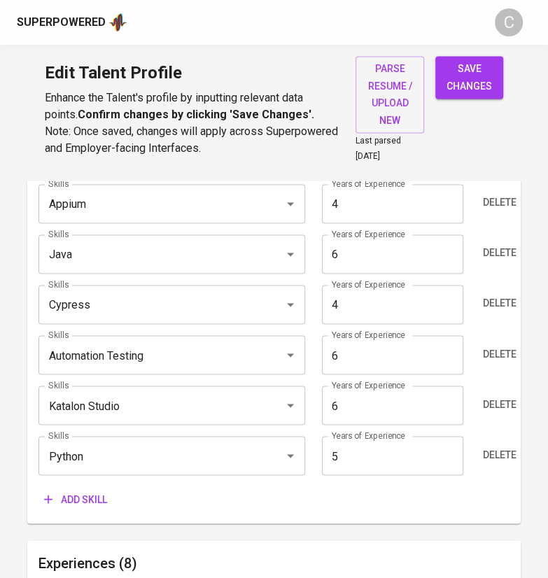
scroll to position [835, 0]
click at [82, 490] on span "Add skill" at bounding box center [75, 498] width 63 height 17
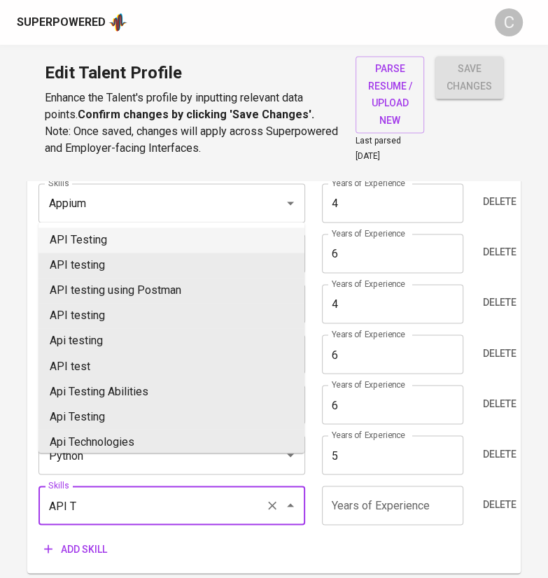
click at [94, 239] on li "API Testing" at bounding box center [171, 239] width 266 height 25
type input "API Testing"
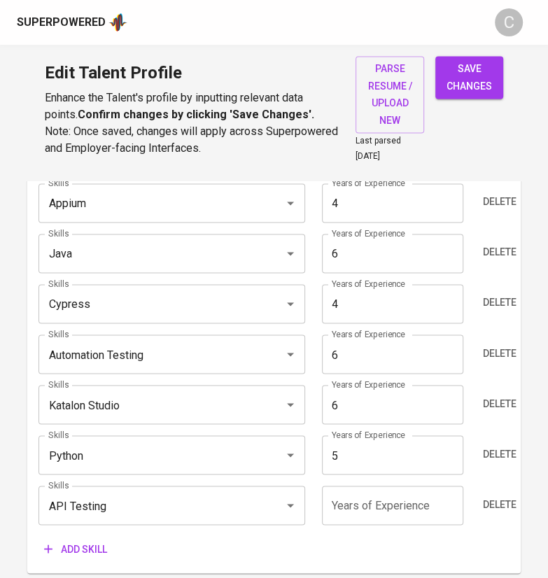
click at [352, 497] on input "number" at bounding box center [392, 505] width 141 height 39
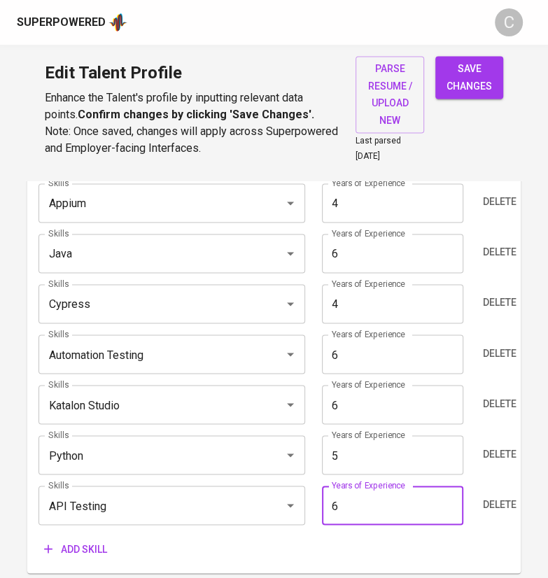
type input "6"
click at [75, 540] on span "Add skill" at bounding box center [75, 548] width 63 height 17
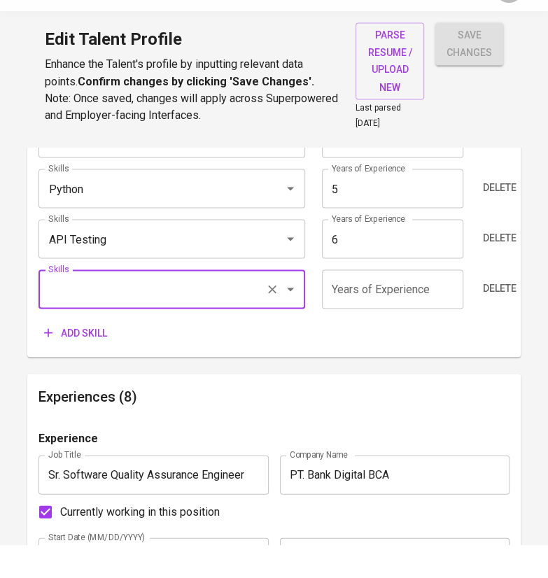
scroll to position [1082, 0]
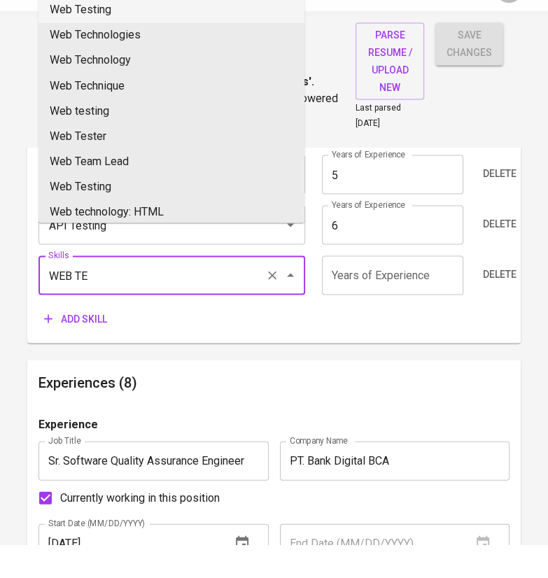
click at [94, 48] on li "Web Testing" at bounding box center [171, 43] width 266 height 25
type input "Web Testing"
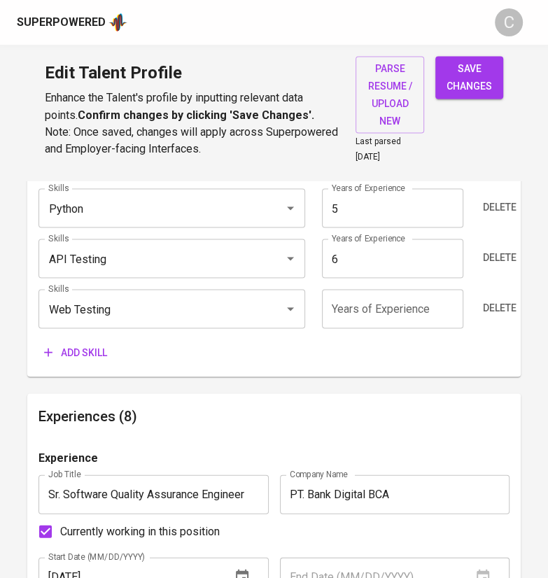
click at [79, 351] on span "Add skill" at bounding box center [75, 352] width 63 height 17
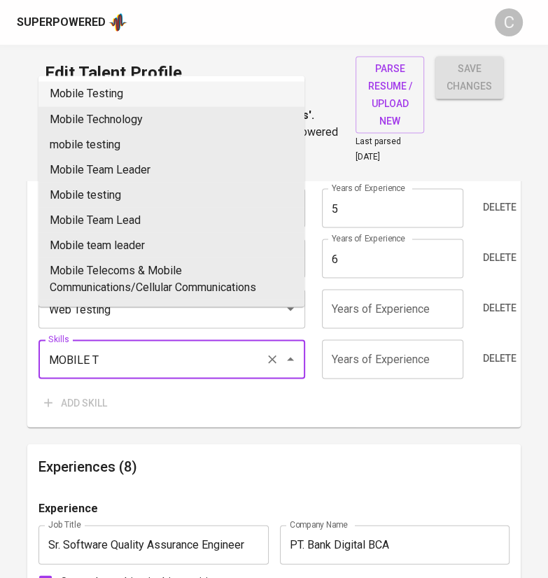
click at [88, 94] on li "Mobile Testing" at bounding box center [171, 93] width 266 height 25
type input "Mobile Testing"
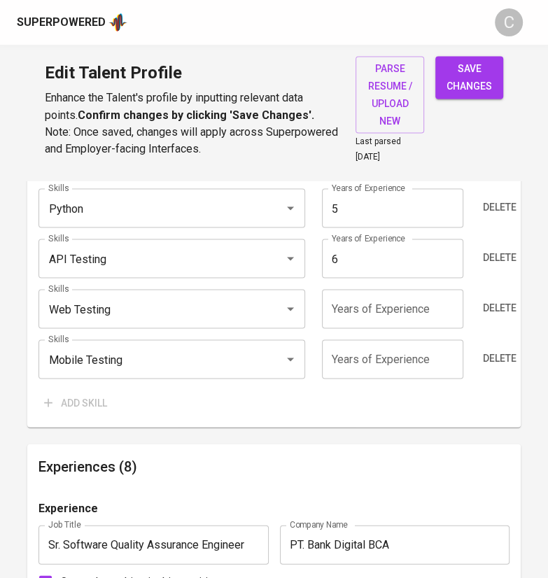
click at [358, 292] on input "number" at bounding box center [392, 308] width 141 height 39
type input "6"
click at [361, 344] on input "number" at bounding box center [392, 358] width 141 height 39
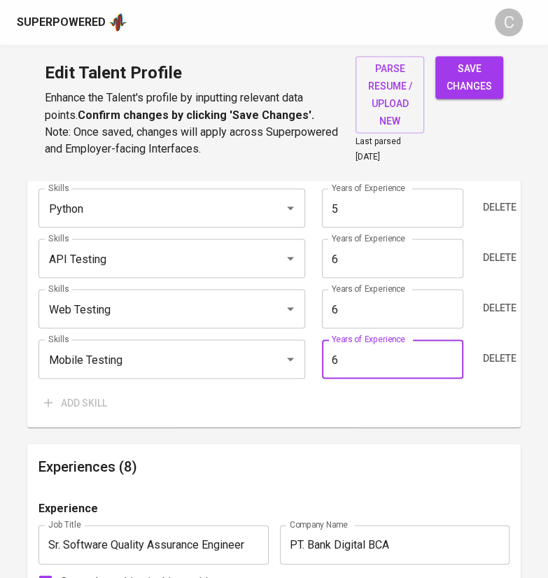
type input "6"
click at [383, 416] on div "Skills (Max 10) Skills Selenium Skills Years of Experience 6 Years of Experienc…" at bounding box center [273, 134] width 493 height 586
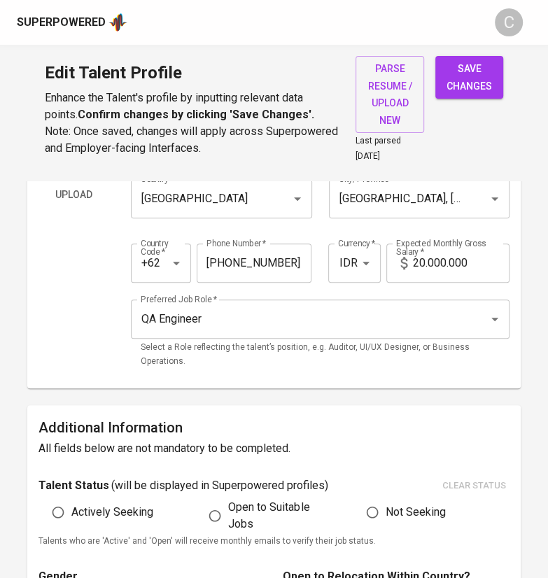
scroll to position [0, 0]
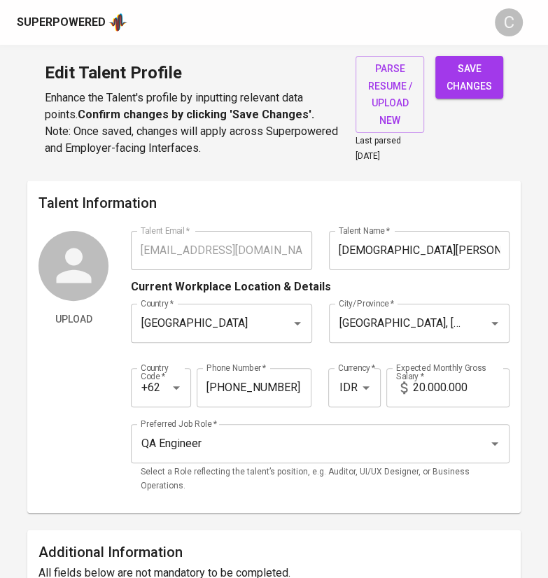
click at [466, 93] on span "save changes" at bounding box center [468, 77] width 45 height 34
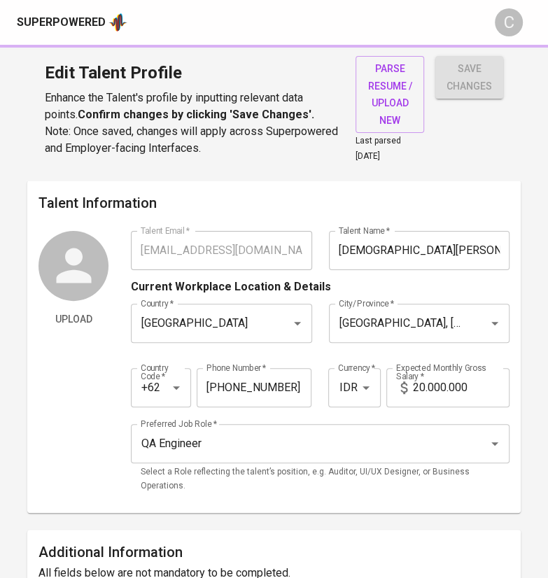
type input "Web Testing"
type input "6"
type input "API Testing"
type input "Automated Testing"
type input "6"
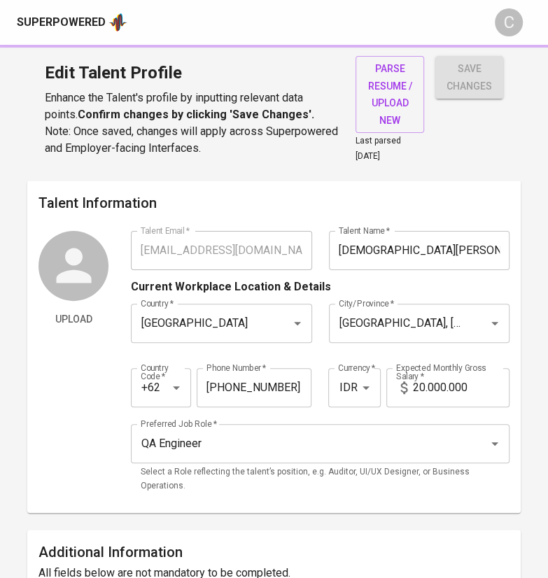
type input "Java"
type input "Mobile Testing"
type input "Katalon Studio"
type input "6"
type input "Python"
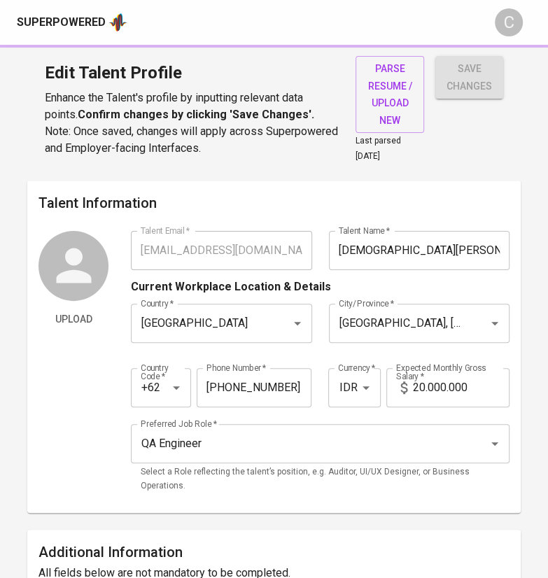
type input "5"
type input "Cypress"
type input "4"
type input "Appium"
type input "4"
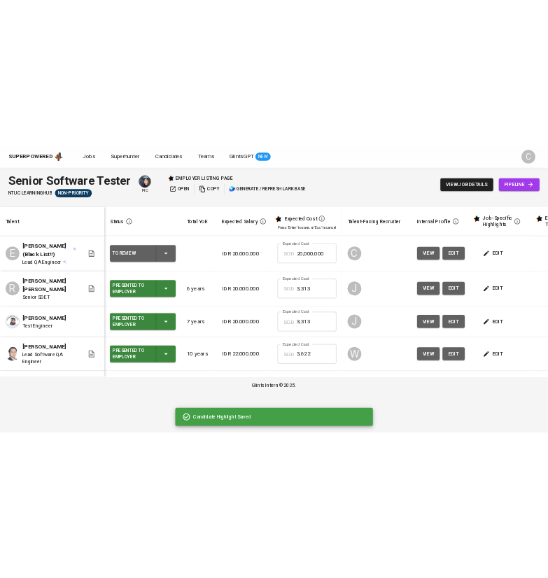
scroll to position [0, 105]
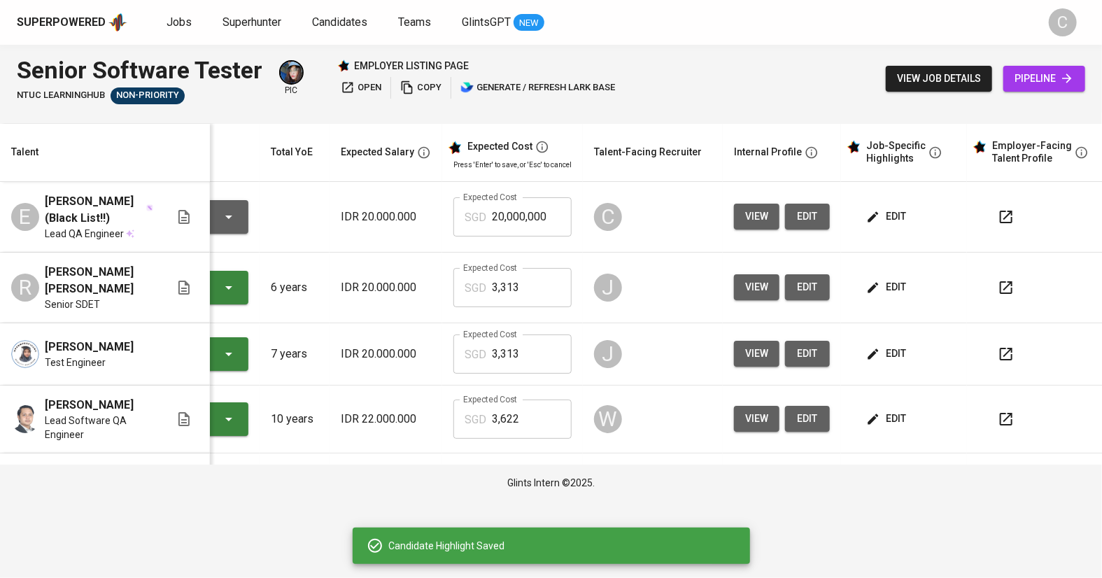
click at [352, 87] on icon "button" at bounding box center [348, 87] width 14 height 14
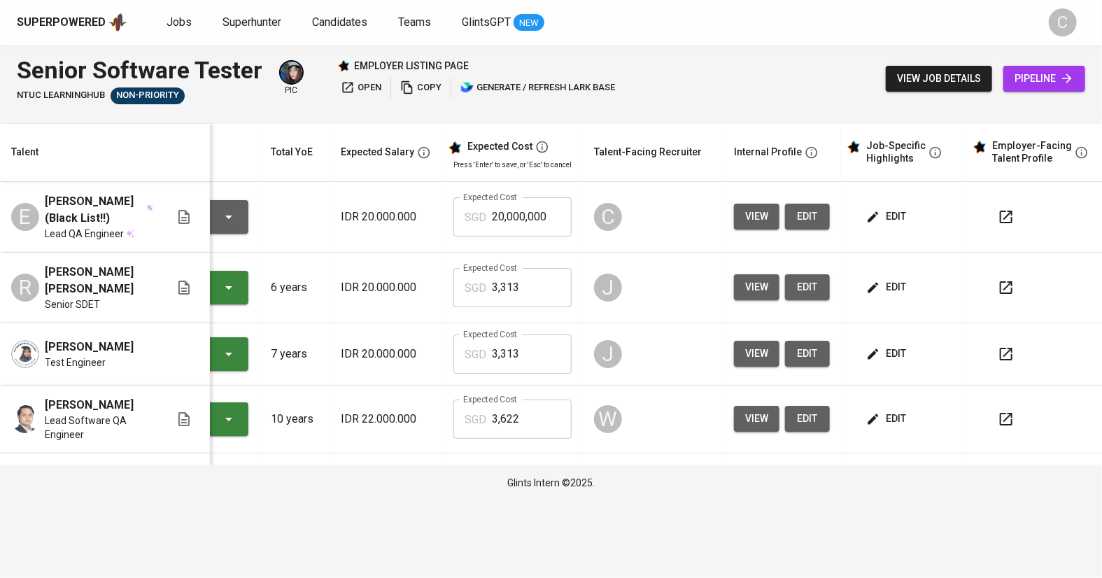
click at [362, 89] on span "open" at bounding box center [361, 88] width 41 height 16
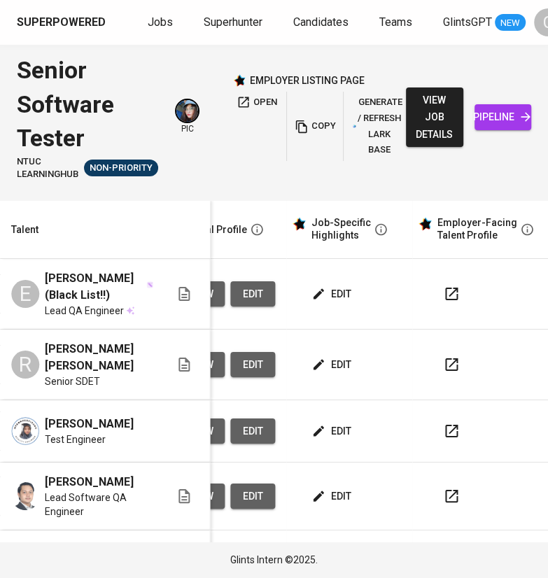
scroll to position [0, 660]
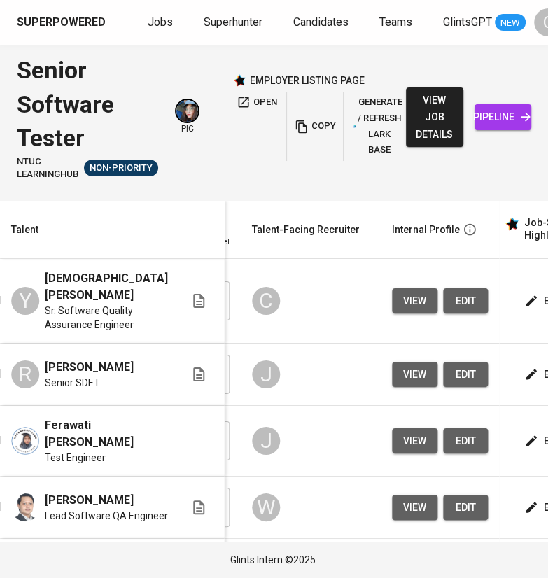
scroll to position [0, 495]
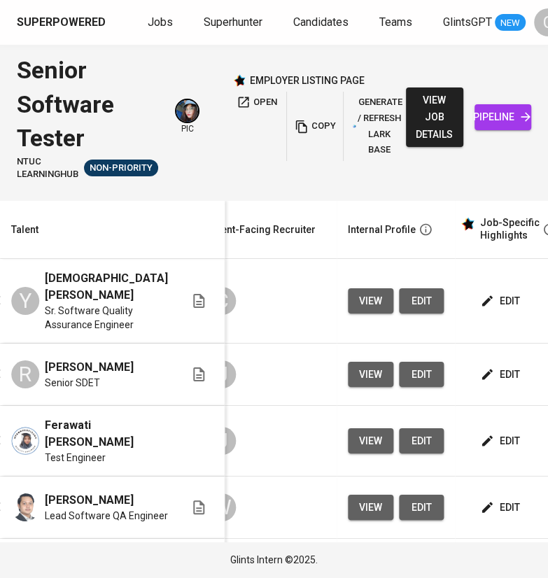
click at [495, 294] on span "edit" at bounding box center [501, 300] width 37 height 17
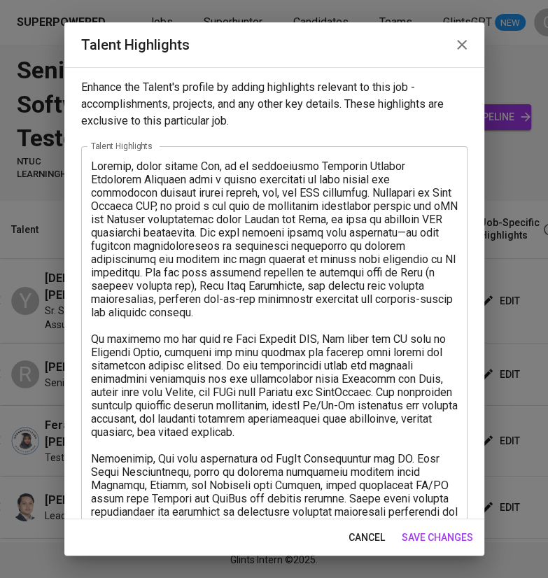
click at [215, 163] on textarea at bounding box center [274, 419] width 367 height 518
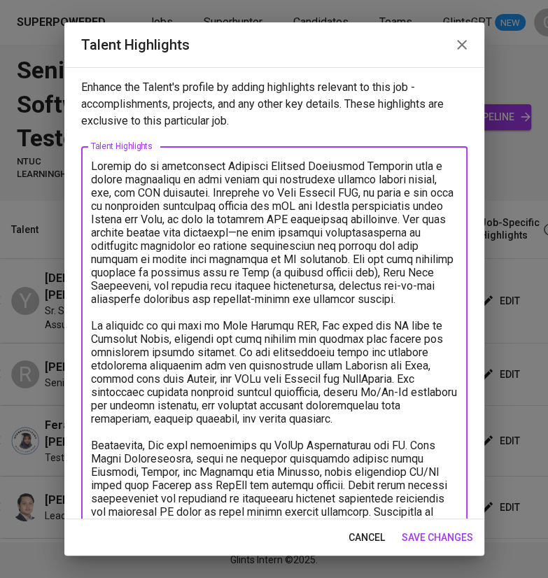
click at [222, 167] on textarea at bounding box center [274, 412] width 367 height 505
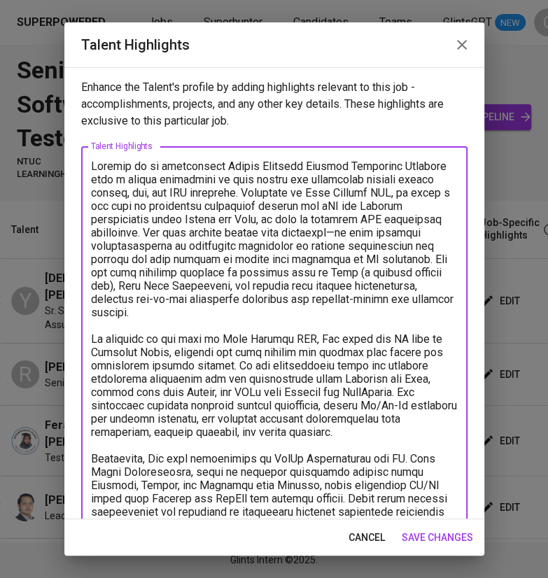
click at [286, 227] on textarea at bounding box center [274, 419] width 367 height 518
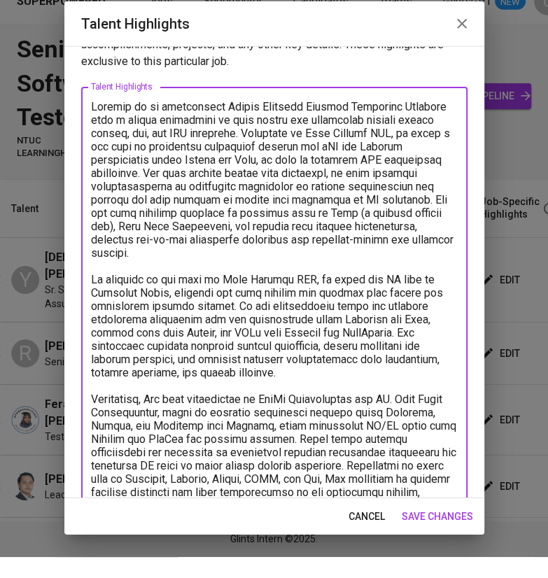
scroll to position [52, 0]
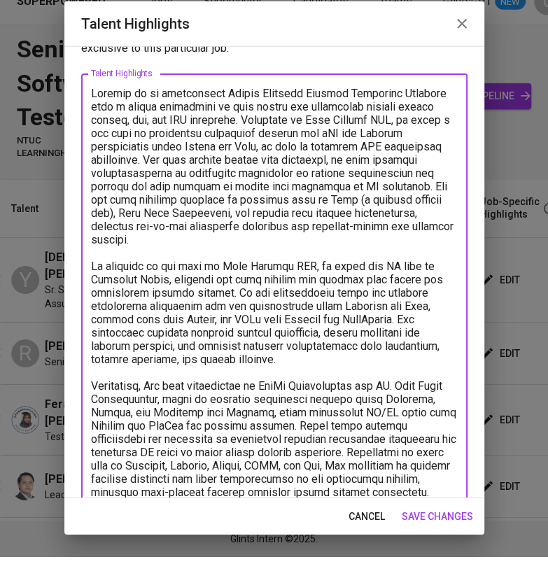
click at [164, 410] on textarea at bounding box center [274, 367] width 367 height 518
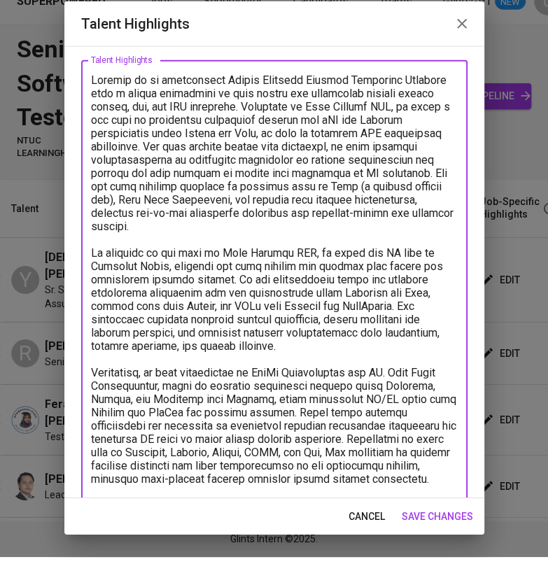
scroll to position [78, 0]
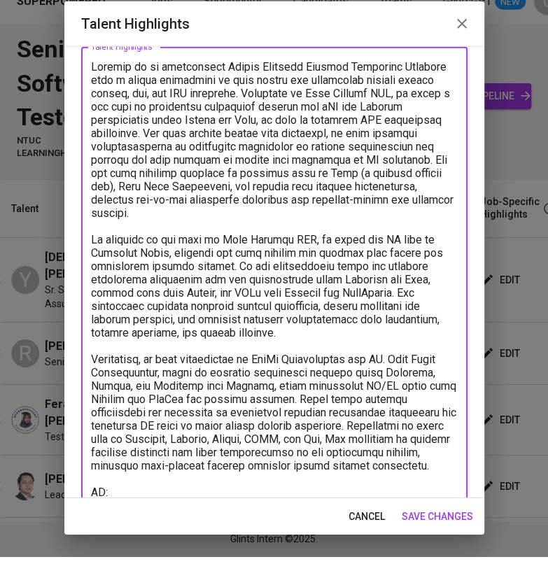
click at [383, 462] on textarea at bounding box center [274, 340] width 367 height 518
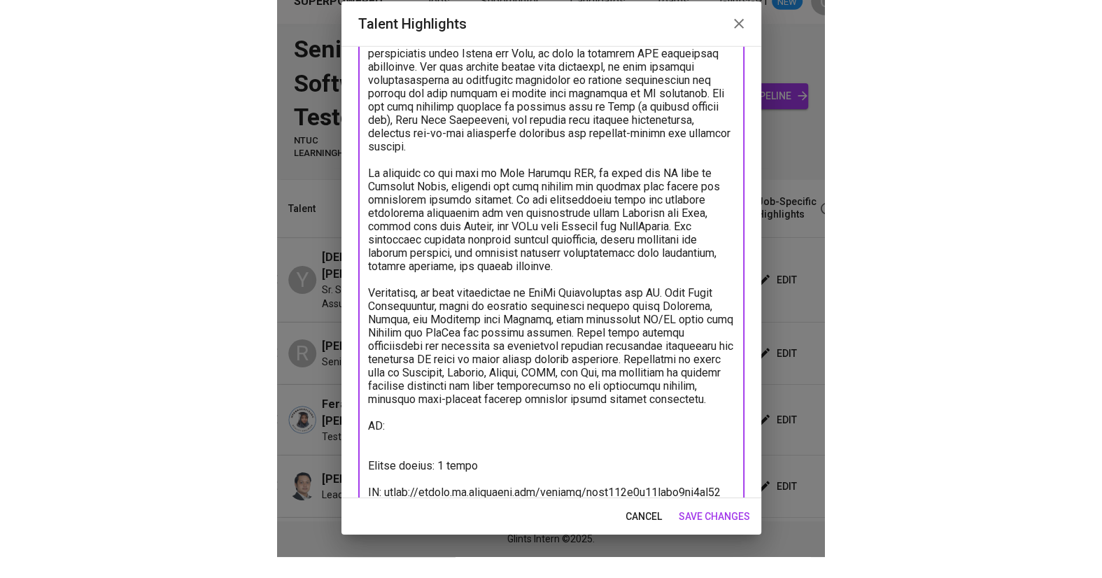
scroll to position [158, 0]
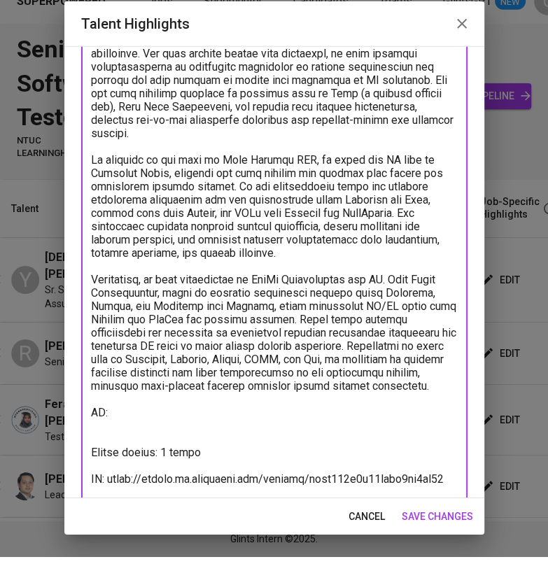
type textarea "Yesayas is an experienced Senior Software Quality Assurance Engineer with a str…"
click at [437, 540] on span "save changes" at bounding box center [437, 537] width 71 height 17
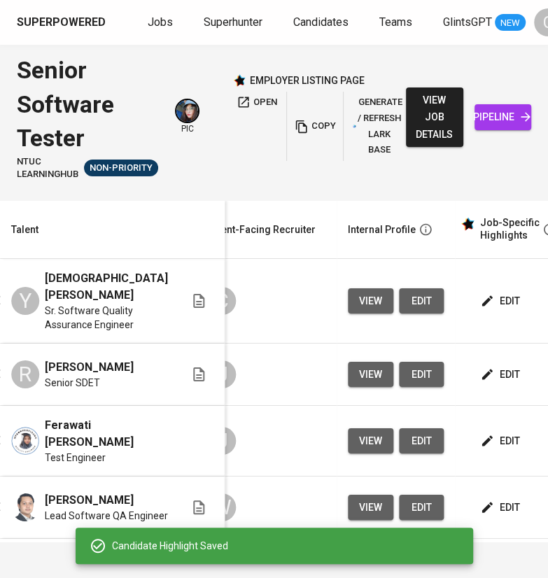
click at [501, 0] on html "Superpowered Jobs Superhunter Candidates Teams GlintsGPT NEW C Senior Software …" at bounding box center [274, 289] width 548 height 578
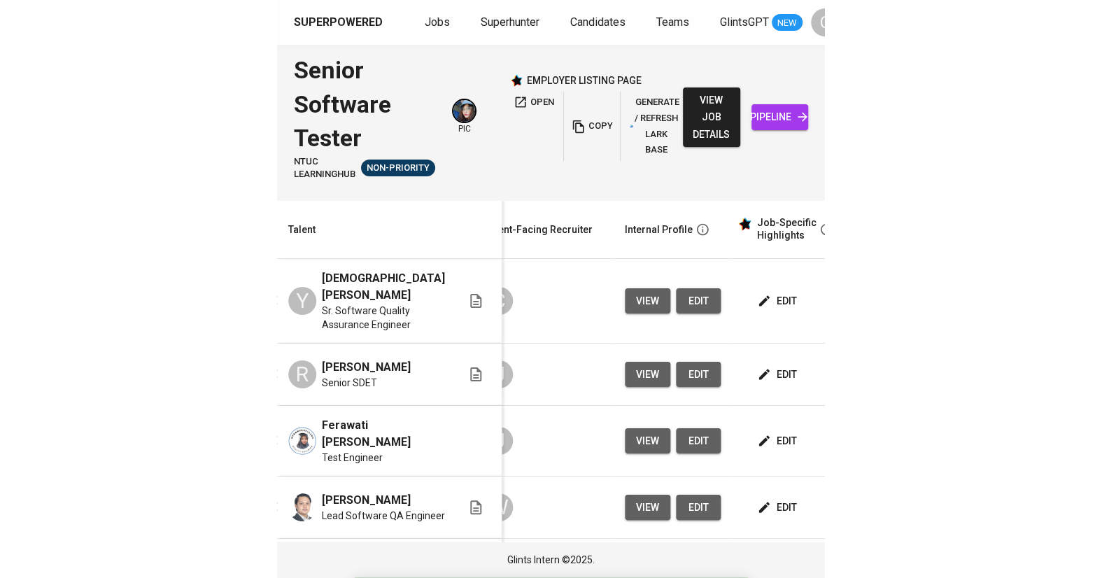
scroll to position [0, 105]
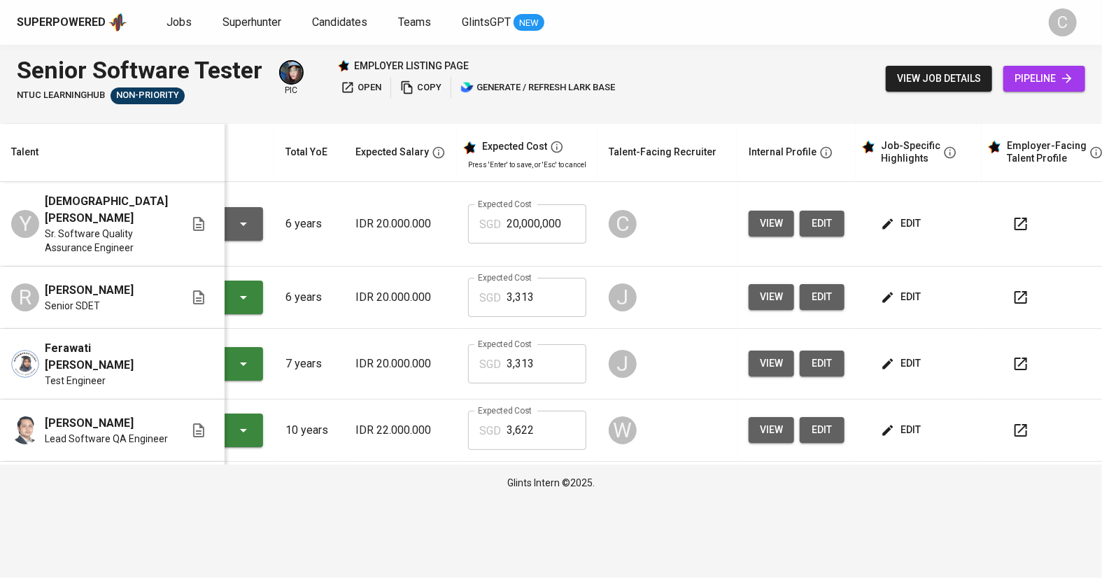
click at [547, 219] on span "edit" at bounding box center [902, 223] width 37 height 17
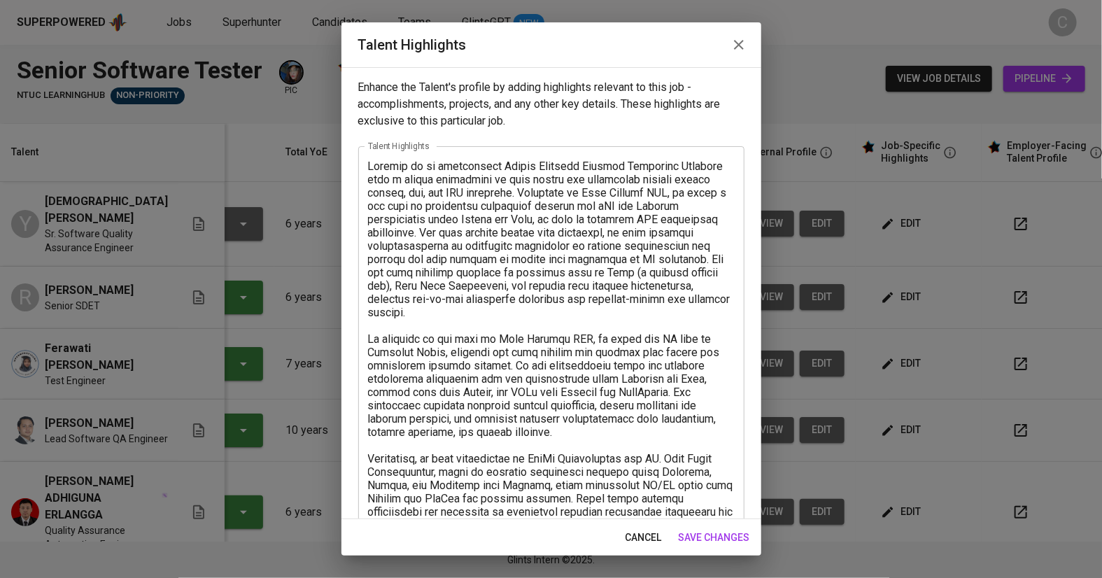
scroll to position [182, 0]
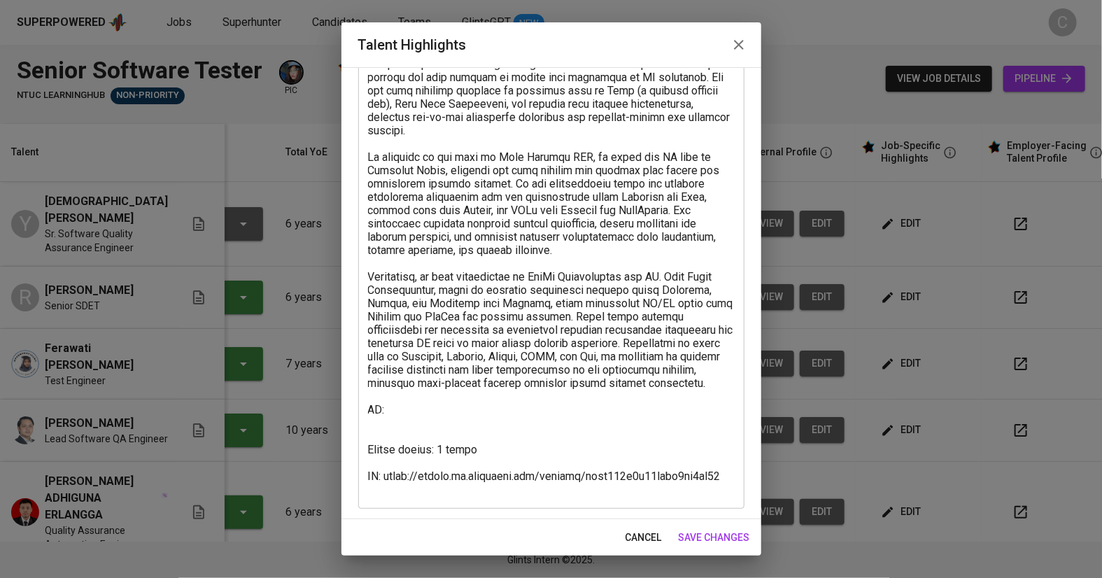
click at [407, 412] on textarea at bounding box center [551, 237] width 367 height 518
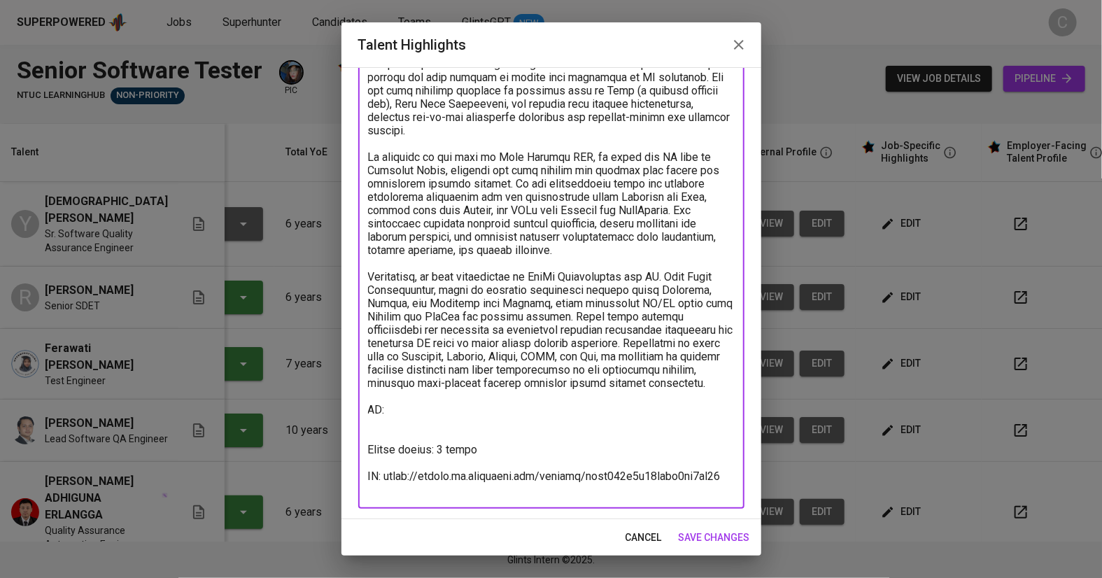
paste textarea "[URL][DOMAIN_NAME]"
type textarea "Yesayas is an experienced Senior Software Quality Assurance Engineer with a str…"
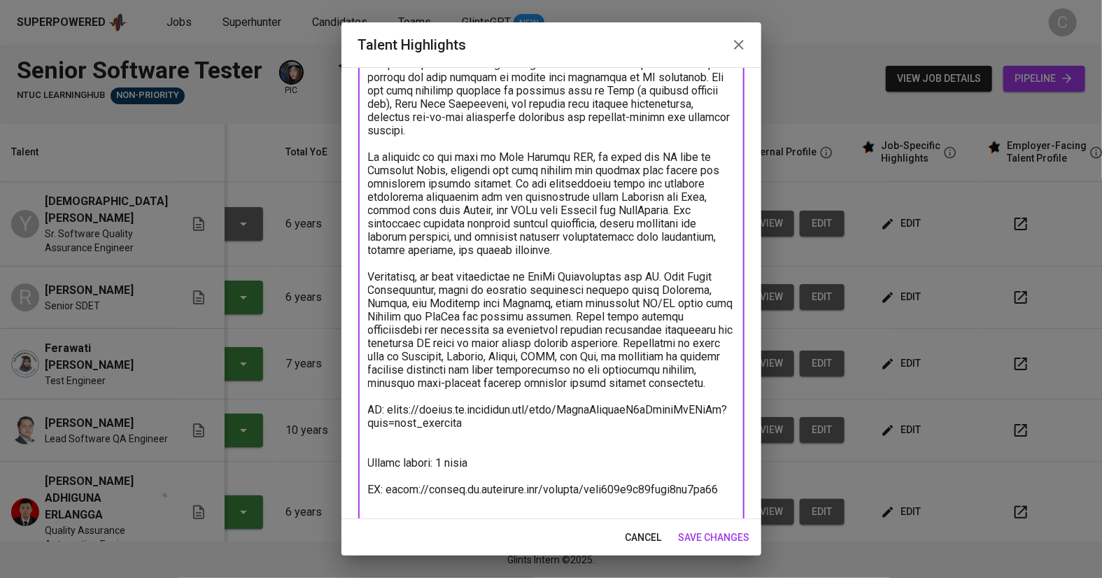
scroll to position [209, 0]
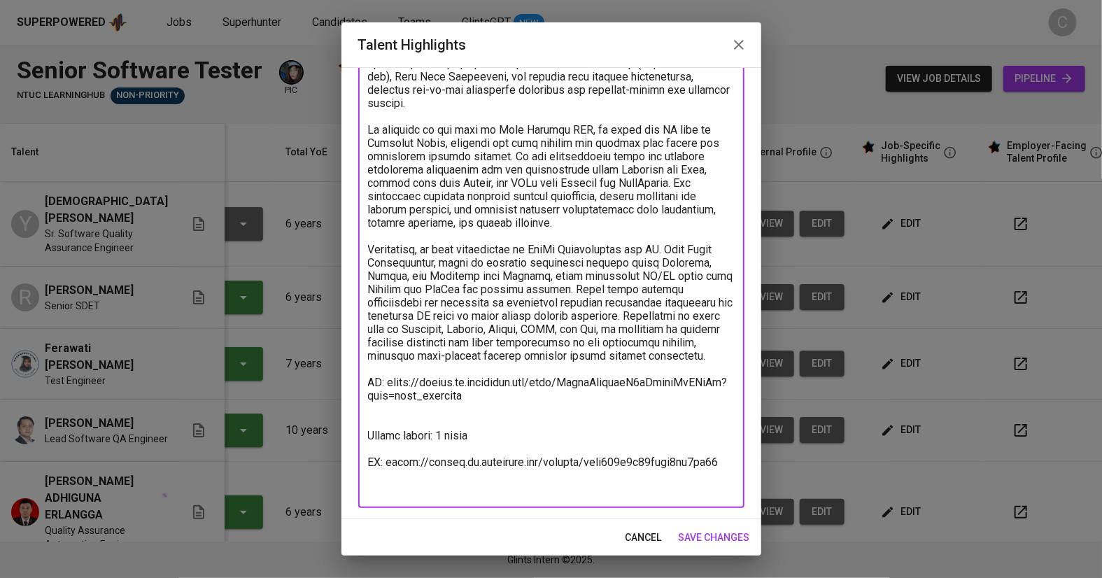
click at [547, 530] on span "save changes" at bounding box center [714, 537] width 71 height 17
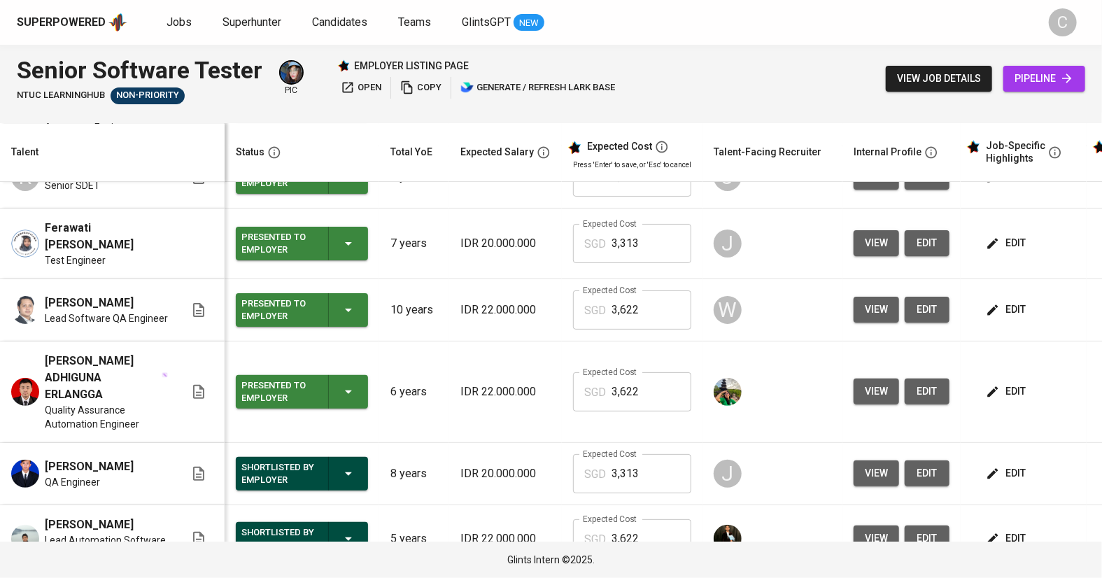
scroll to position [0, 0]
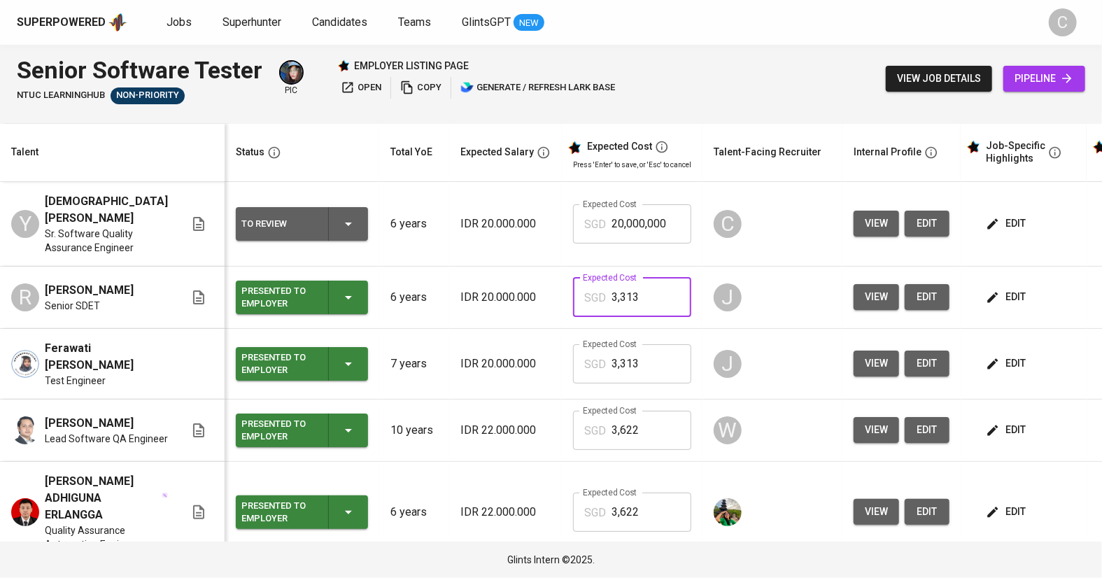
drag, startPoint x: 639, startPoint y: 277, endPoint x: 550, endPoint y: 274, distance: 89.6
click at [547, 274] on td "Expected Cost SGD 3,313 Expected Cost" at bounding box center [632, 298] width 141 height 62
click at [547, 204] on input "20,000,000" at bounding box center [652, 223] width 80 height 39
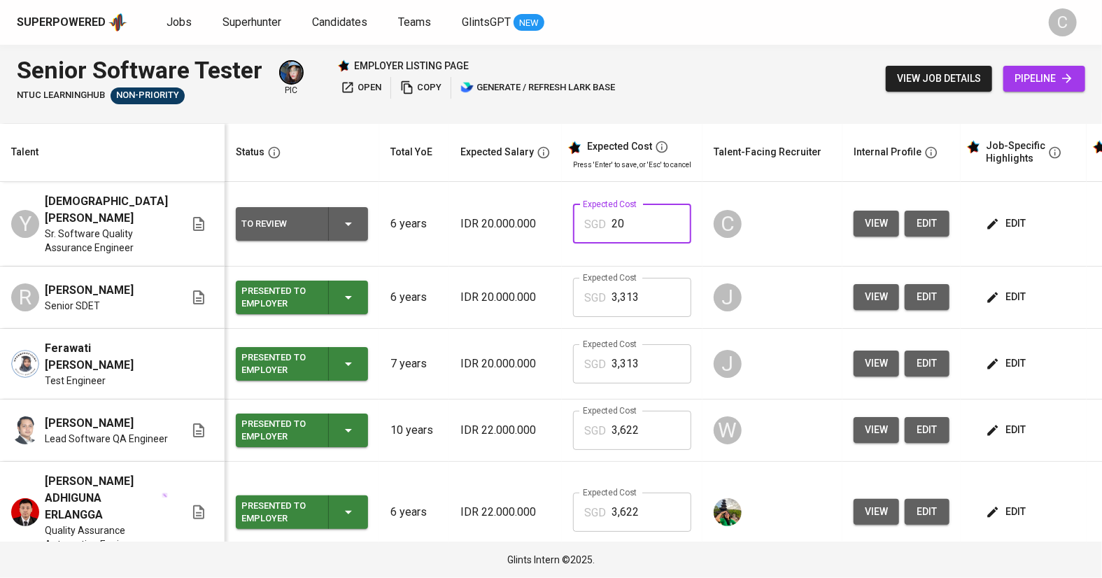
type input "2"
paste input "3,313"
type input "3,313"
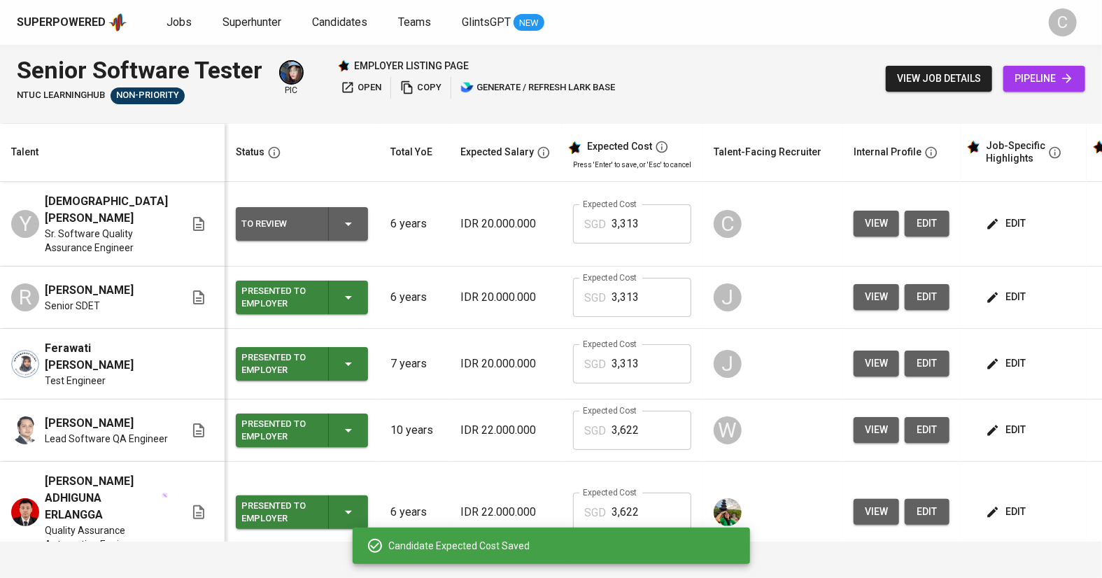
click at [547, 284] on button "edit" at bounding box center [1007, 297] width 48 height 26
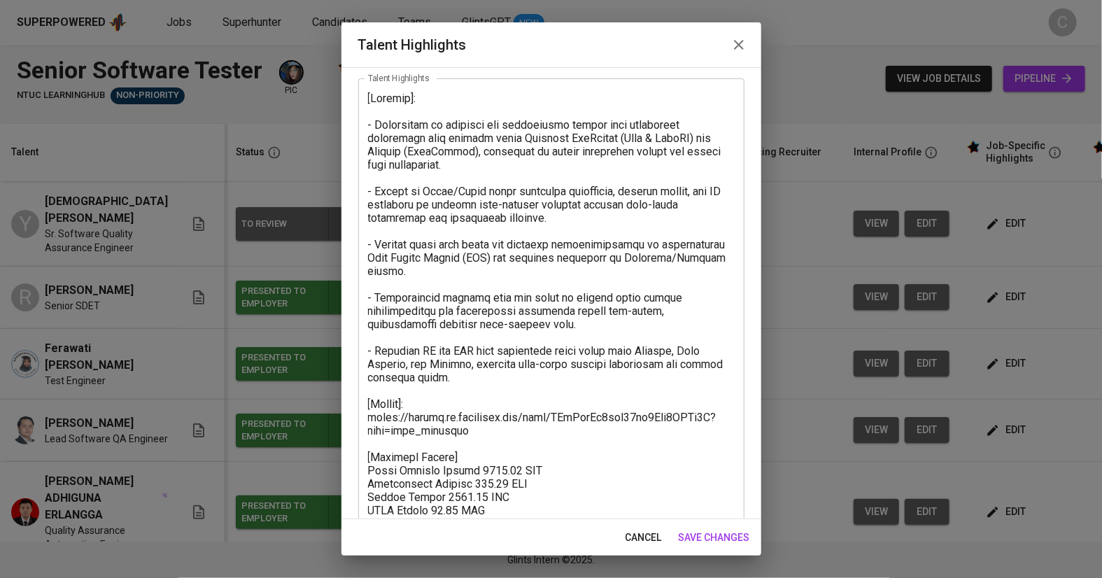
scroll to position [182, 0]
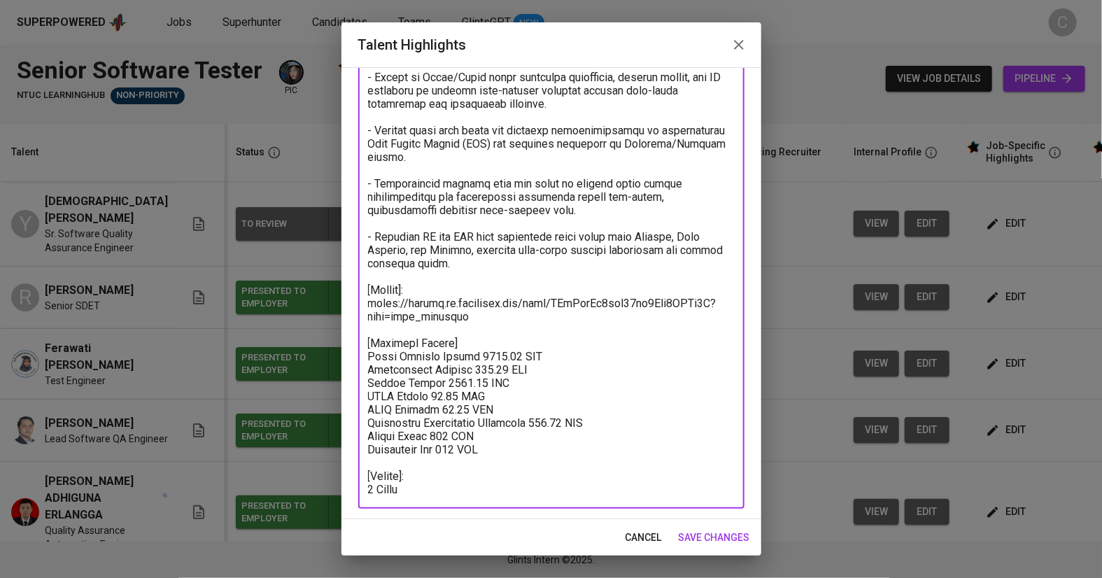
drag, startPoint x: 512, startPoint y: 451, endPoint x: 346, endPoint y: 342, distance: 199.1
click at [346, 343] on div "Enhance the Talent's profile by adding highlights relevant to this job - accomp…" at bounding box center [551, 293] width 420 height 452
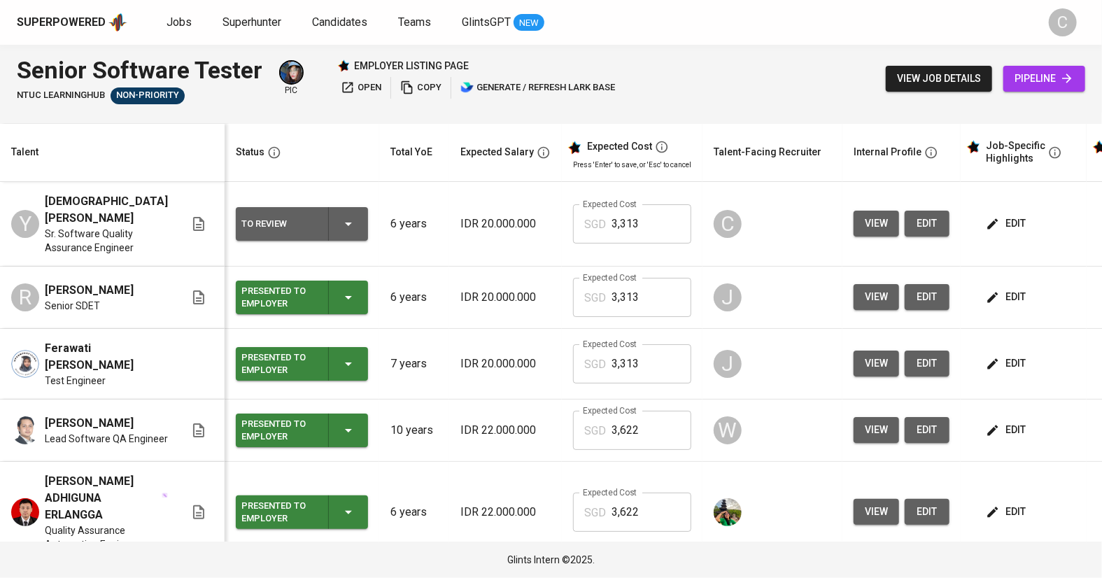
click at [547, 211] on button "edit" at bounding box center [1007, 224] width 48 height 26
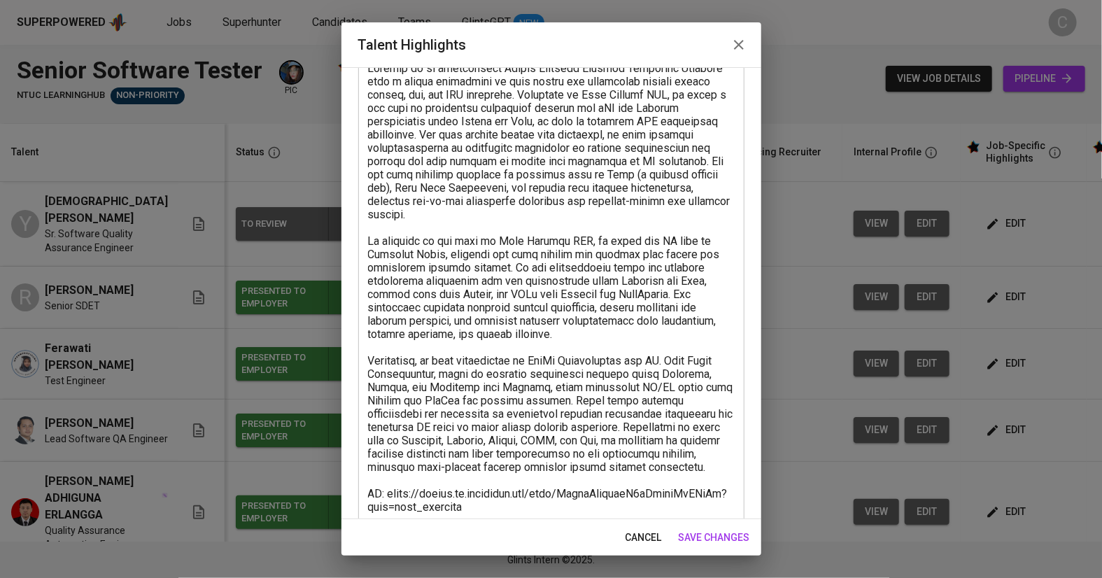
scroll to position [209, 0]
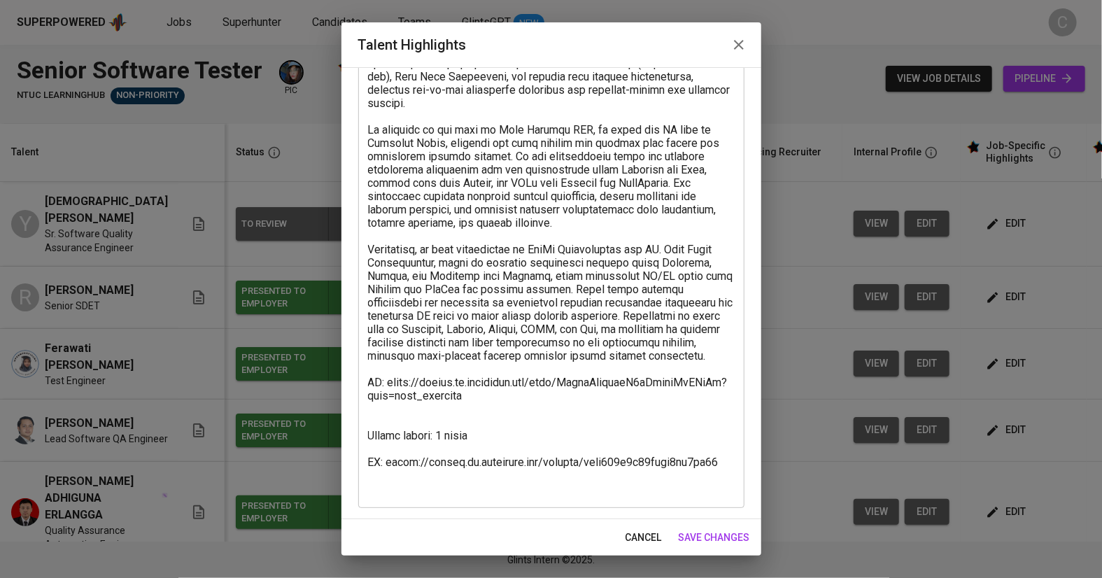
click at [404, 427] on textarea at bounding box center [551, 222] width 367 height 545
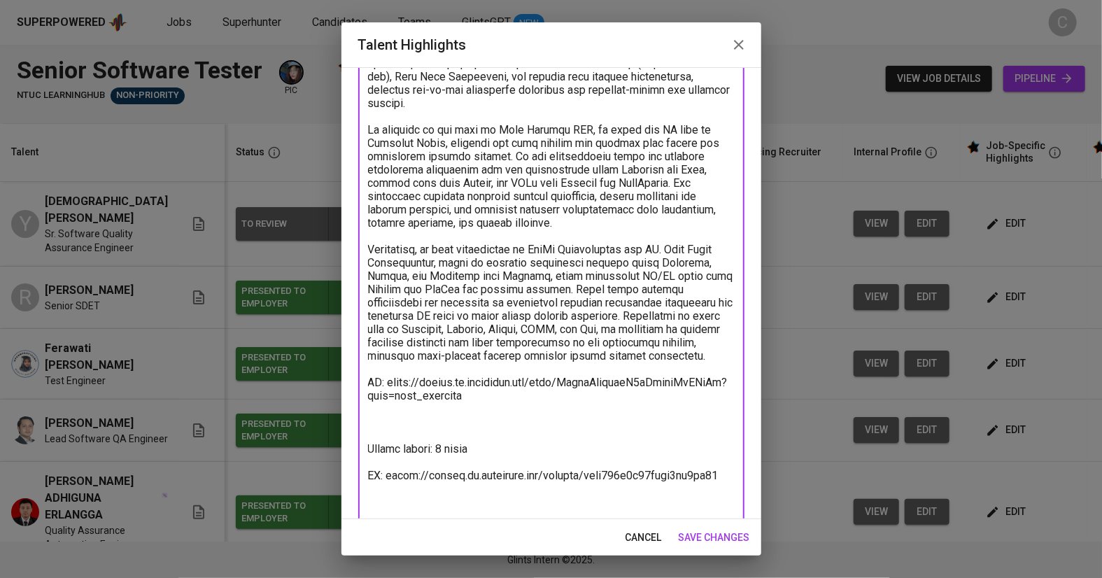
paste textarea "[Expected Salary] Total Monthly Salary 3312.64 SGD Recruitment Service 376.91 S…"
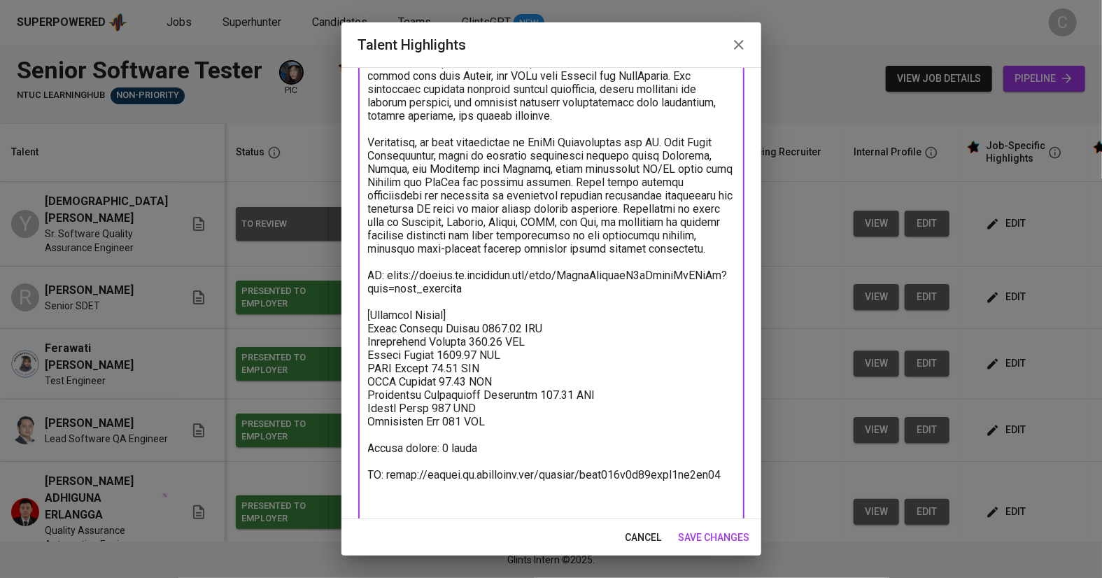
scroll to position [329, 0]
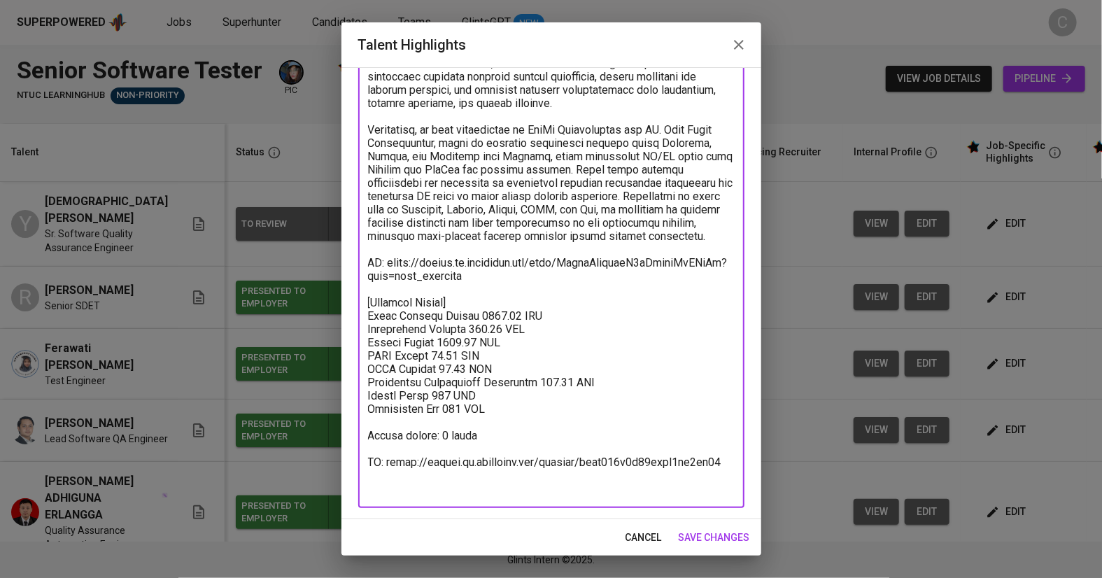
type textarea "Yesayas is an experienced Senior Software Quality Assurance Engineer with a str…"
click at [547, 537] on span "save changes" at bounding box center [714, 537] width 71 height 17
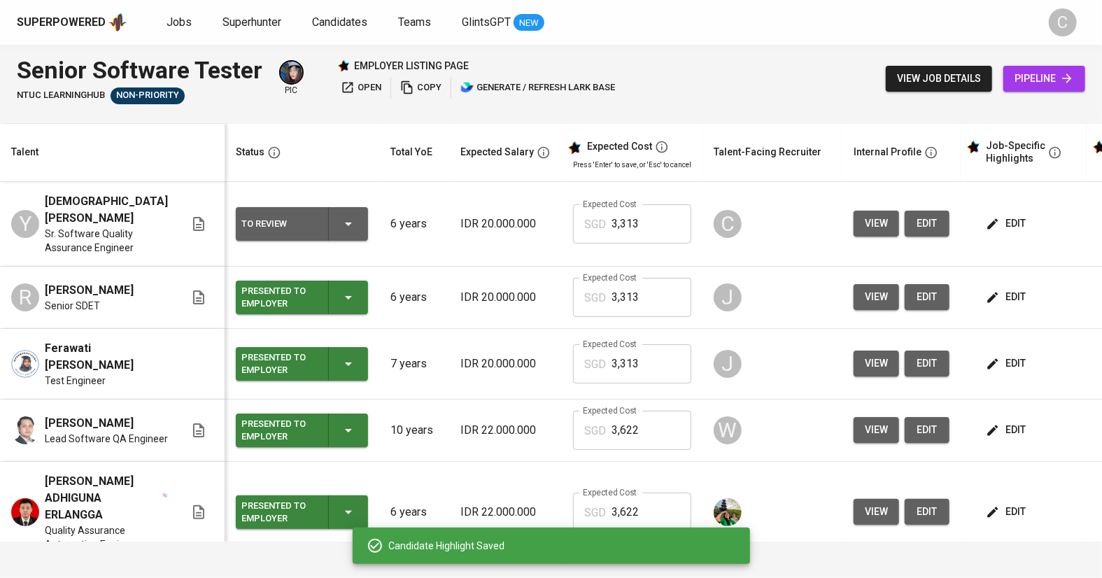
click at [547, 221] on icon "button" at bounding box center [993, 224] width 14 height 14
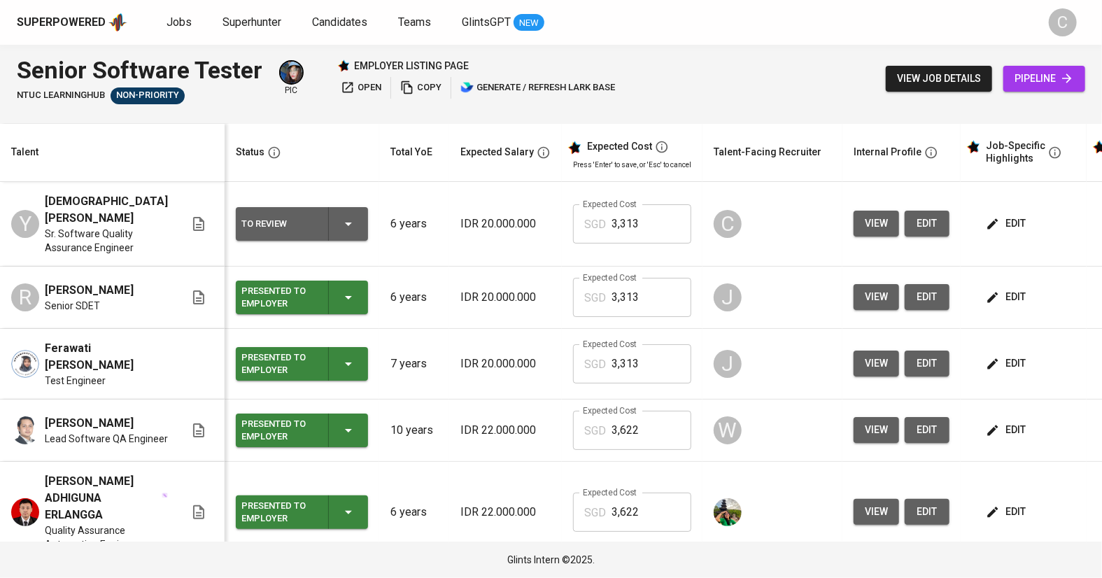
click at [547, 222] on span "edit" at bounding box center [1007, 223] width 37 height 17
